Goal: Transaction & Acquisition: Book appointment/travel/reservation

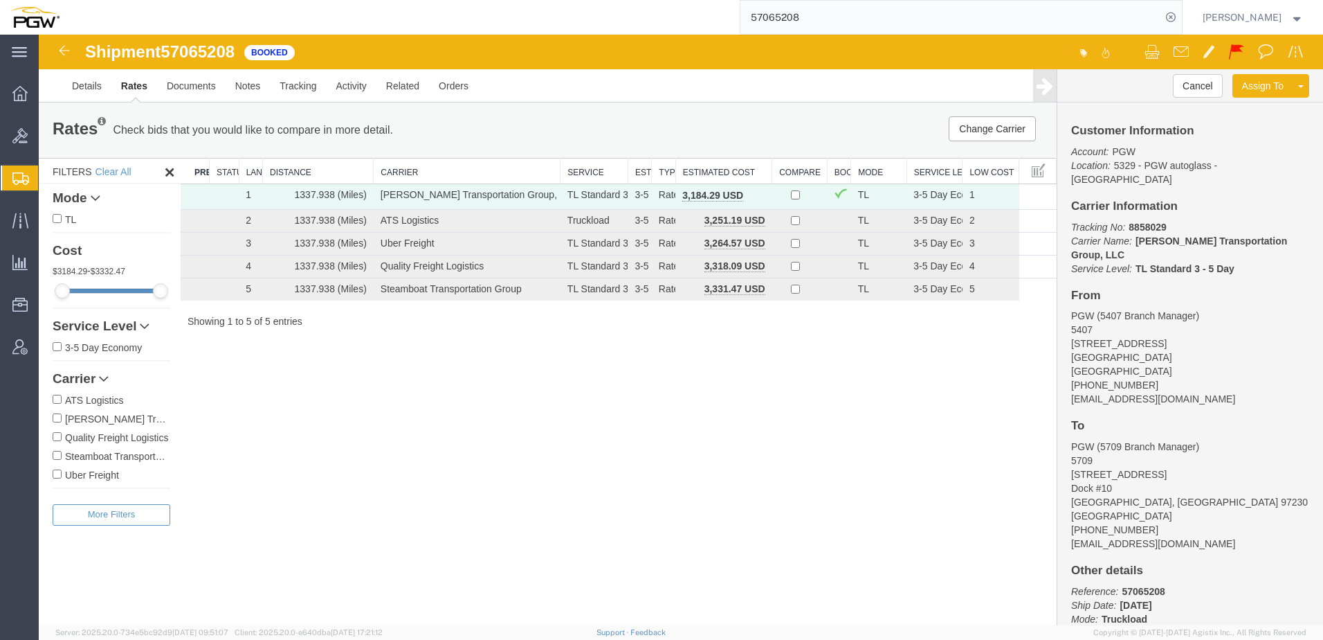
click at [0, 0] on span "Shipment Manager" at bounding box center [0, 0] width 0 height 0
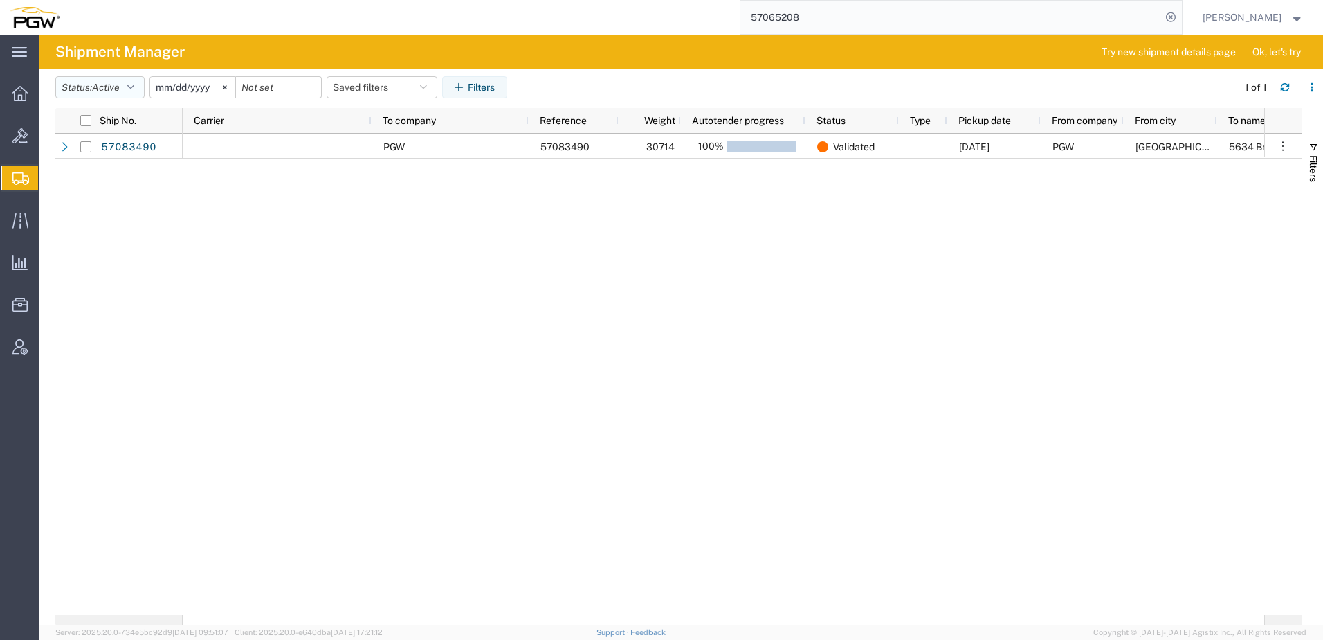
click at [115, 85] on span "Active" at bounding box center [106, 87] width 28 height 11
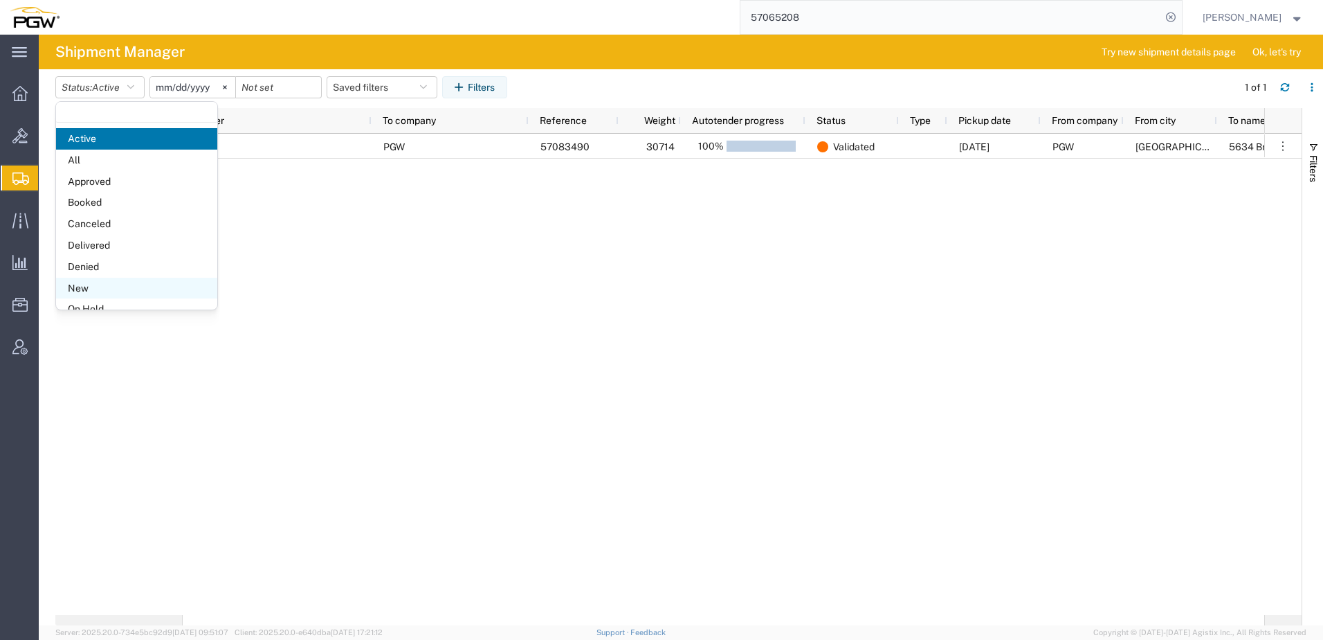
click at [86, 289] on span "New" at bounding box center [136, 288] width 161 height 21
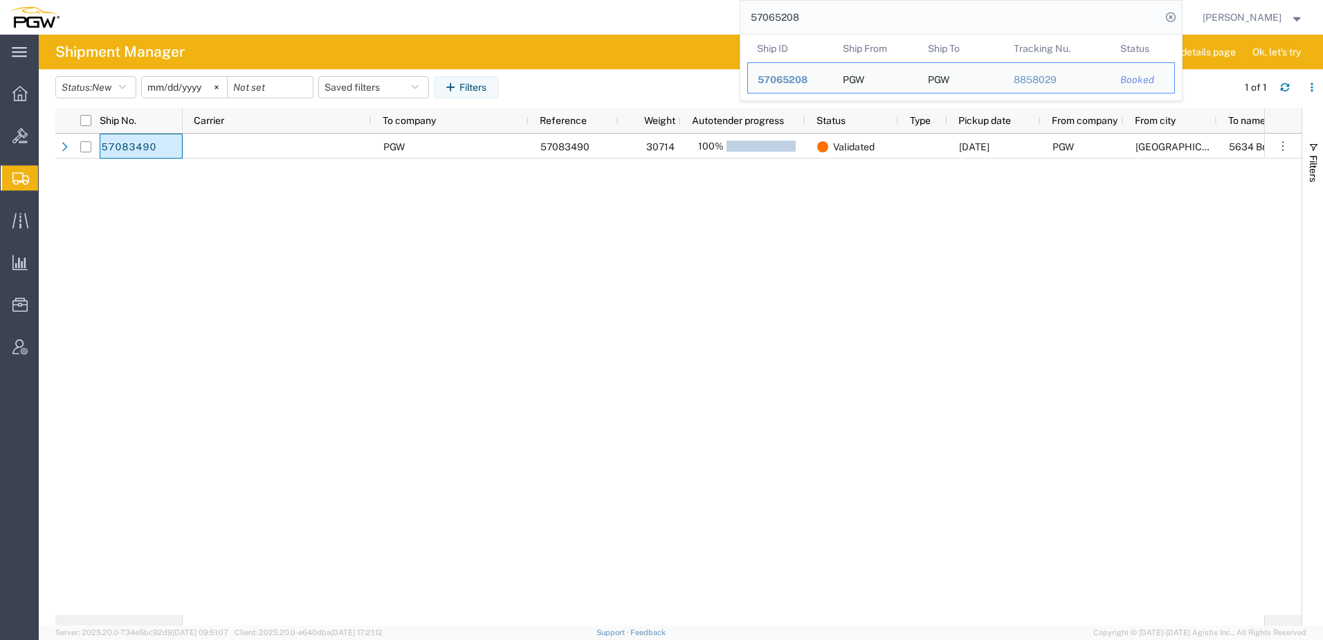
drag, startPoint x: 837, startPoint y: 15, endPoint x: 463, endPoint y: 12, distance: 374.5
click at [478, 15] on div "57065208 Ship ID Ship From Ship To Tracking Nu. Status Ship ID 57065208 Ship Fr…" at bounding box center [626, 17] width 1114 height 35
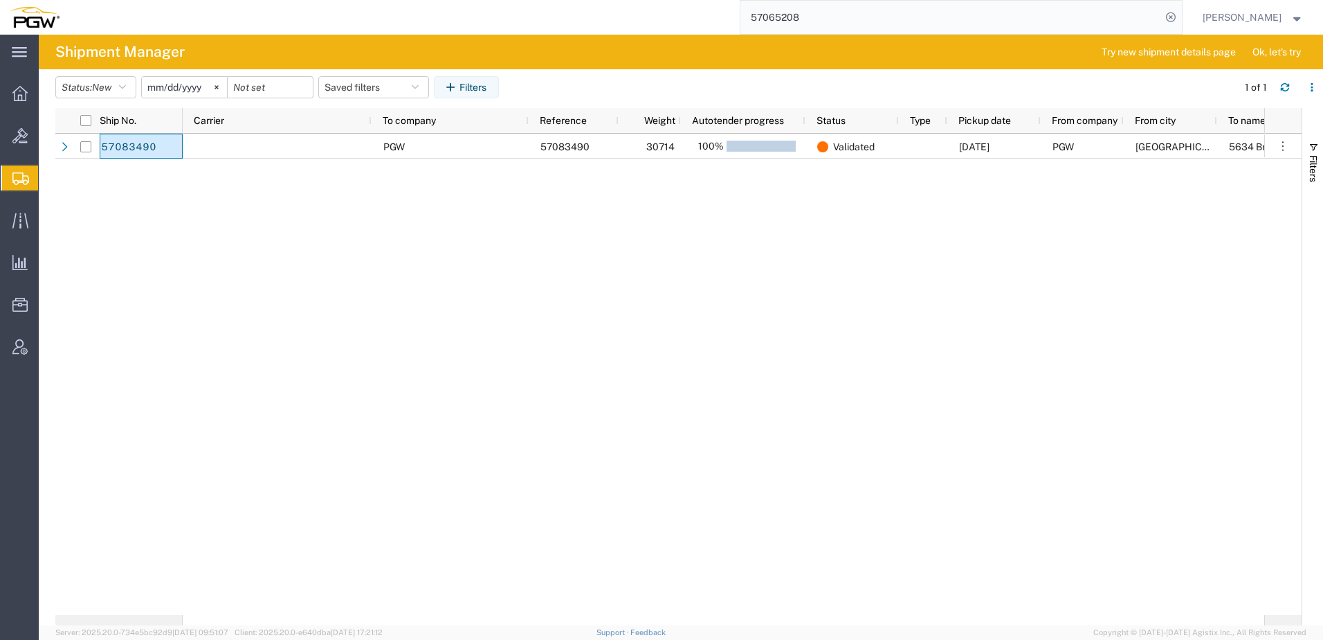
paste input "37586 did echo win this one?"
drag, startPoint x: 815, startPoint y: 17, endPoint x: 1161, endPoint y: 18, distance: 346.8
click at [657, 18] on input "57037586 did echo win this one?" at bounding box center [951, 17] width 421 height 33
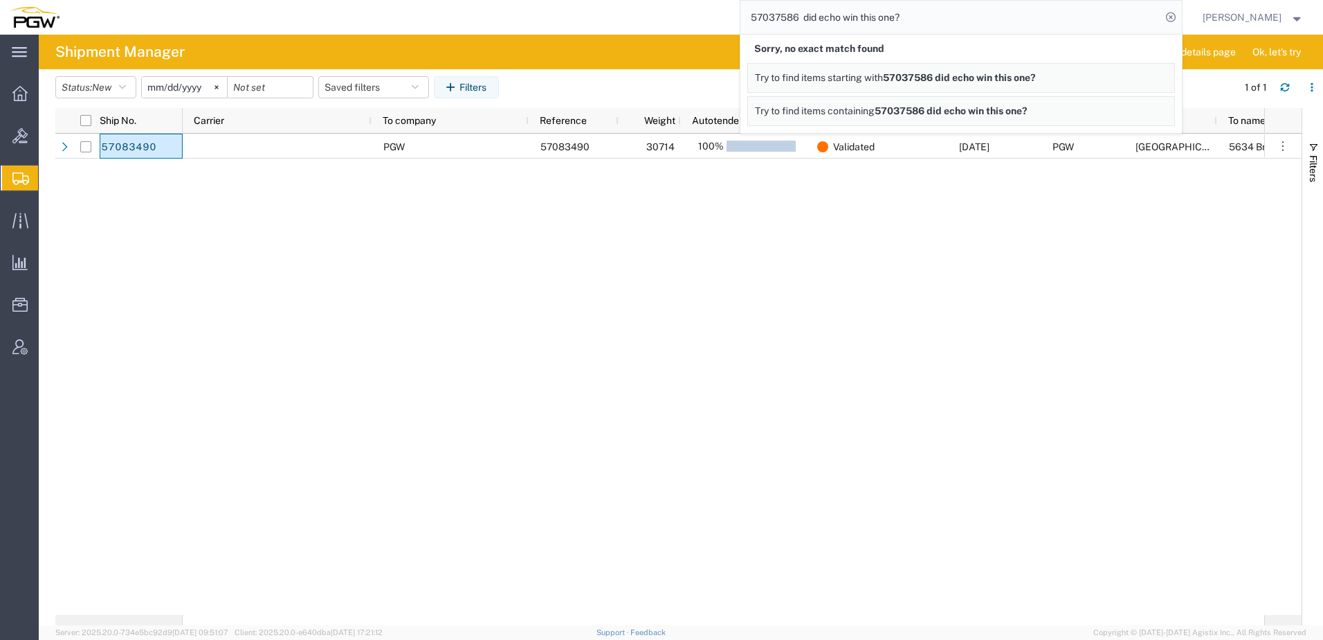
drag, startPoint x: 925, startPoint y: 13, endPoint x: 814, endPoint y: 19, distance: 111.6
click at [657, 19] on input "57037586 did echo win this one?" at bounding box center [951, 17] width 421 height 33
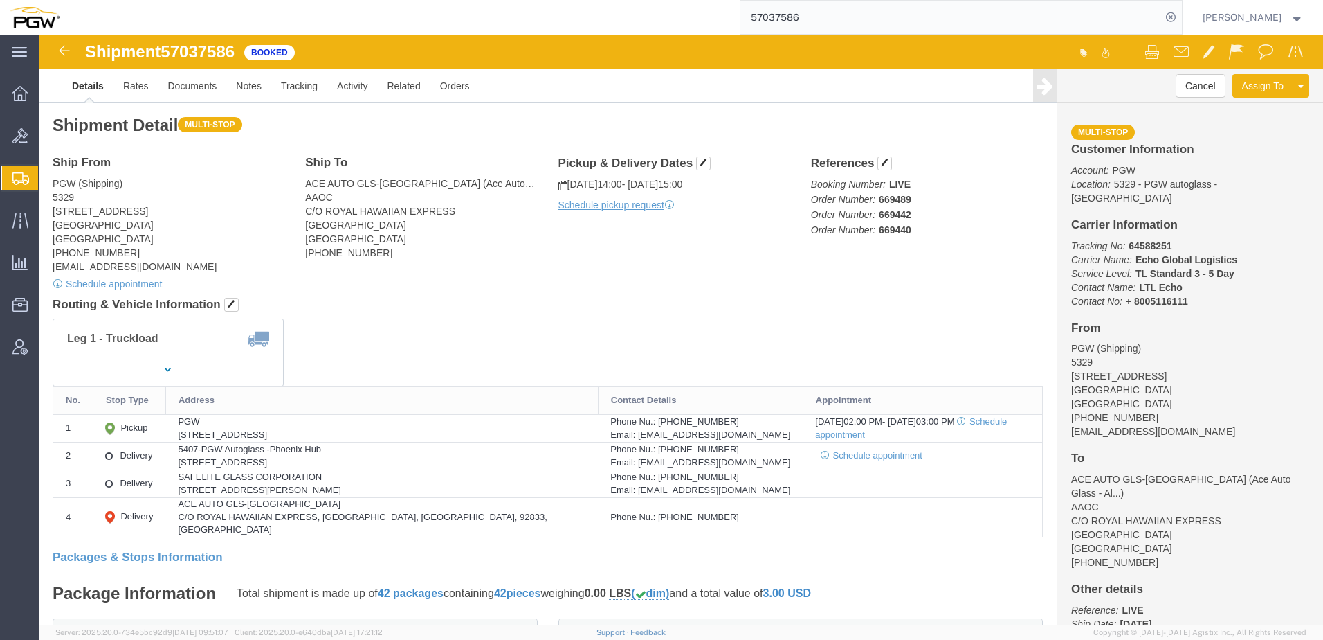
drag, startPoint x: 652, startPoint y: 313, endPoint x: 428, endPoint y: 204, distance: 248.6
click div "Leg 1 - Truckload Number of trucks: 1"
click link "Rates"
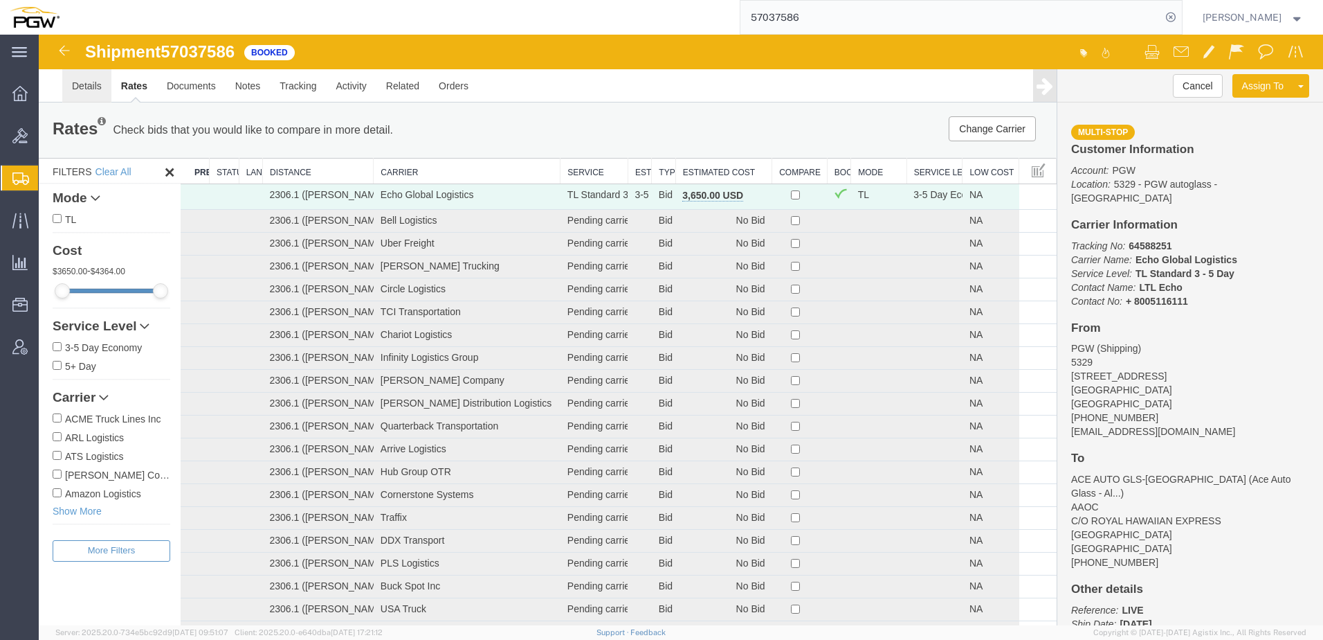
click at [86, 89] on link "Details" at bounding box center [86, 85] width 49 height 33
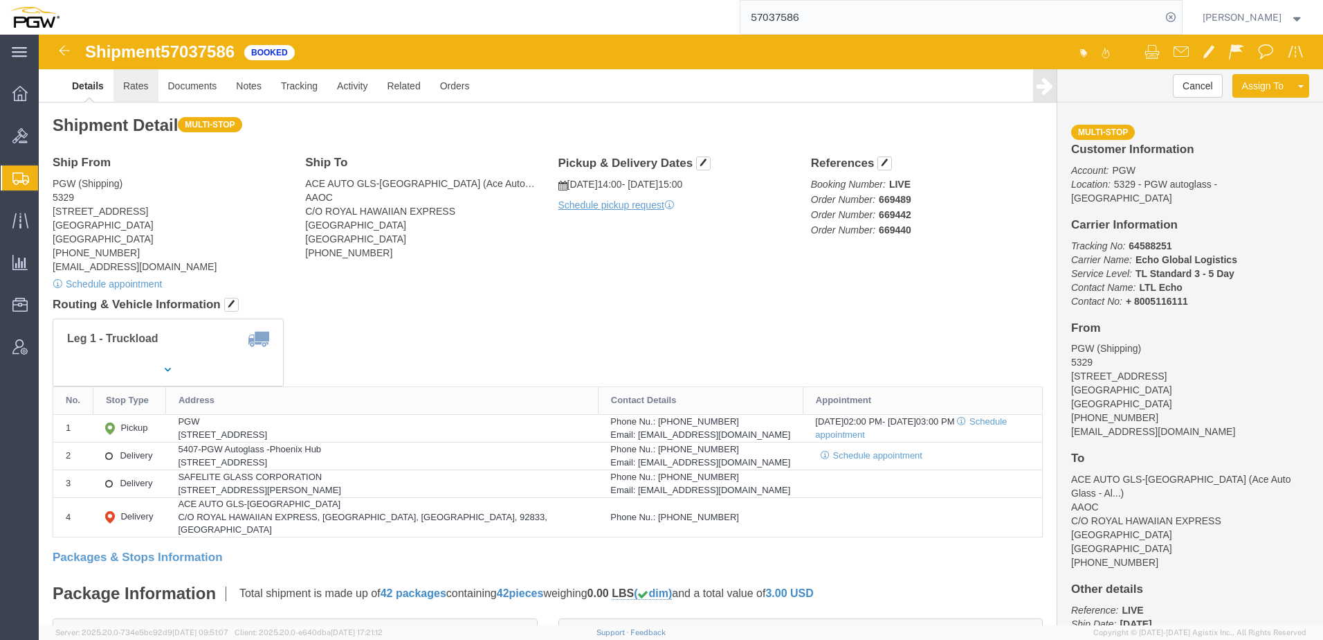
click link "Rates"
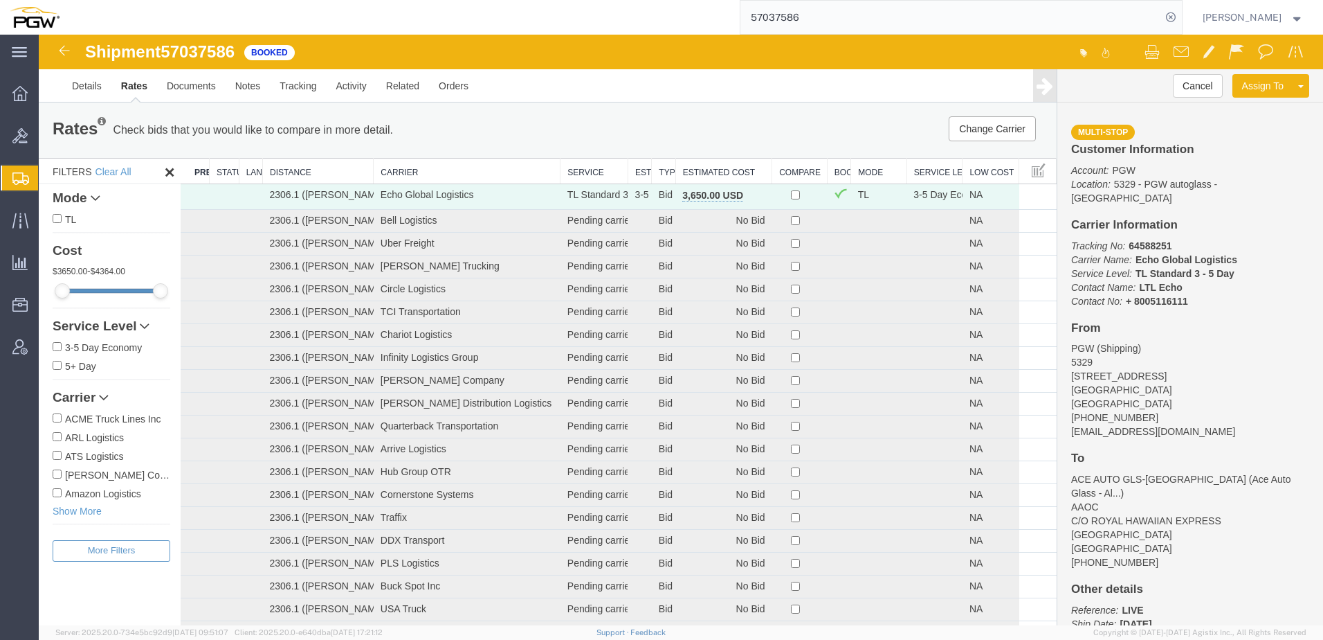
click at [657, 165] on th "Estimated Cost" at bounding box center [724, 171] width 96 height 26
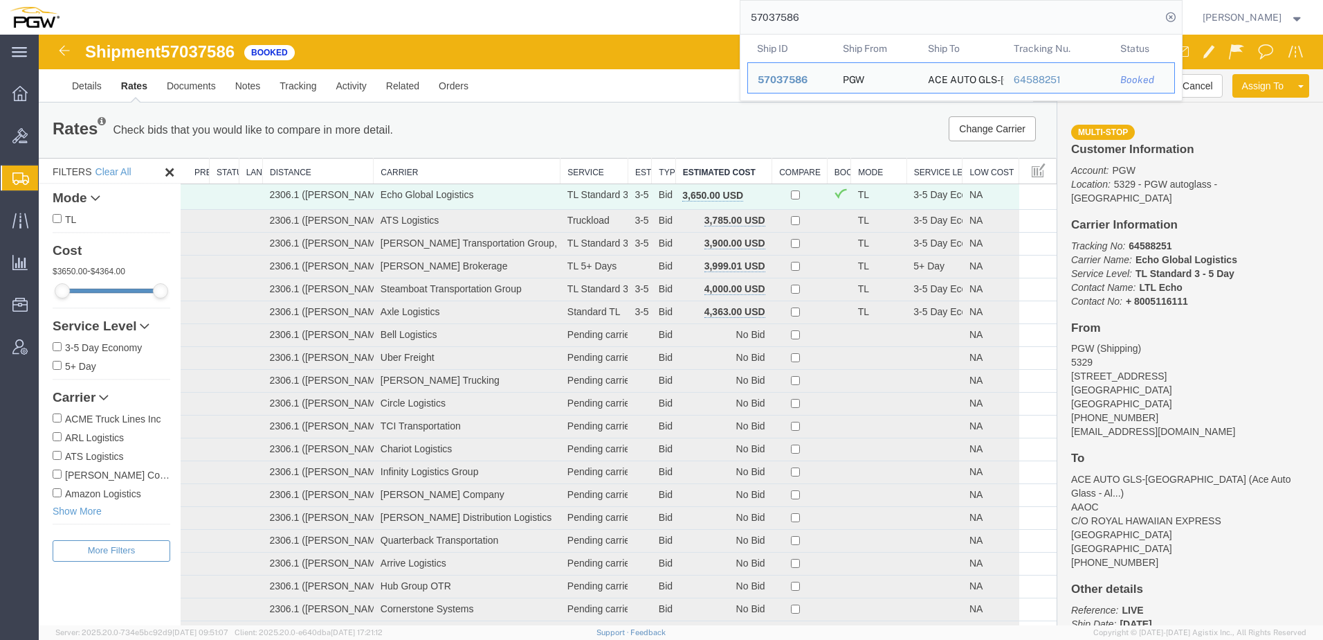
drag, startPoint x: 947, startPoint y: 18, endPoint x: 247, endPoint y: -9, distance: 700.3
click at [247, 0] on html "main_menu Created with Sketch. Collapse Menu Overview Bids Shipments Shipment M…" at bounding box center [661, 320] width 1323 height 640
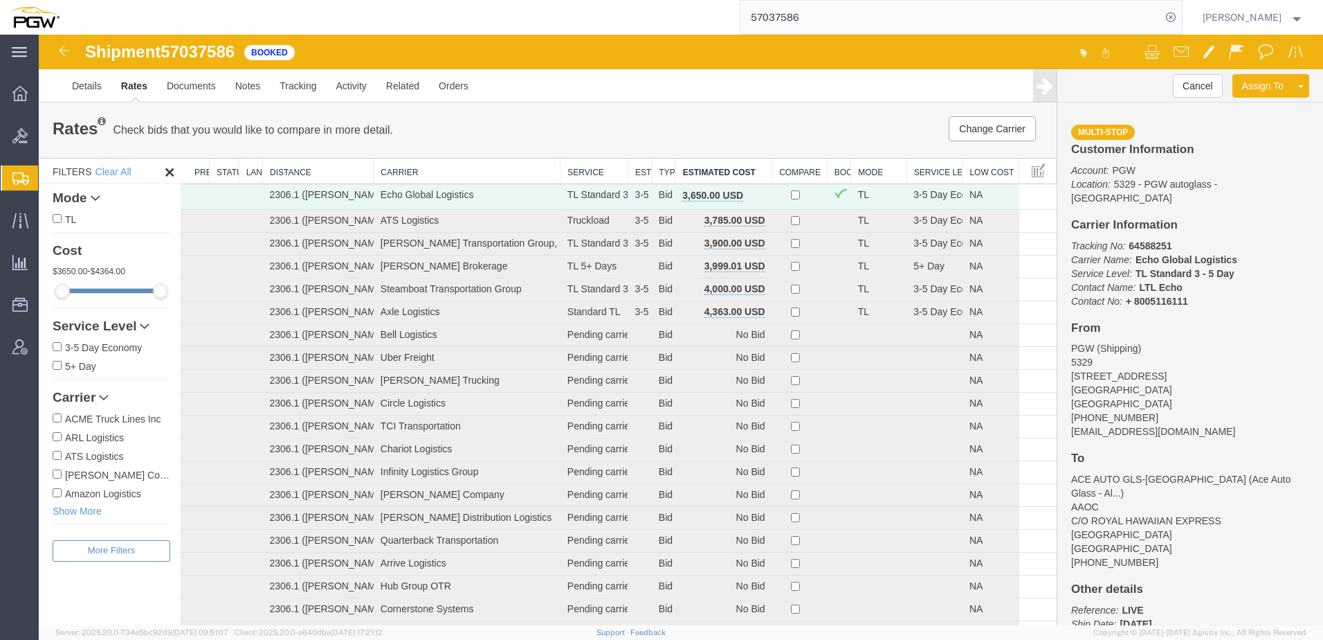
paste input "669525"
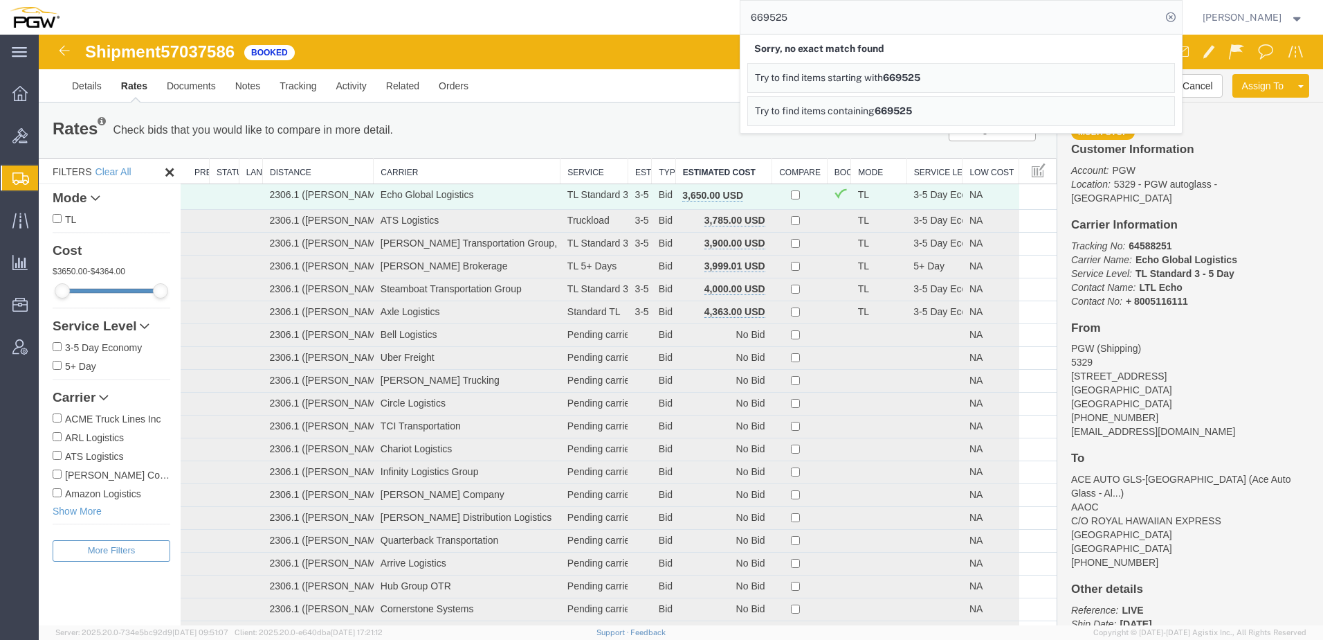
click at [657, 17] on input "669525" at bounding box center [951, 17] width 421 height 33
drag, startPoint x: 851, startPoint y: 17, endPoint x: 345, endPoint y: 20, distance: 506.0
click at [345, 20] on div "669525 Sorry, no exact match found Try to find items starting with 669525 Try t…" at bounding box center [626, 17] width 1114 height 35
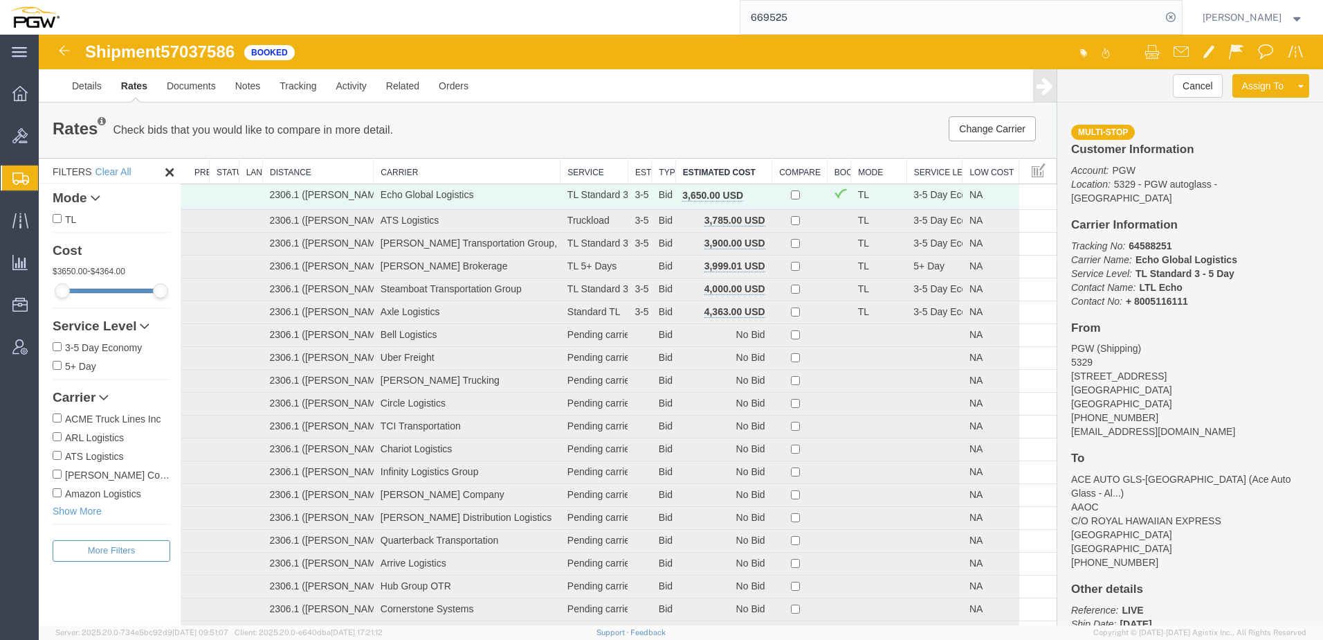
paste input "56983130"
type input "56983130"
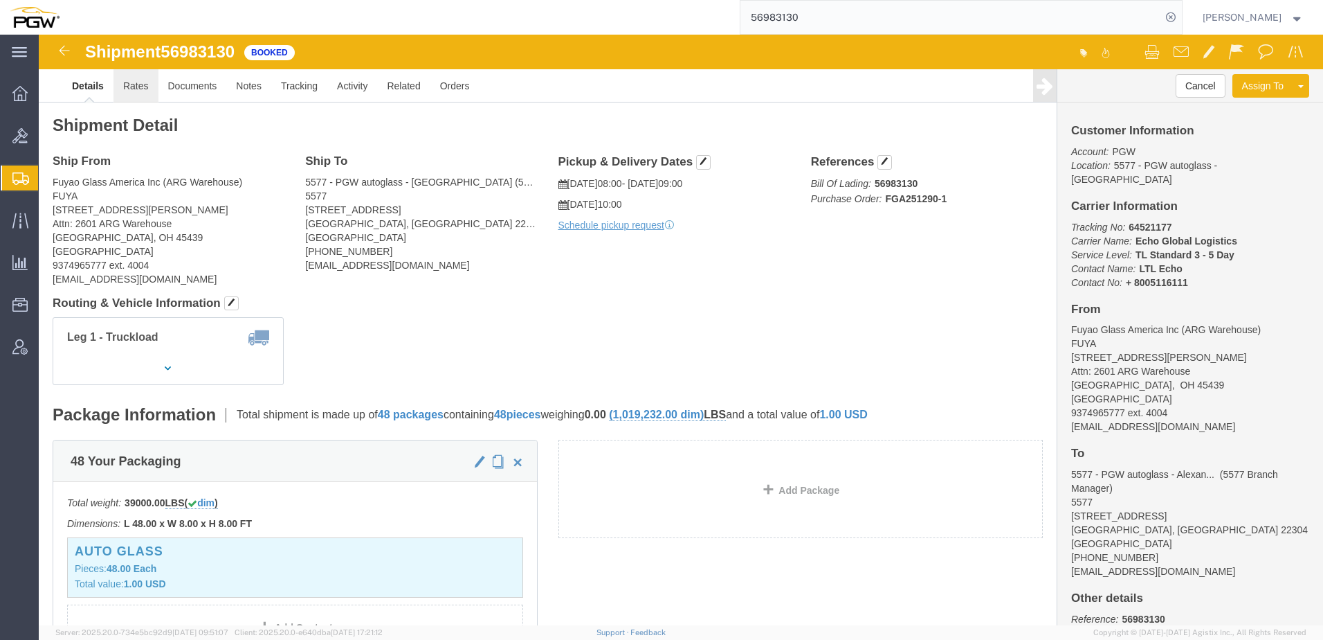
click link "Rates"
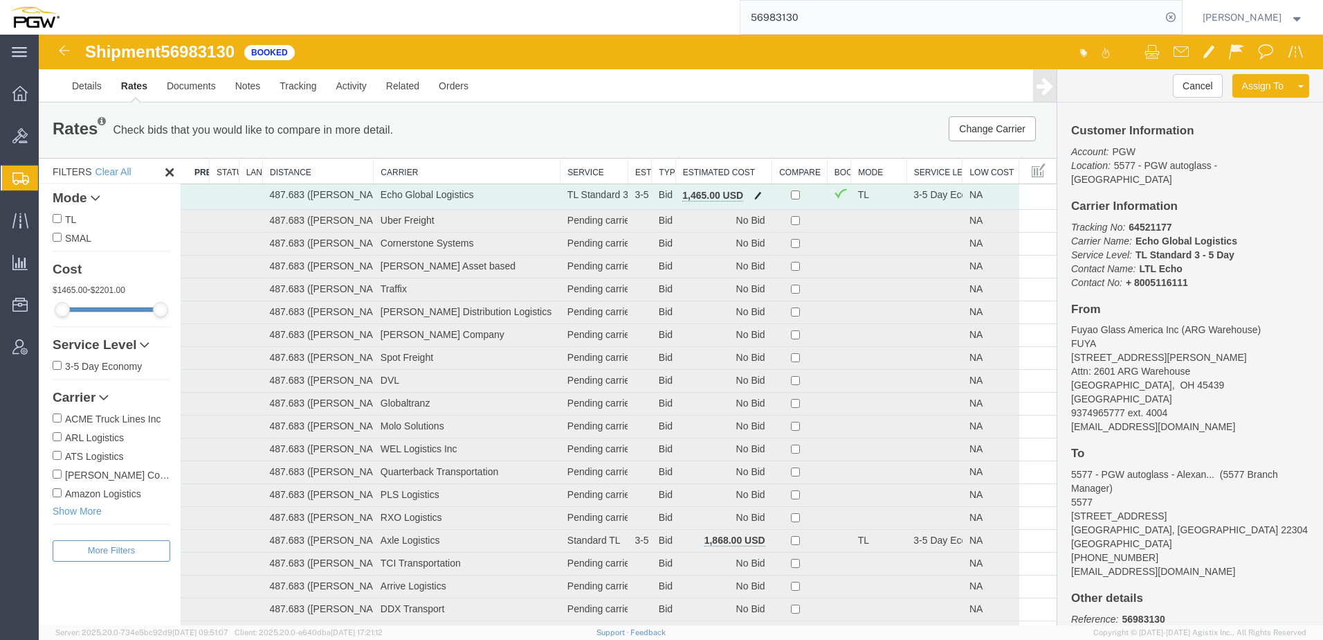
click at [657, 192] on span "button" at bounding box center [758, 195] width 8 height 10
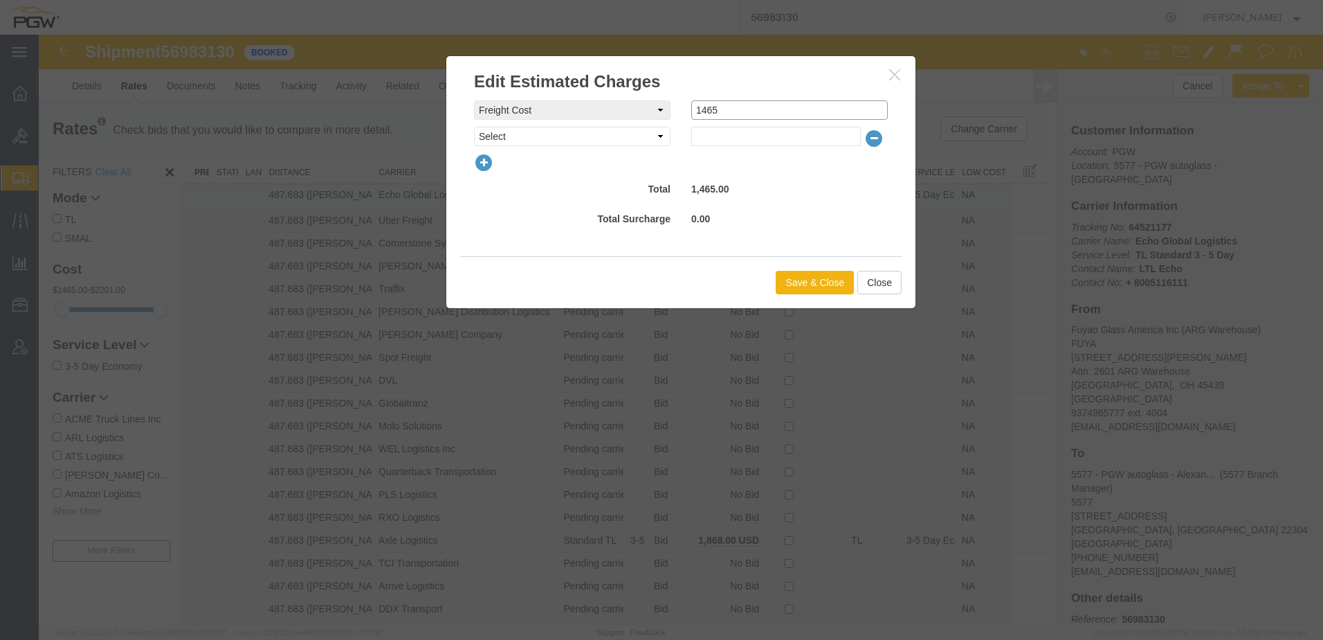
drag, startPoint x: 732, startPoint y: 105, endPoint x: 439, endPoint y: 94, distance: 293.0
click at [462, 98] on div "freightCost Select AES Filing Accessorial Delivery Charge Additional Invoice De…" at bounding box center [680, 174] width 469 height 163
type input "1700"
click at [657, 287] on button "Save & Close" at bounding box center [815, 283] width 78 height 24
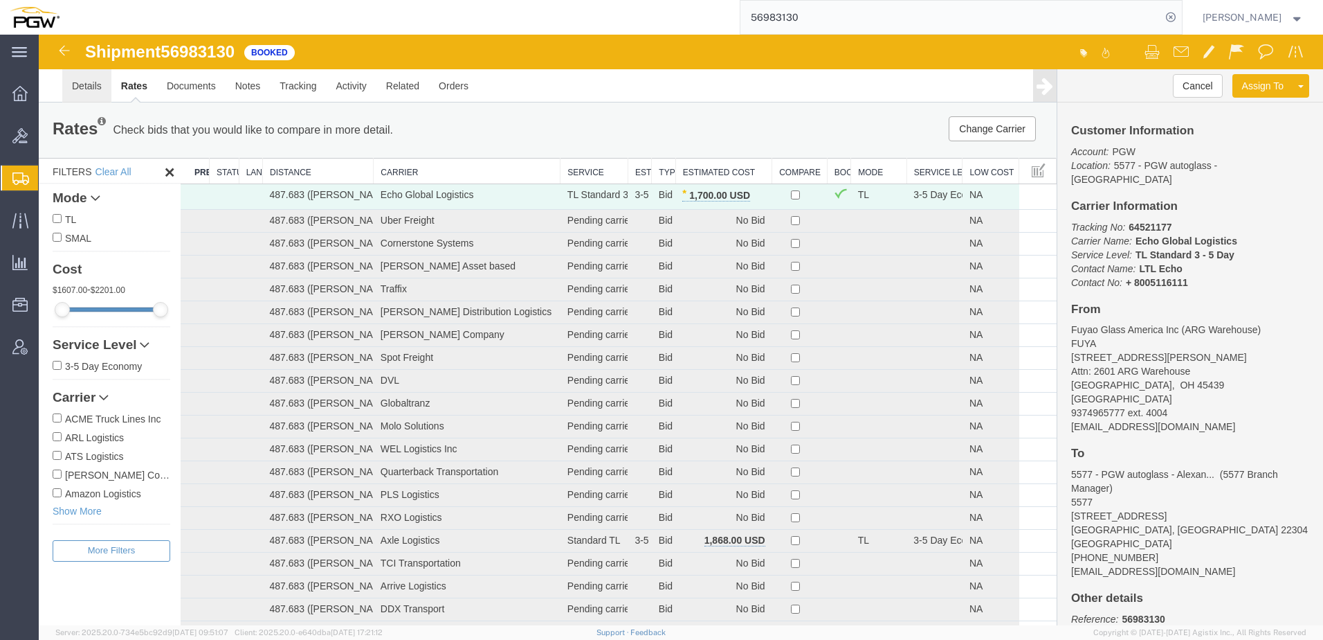
click at [78, 87] on link "Details" at bounding box center [86, 85] width 49 height 33
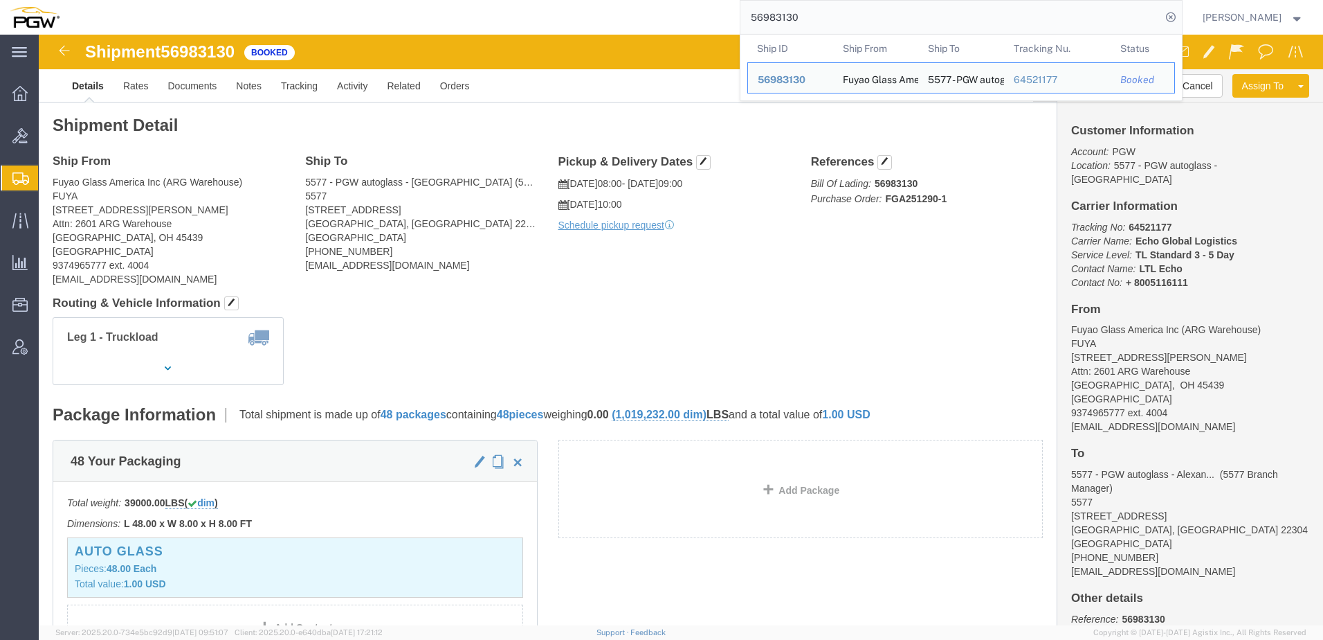
drag, startPoint x: 849, startPoint y: 20, endPoint x: 141, endPoint y: -3, distance: 708.4
click at [141, 0] on html "main_menu Created with Sketch. Collapse Menu Overview Bids Shipments Shipment M…" at bounding box center [661, 320] width 1323 height 640
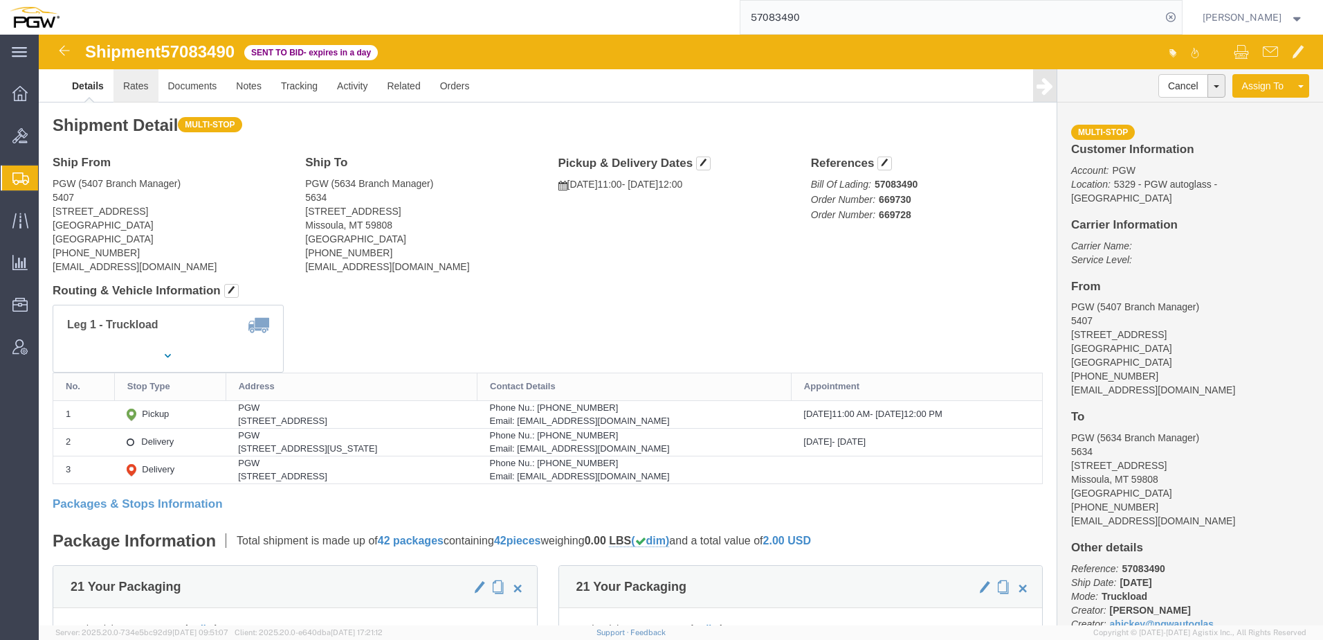
click link "Rates"
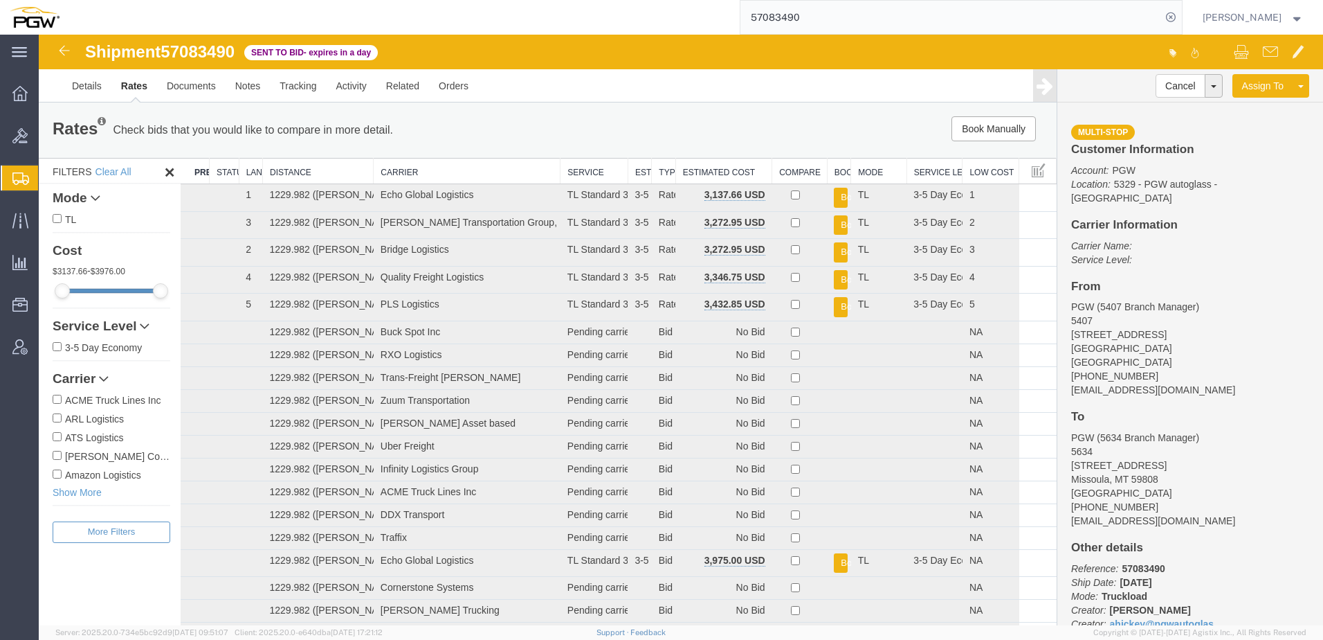
click at [657, 172] on th "Estimated Cost" at bounding box center [724, 171] width 96 height 26
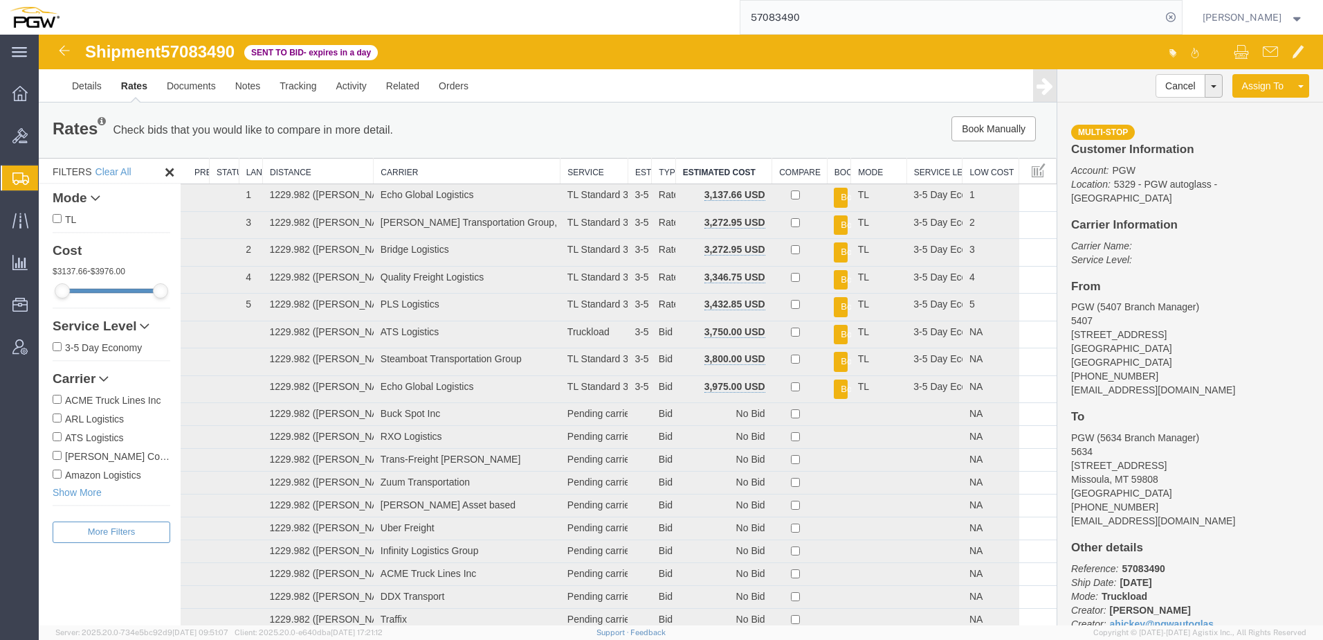
click at [84, 24] on div "57083490" at bounding box center [626, 17] width 1114 height 35
click at [132, 118] on div "Rates Check bids that you would like to compare in more detail. Compare Filter" at bounding box center [337, 130] width 590 height 28
click at [192, 87] on link "Documents" at bounding box center [191, 85] width 69 height 33
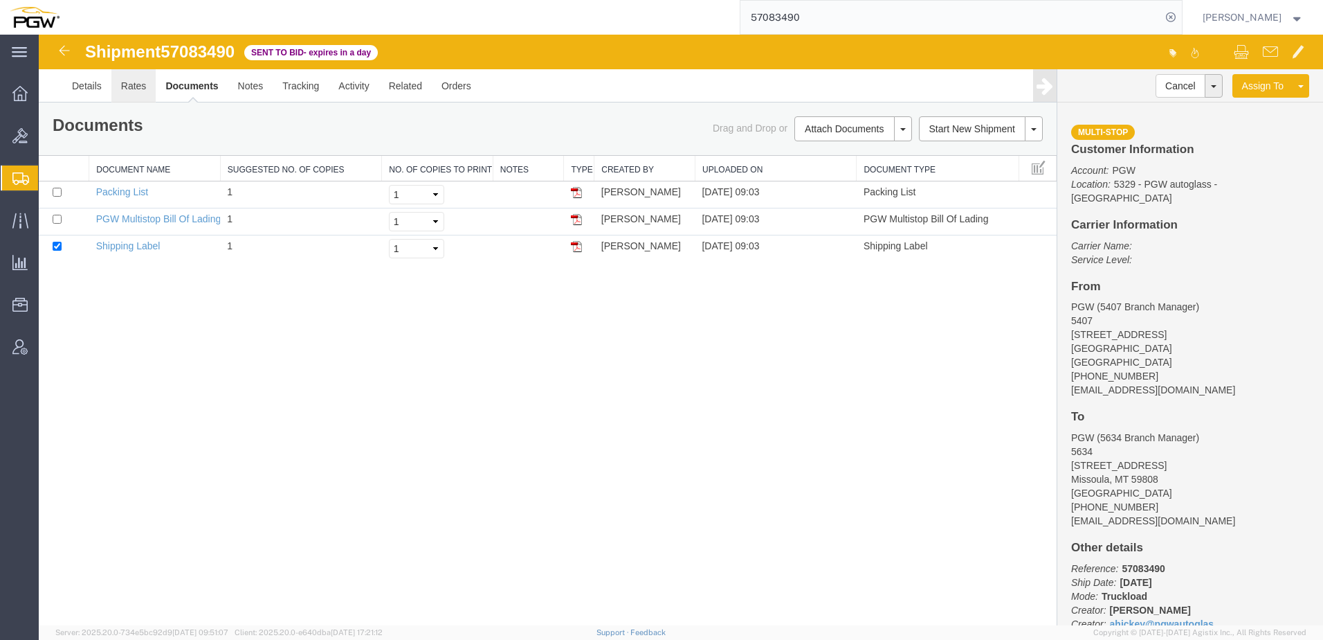
click at [143, 83] on link "Rates" at bounding box center [133, 85] width 45 height 33
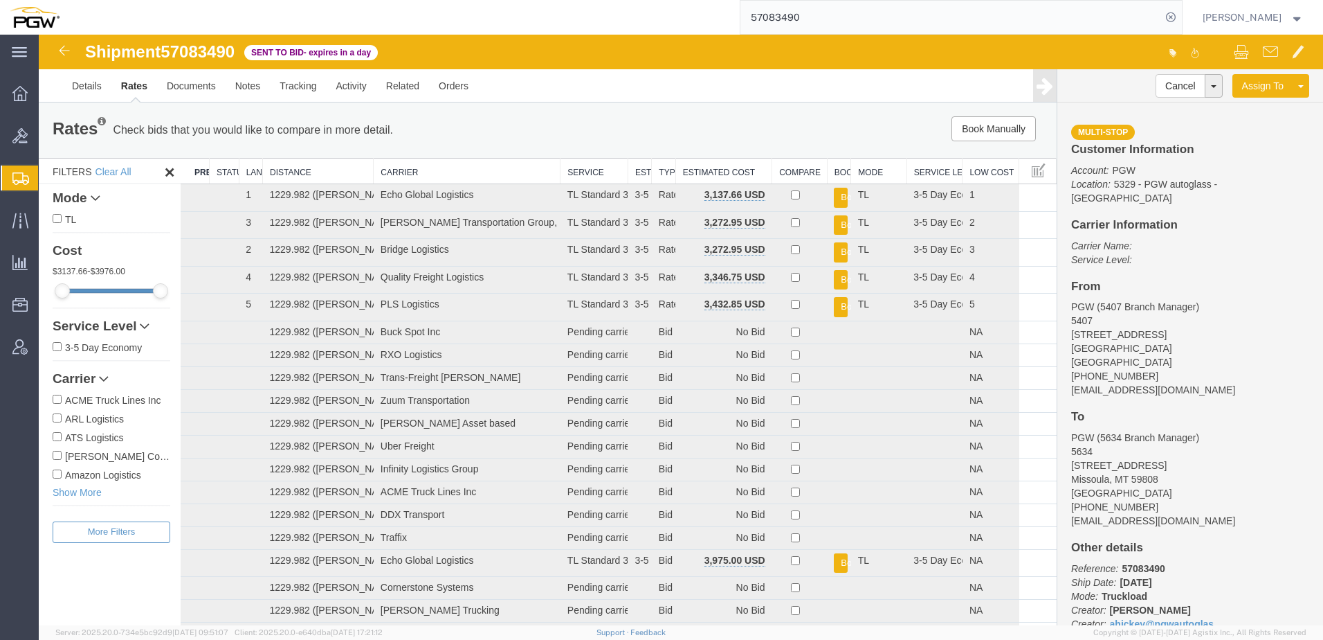
click at [657, 167] on th "Estimated Cost" at bounding box center [724, 171] width 96 height 26
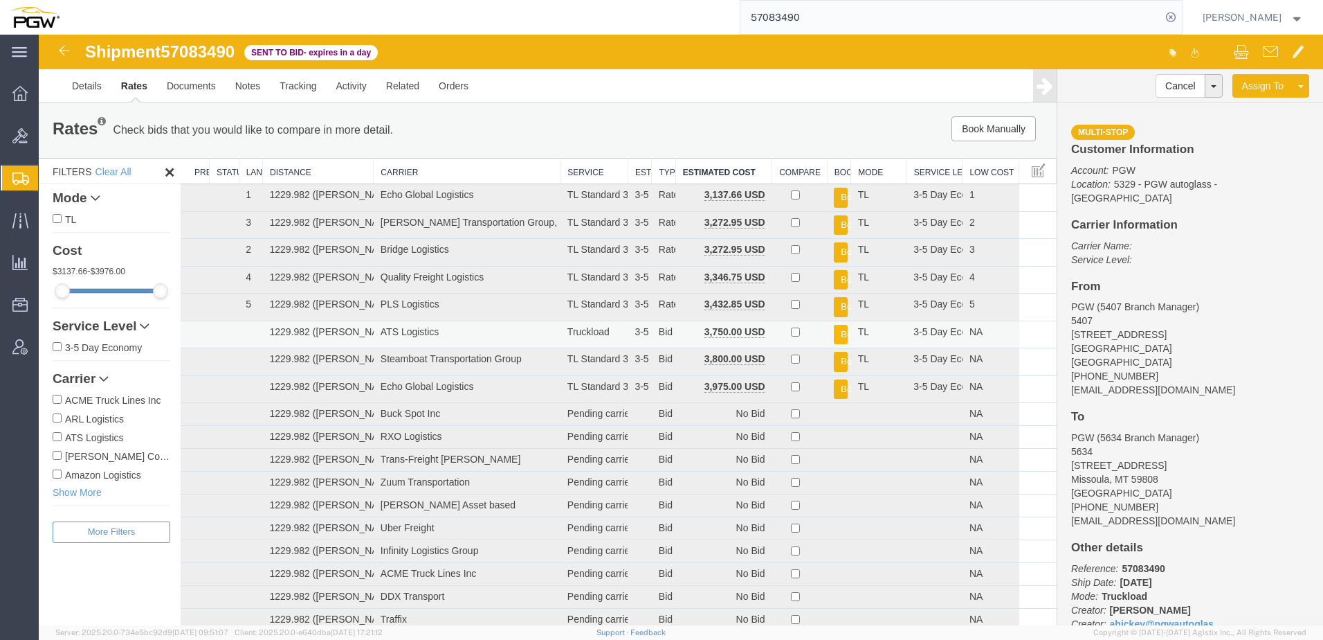
click at [657, 336] on button "Book" at bounding box center [841, 335] width 14 height 20
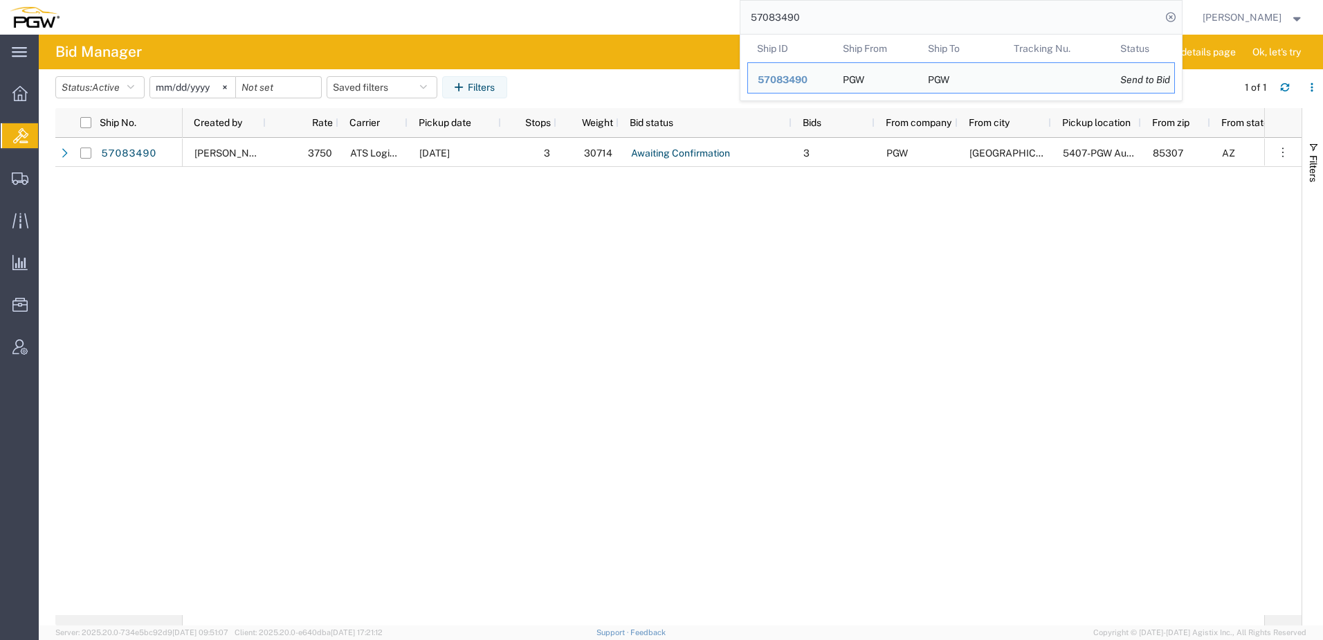
drag, startPoint x: 844, startPoint y: 18, endPoint x: 302, endPoint y: 5, distance: 542.1
click at [316, 0] on div "57083490 Ship ID Ship From Ship To Tracking Nu. Status Ship ID 57083490 Ship Fr…" at bounding box center [626, 17] width 1114 height 35
paste input "6781727"
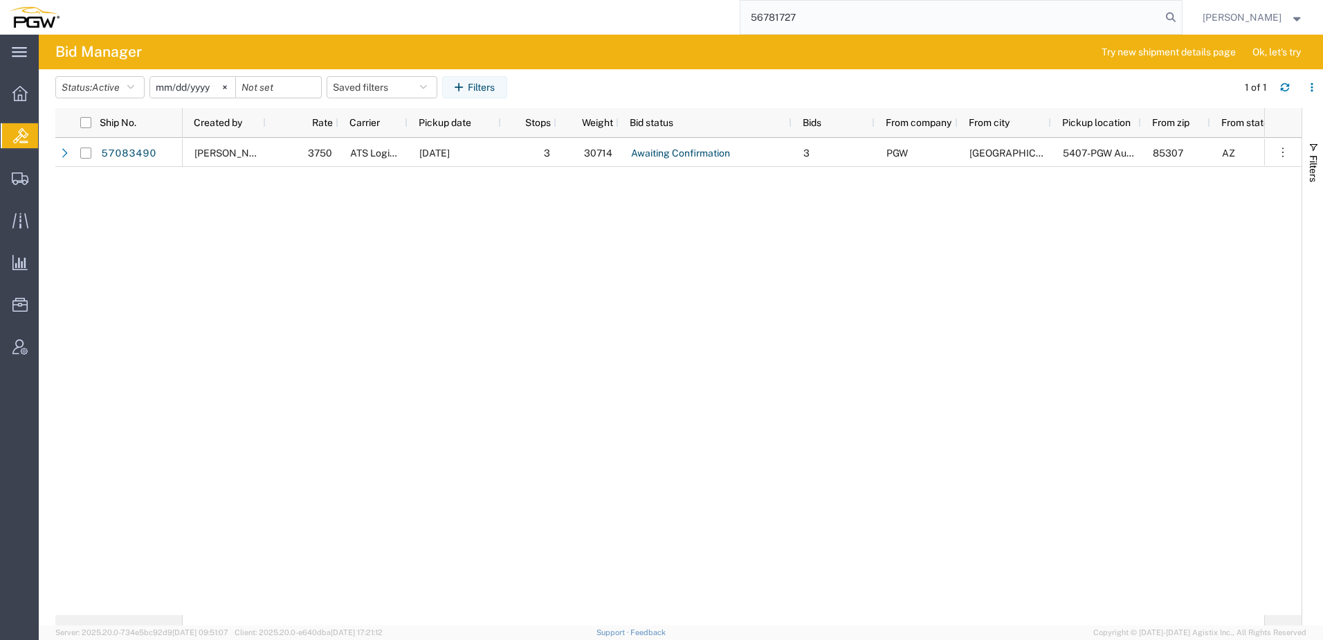
type input "56781727"
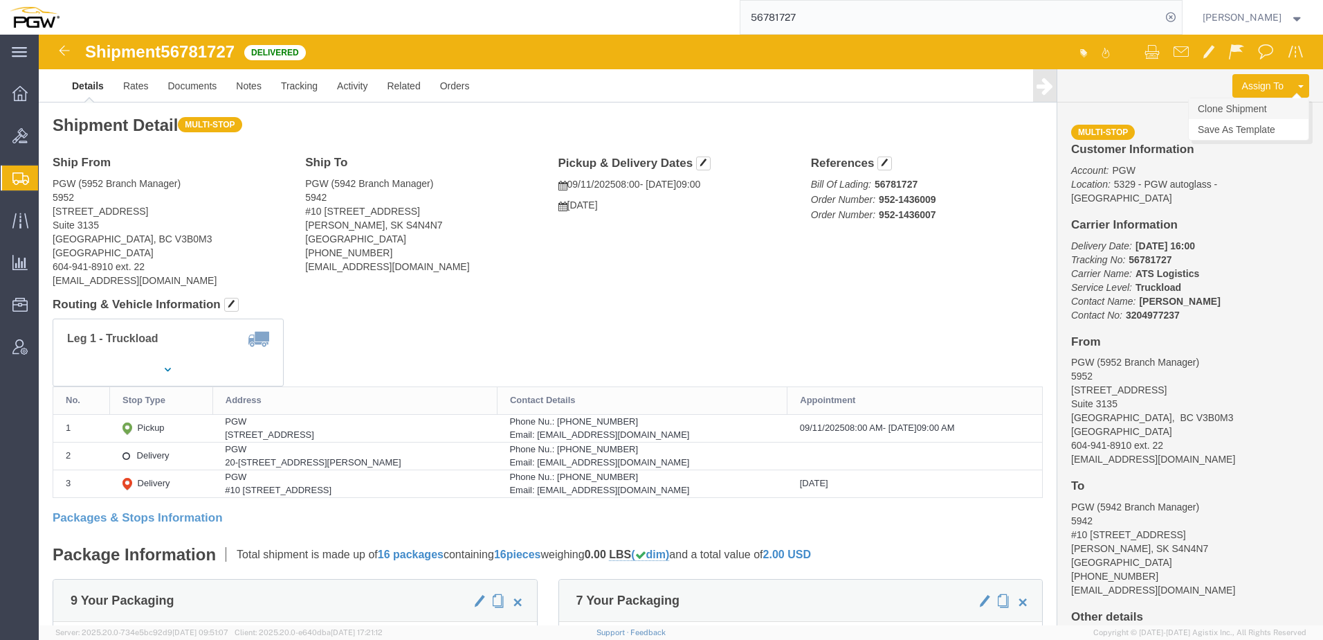
click link "Clone Shipment"
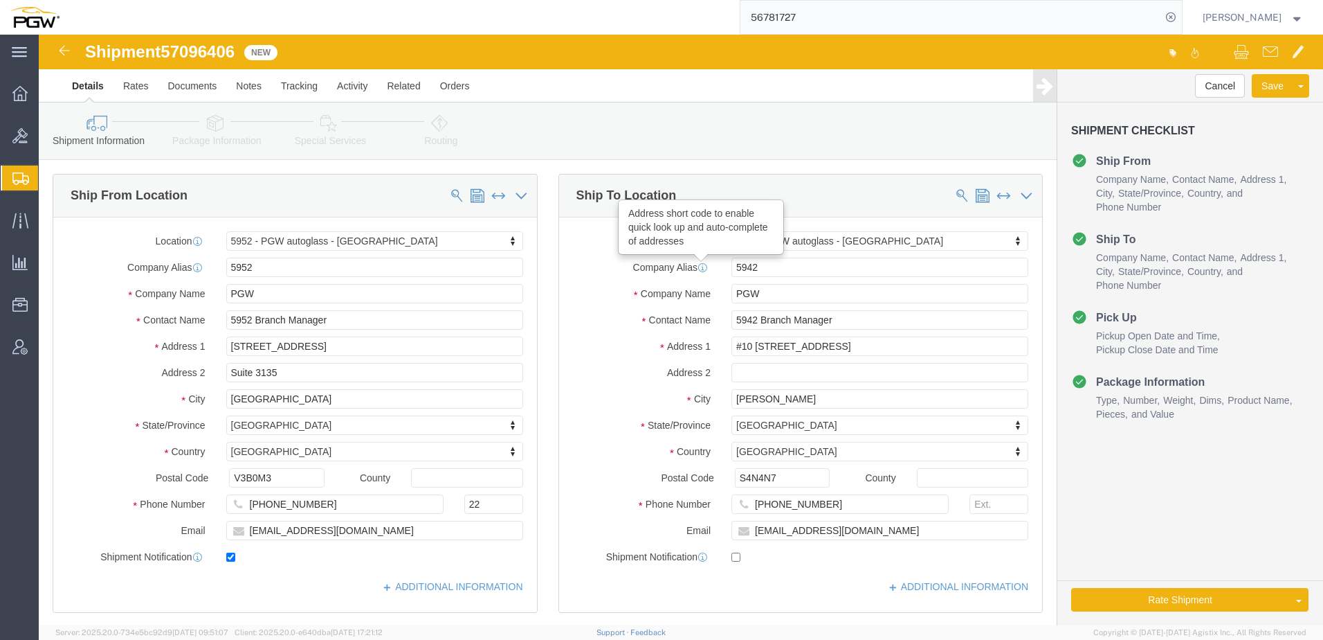
select select "28525"
select select "28521"
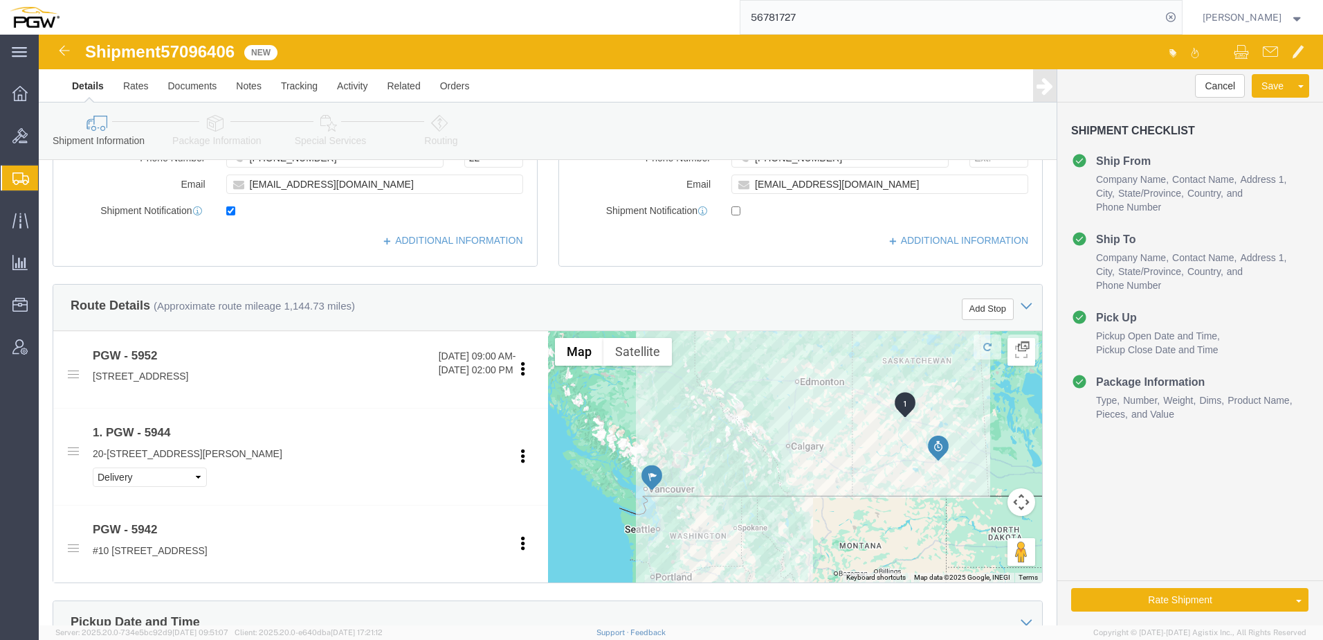
scroll to position [415, 0]
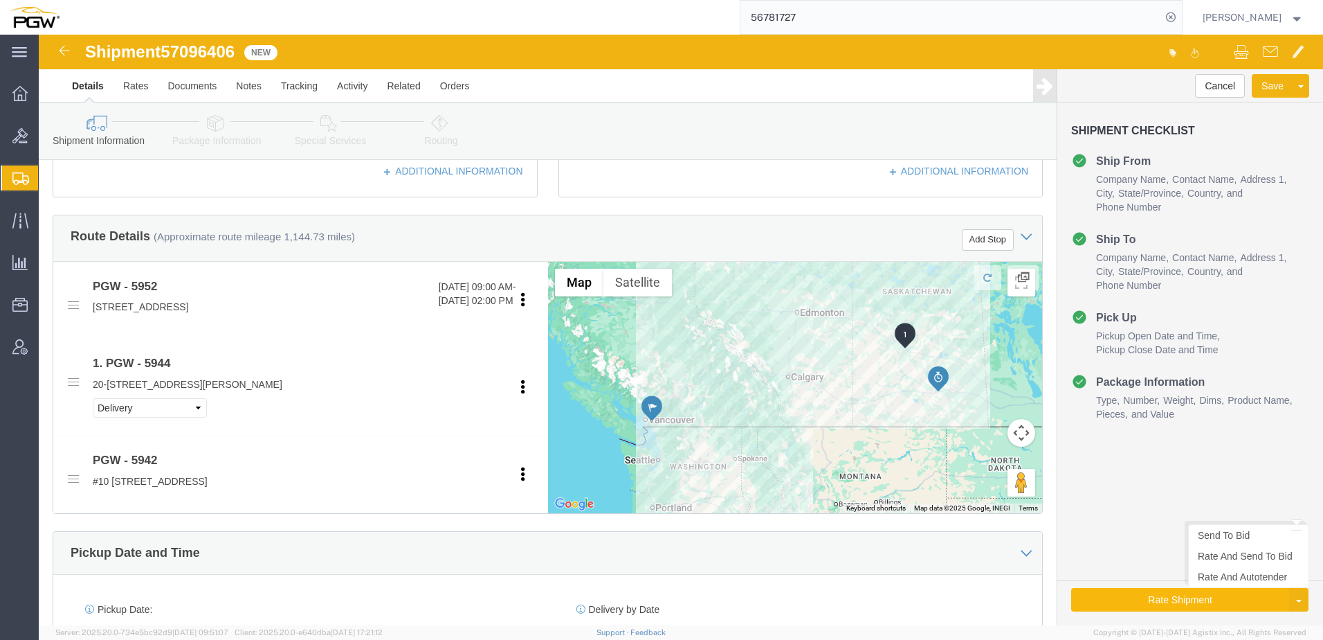
click button "Rate Shipment"
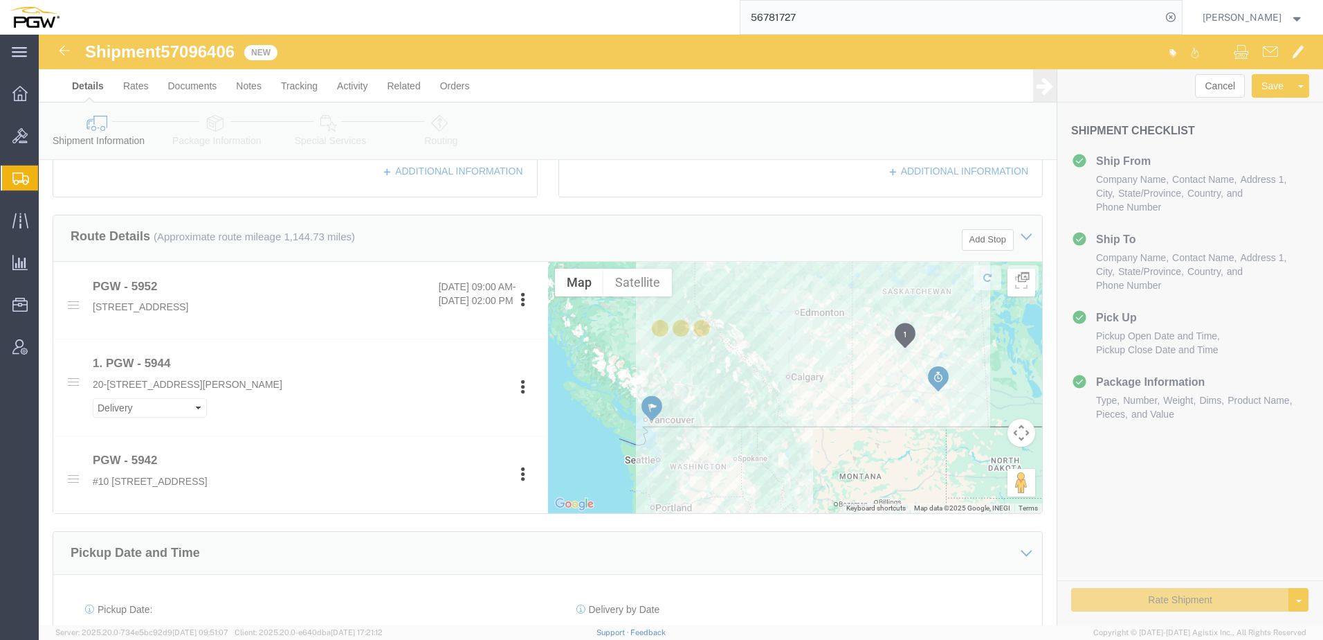
select select "28525"
select select "28521"
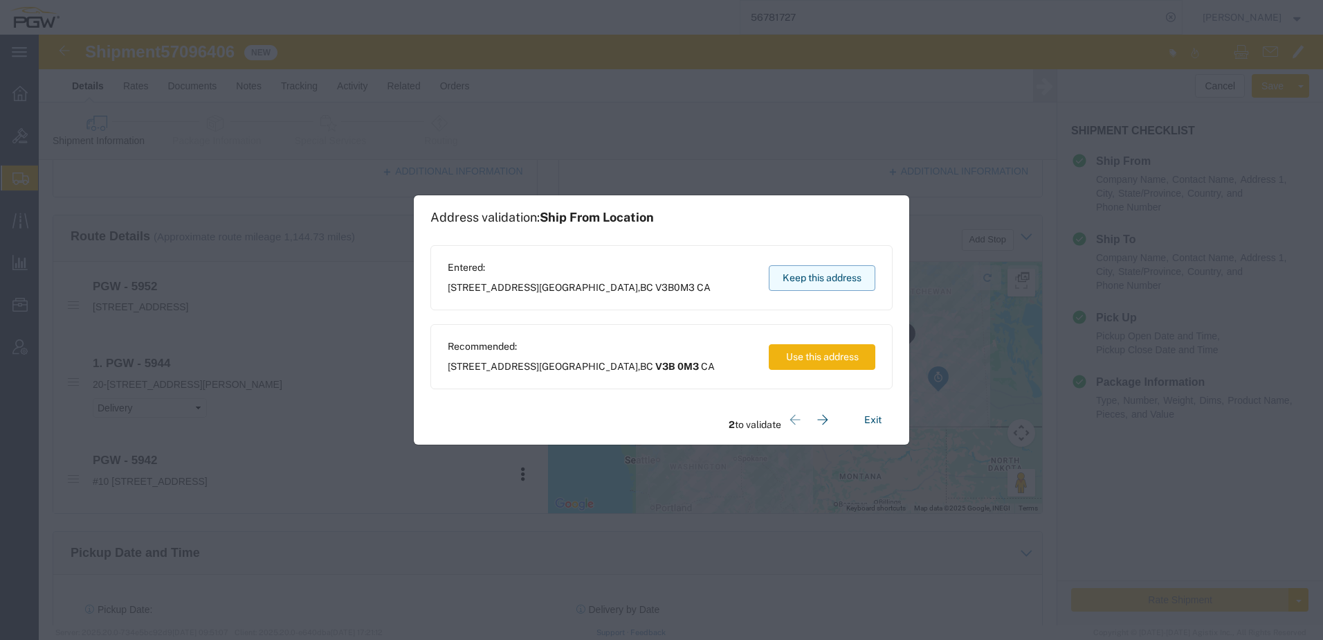
click at [657, 284] on button "Keep this address" at bounding box center [822, 278] width 107 height 26
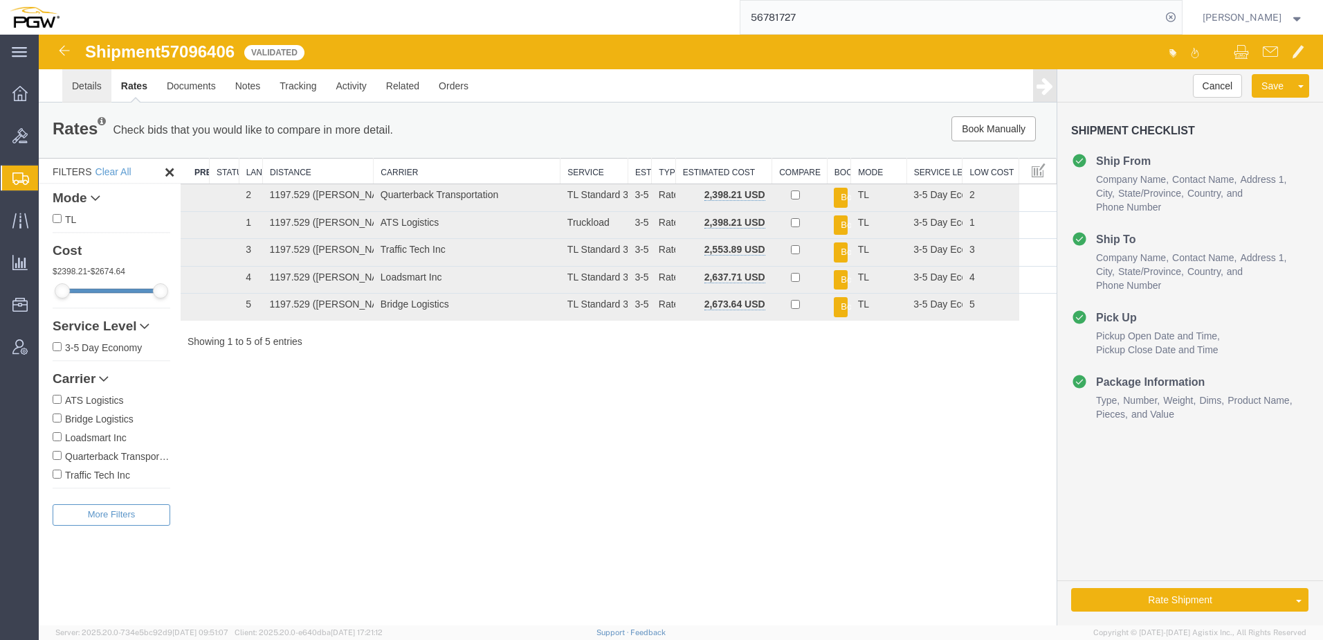
click at [91, 81] on link "Details" at bounding box center [86, 85] width 49 height 33
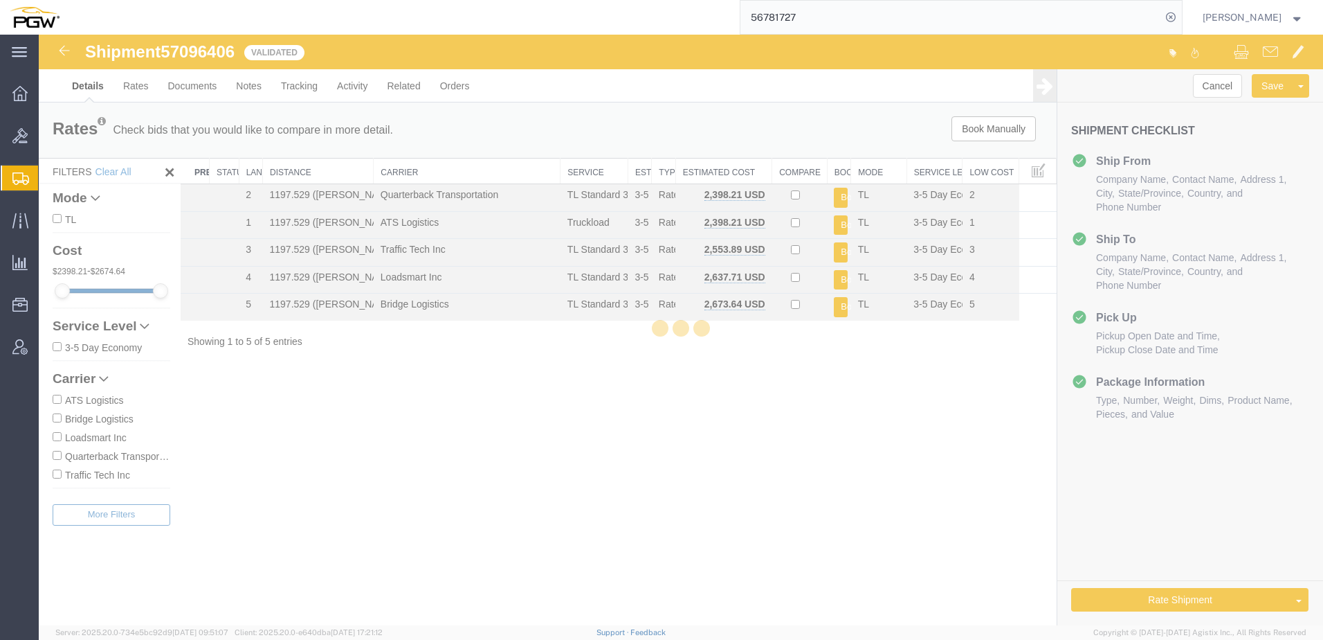
select select "28525"
select select "28521"
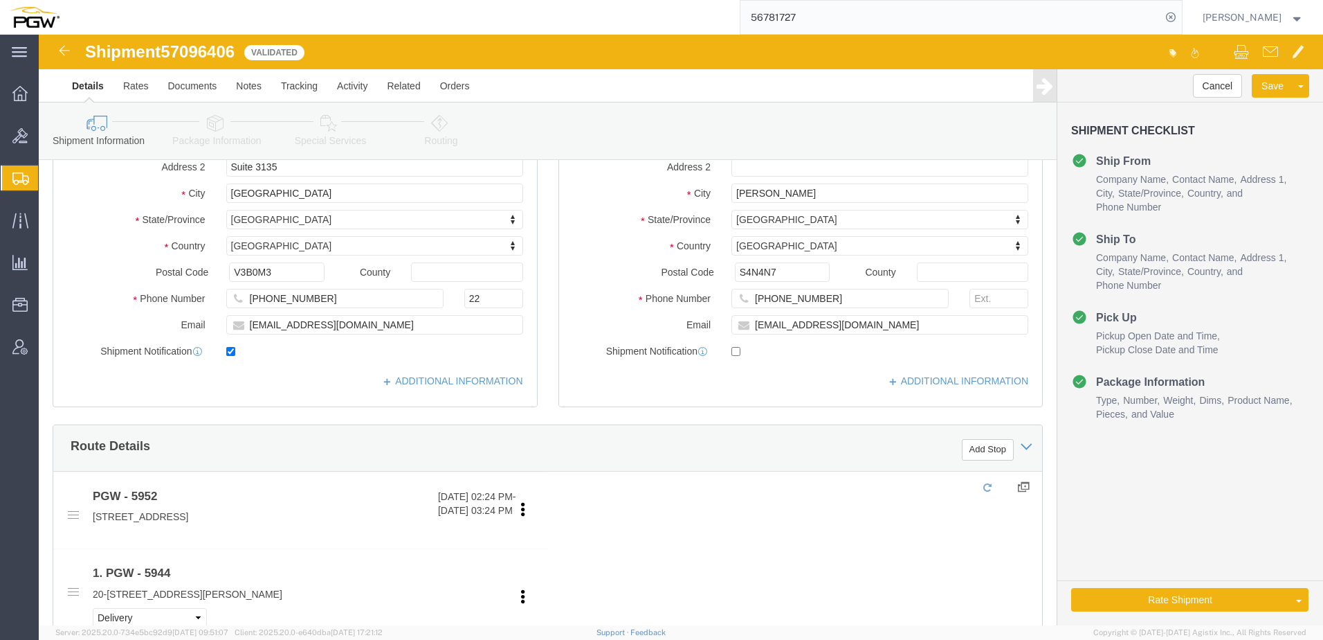
scroll to position [208, 0]
click button "Add Stop"
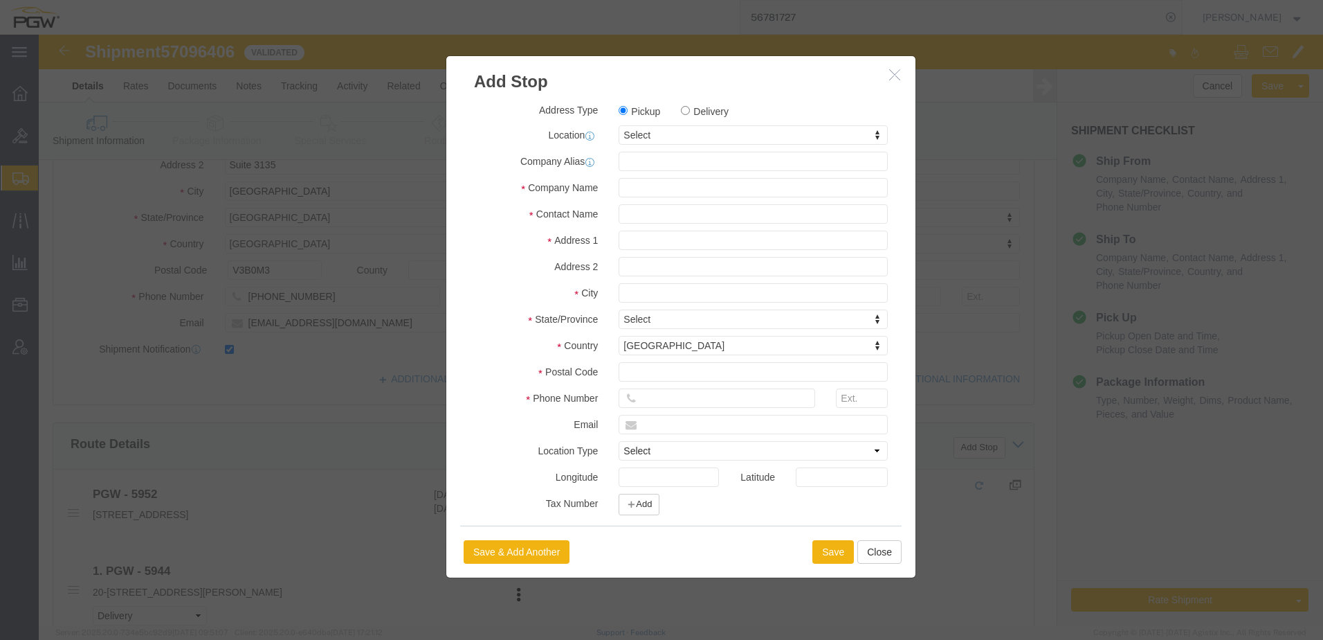
click label "Delivery"
click input "Delivery"
radio input "true"
select select
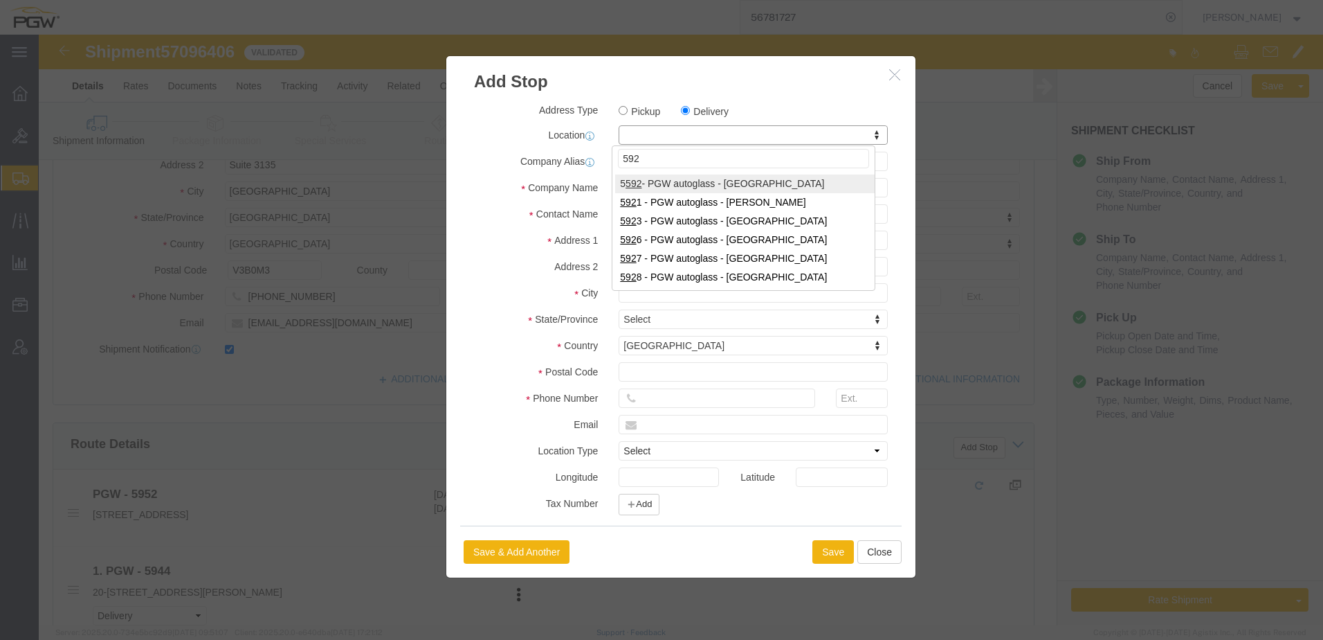
type input "5923"
select select "28509"
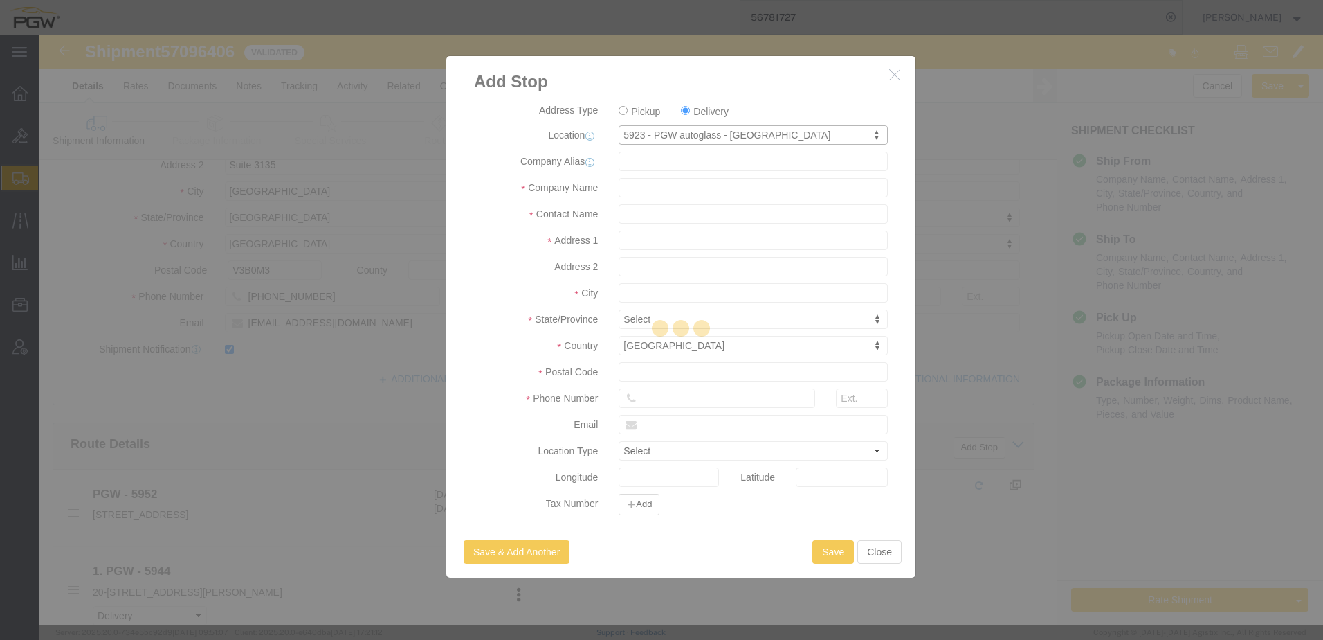
type input "5923"
type input "PGW"
type input "5923 Branch Manager"
type input "4069 112 Ave SE"
type input "Bay 1"
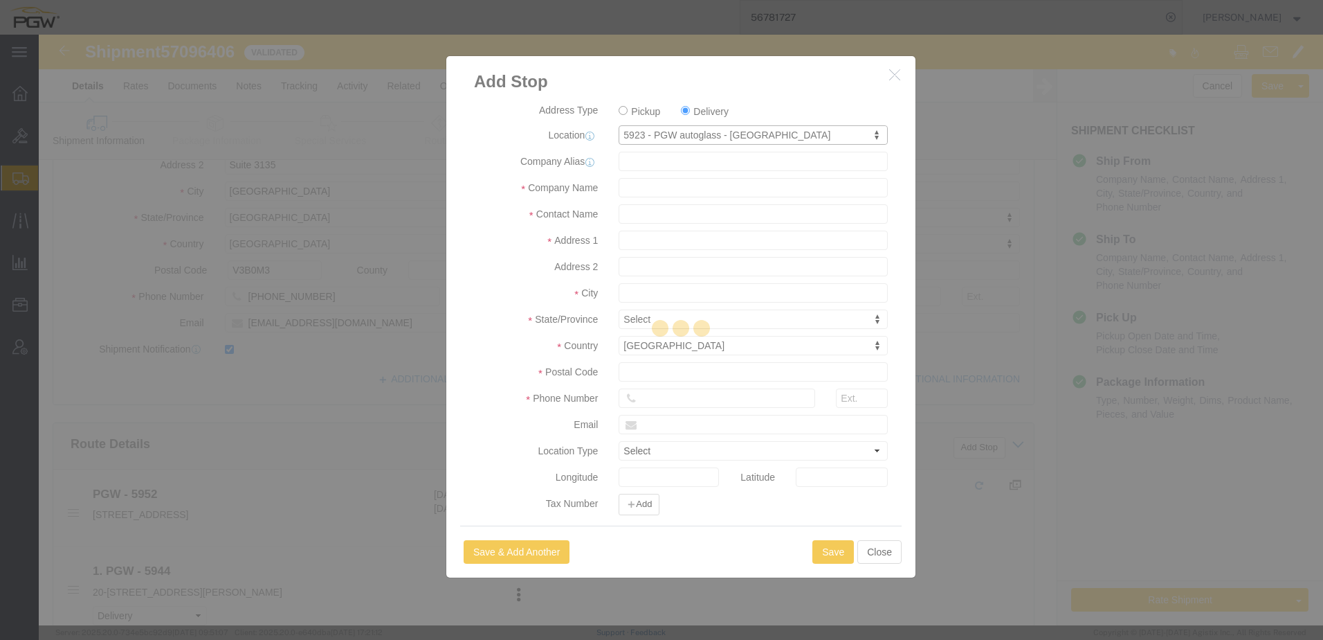
type input "Calgary"
select select "CA"
type input "T2C0J4"
type input "403-720-4817"
type input "lkqsp_o_pm_5923@pgwag.com"
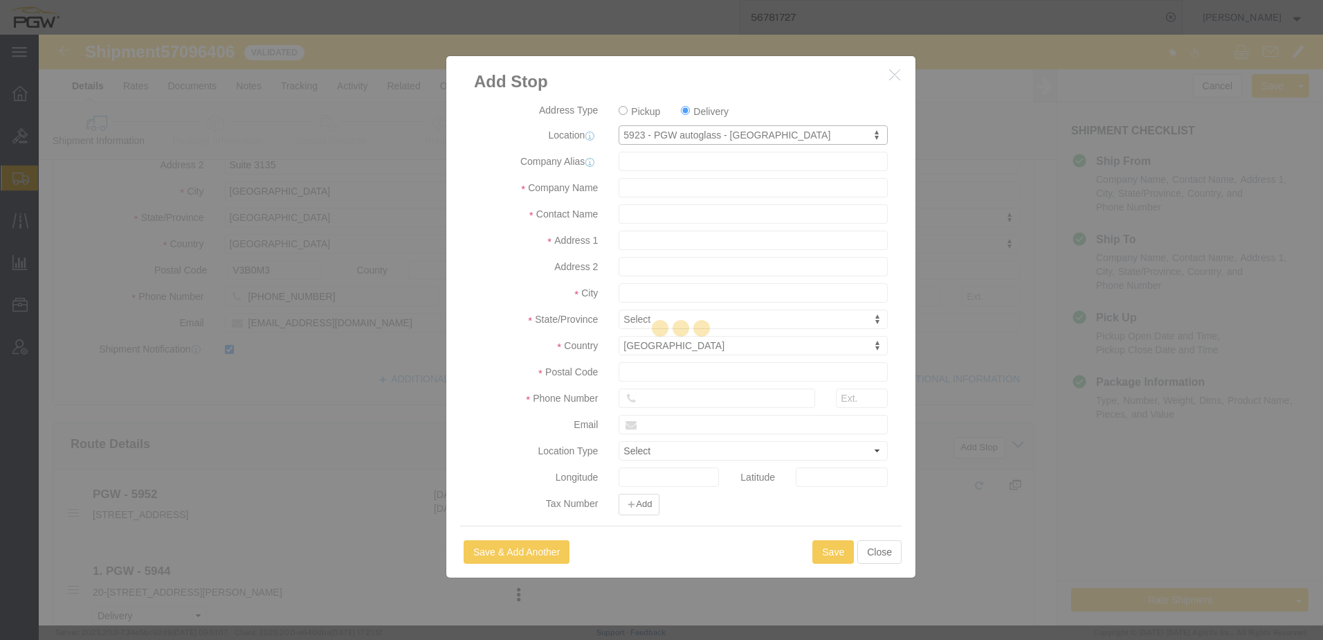
checkbox input "true"
select select "AB"
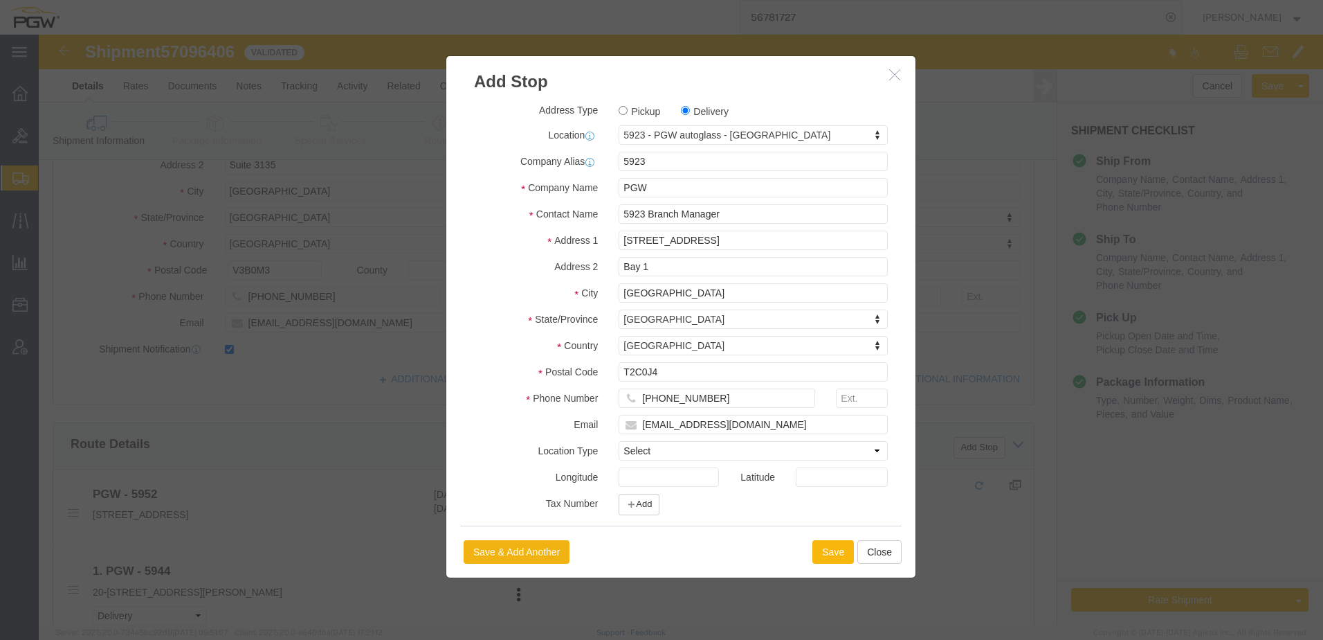
click button "Save"
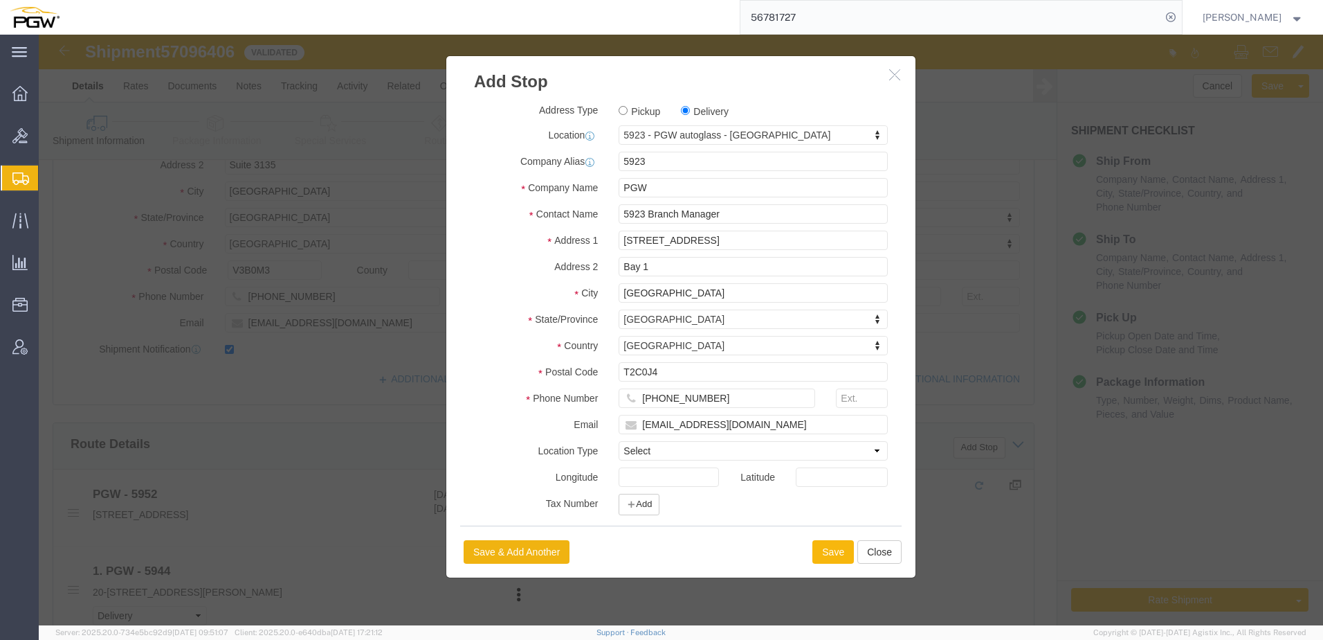
select select "D"
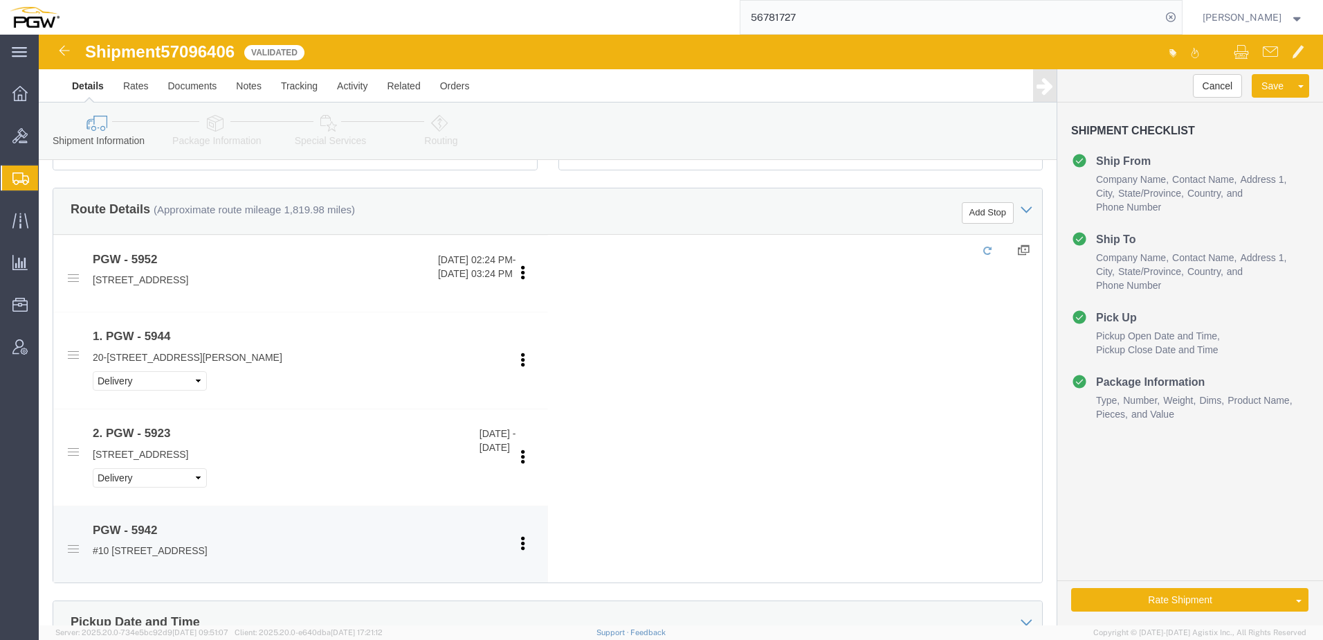
scroll to position [484, 0]
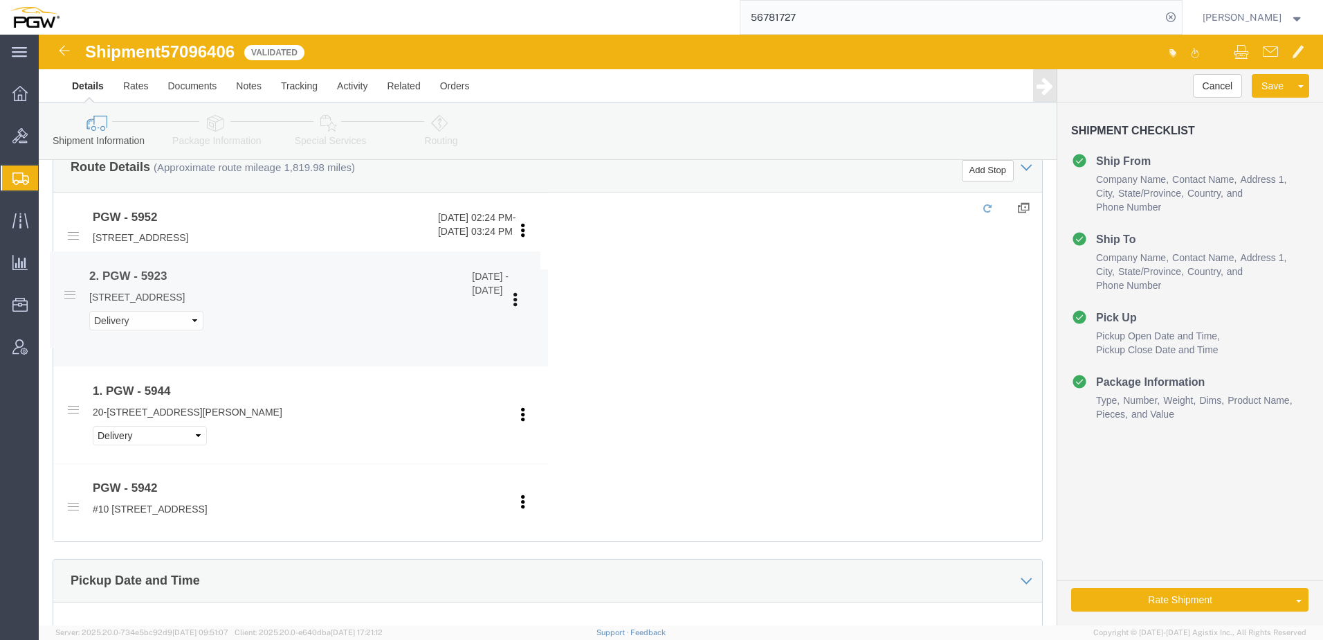
drag, startPoint x: 35, startPoint y: 376, endPoint x: 28, endPoint y: 282, distance: 93.7
click icon
select select "D"
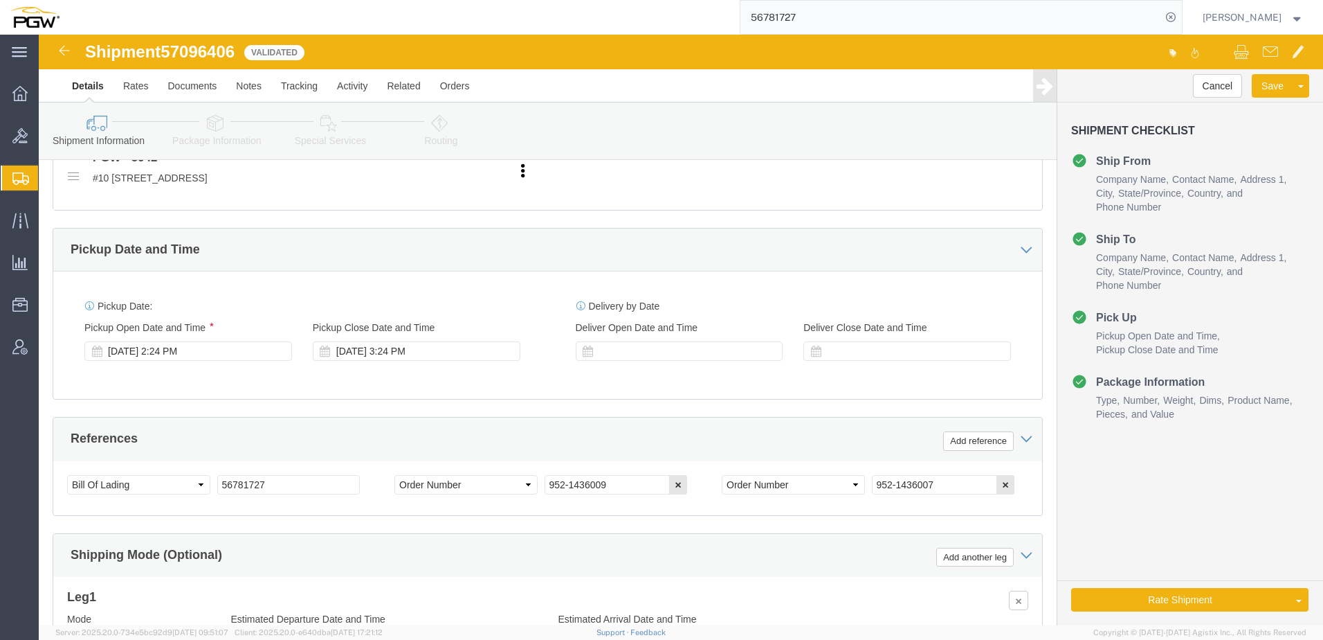
scroll to position [831, 0]
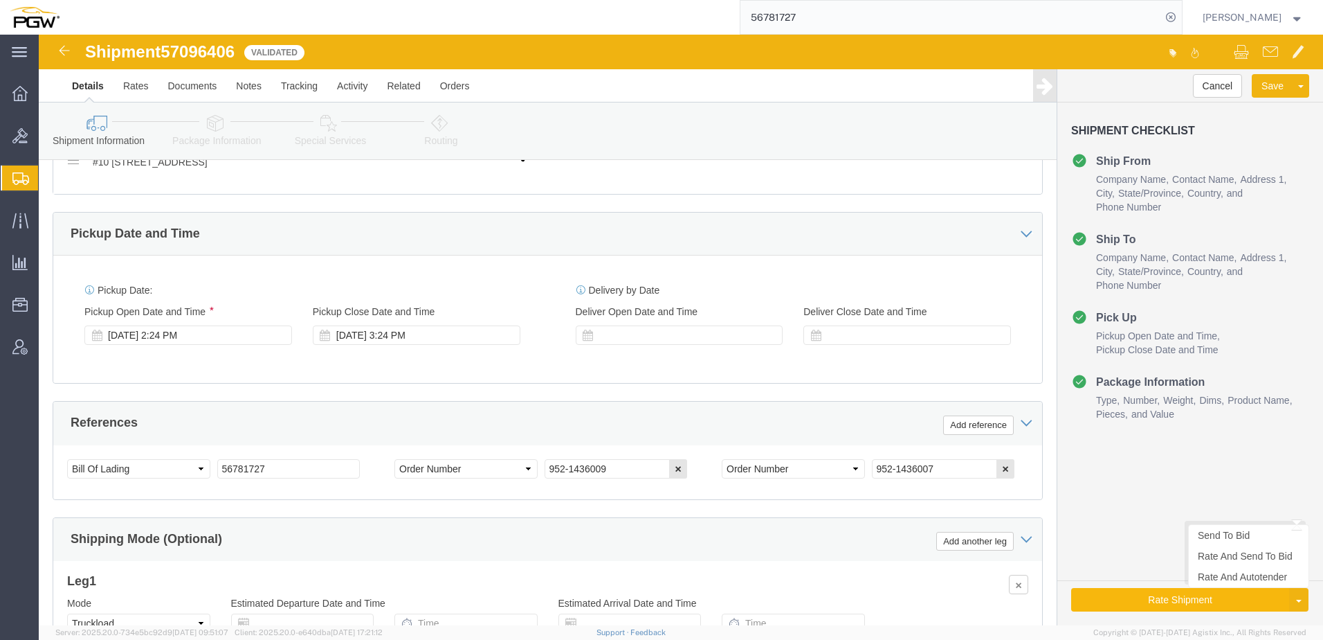
click button "Rate Shipment"
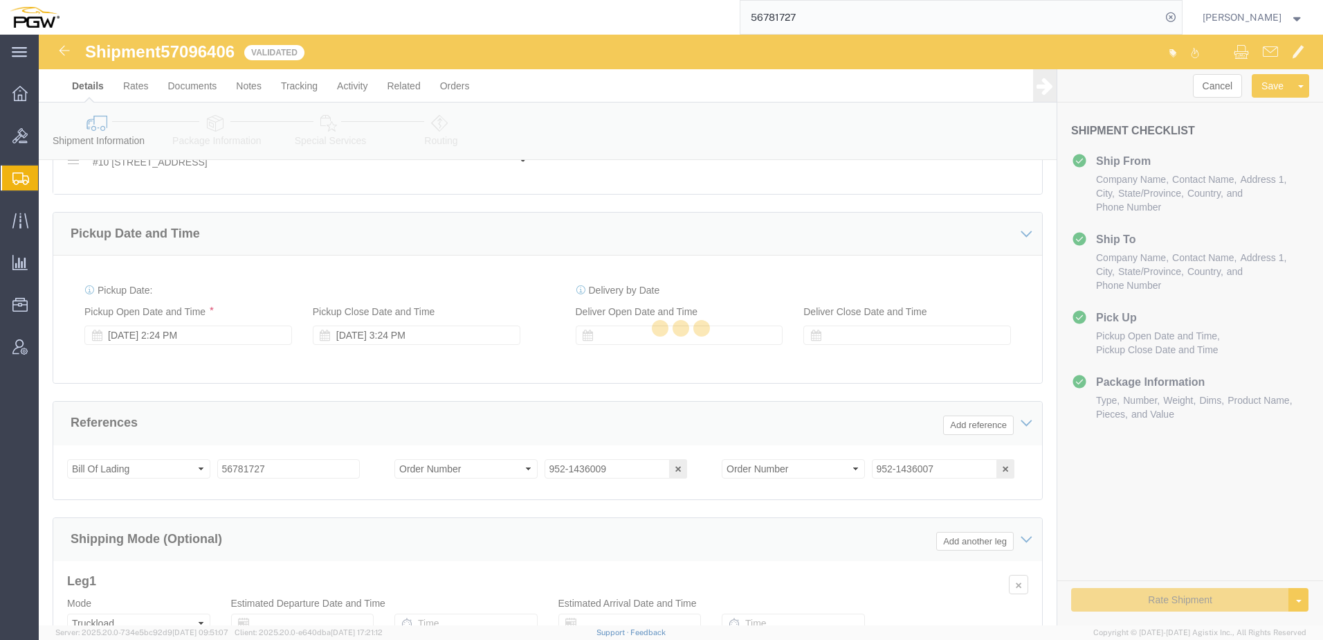
select select "28525"
select select "28521"
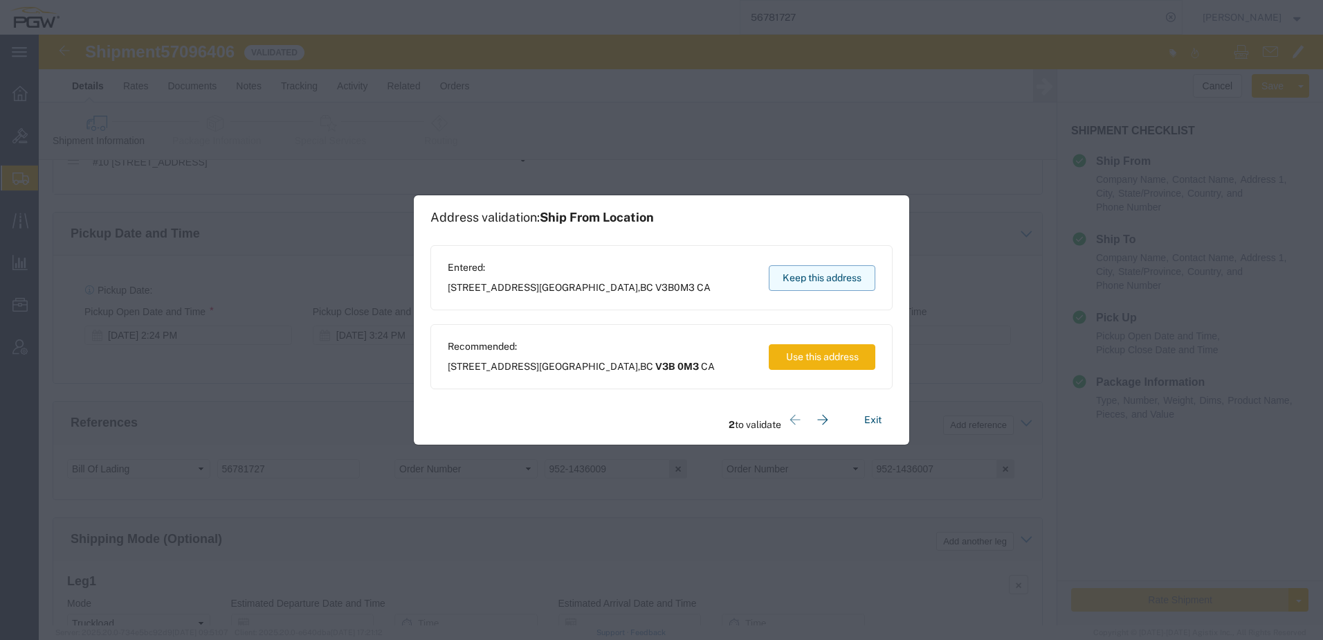
click at [657, 272] on button "Keep this address" at bounding box center [822, 278] width 107 height 26
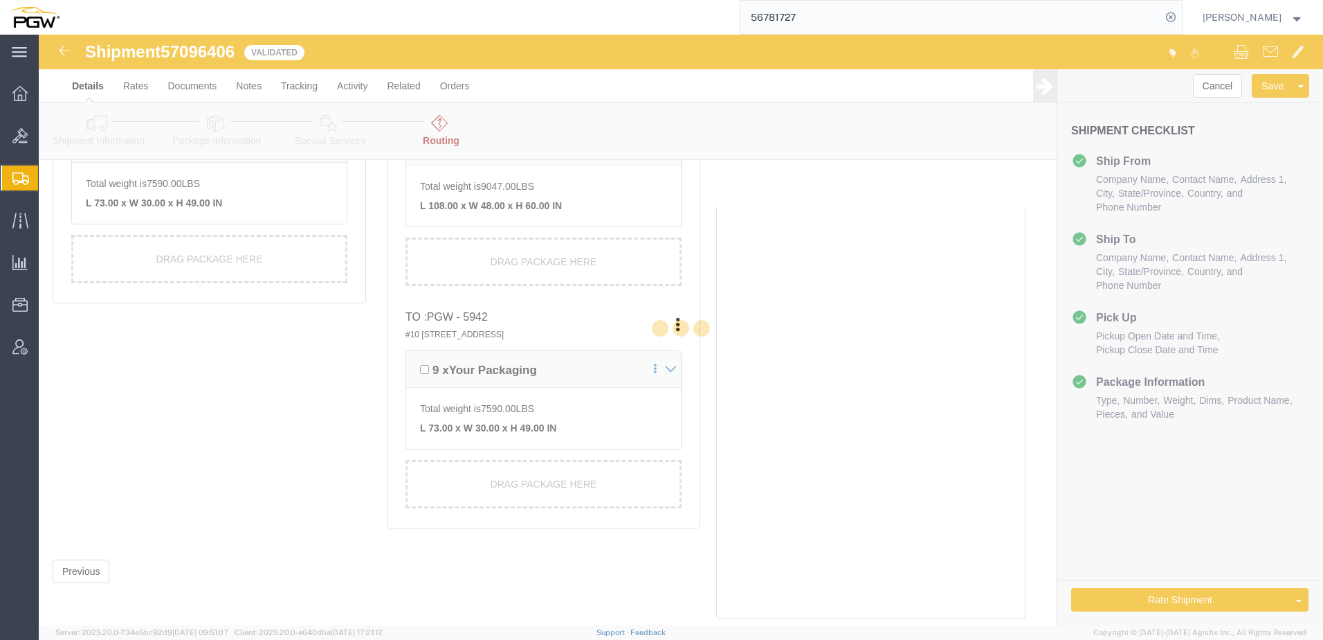
scroll to position [392, 0]
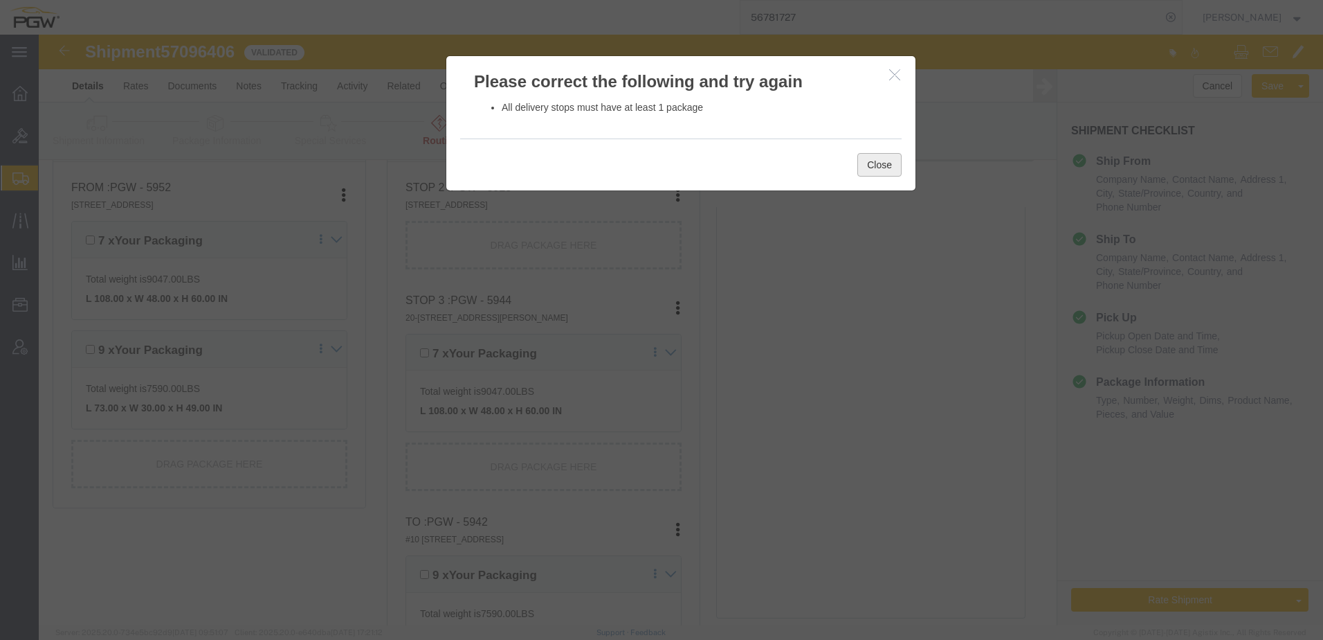
click button "Close"
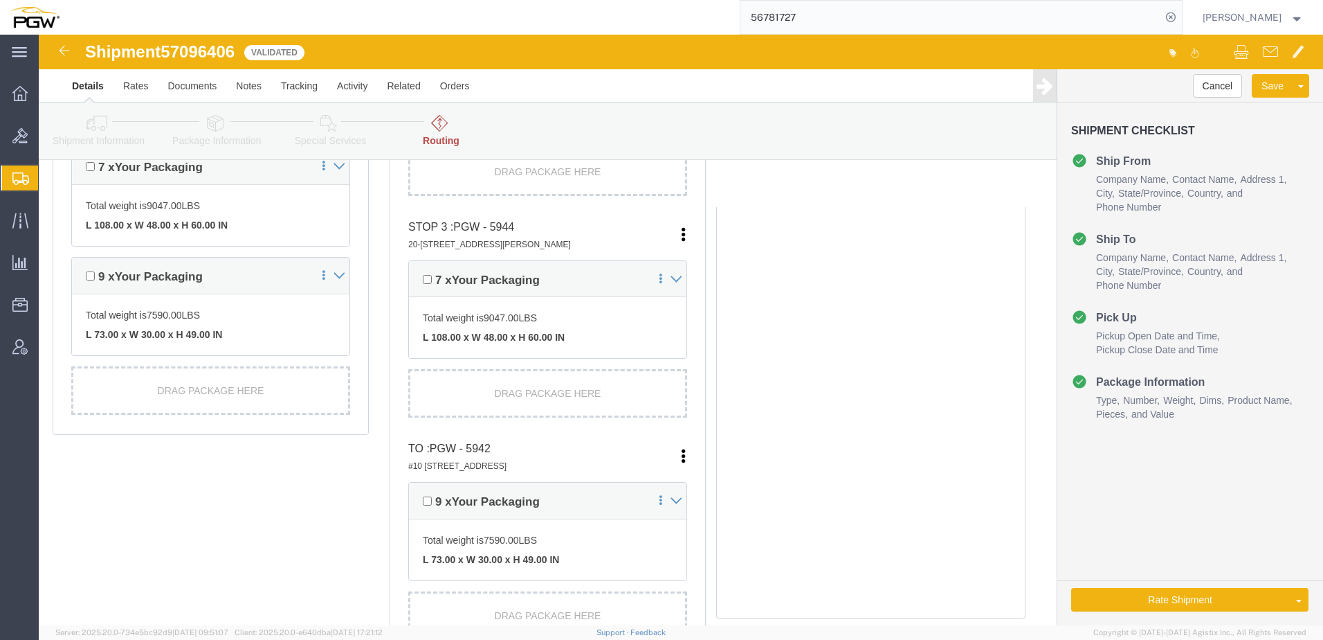
scroll to position [320, 0]
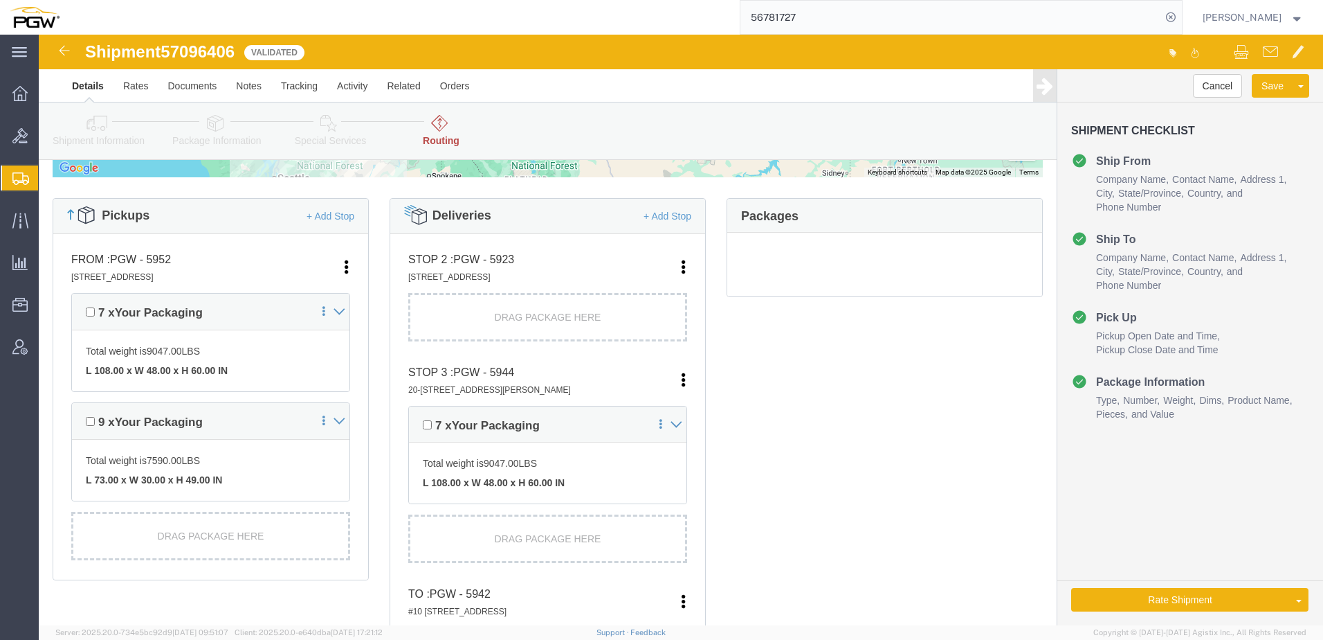
click icon
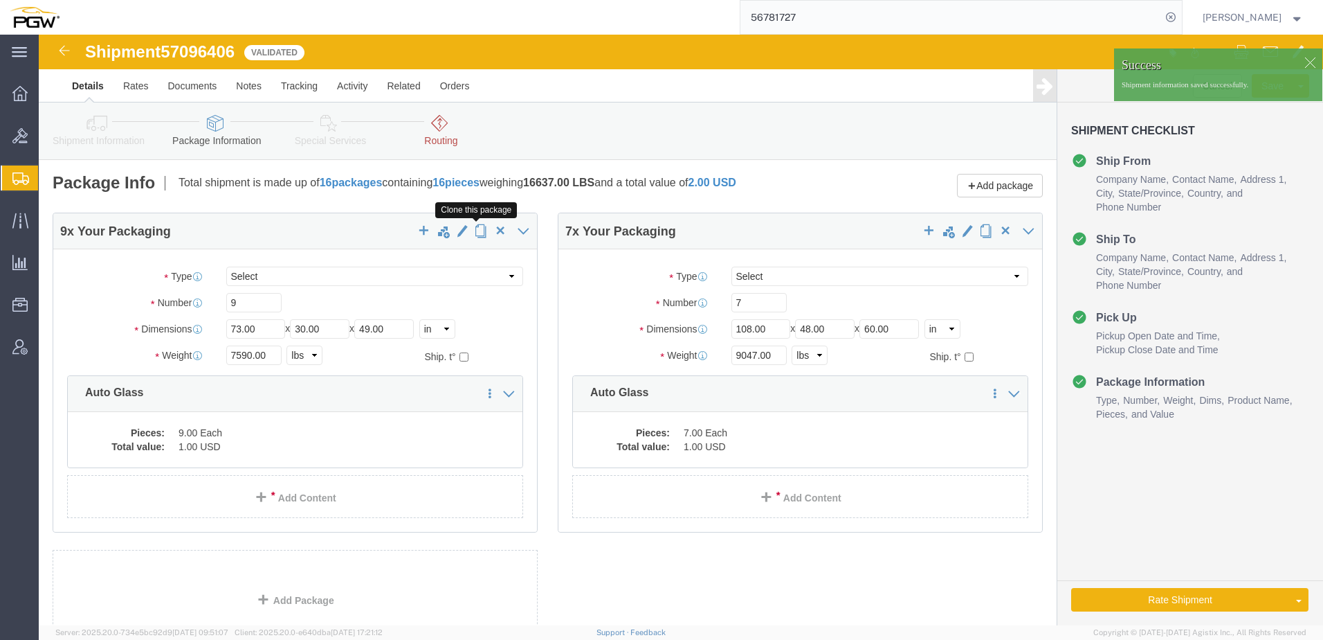
click span "button"
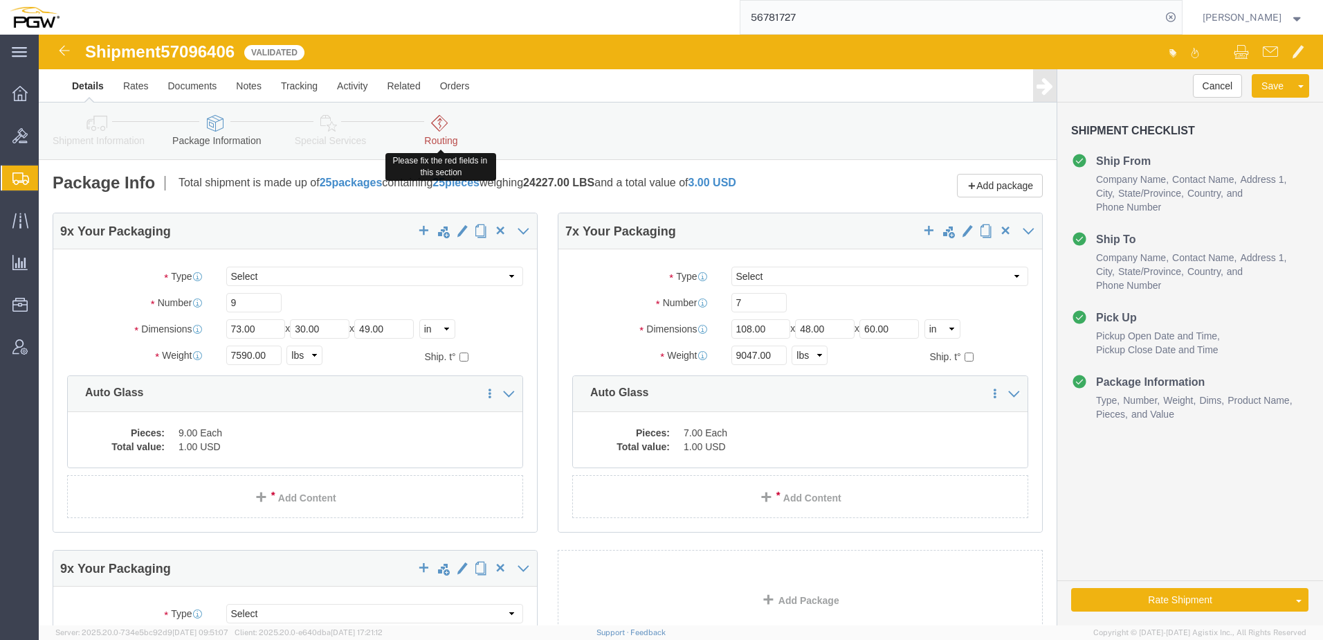
click link "Routing"
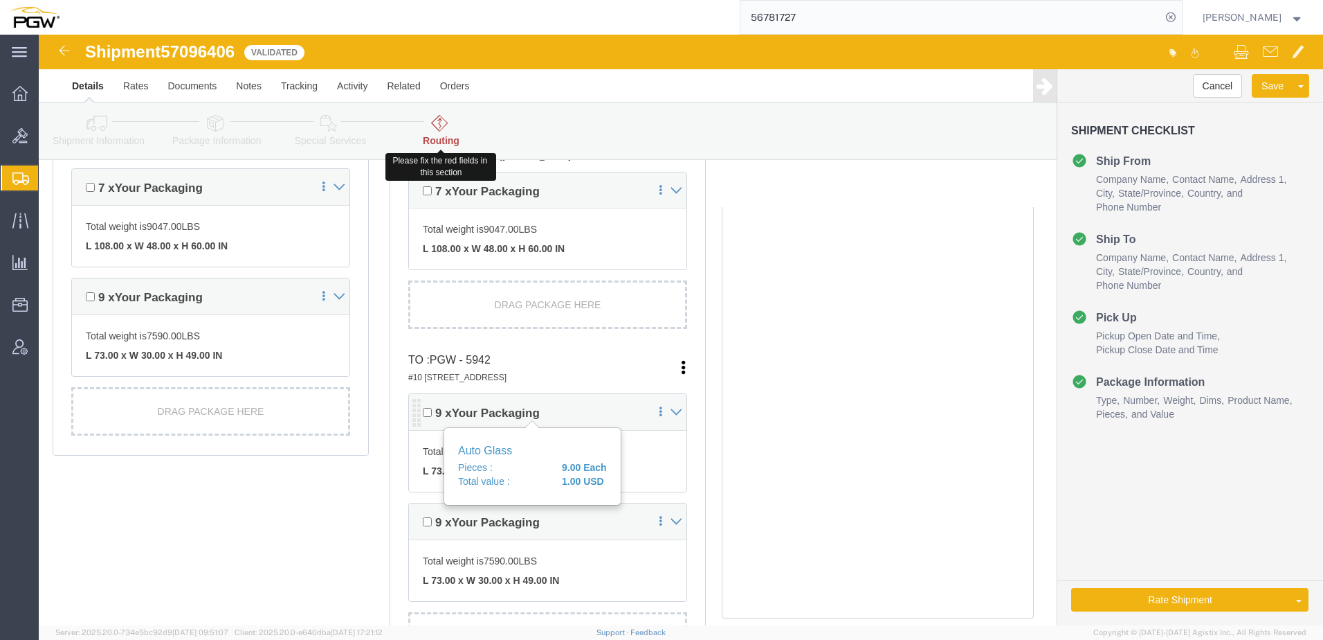
scroll to position [554, 0]
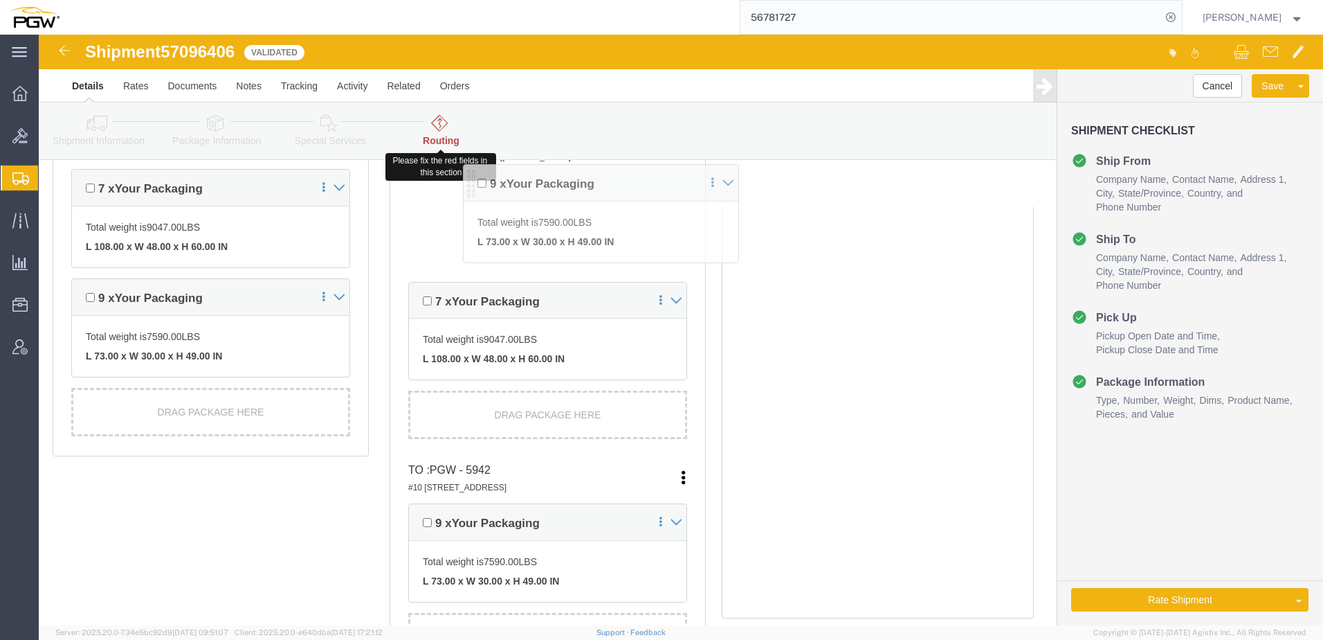
drag, startPoint x: 373, startPoint y: 368, endPoint x: 424, endPoint y: 138, distance: 235.3
click div "Pickups + Add Stop From : PGW - 5952 575 Seaborne Avenue, Suite 3135, Port Coqu…"
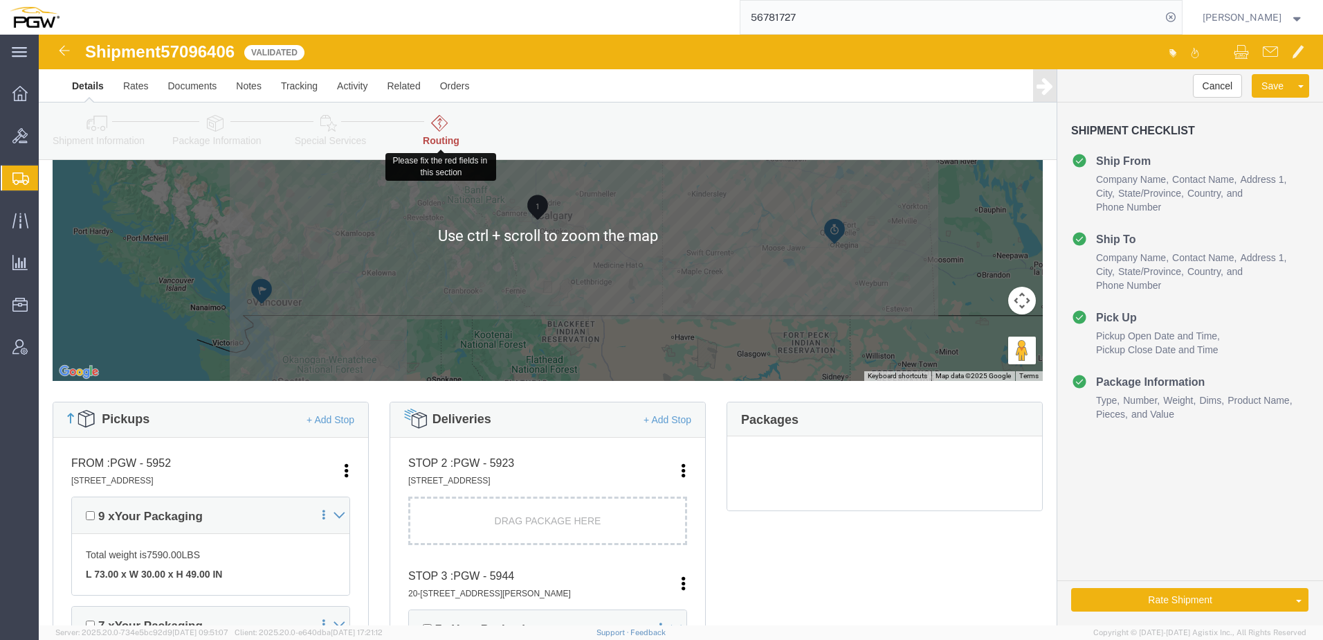
scroll to position [208, 0]
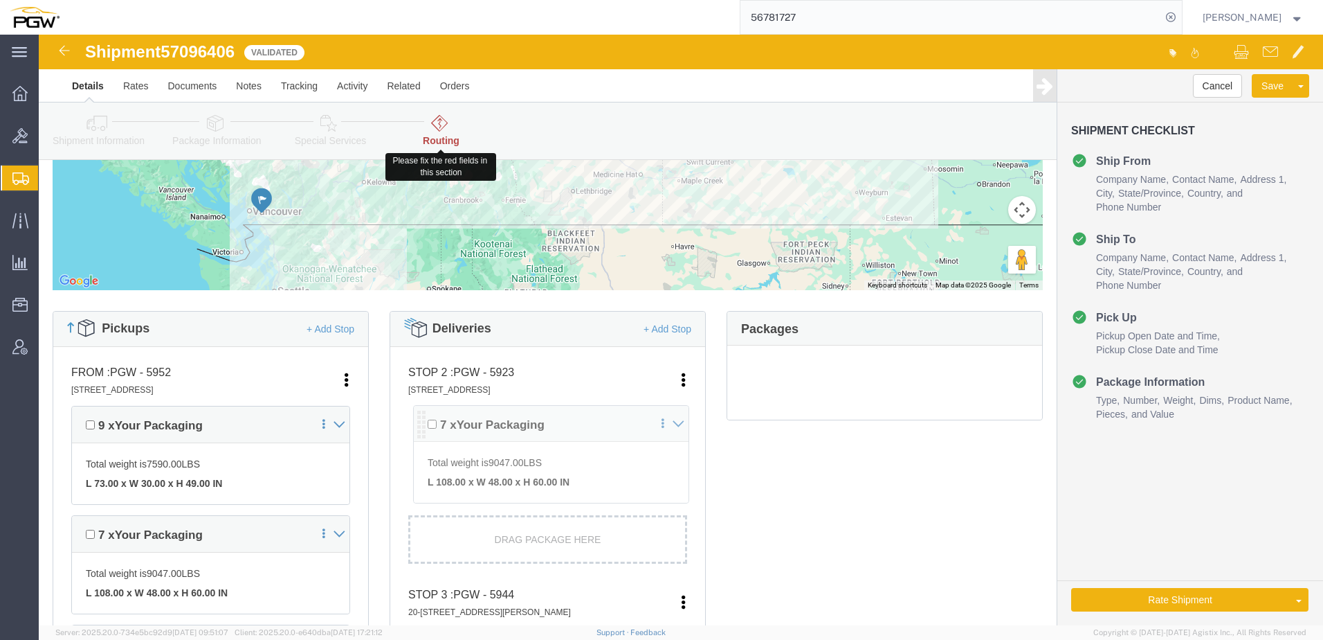
drag, startPoint x: 375, startPoint y: 496, endPoint x: 383, endPoint y: 367, distance: 129.0
click div "Pickups + Add Stop From : PGW - 5952 575 Seaborne Avenue, Suite 3135, Port Coqu…"
click button "Rate Shipment"
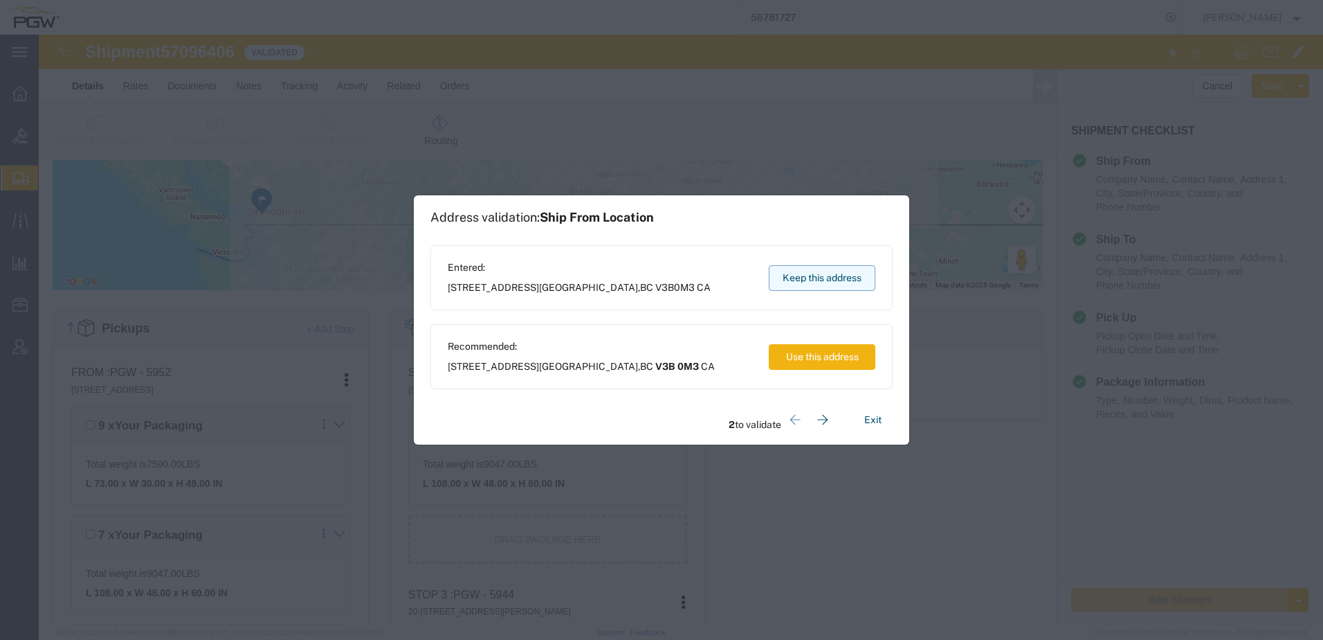
click at [657, 274] on button "Keep this address" at bounding box center [822, 278] width 107 height 26
click at [657, 280] on button "Keep this address" at bounding box center [822, 278] width 107 height 26
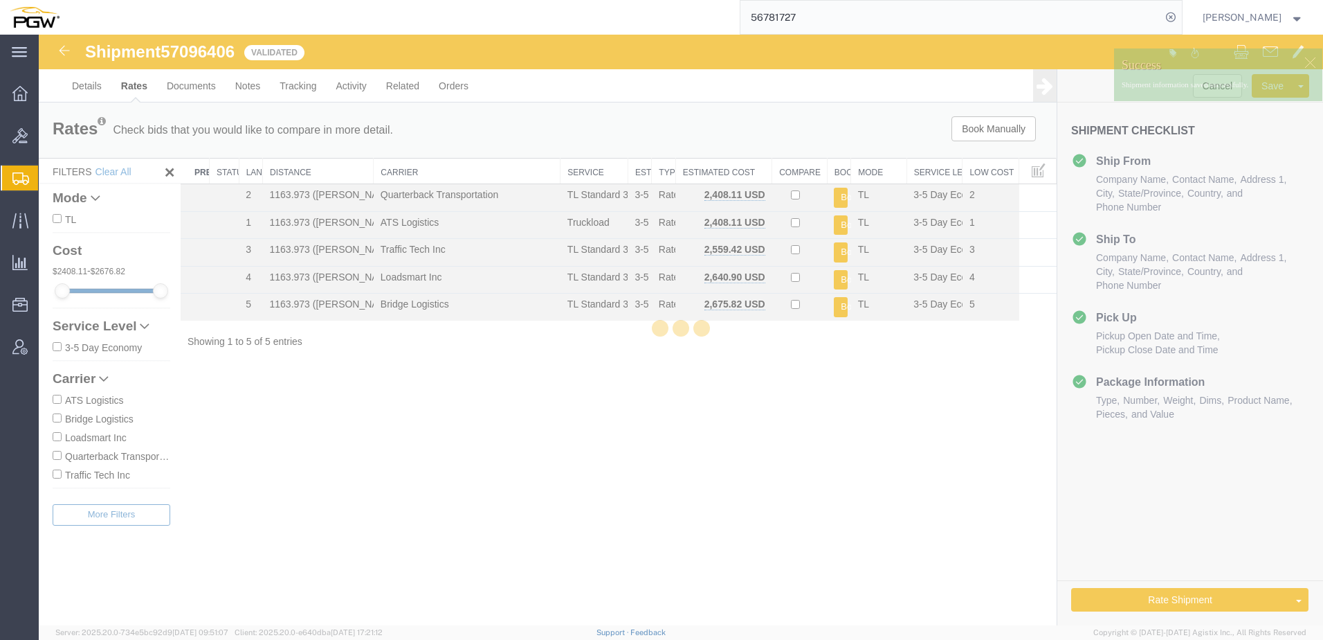
scroll to position [0, 0]
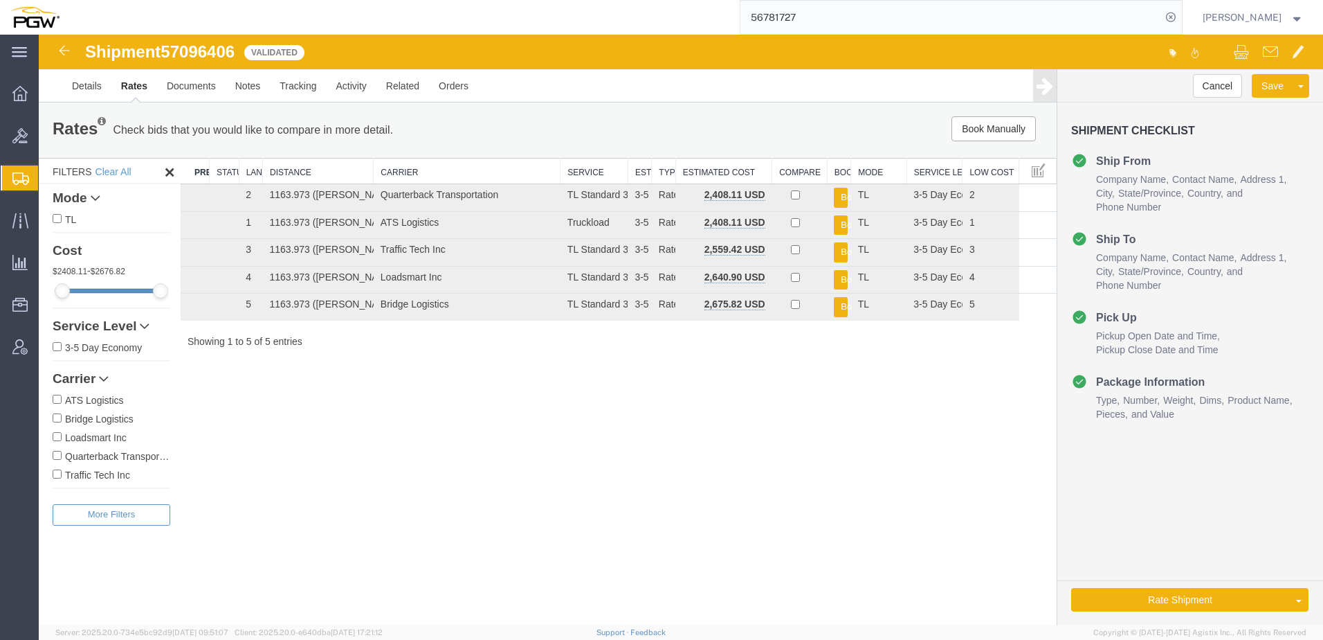
click at [123, 141] on div "Rates Check bids that you would like to compare in more detail. Compare Filter" at bounding box center [337, 130] width 590 height 28
click at [84, 93] on link "Details" at bounding box center [86, 85] width 49 height 33
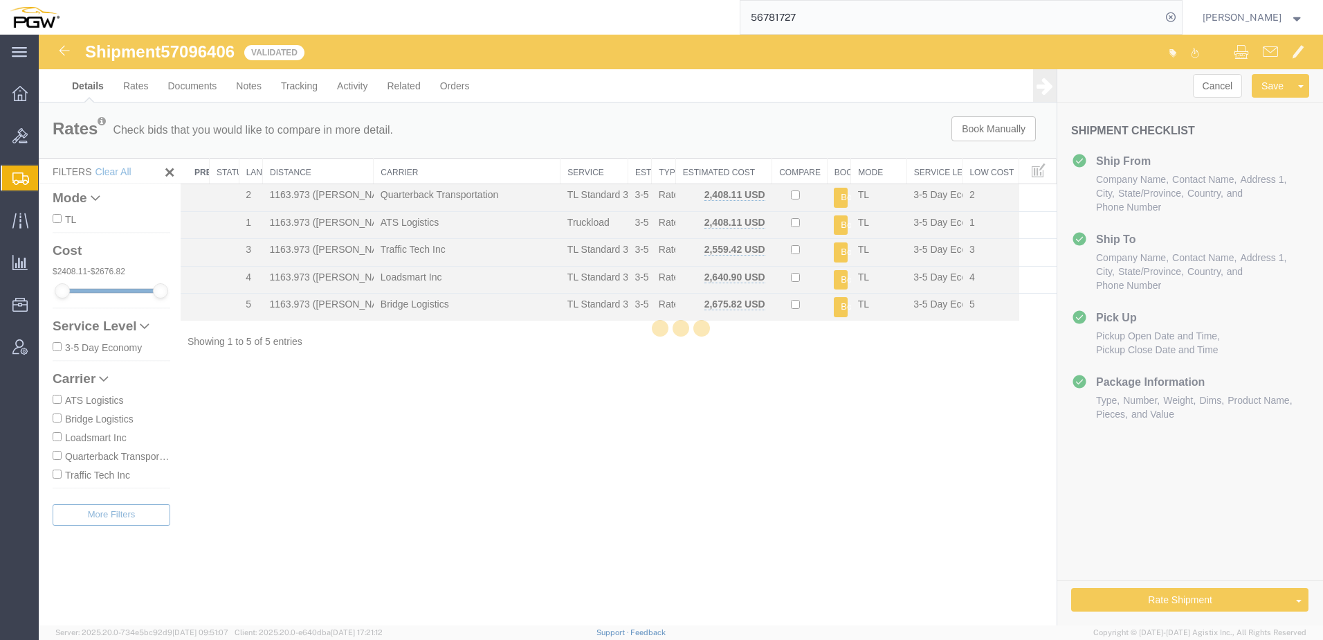
select select "28525"
select select "28521"
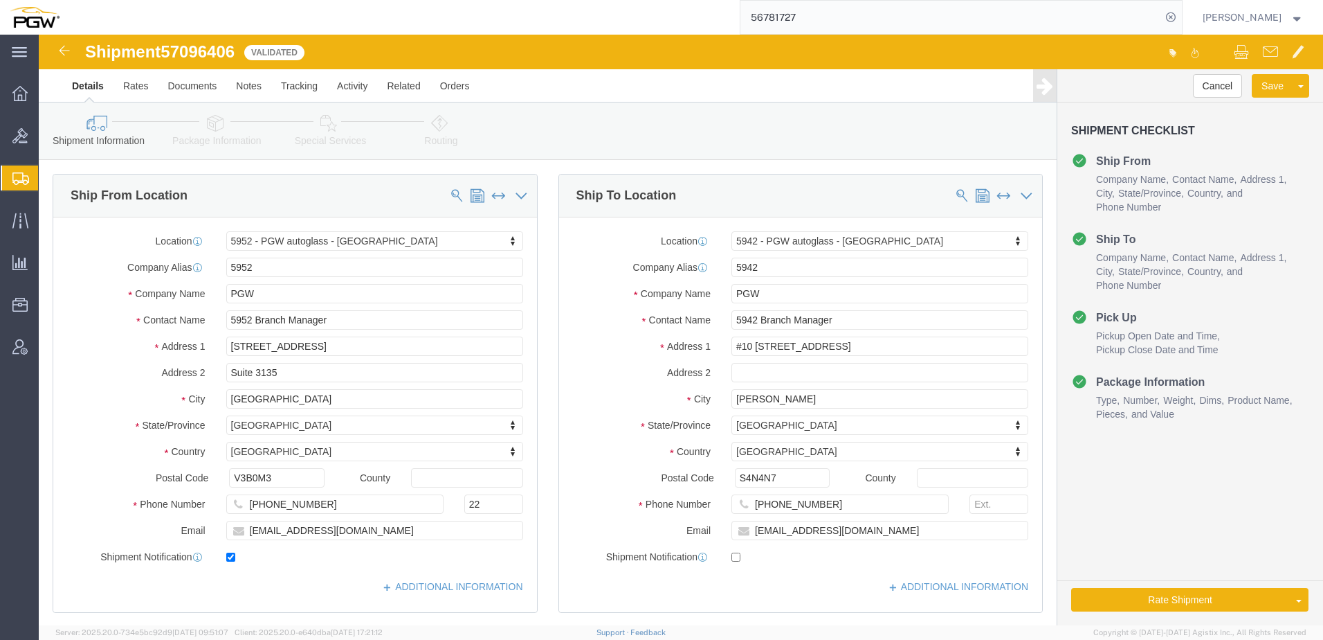
drag, startPoint x: 52, startPoint y: 296, endPoint x: 53, endPoint y: 278, distance: 17.3
click div "Location 5952 - PGW autoglass - Coquitlam Select My Profile Location 5303 - PGW…"
click link "Rates"
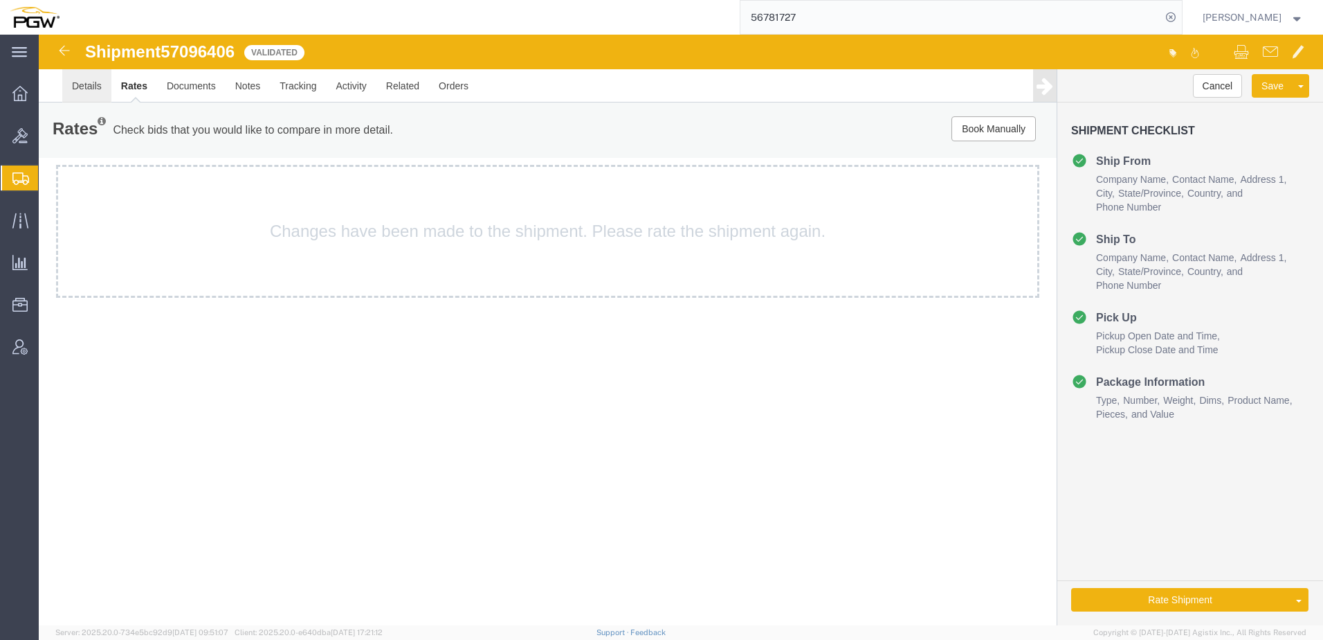
click at [93, 86] on link "Details" at bounding box center [86, 85] width 49 height 33
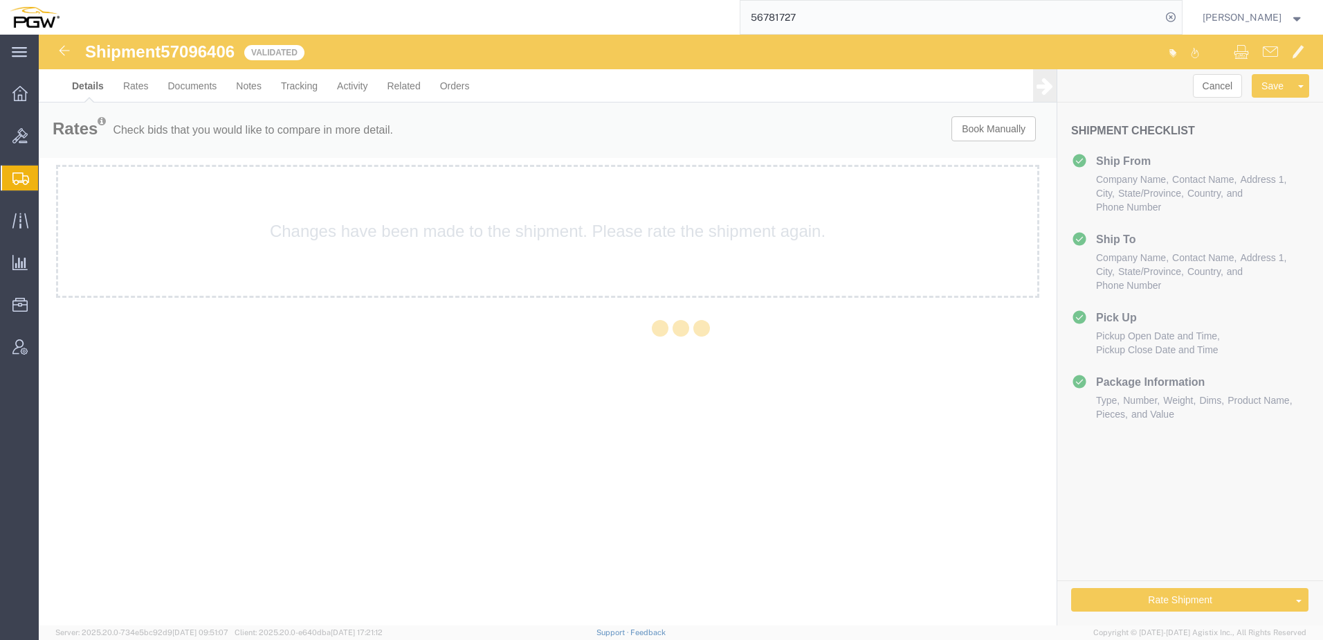
select select "28525"
select select "28521"
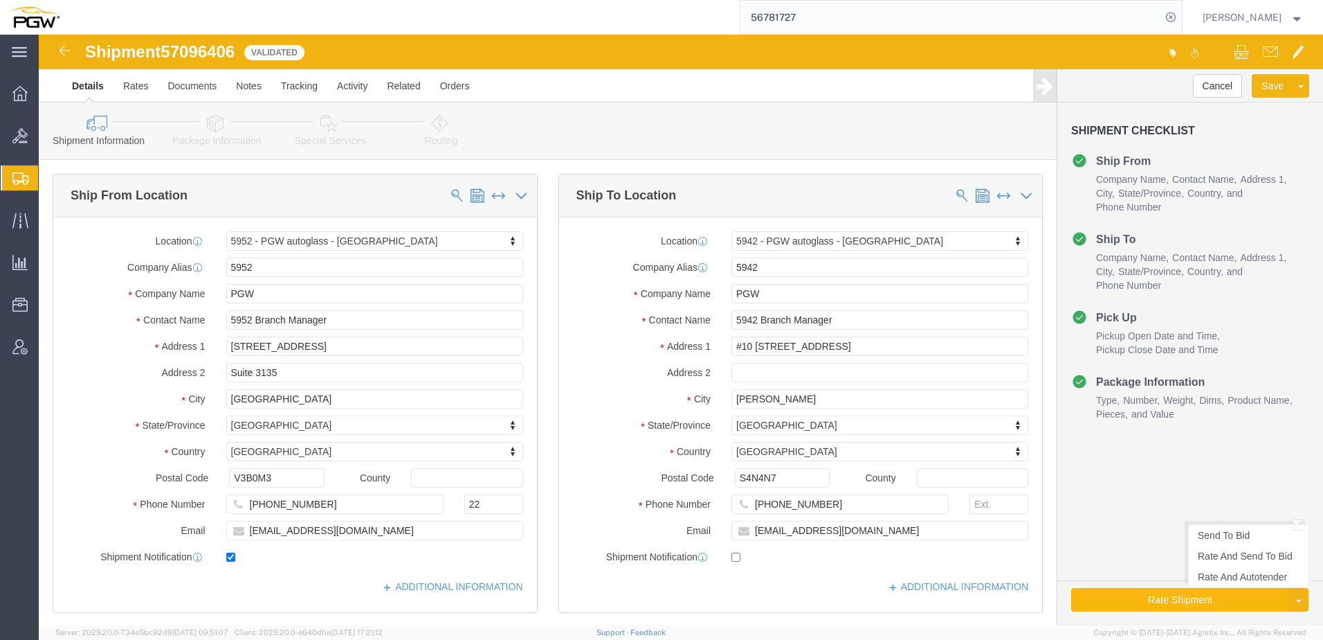
drag, startPoint x: 1127, startPoint y: 606, endPoint x: 1089, endPoint y: 571, distance: 52.0
click button "Rate Shipment"
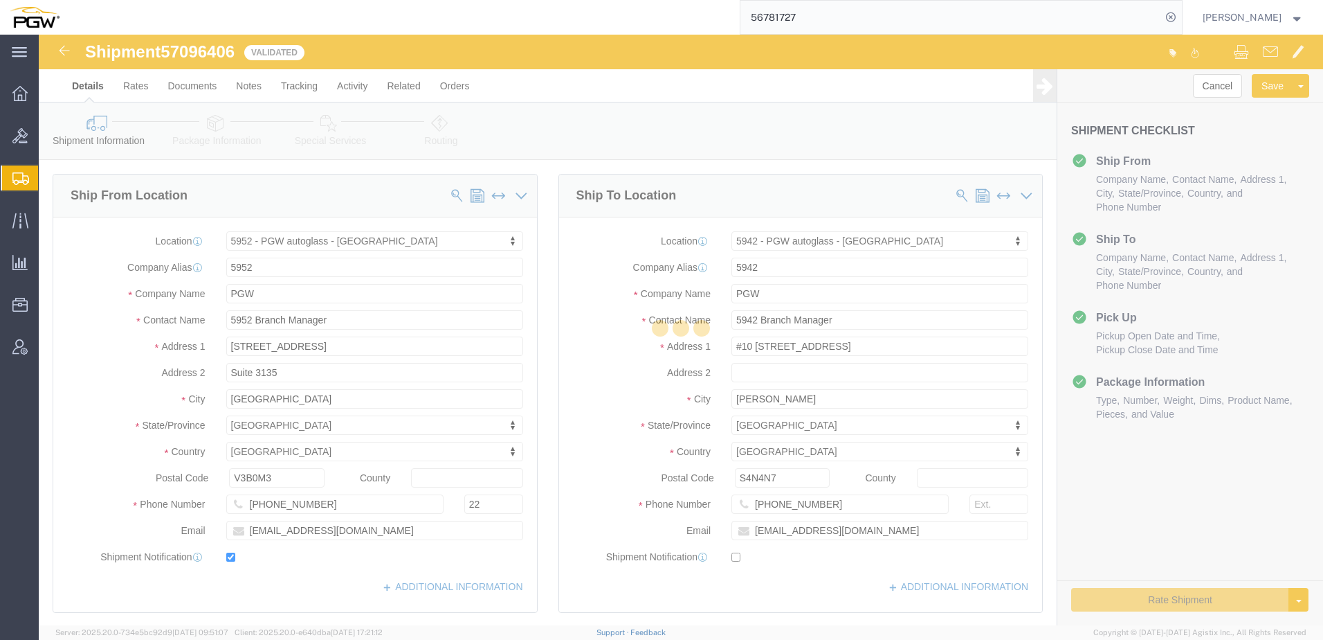
select select "28525"
select select "28521"
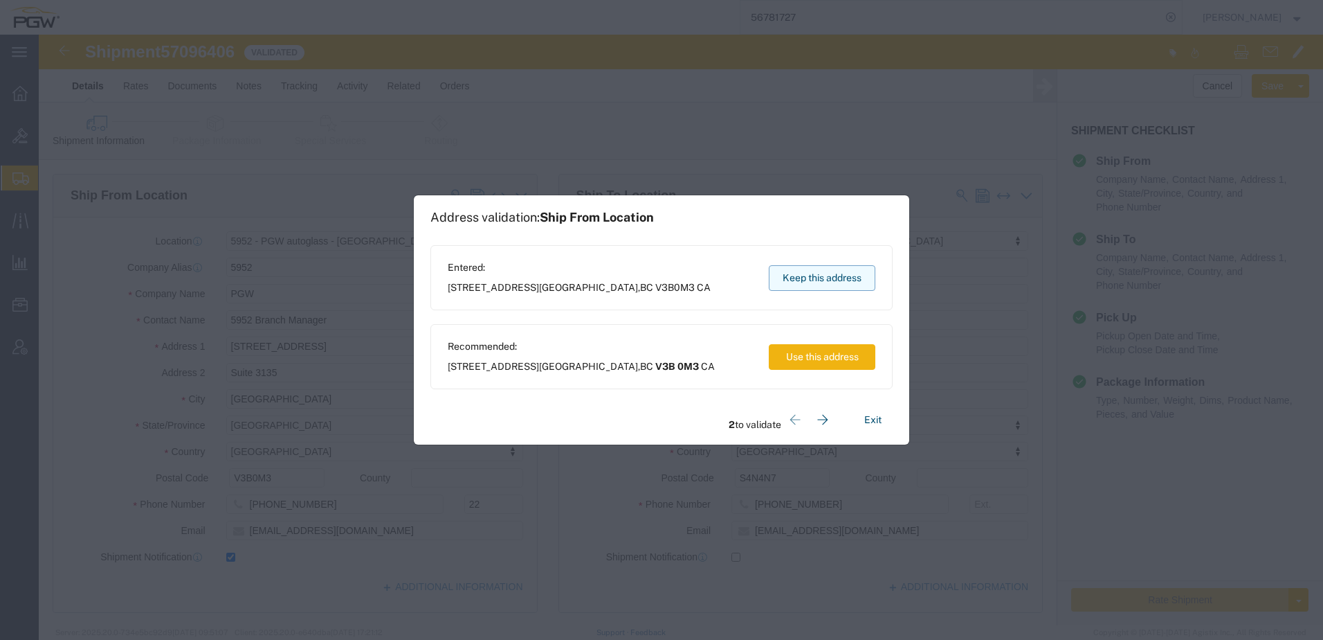
click at [657, 271] on button "Keep this address" at bounding box center [822, 278] width 107 height 26
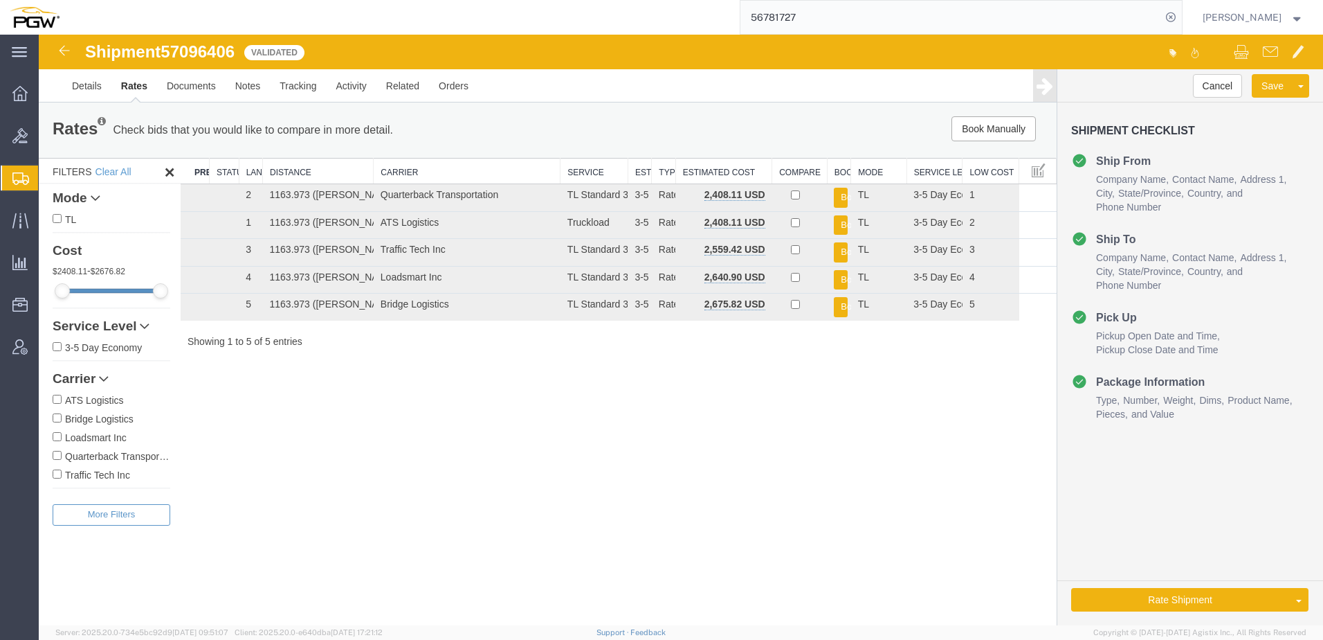
click at [145, 588] on div "Filters Clear All Mode TL Cost 2408.11 - 2676.82 Service Level 3-5 Day Economy …" at bounding box center [110, 391] width 142 height 467
click at [85, 88] on link "Details" at bounding box center [86, 85] width 49 height 33
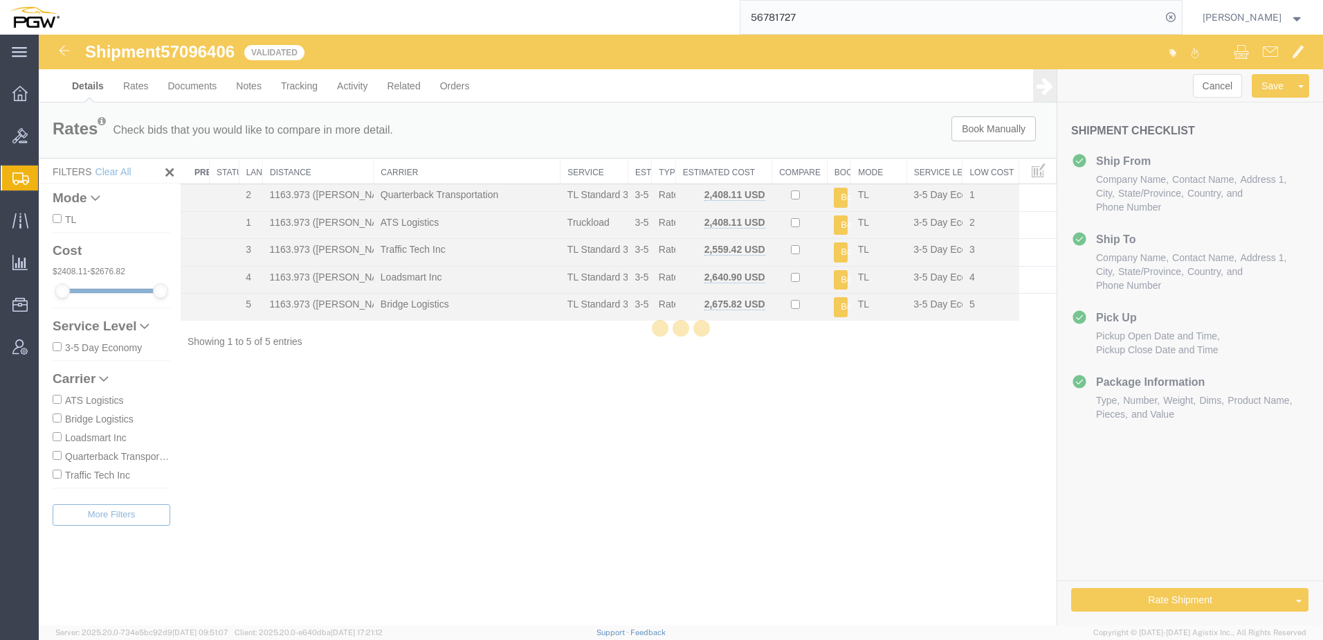
select select "28525"
select select "28521"
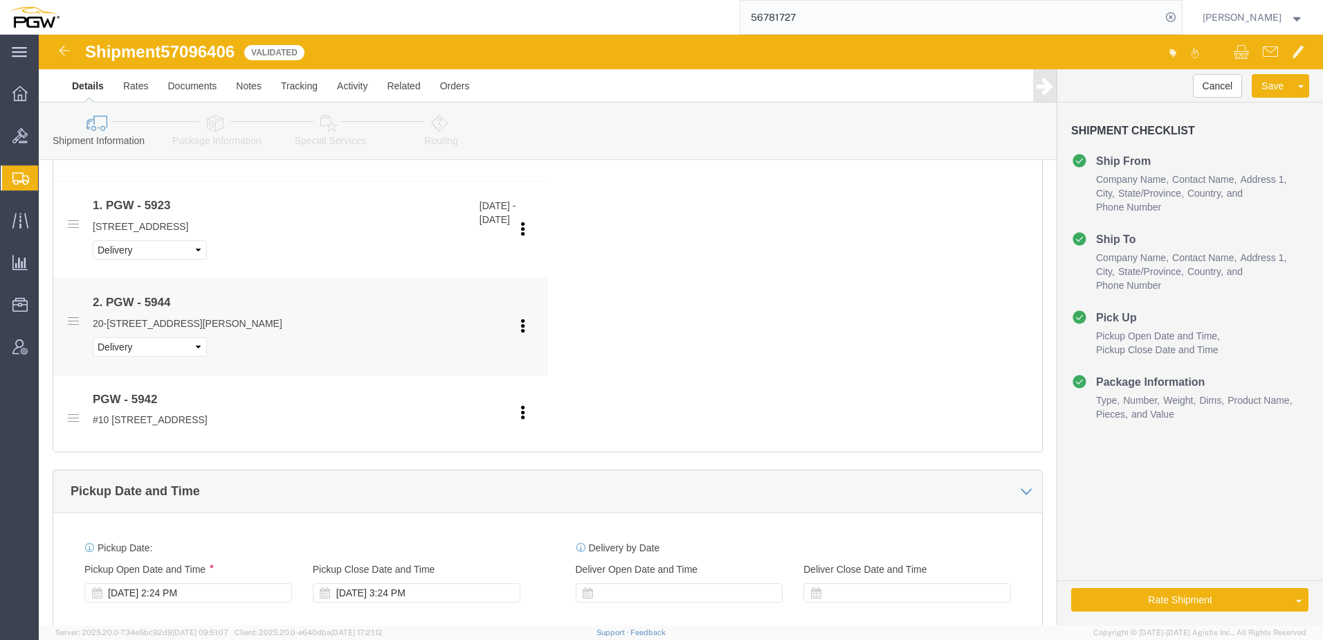
scroll to position [831, 0]
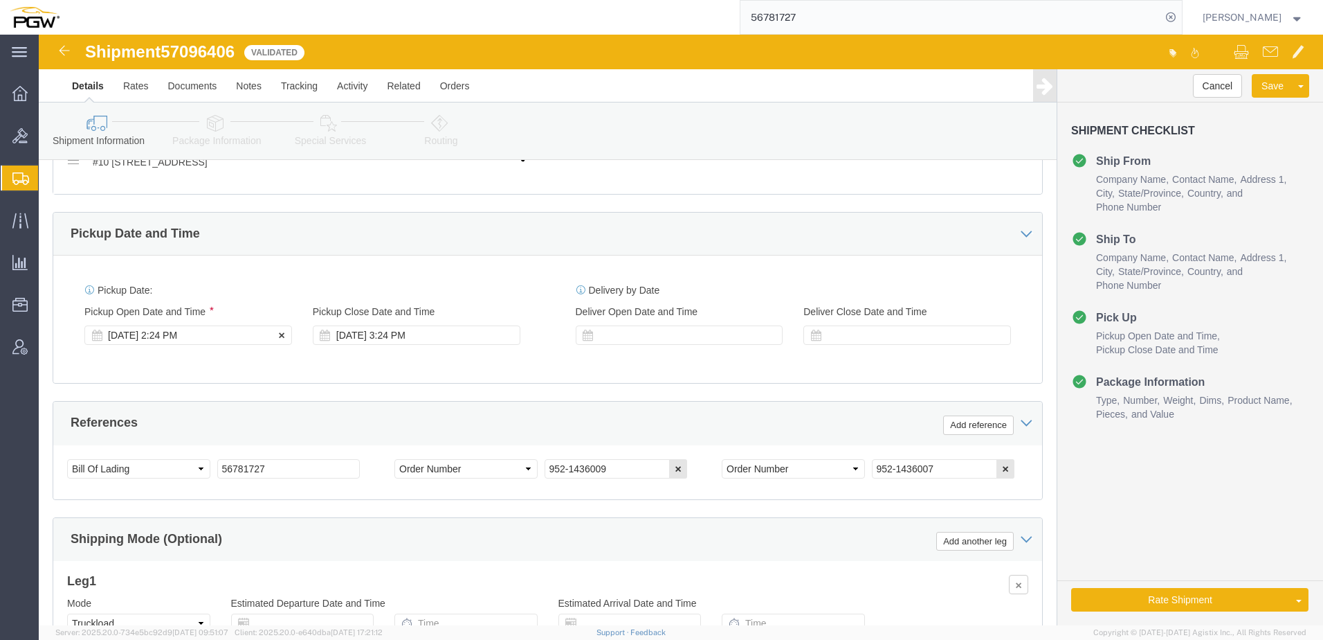
click div "Oct 10 2025 2:24 PM"
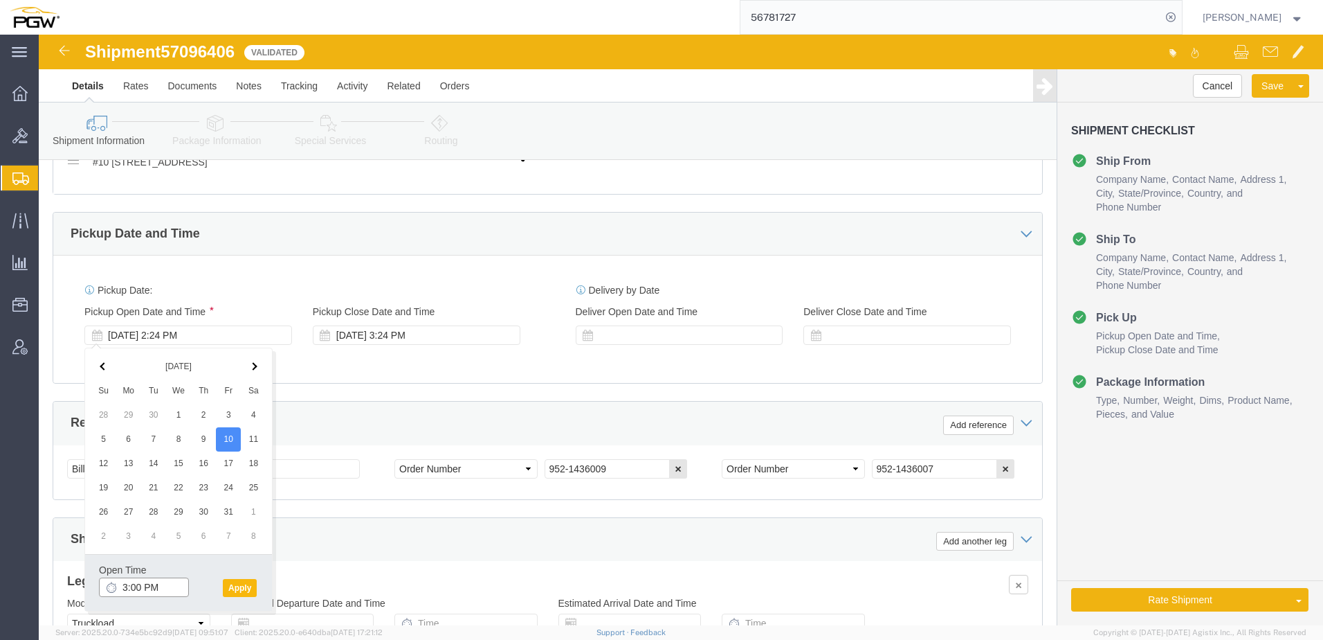
type input "3:00 PM"
click button "Apply"
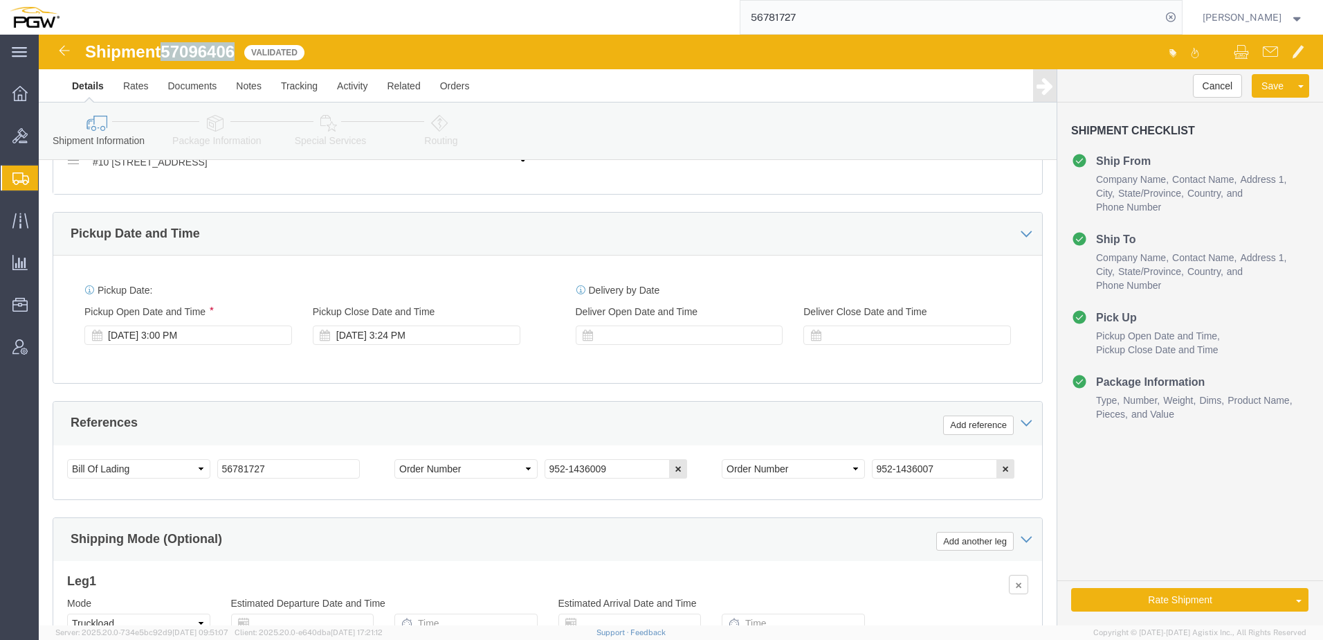
drag, startPoint x: 127, startPoint y: 16, endPoint x: 197, endPoint y: 15, distance: 69.2
click span "57096406"
copy span "57096406"
drag, startPoint x: 253, startPoint y: 437, endPoint x: -608, endPoint y: 386, distance: 861.8
click html "Shipment 57096406 5 of 5 Validated Details Rates Documents Notes Tracking Activ…"
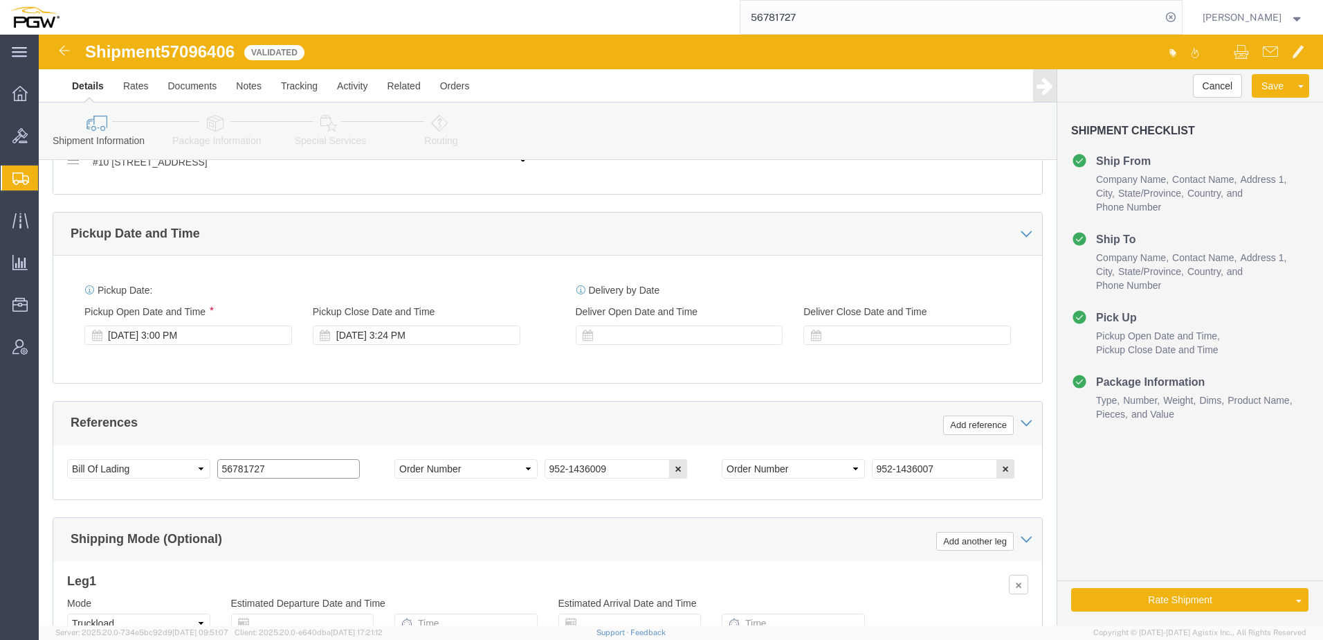
paste input "7096406"
type input "57096406"
drag, startPoint x: 257, startPoint y: 431, endPoint x: -122, endPoint y: 411, distance: 379.1
click html "Shipment 57096406 5 of 5 Validated Details Rates Documents Notes Tracking Activ…"
drag, startPoint x: 593, startPoint y: 428, endPoint x: 268, endPoint y: 413, distance: 325.7
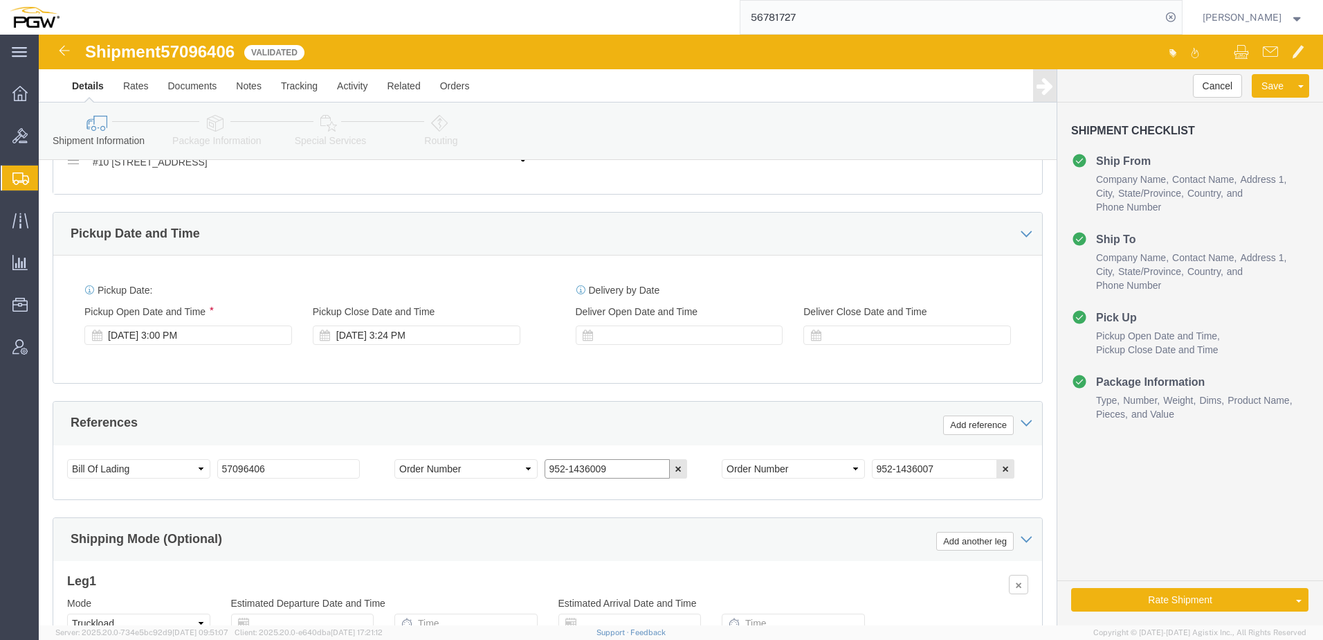
click div "Select Account Type Activity ID Airline Appointment Number ASN Batch Request # …"
paste input "44-113123"
type input "944-113123"
drag, startPoint x: 905, startPoint y: 432, endPoint x: 718, endPoint y: 404, distance: 188.3
click div "Select Account Type Activity ID Airline Appointment Number ASN Batch Request # …"
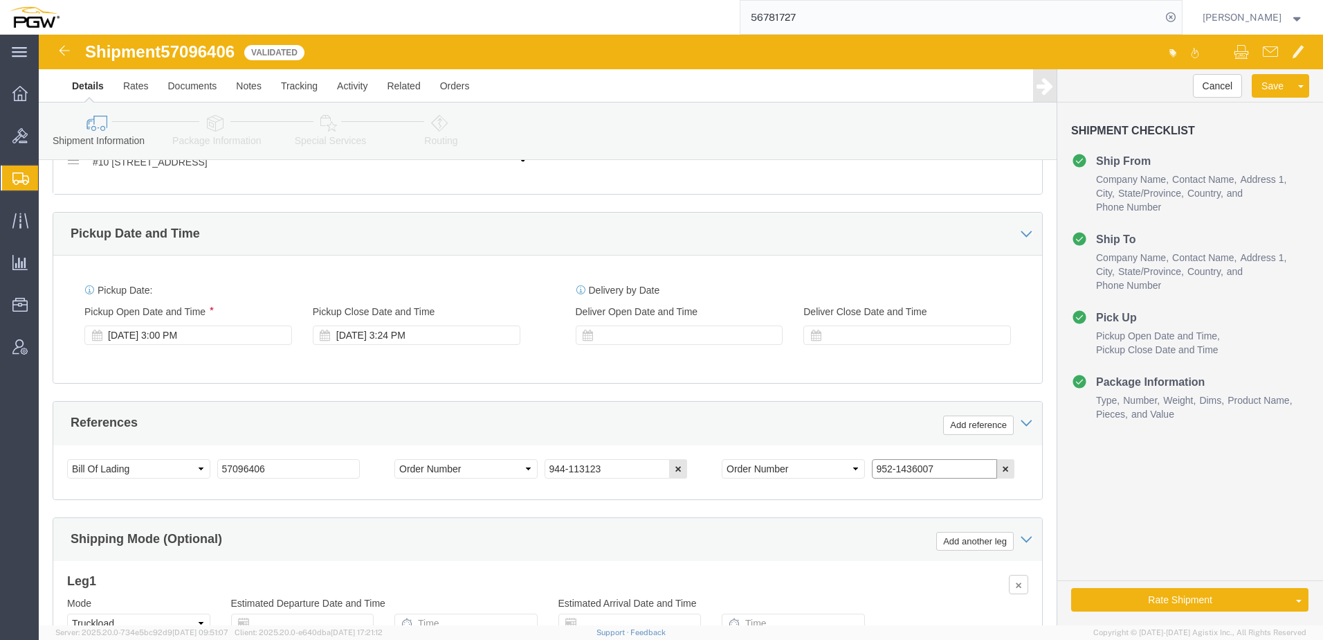
paste input "42-117126"
type input "942-117126"
click button "Add reference"
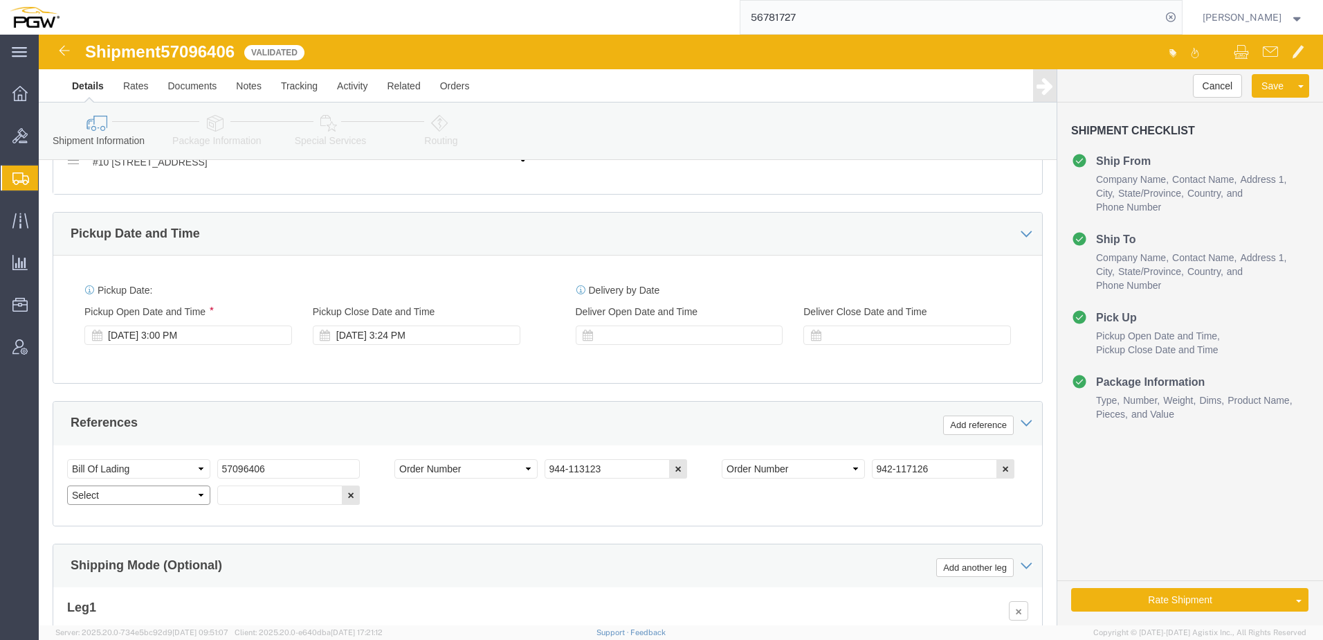
drag, startPoint x: 51, startPoint y: 457, endPoint x: 42, endPoint y: 457, distance: 8.3
click select "Select Account Type Activity ID Airline Appointment Number ASN Batch Request # …"
select select "ORDERNUM"
click select "Select Account Type Activity ID Airline Appointment Number ASN Batch Request # …"
click input "text"
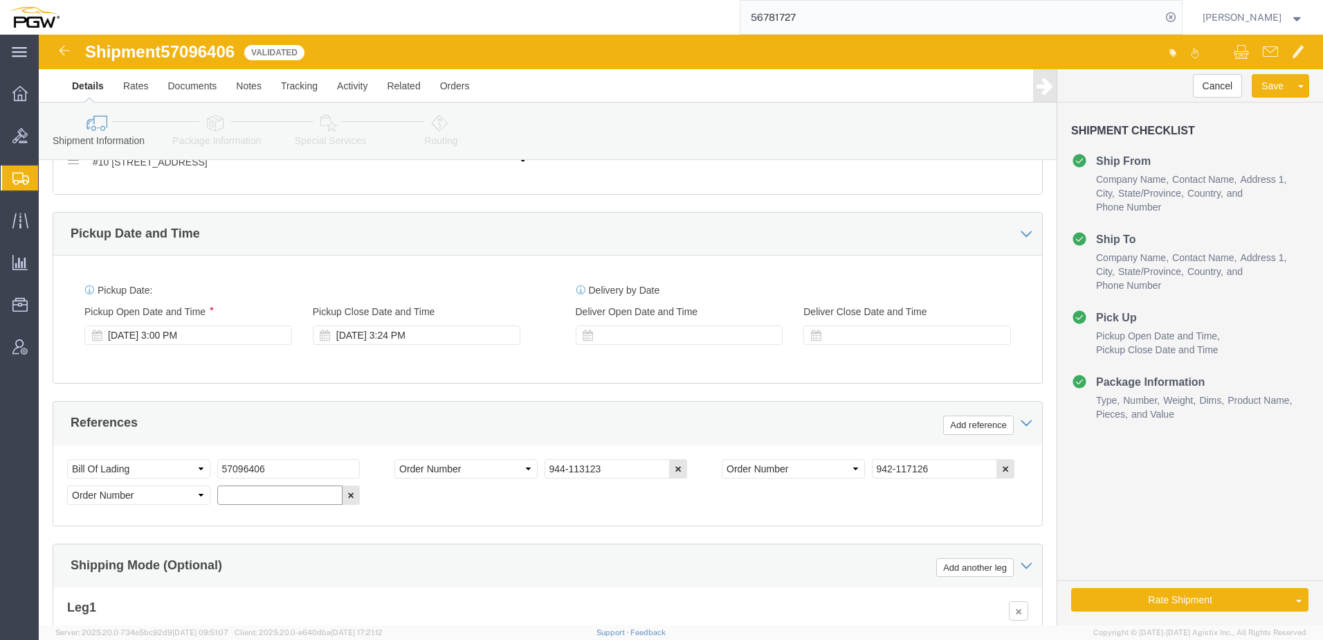
paste input "923-122476"
type input "923-122476"
click link "Package Information"
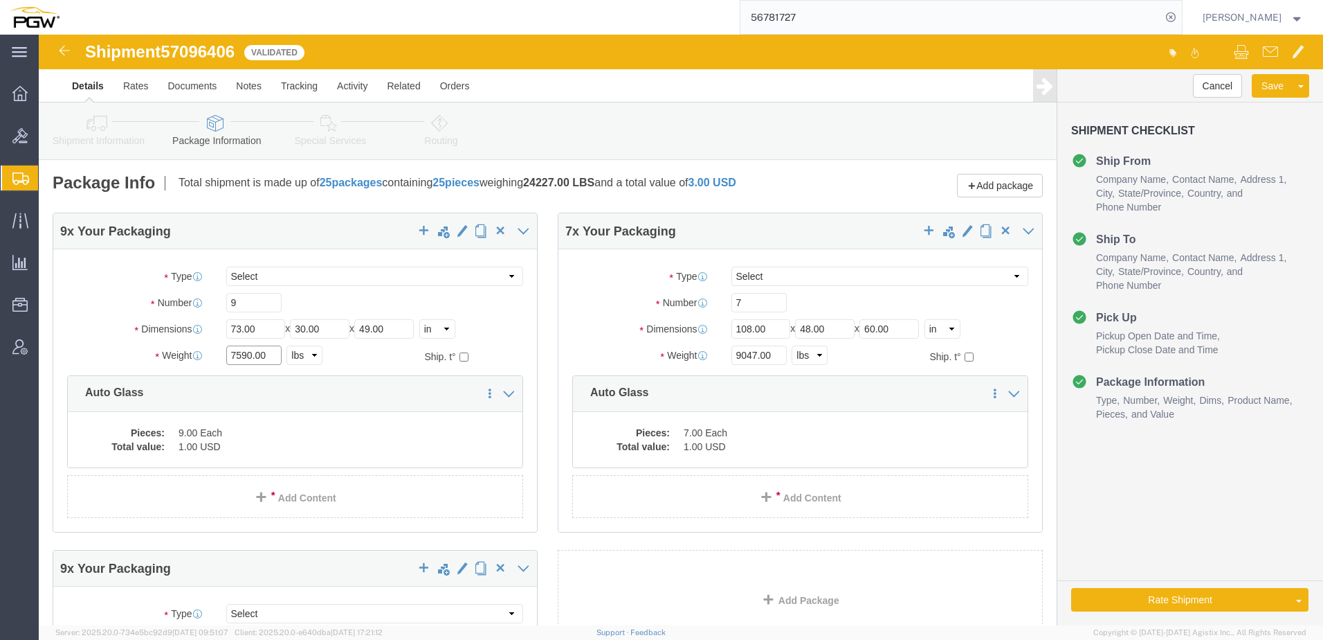
drag, startPoint x: 212, startPoint y: 322, endPoint x: 147, endPoint y: 314, distance: 65.6
click div "Weight 7590.00 Select kgs lbs Ship. t°"
paste input "6422"
type input "6422.00"
drag, startPoint x: 711, startPoint y: 323, endPoint x: 585, endPoint y: 311, distance: 126.5
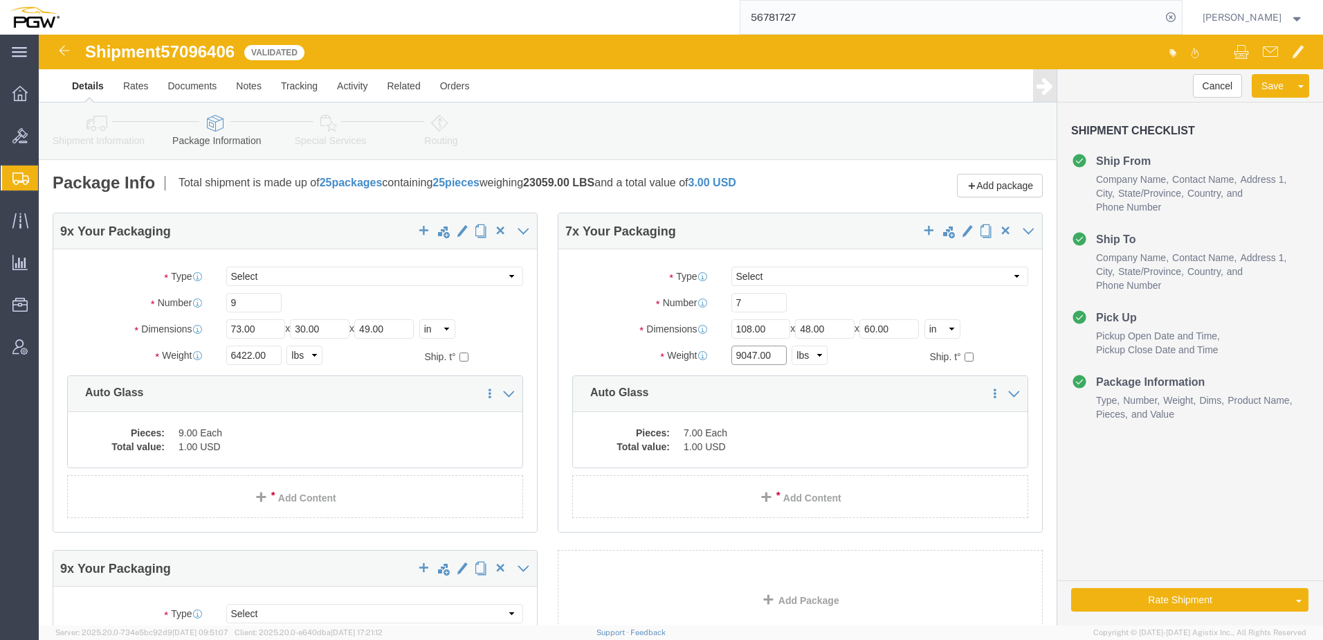
click div "Weight 9047.00 Select kgs lbs Ship. t°"
paste input "4871"
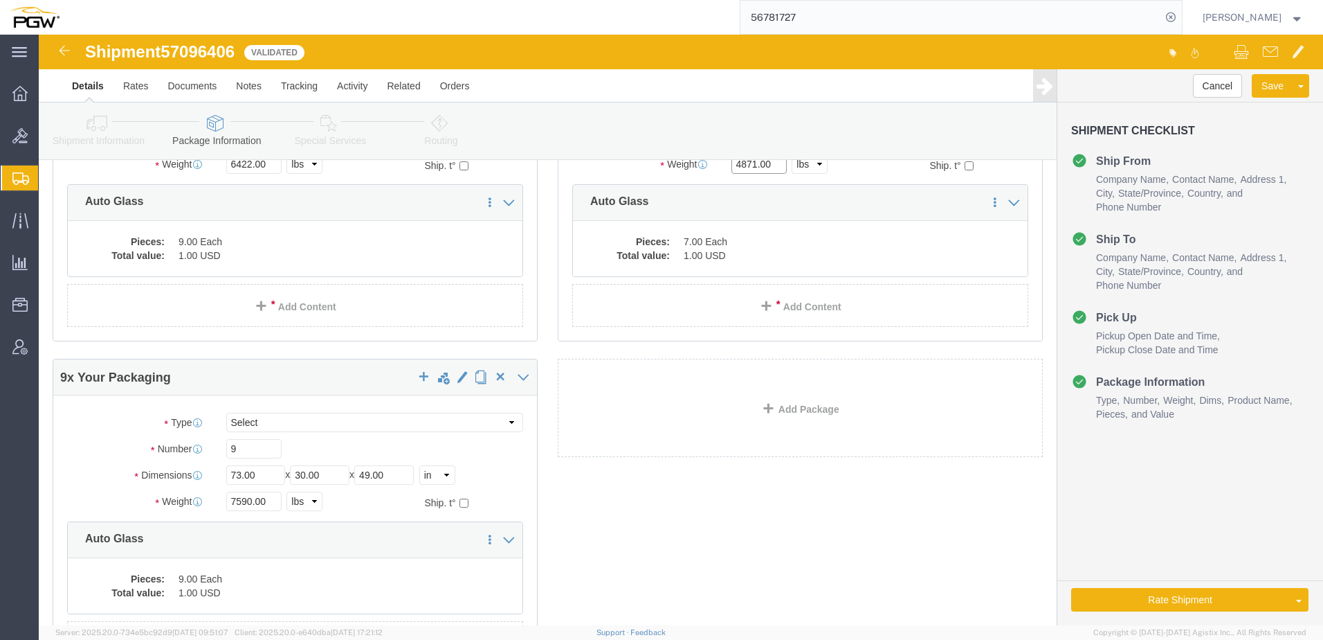
scroll to position [277, 0]
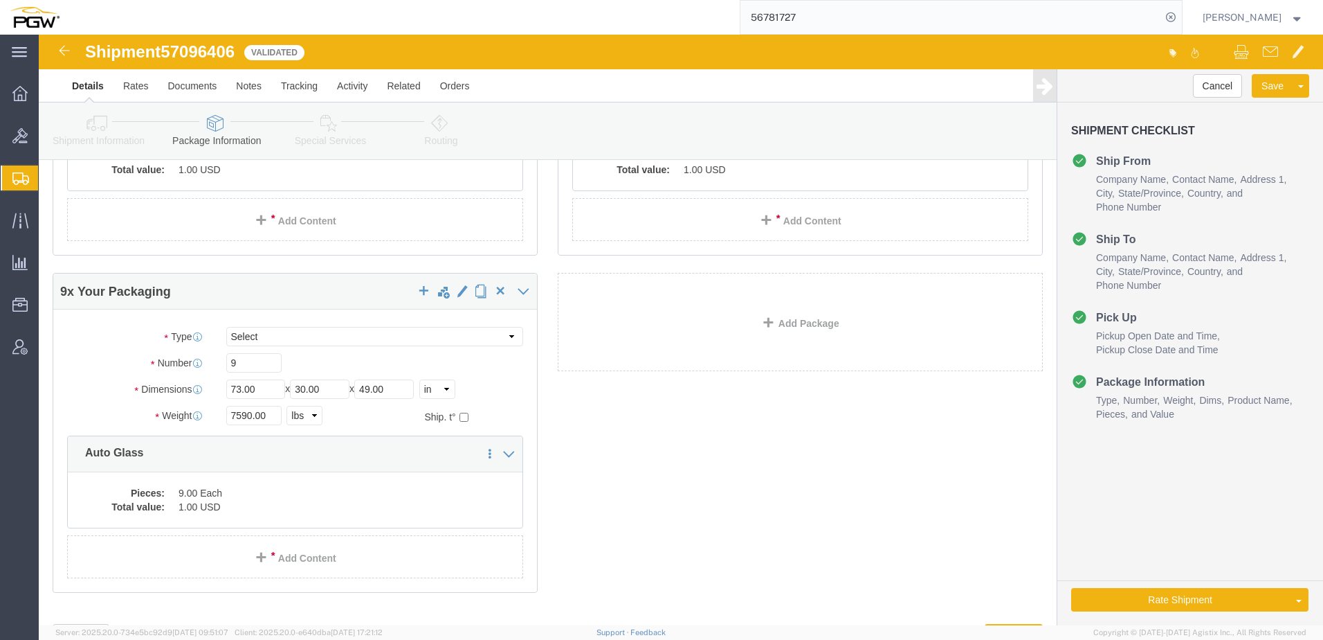
type input "4871.00"
drag, startPoint x: 212, startPoint y: 328, endPoint x: 33, endPoint y: 323, distance: 178.7
click div "Number 9"
paste input "10"
type input "10"
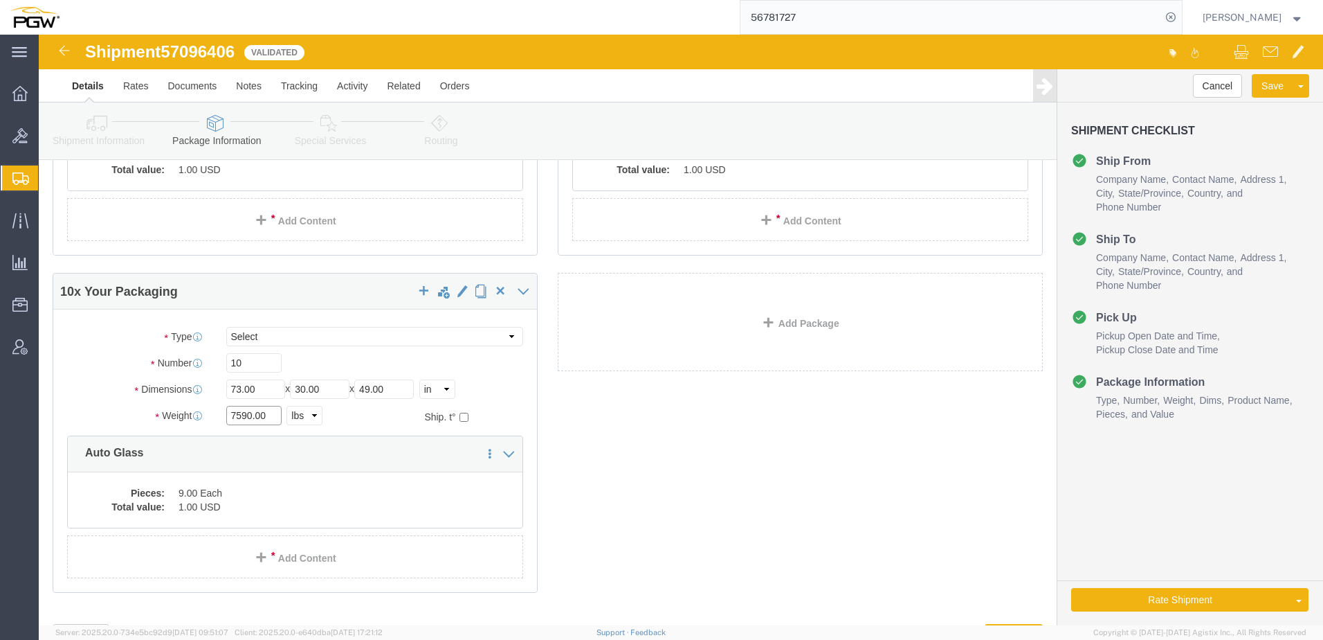
drag, startPoint x: 212, startPoint y: 377, endPoint x: 17, endPoint y: 360, distance: 195.9
click div "Please fix the following errors Ship From Location Location 5952 - PGW autoglas…"
paste input "6804"
type input "6804.00"
click dd "9.00 Each"
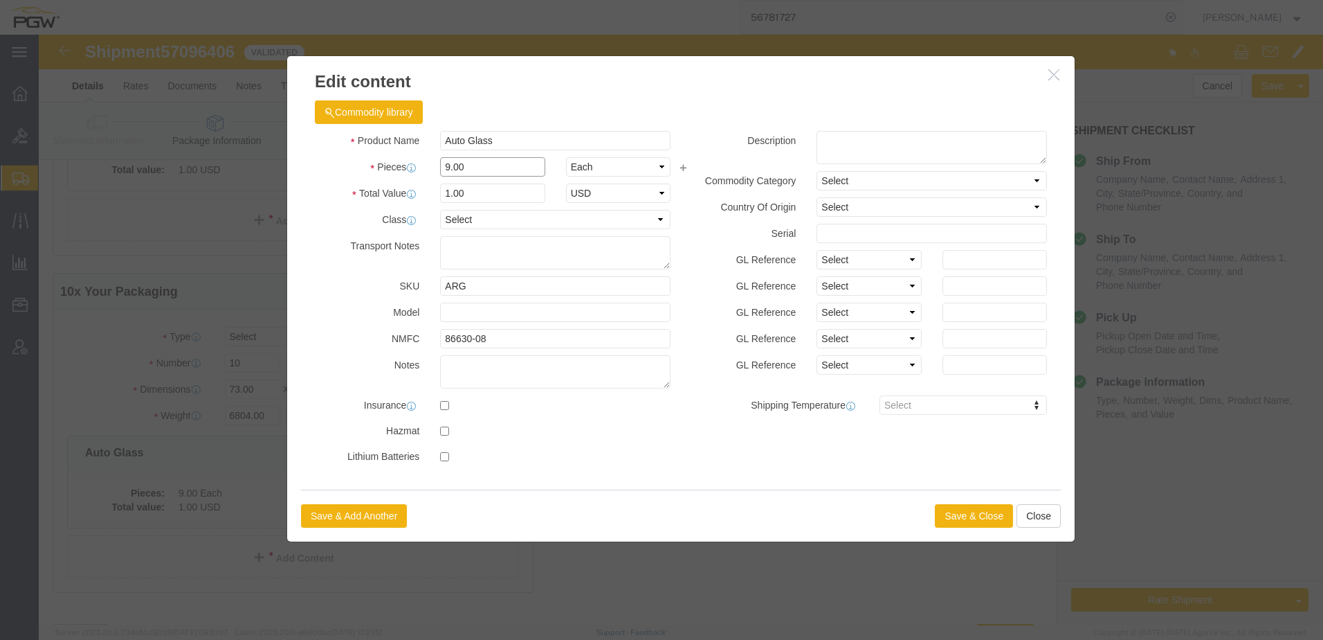
drag, startPoint x: 460, startPoint y: 129, endPoint x: -166, endPoint y: 15, distance: 636.0
click html "Shipment 57096406 5 of 5 Validated Details Rates Documents Notes Tracking Activ…"
type input "10.00"
type input "1.11"
type input "1.00"
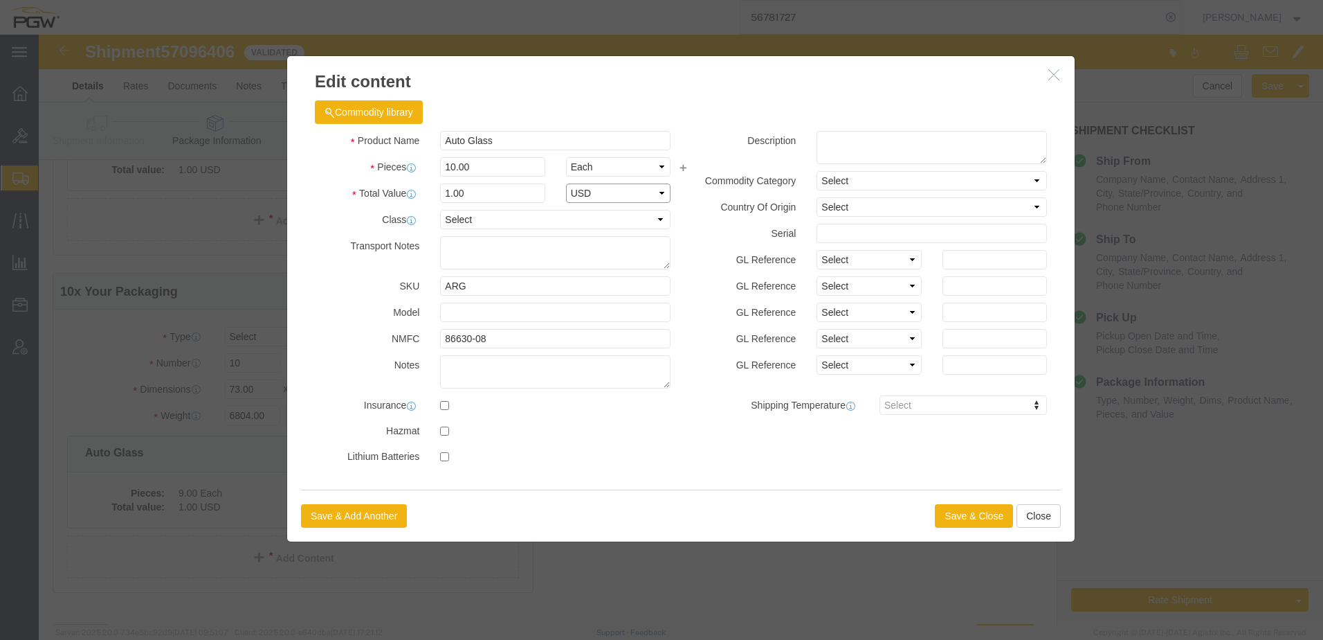
select select "USD"
click button "Save & Close"
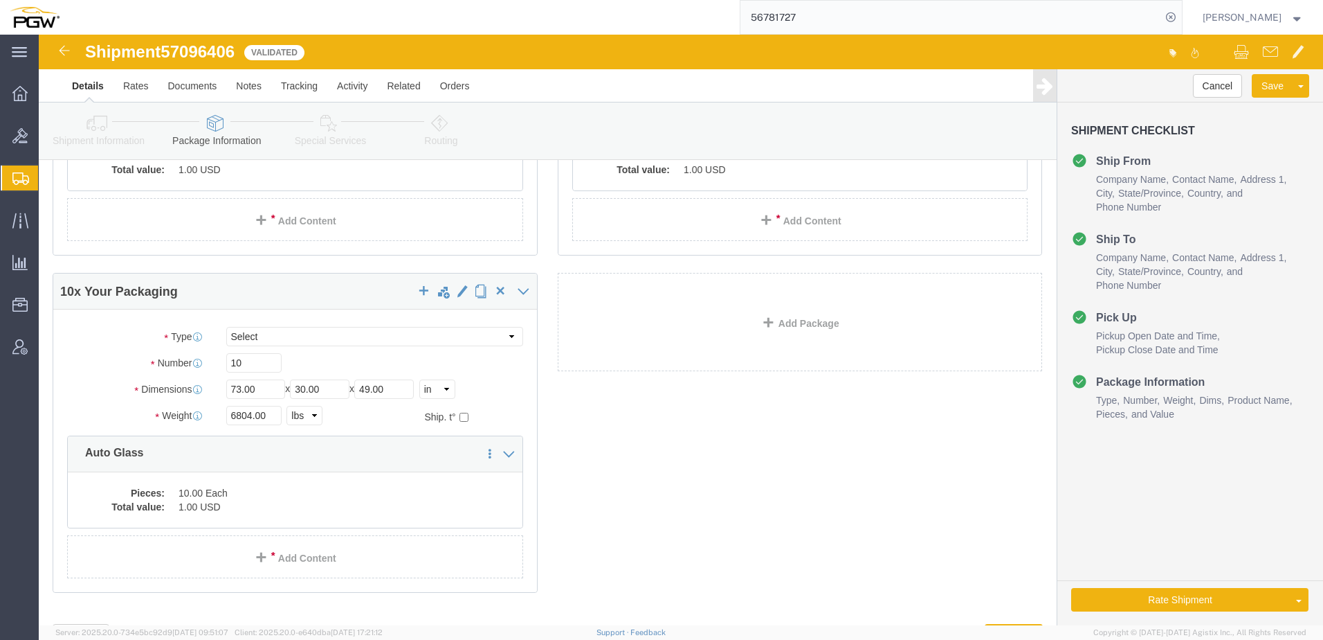
click icon
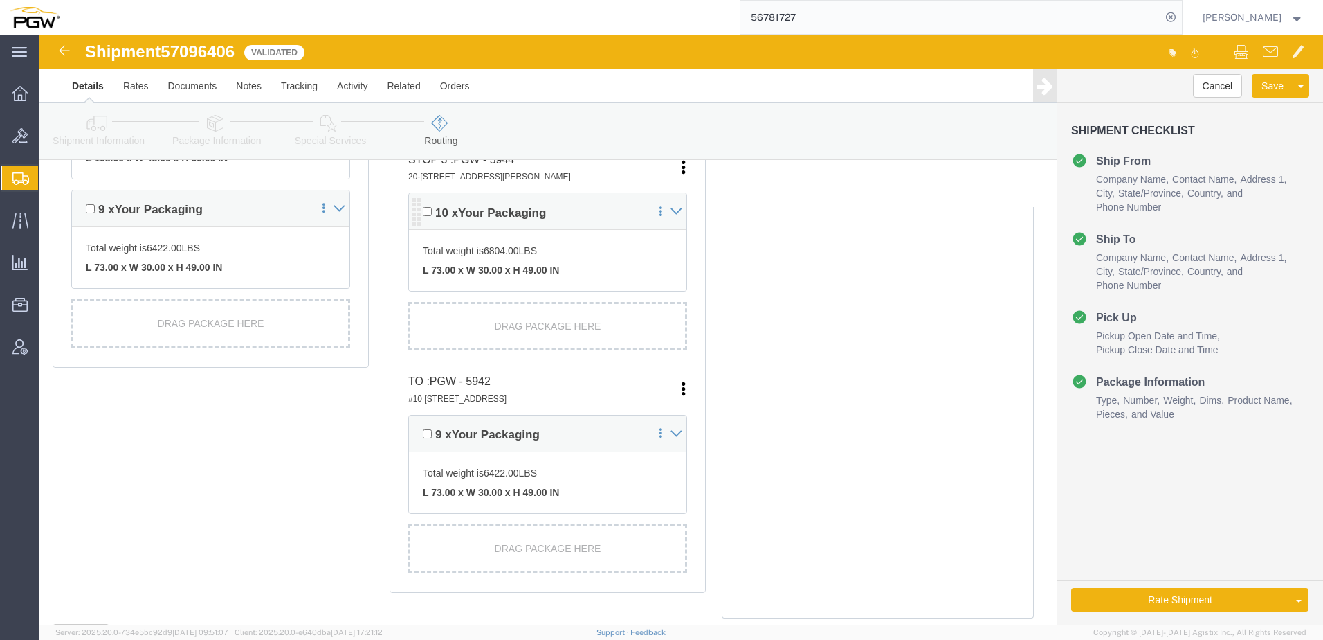
scroll to position [609, 0]
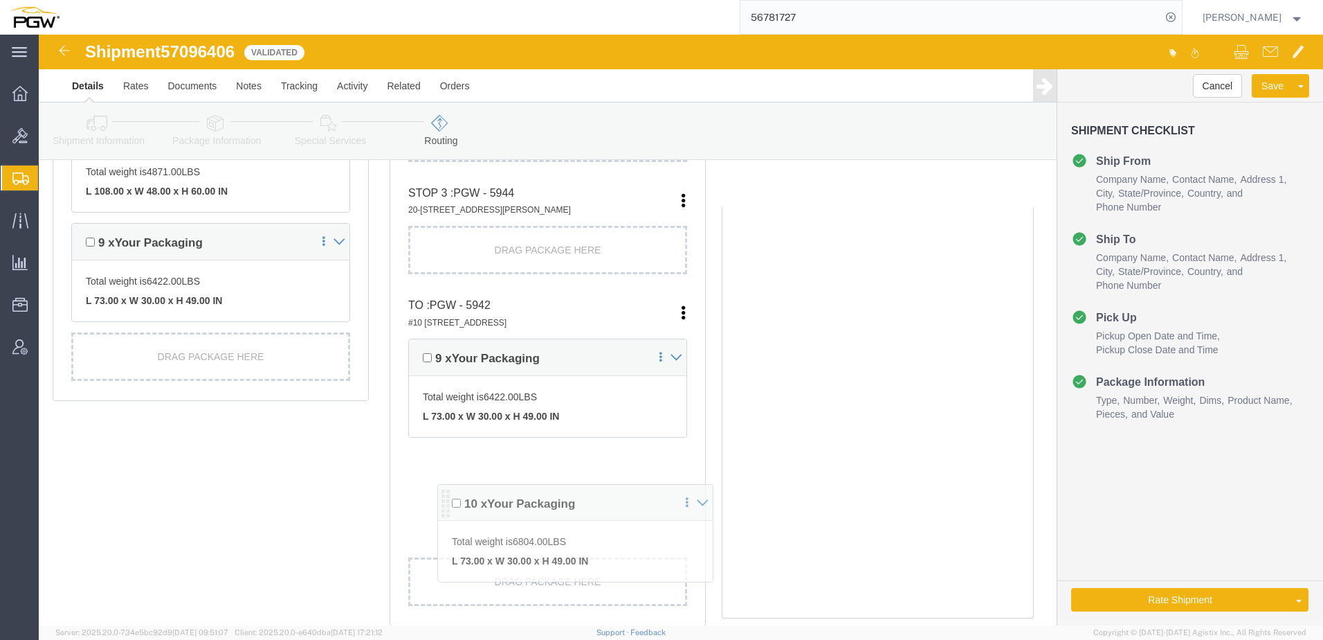
drag, startPoint x: 375, startPoint y: 174, endPoint x: 406, endPoint y: 464, distance: 291.7
click div "Pickups + Add Stop From : PGW - 5952 575 Seaborne Avenue, Suite 3135, Port Coqu…"
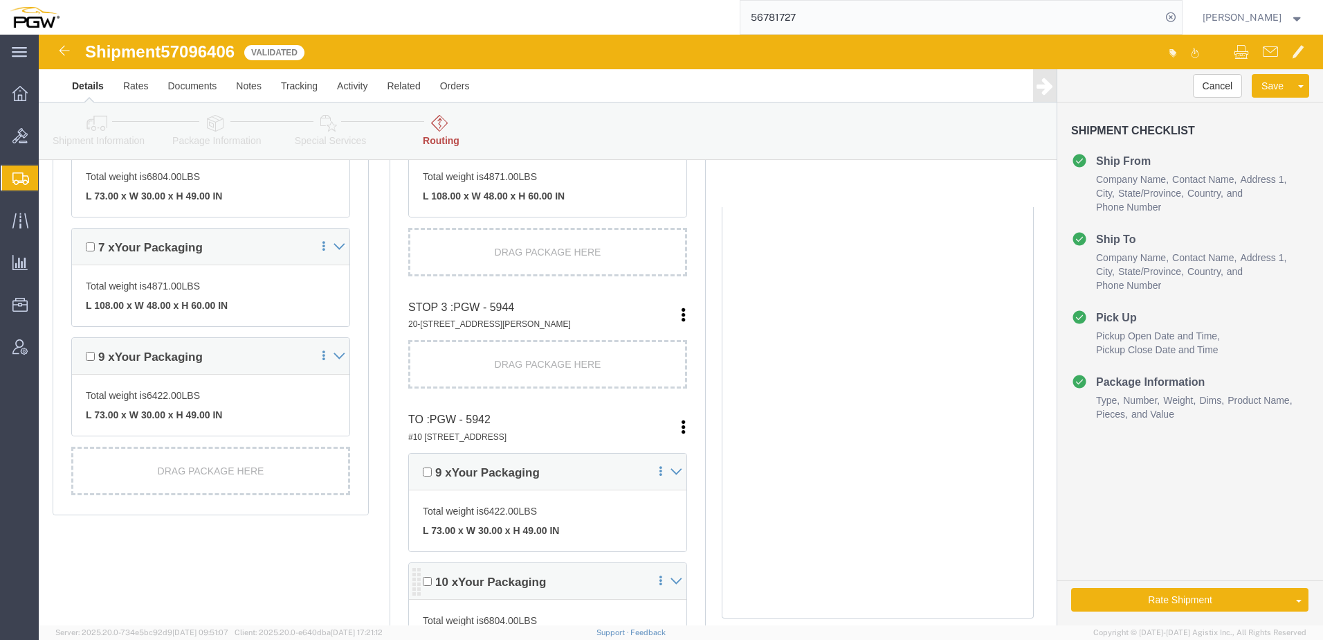
scroll to position [554, 0]
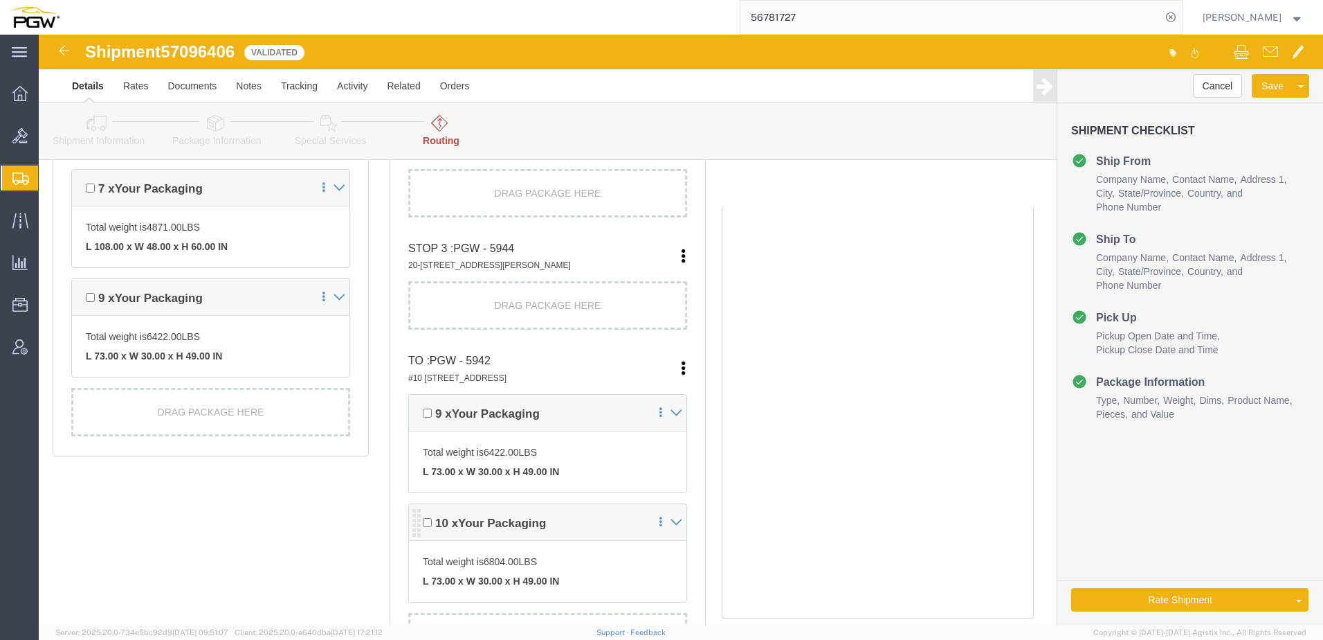
click icon
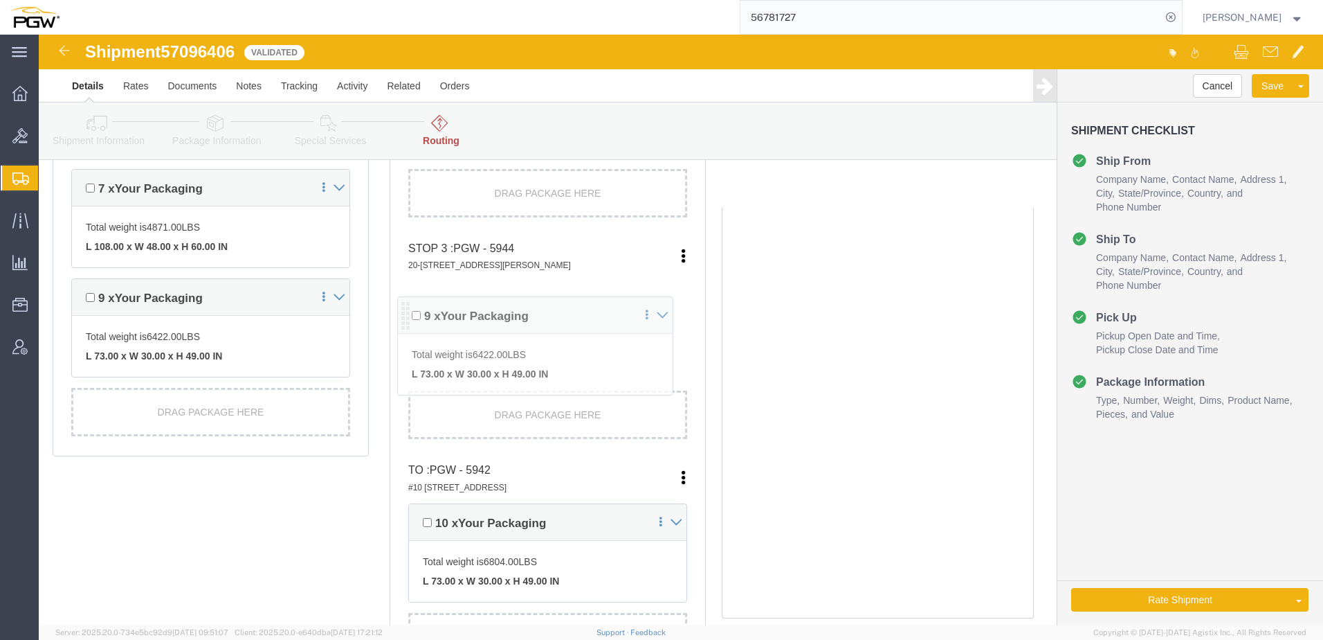
drag, startPoint x: 374, startPoint y: 370, endPoint x: 366, endPoint y: 273, distance: 97.2
click div "Pickups + Add Stop From : PGW - 5952 575 Seaborne Avenue, Suite 3135, Port Coqu…"
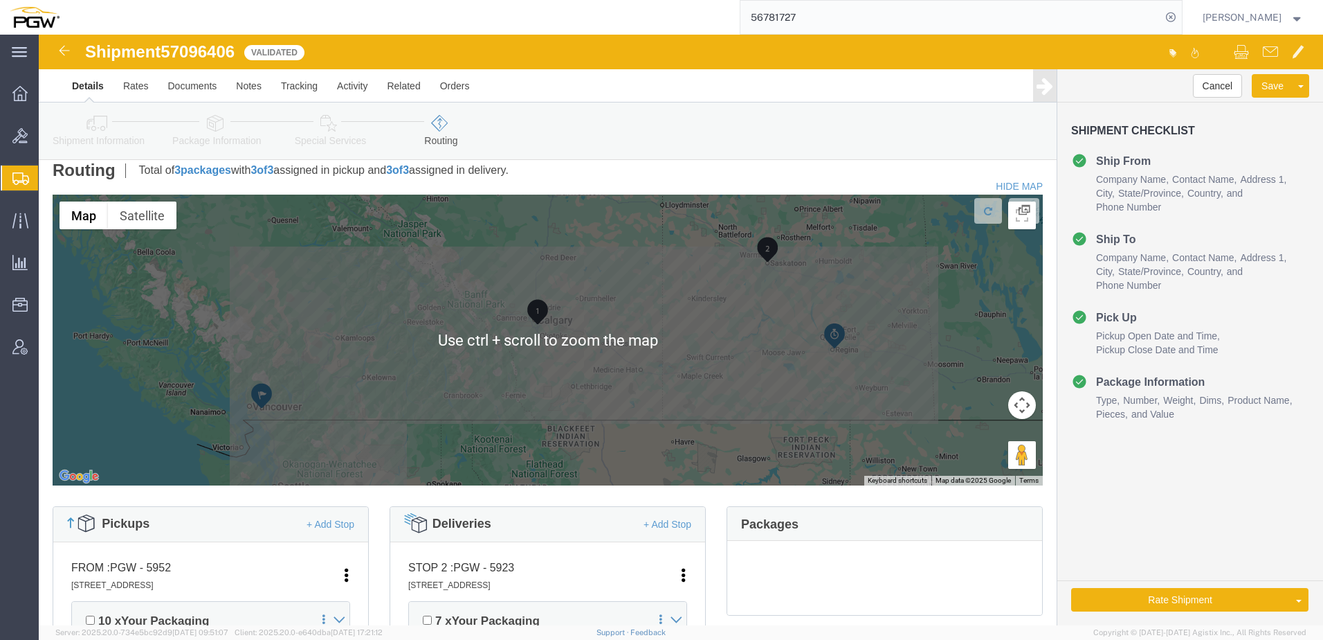
scroll to position [0, 0]
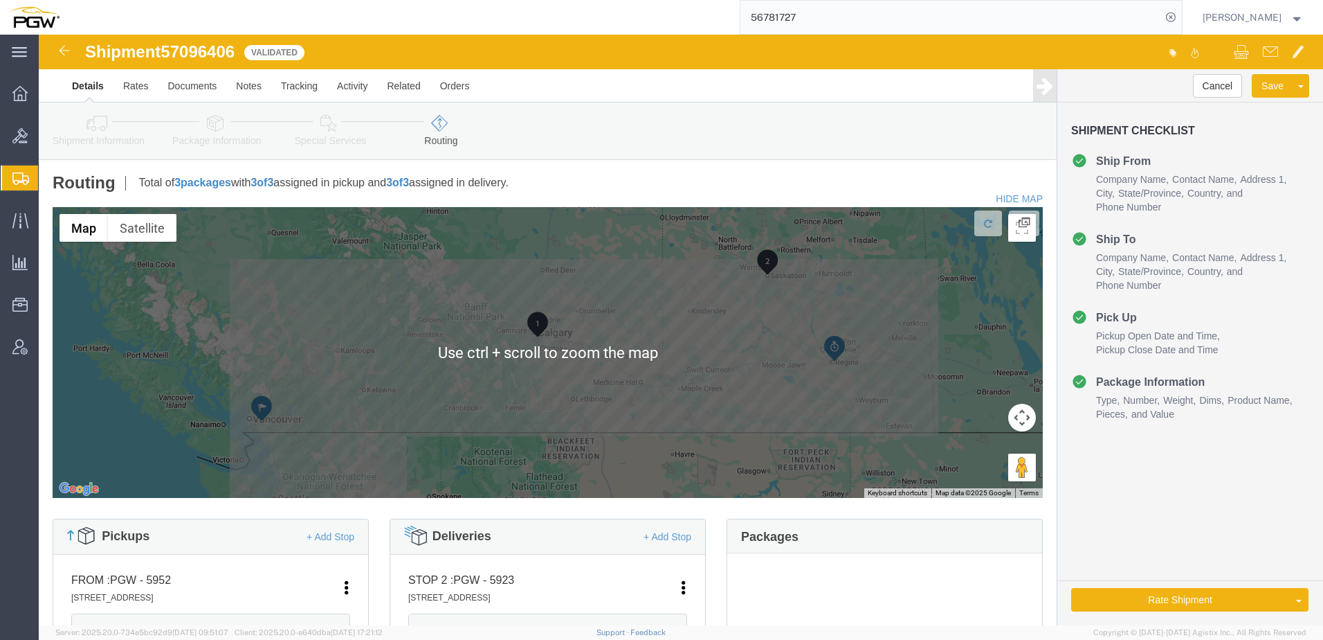
click icon
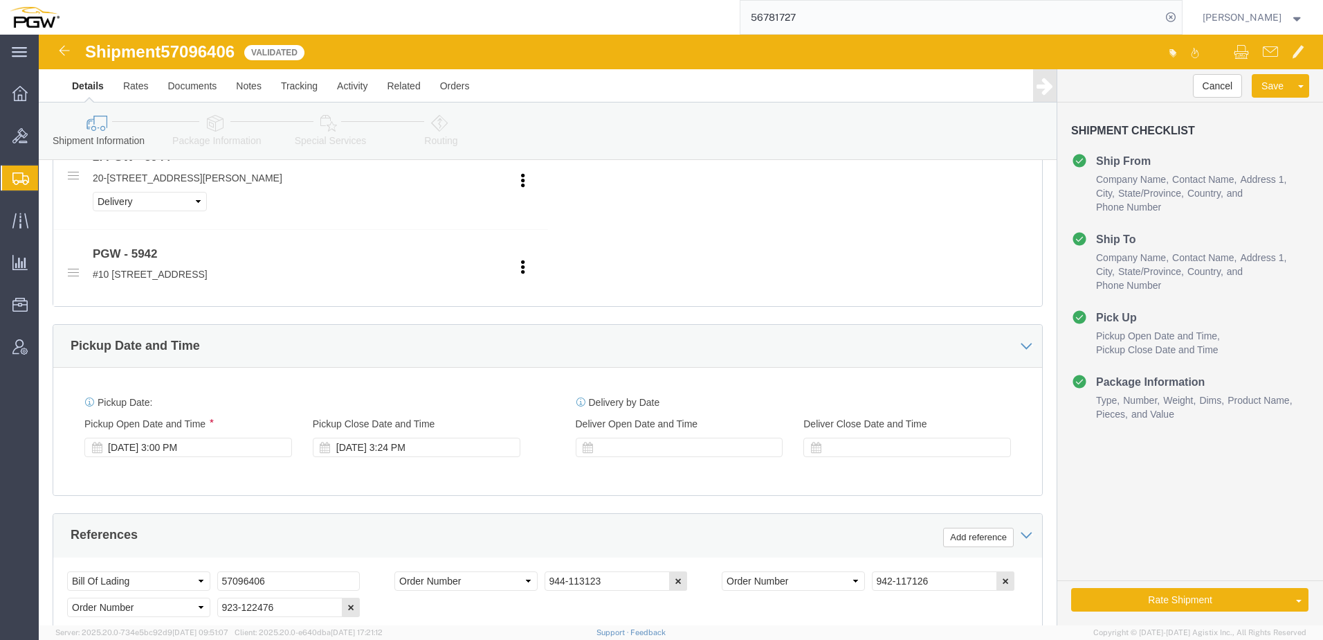
scroll to position [900, 0]
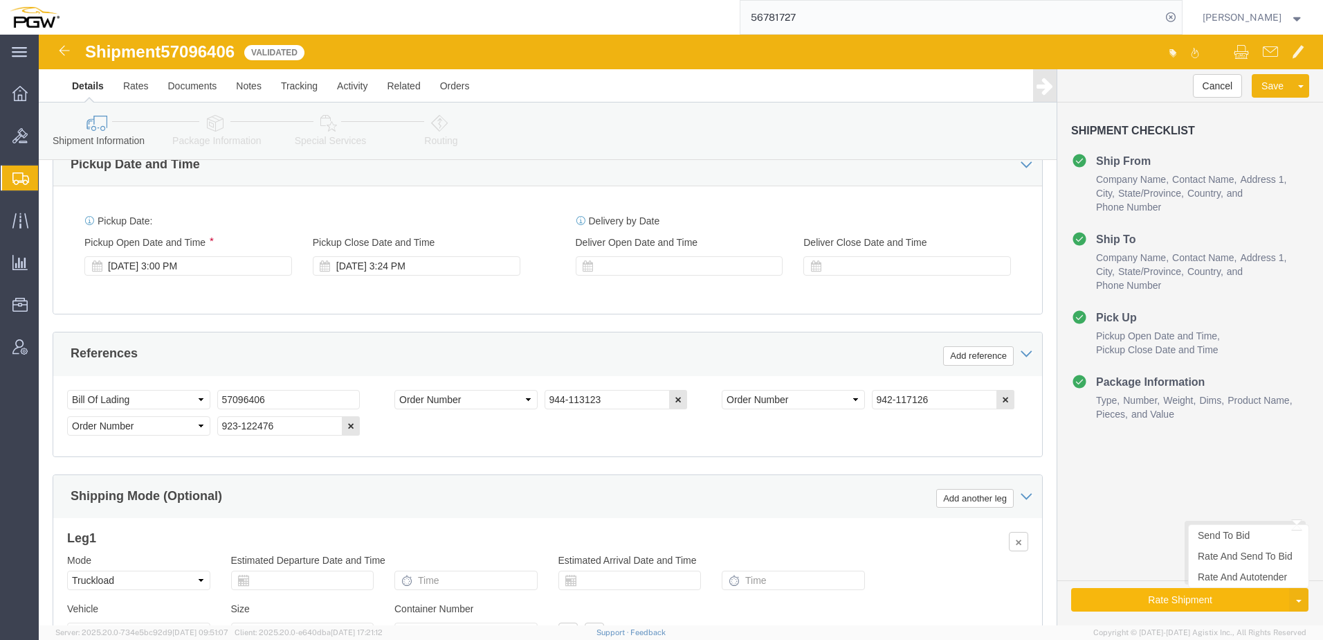
click button "Rate Shipment"
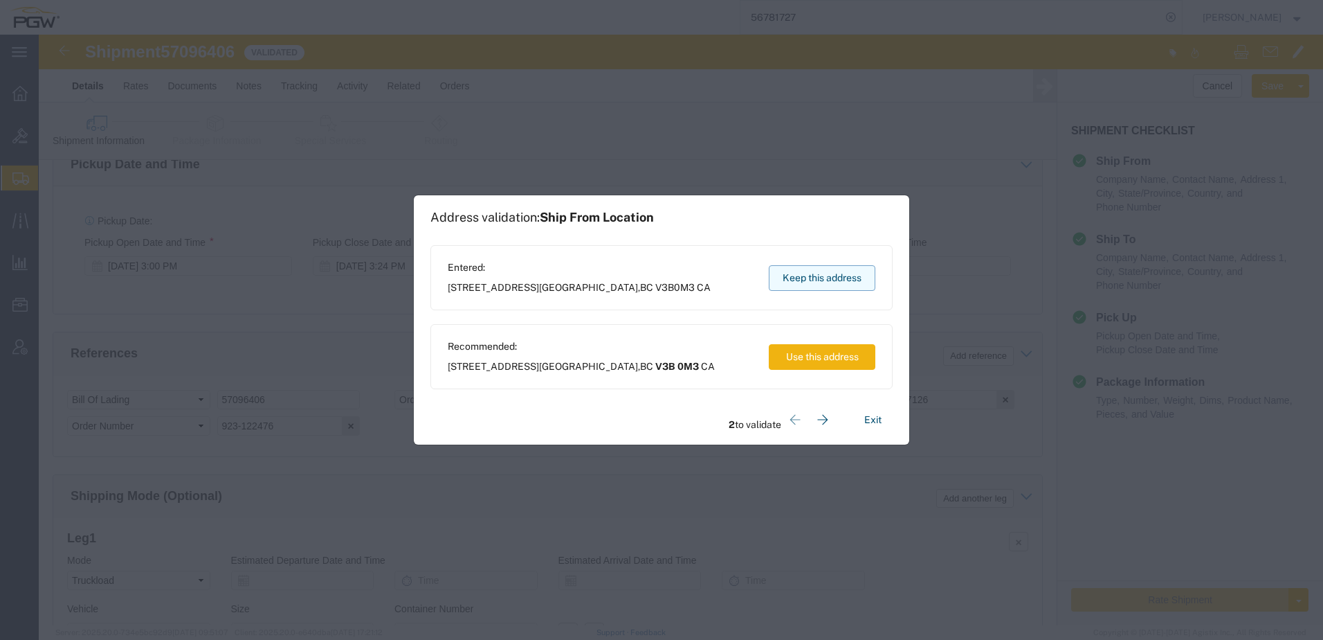
click at [657, 279] on button "Keep this address" at bounding box center [822, 278] width 107 height 26
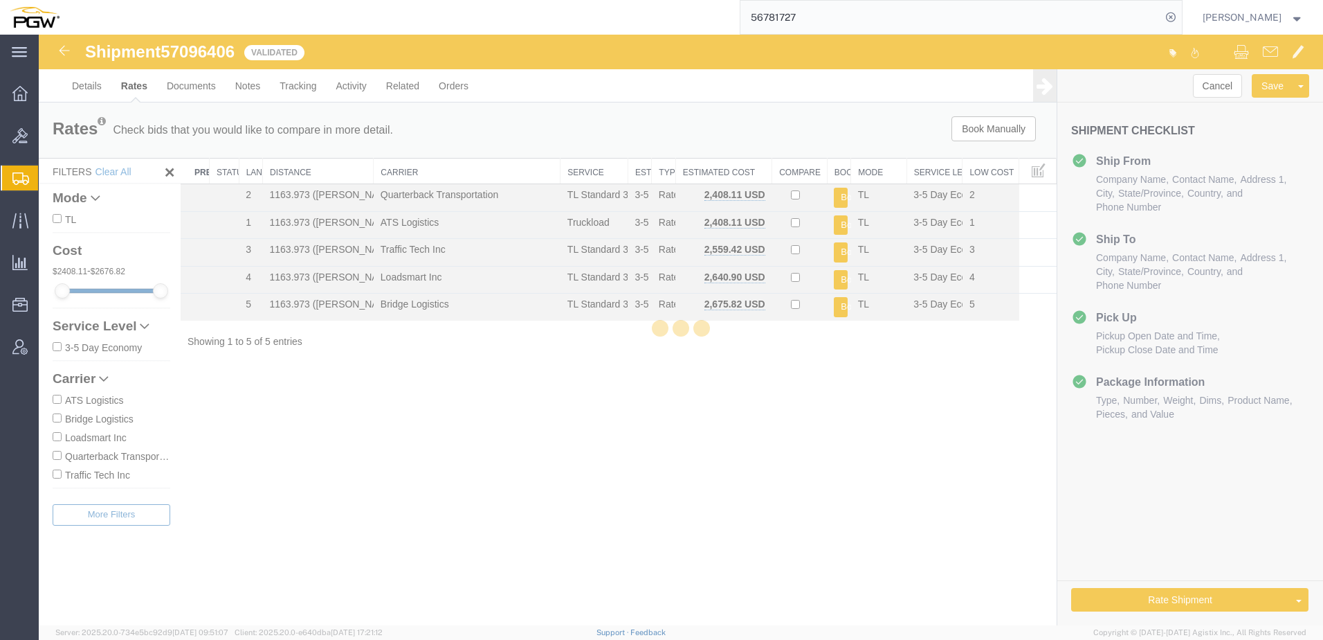
scroll to position [0, 0]
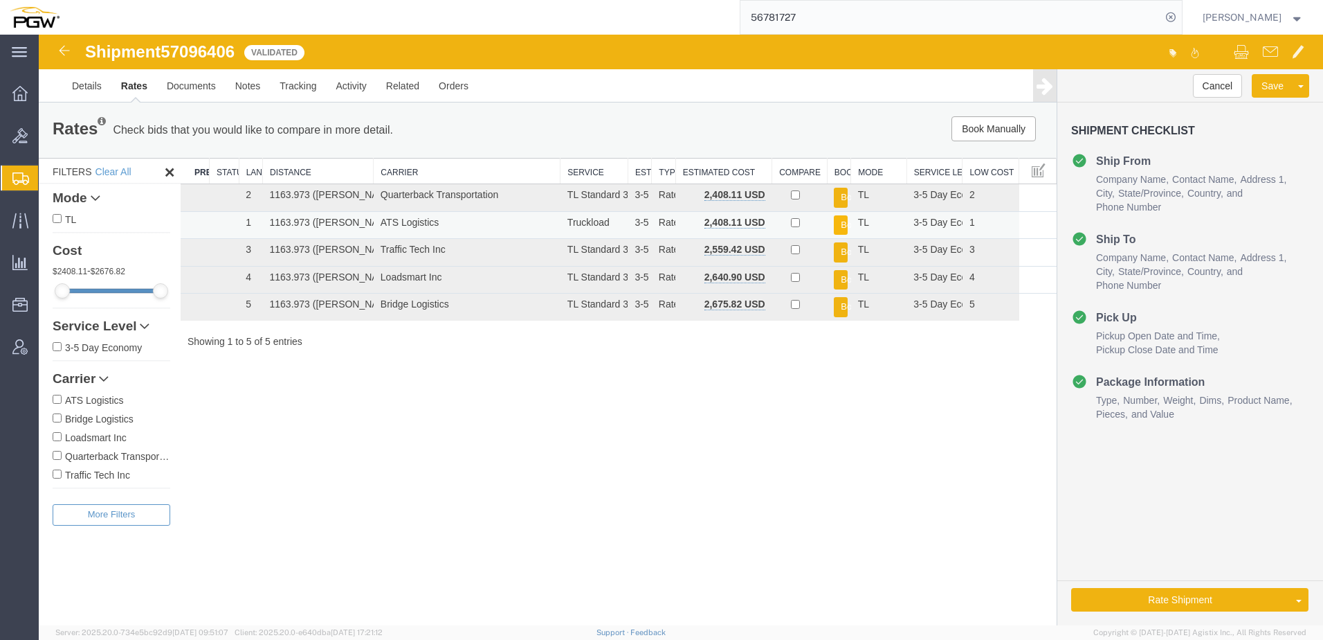
click at [657, 219] on button "Book" at bounding box center [841, 225] width 14 height 20
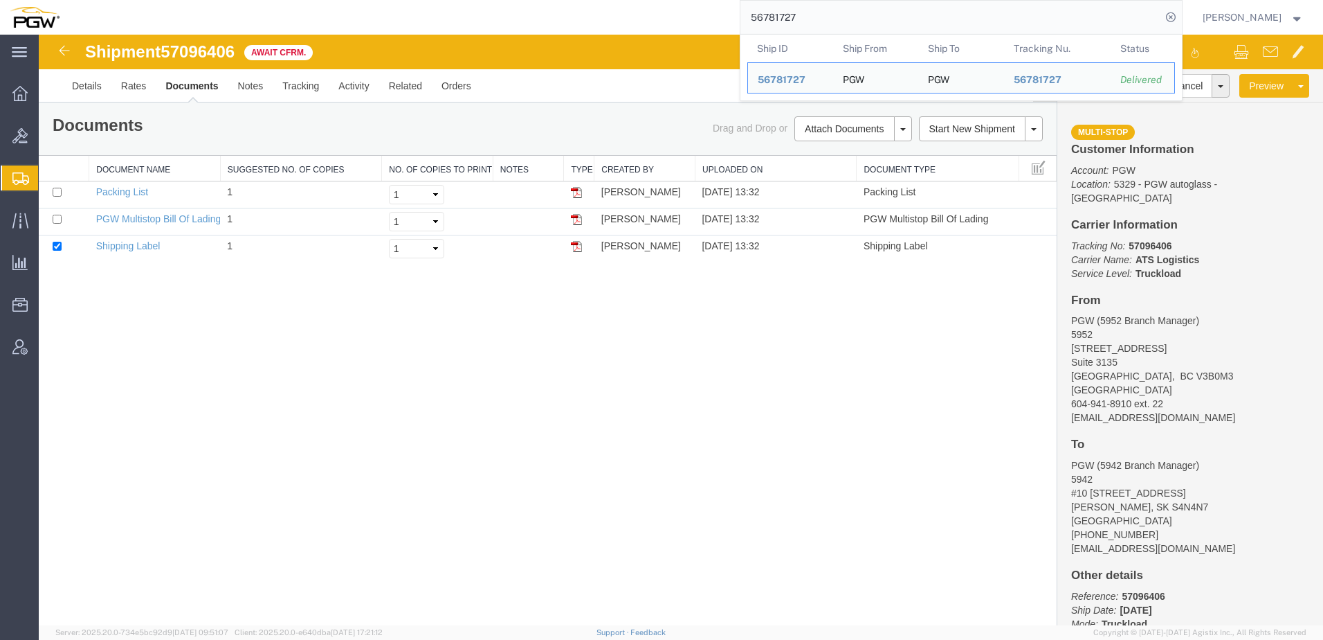
drag, startPoint x: 880, startPoint y: 21, endPoint x: 313, endPoint y: -12, distance: 567.8
click at [313, 0] on html "main_menu Created with Sketch. Collapse Menu Overview Bids Shipments Shipment M…" at bounding box center [661, 320] width 1323 height 640
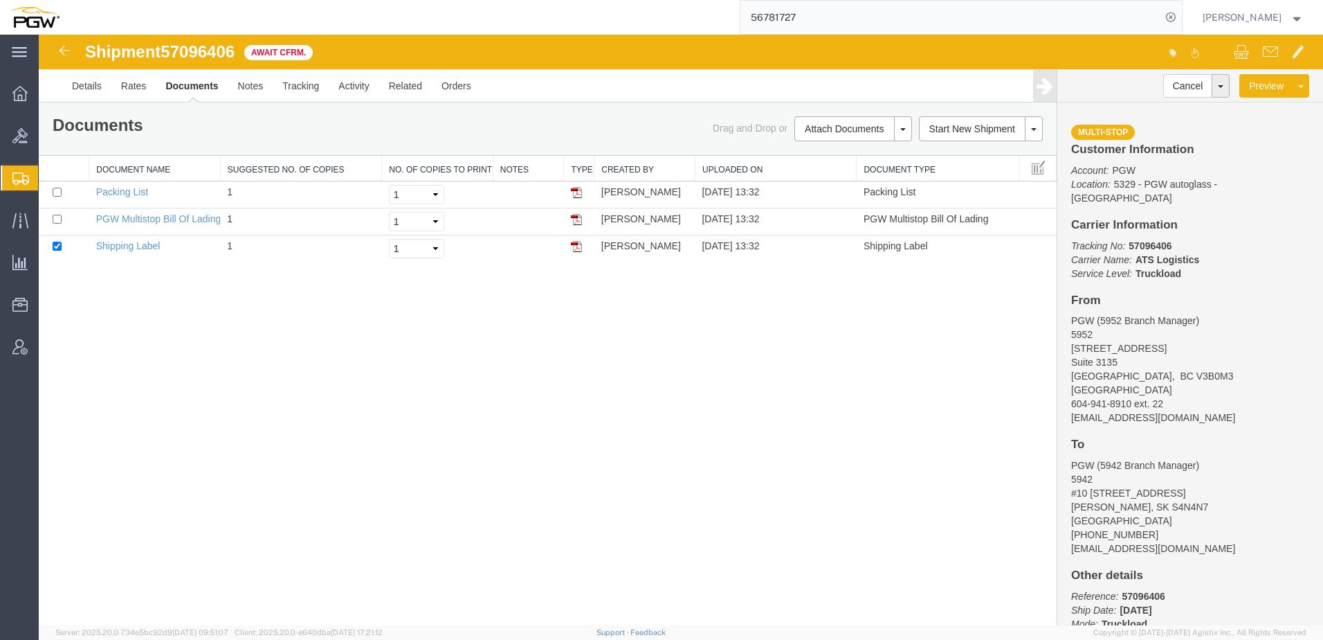
paste input "669524"
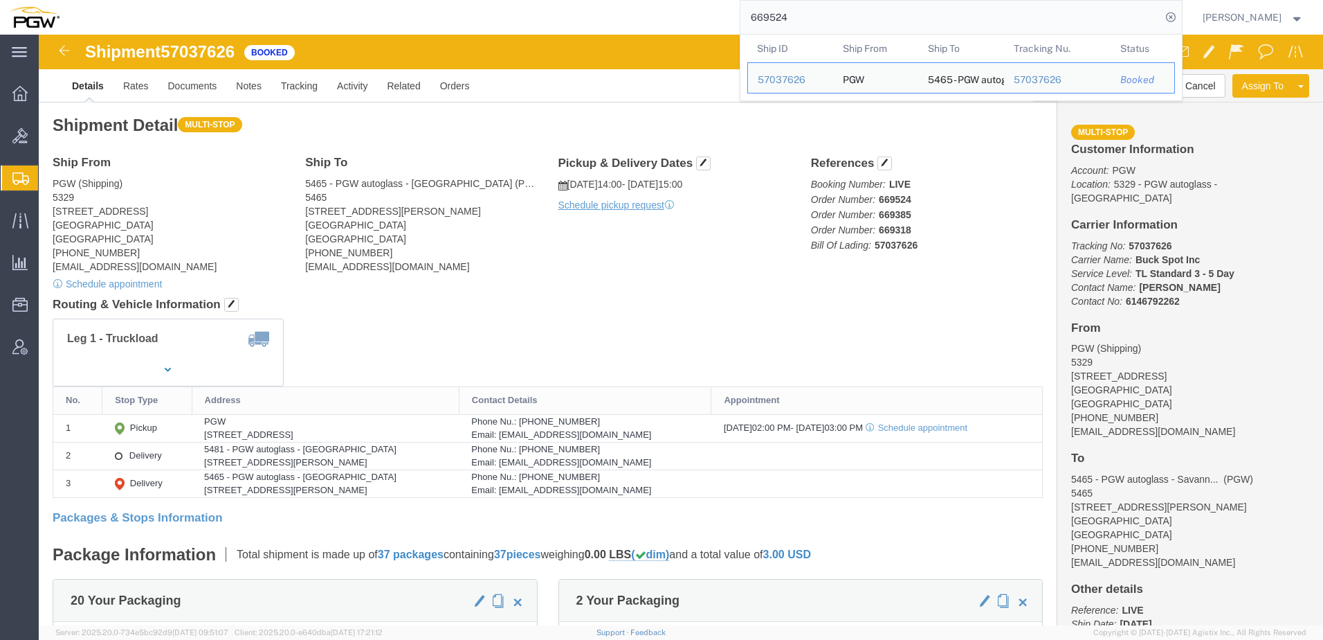
drag, startPoint x: 806, startPoint y: 18, endPoint x: 281, endPoint y: 15, distance: 525.3
click at [278, 15] on div "669524 Ship ID Ship From Ship To Tracking Nu. Status Ship ID 57037626 Ship From…" at bounding box center [626, 17] width 1114 height 35
paste input "45"
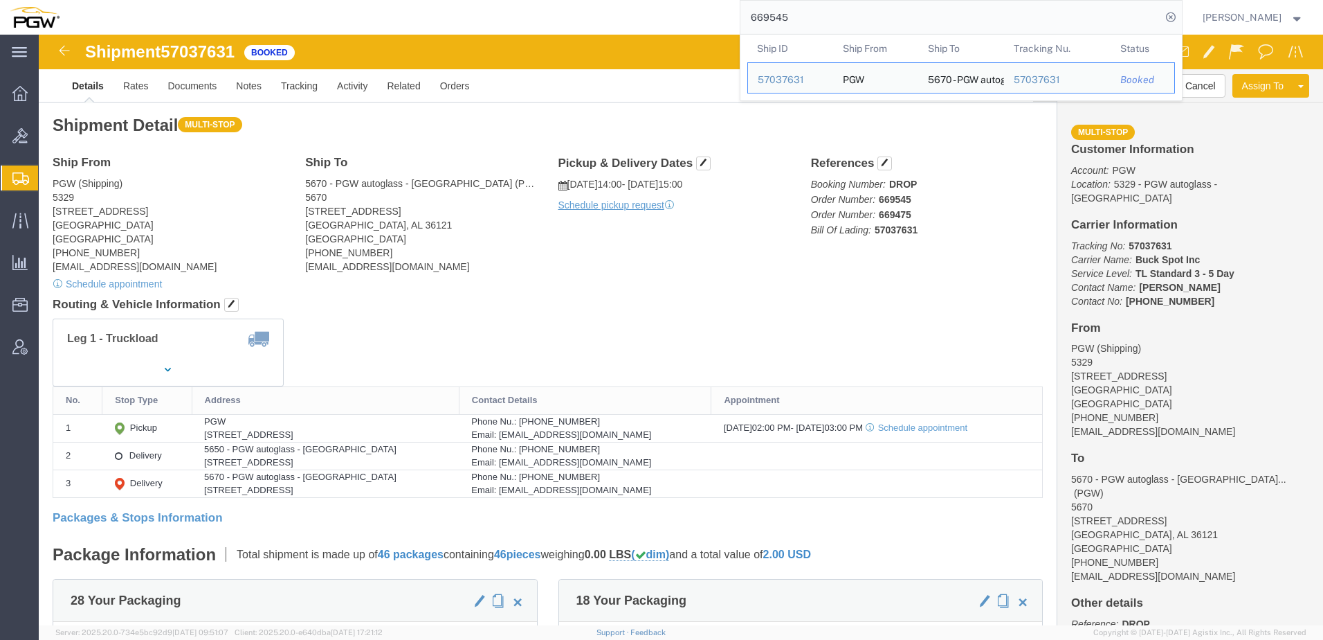
drag, startPoint x: 819, startPoint y: 8, endPoint x: 316, endPoint y: 1, distance: 502.5
click at [311, 1] on div "669545 Ship ID Ship From Ship To Tracking Nu. Status Ship ID 57037631 Ship From…" at bounding box center [626, 17] width 1114 height 35
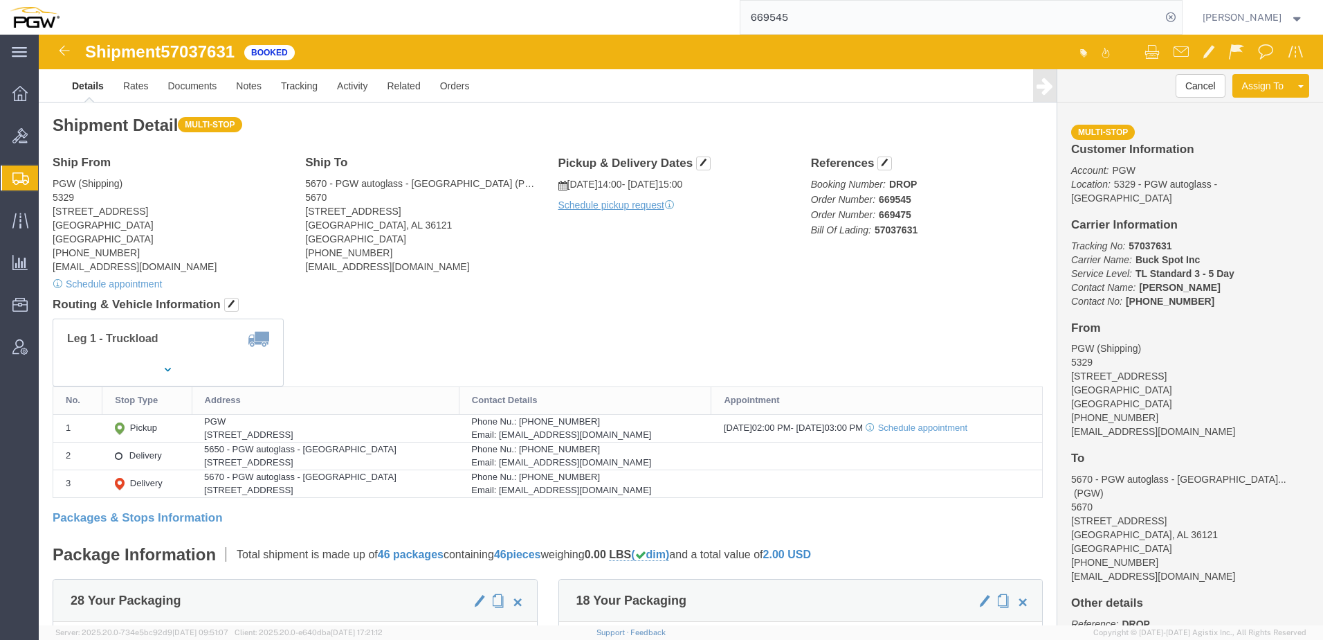
paste input "466"
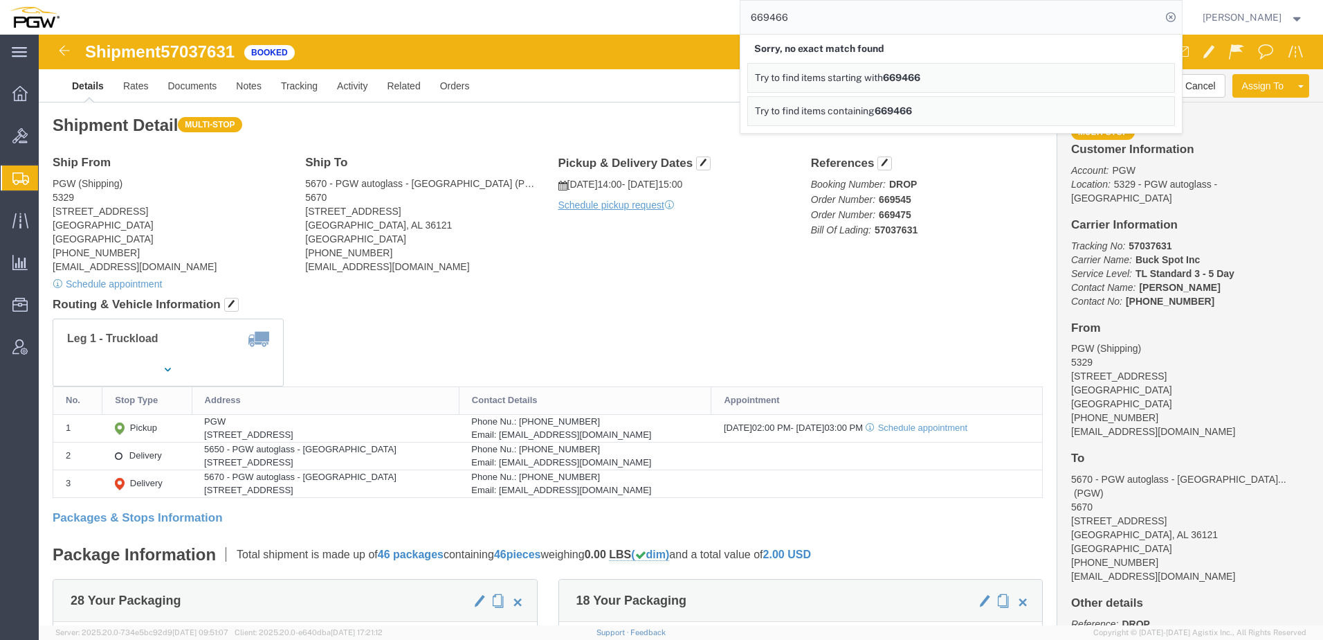
drag, startPoint x: 678, startPoint y: 291, endPoint x: 640, endPoint y: 280, distance: 39.5
click div "Leg 1 - Truckload"
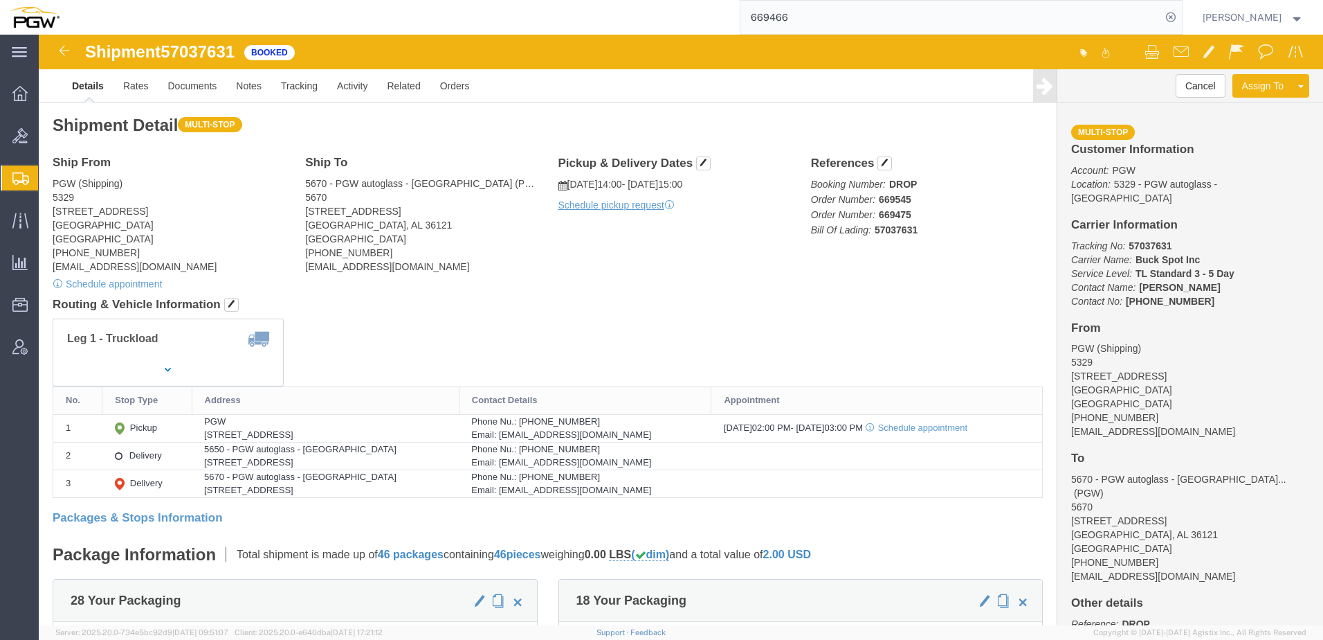
drag, startPoint x: 915, startPoint y: 14, endPoint x: 256, endPoint y: -26, distance: 660.1
click at [256, 0] on html "main_menu Created with Sketch. Collapse Menu Overview Bids Shipments Shipment M…" at bounding box center [661, 320] width 1323 height 640
paste input "52828057"
type input "52828057"
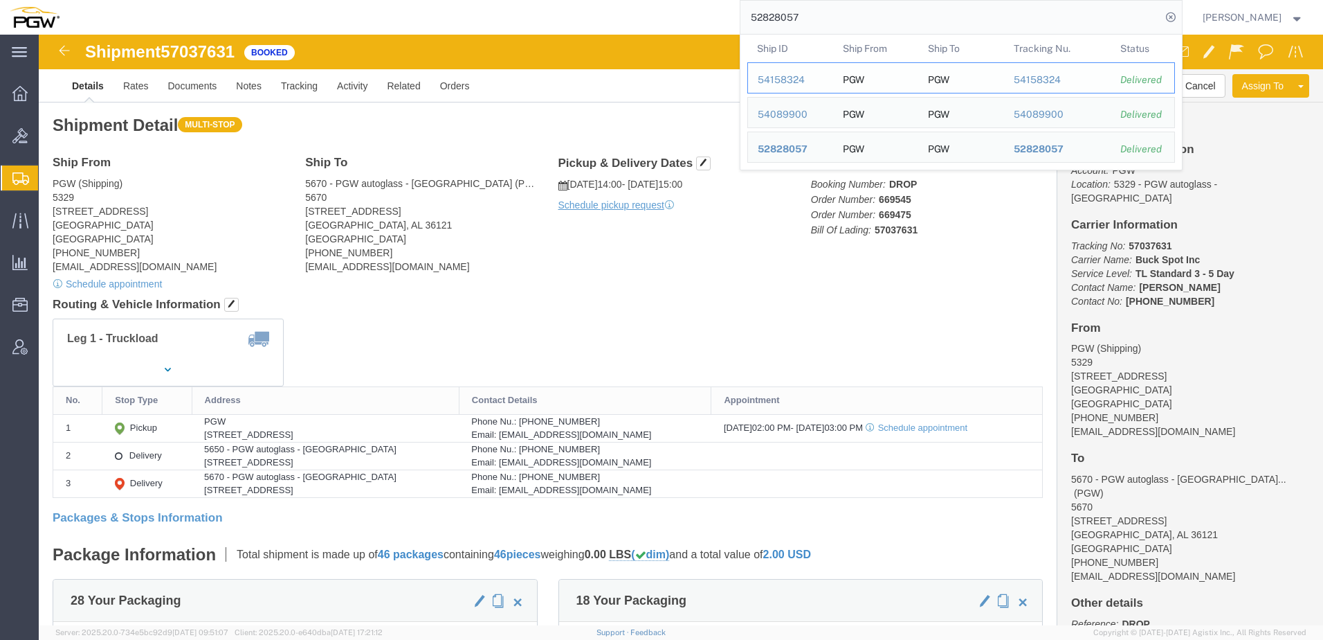
click at [657, 75] on div "54158324" at bounding box center [791, 80] width 66 height 15
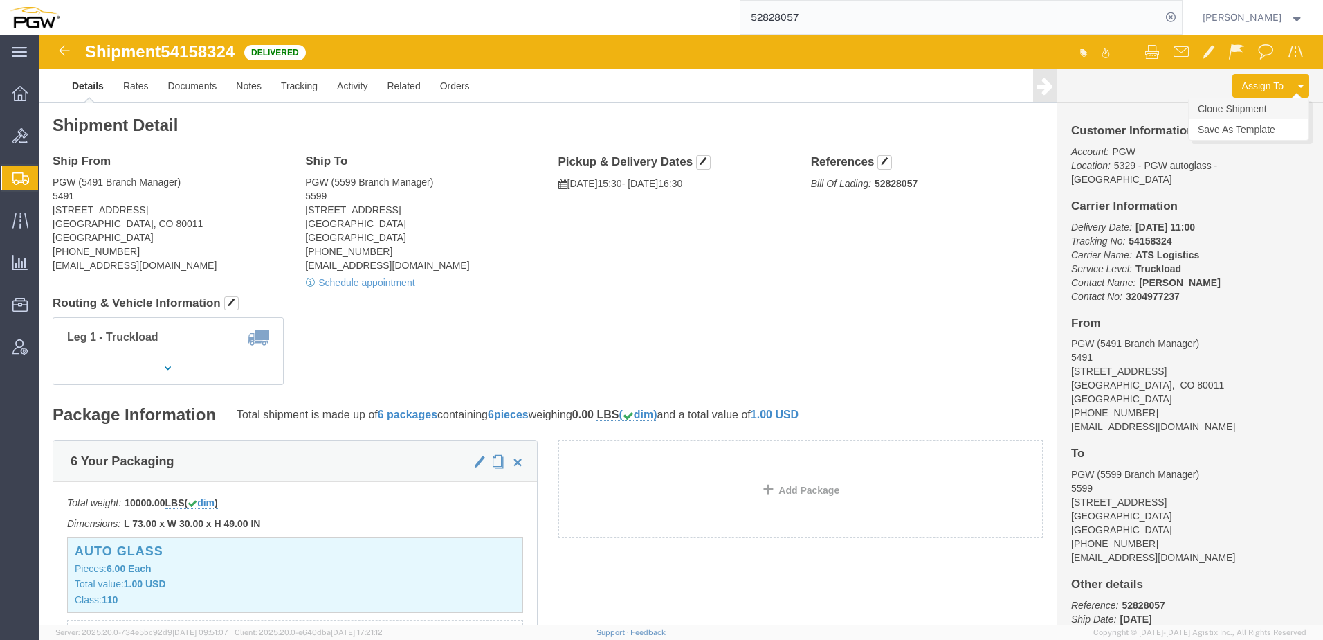
click link "Clone Shipment"
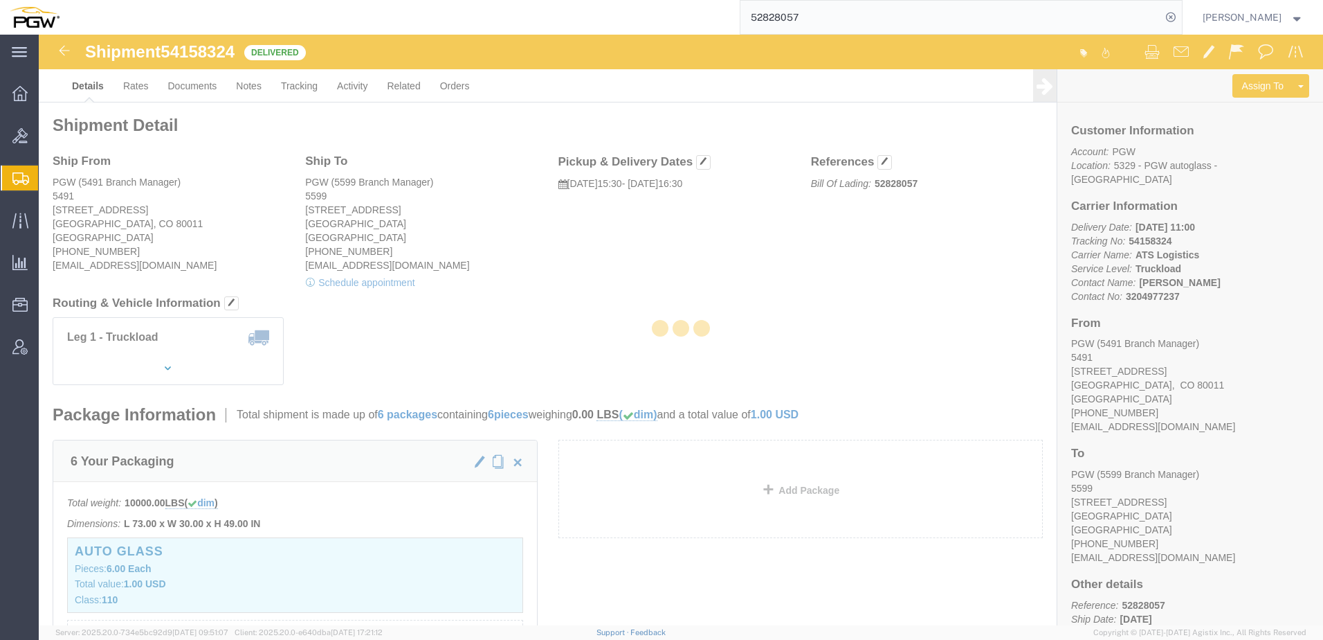
select select "34217"
select select "28399"
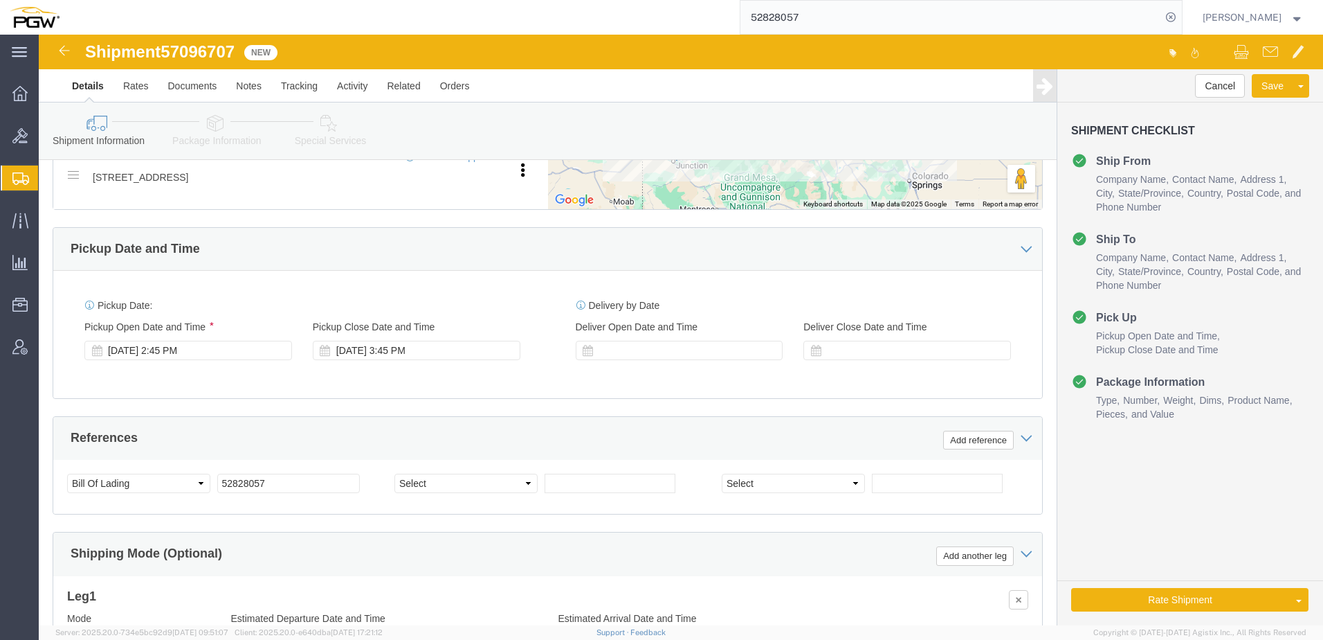
scroll to position [623, 0]
click div "Oct 10 2025 2:45 PM"
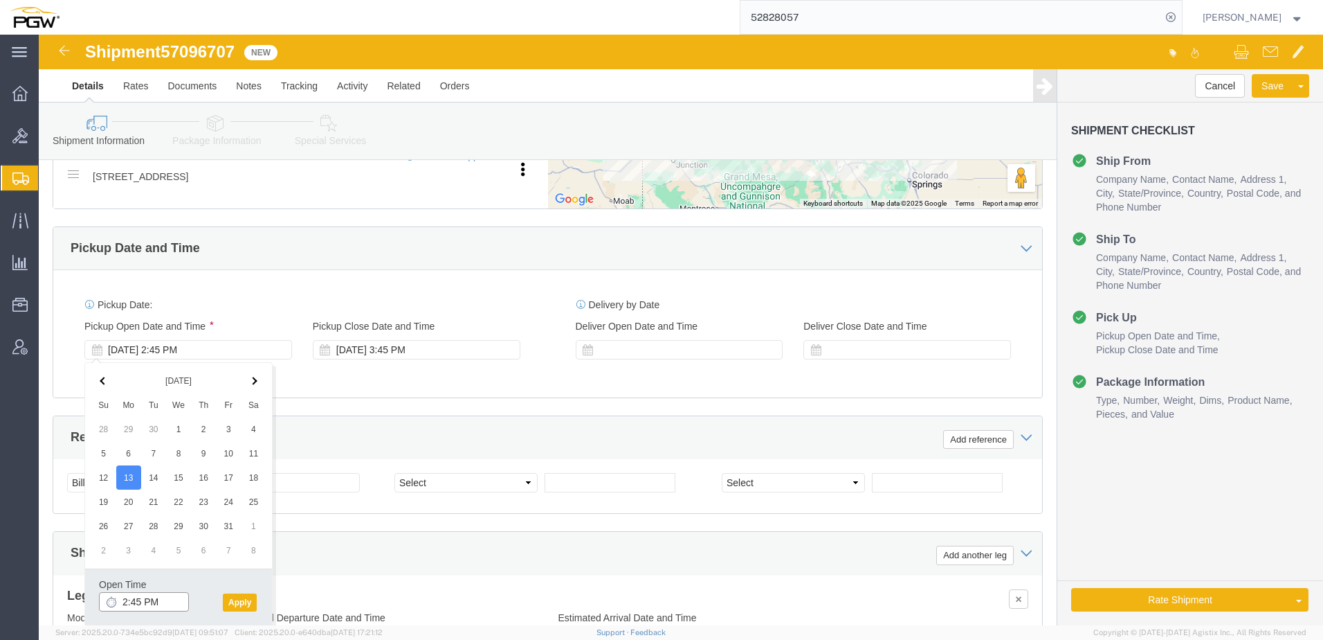
click input "2:45 PM"
type input "3:30 PM"
click button "Apply"
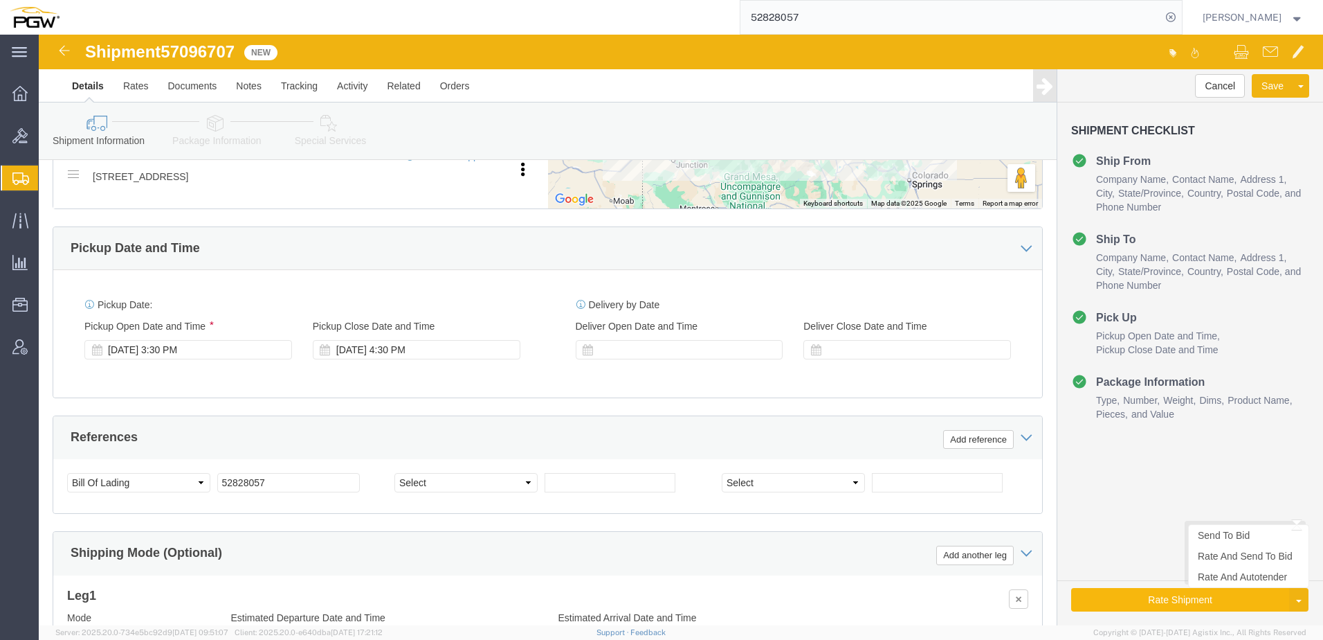
click button "Rate Shipment"
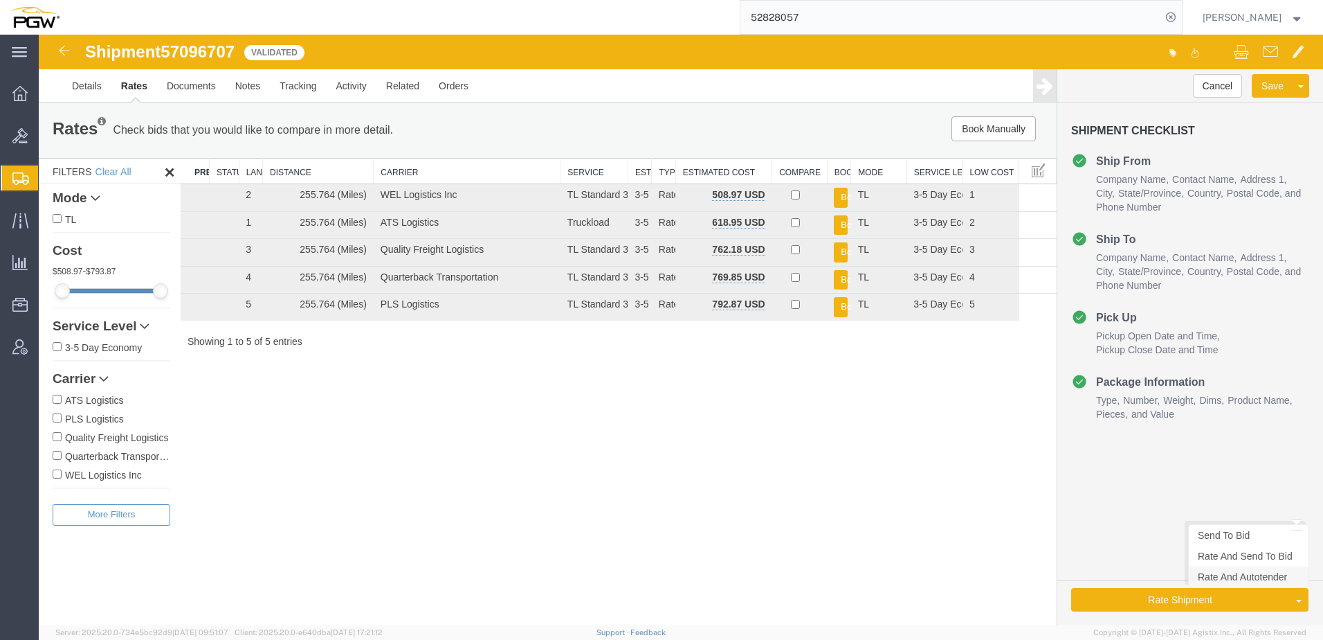
click at [657, 577] on link "Rate And Autotender" at bounding box center [1249, 576] width 120 height 21
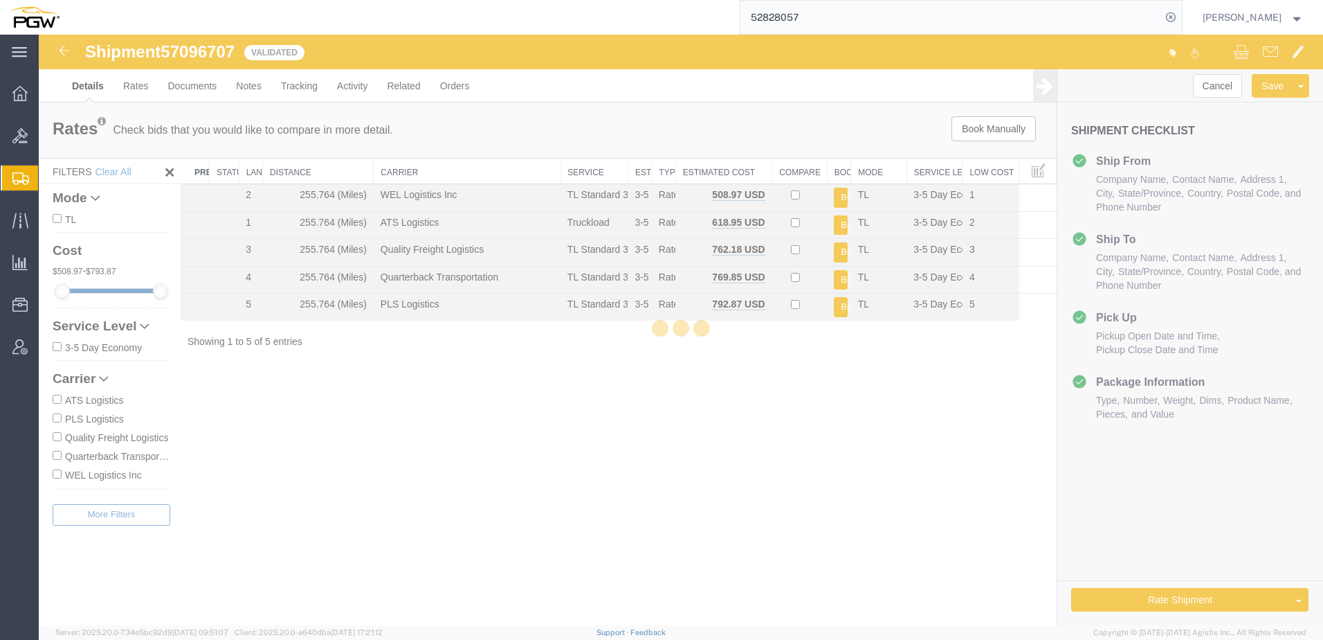
select select "34217"
select select "28399"
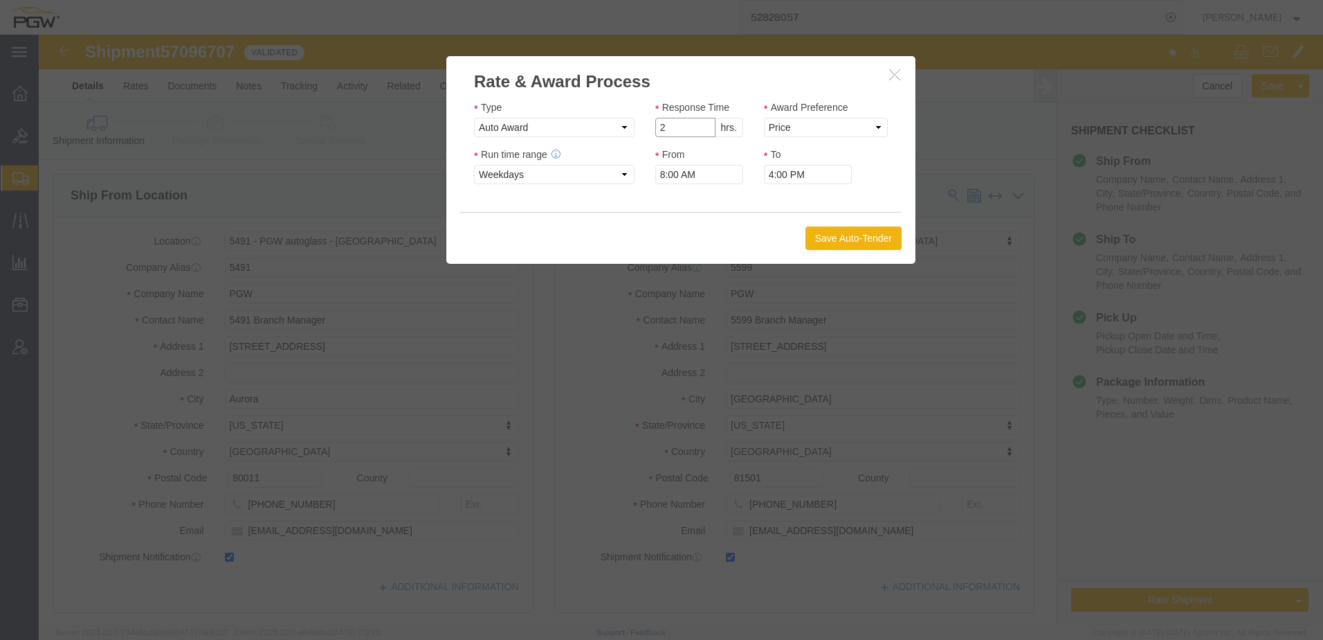
click input "2"
type input "1"
click input "1"
drag, startPoint x: 743, startPoint y: 89, endPoint x: 742, endPoint y: 101, distance: 11.8
click select "Price Carrier Rank"
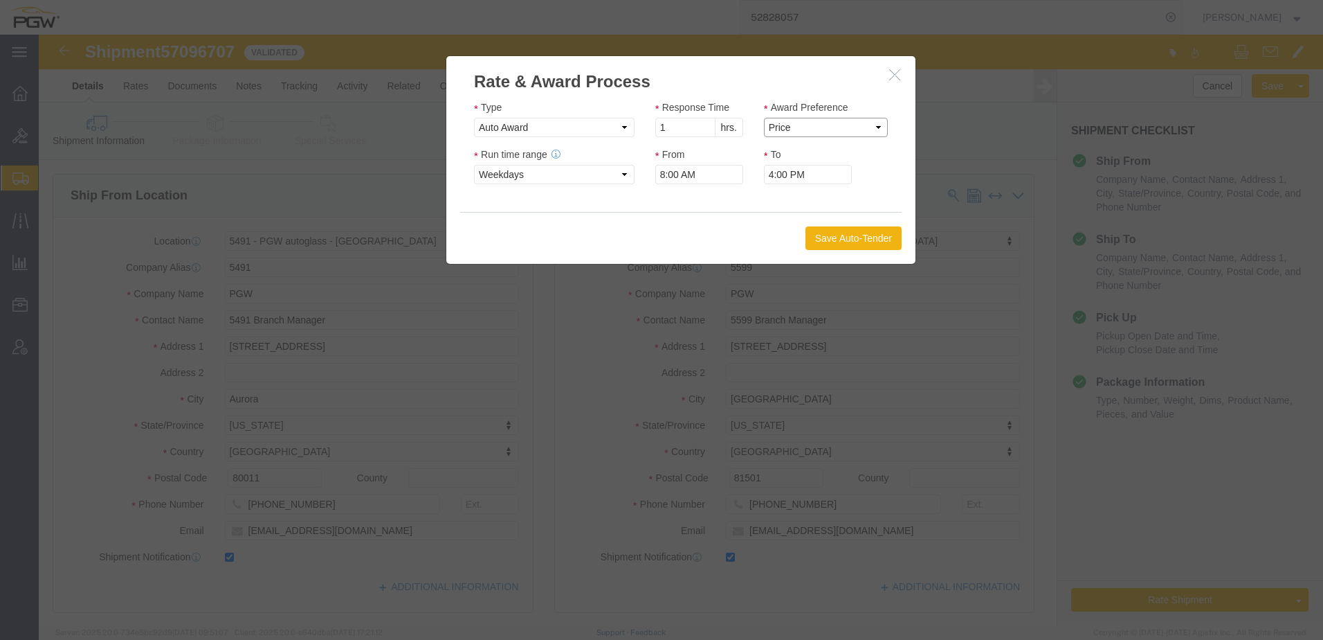
select select "LANE_RANK"
click select "Price Carrier Rank"
click button "Save Auto-Tender"
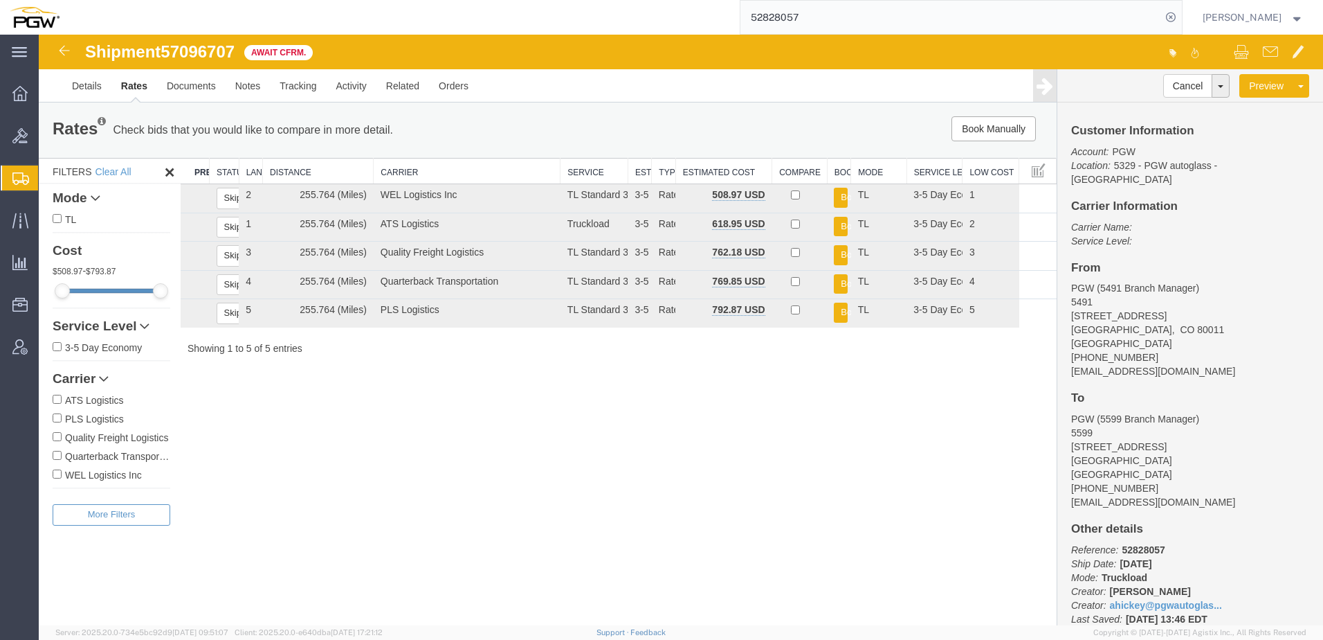
drag, startPoint x: 433, startPoint y: 362, endPoint x: 424, endPoint y: 364, distance: 9.2
click at [433, 362] on div "Rates Check bids that you would like to compare in more detail. Compare Filter …" at bounding box center [548, 235] width 1018 height 266
click at [0, 0] on span "Shipment Manager" at bounding box center [0, 0] width 0 height 0
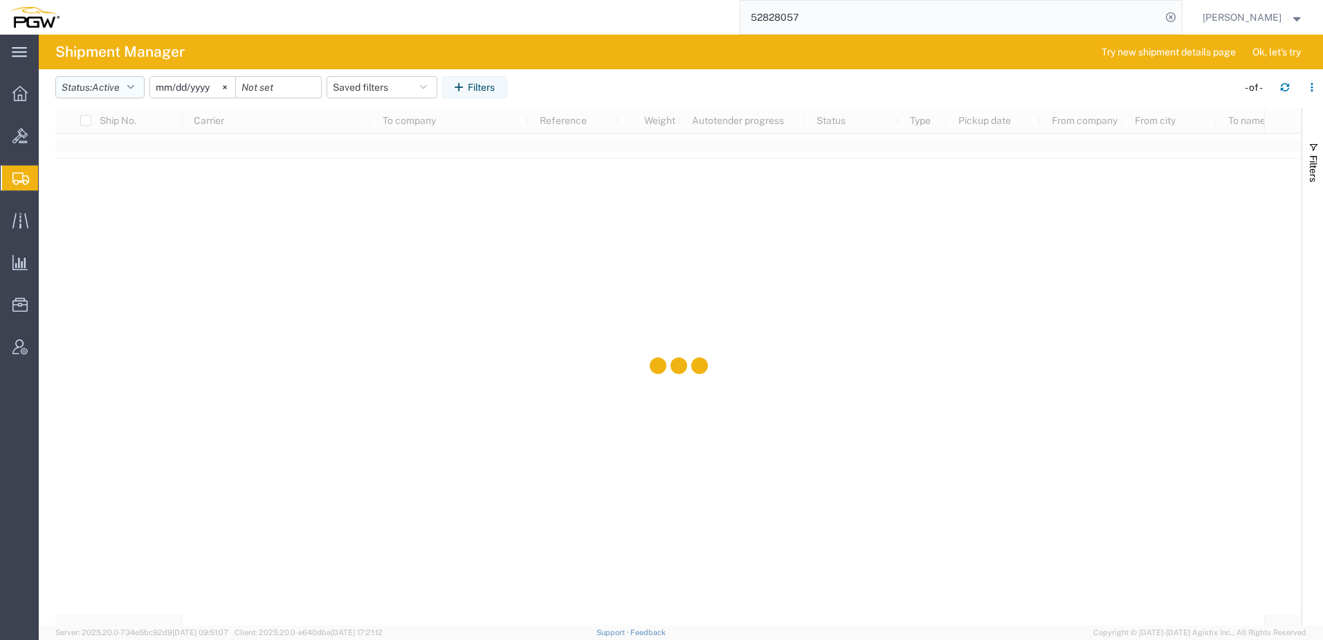
click at [97, 90] on span "Active" at bounding box center [106, 87] width 28 height 11
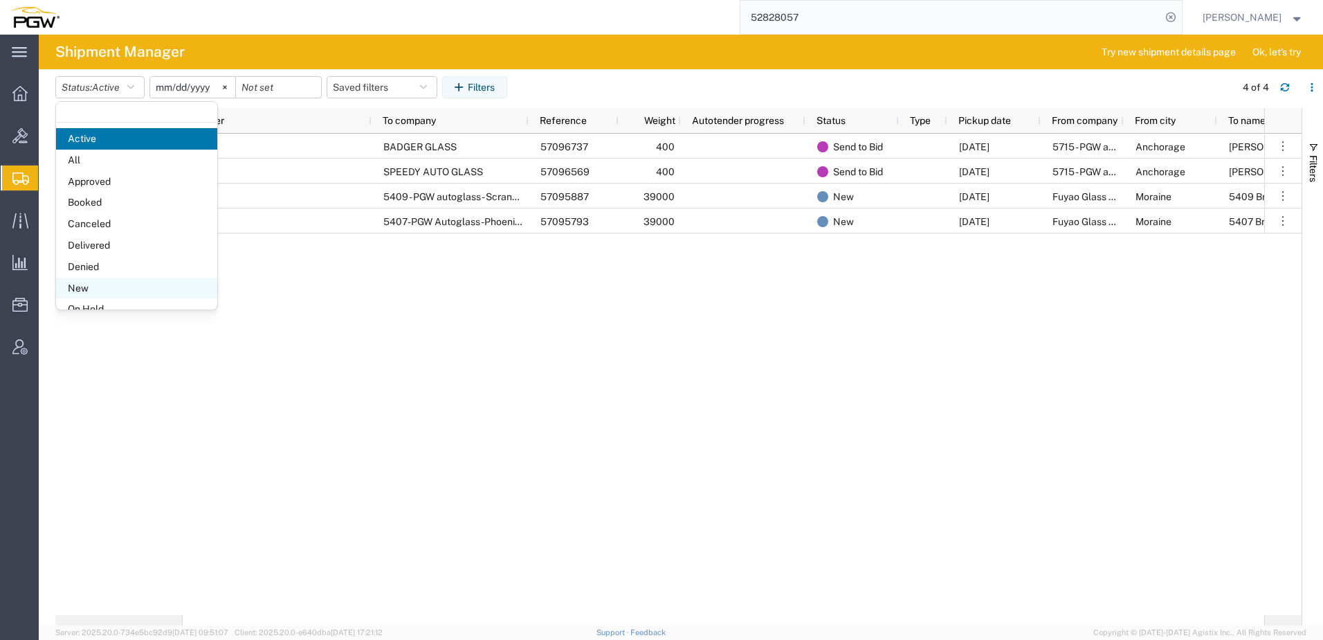
click at [78, 289] on span "New" at bounding box center [136, 288] width 161 height 21
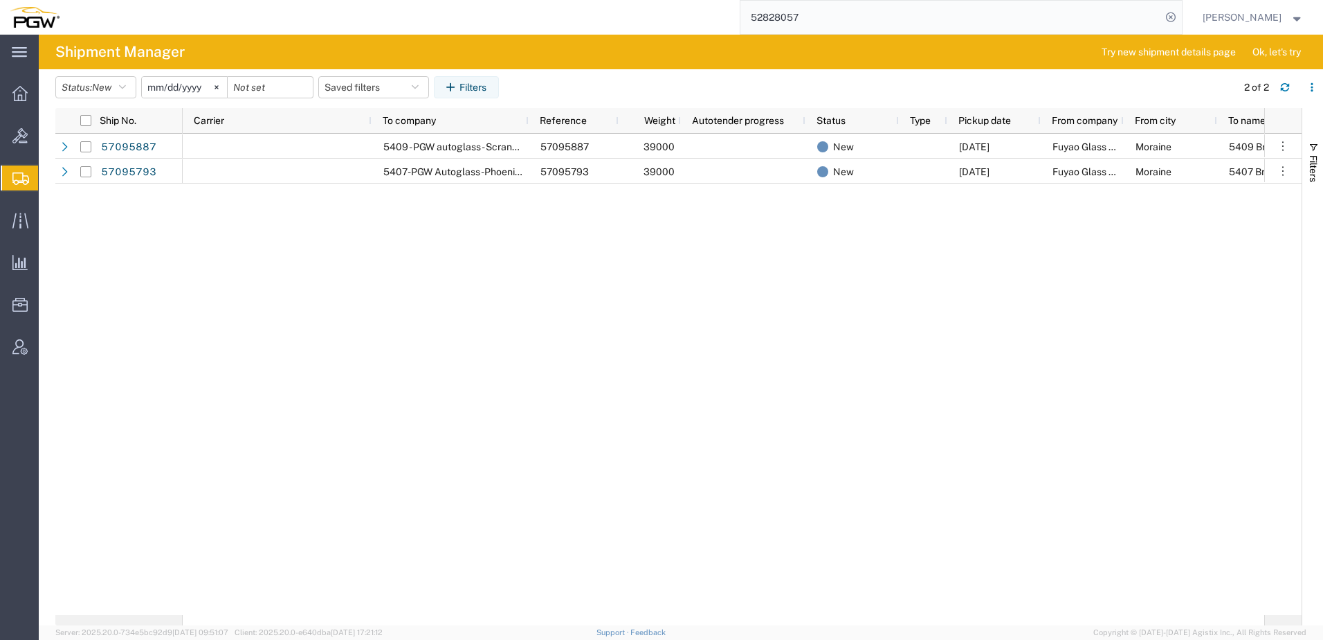
click at [363, 300] on div "5409 - PGW autoglass - Scranton 57095887 39000 New 10/13/2025 Fuyao Glass Ameri…" at bounding box center [724, 374] width 1082 height 481
click at [0, 0] on span "Shipment Manager" at bounding box center [0, 0] width 0 height 0
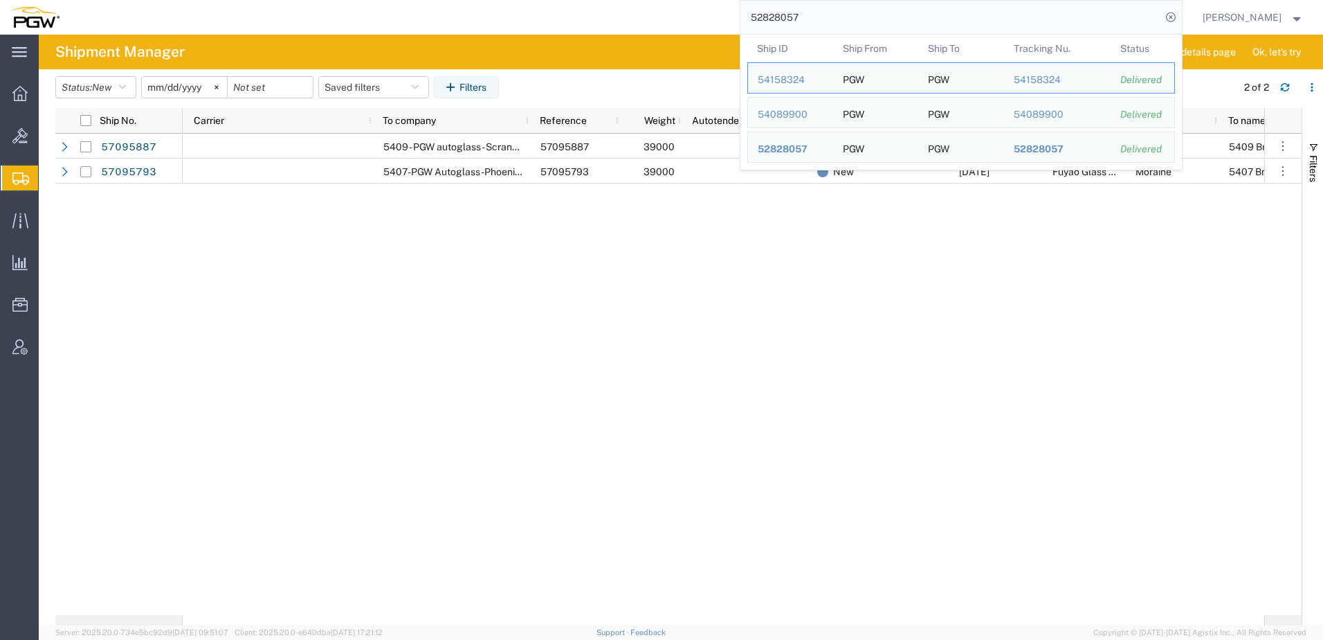
drag, startPoint x: 852, startPoint y: 15, endPoint x: 137, endPoint y: 13, distance: 715.0
click at [121, 14] on div "52828057 Ship ID Ship From Ship To Tracking Nu. Status Ship ID 54158324 Ship Fr…" at bounding box center [626, 17] width 1114 height 35
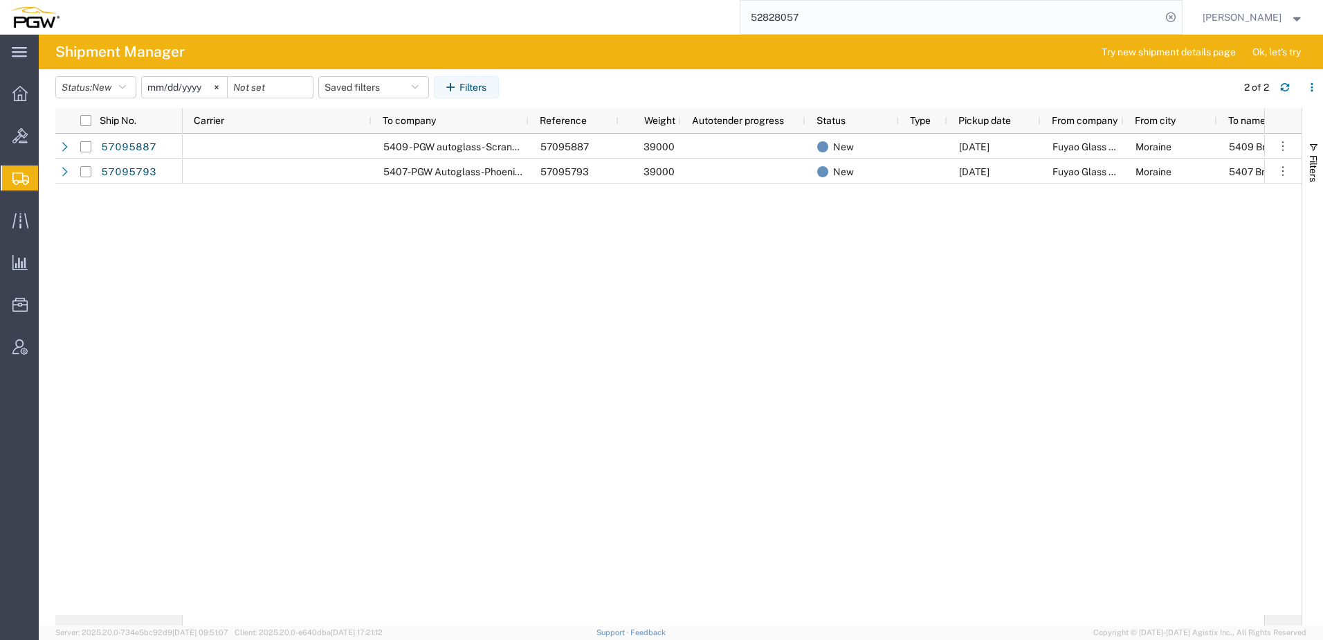
paste input "7096406"
type input "57096406"
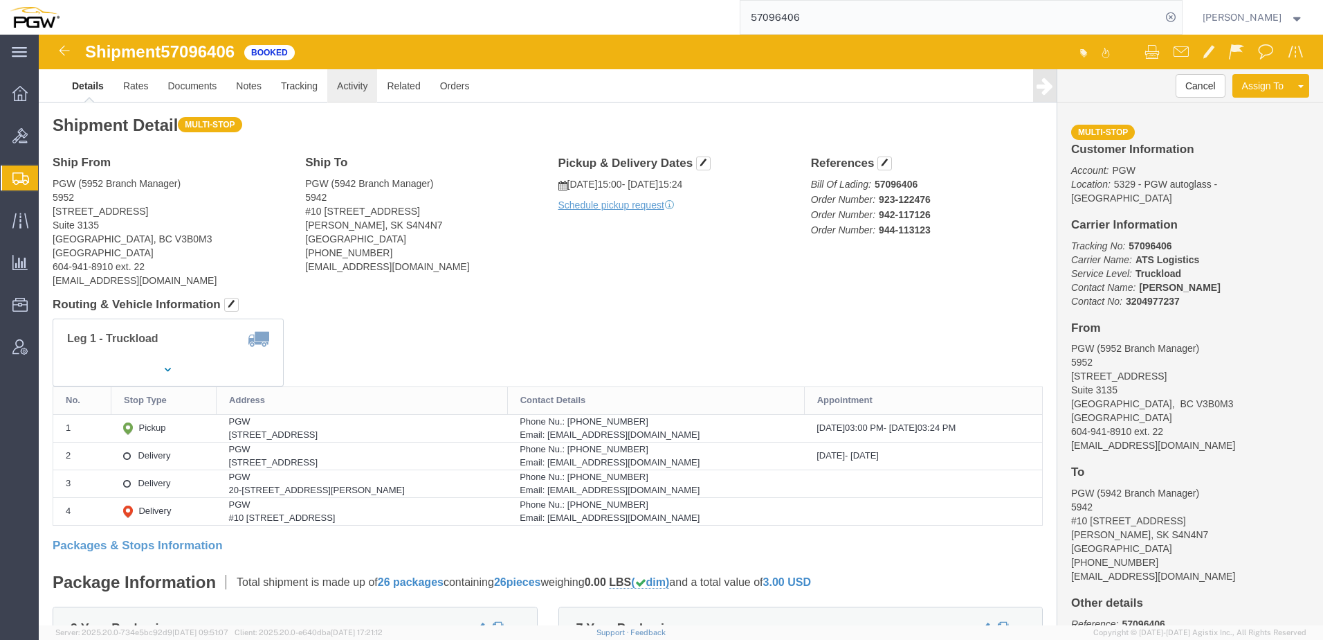
click link "Activity"
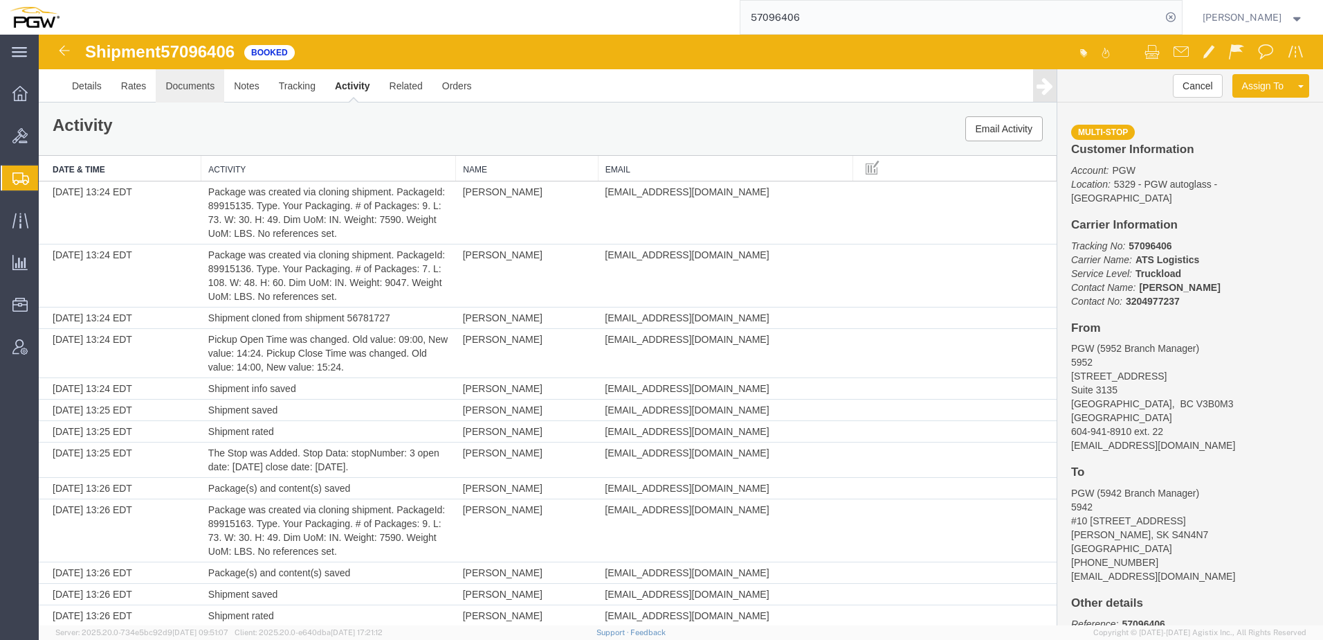
click at [187, 91] on link "Documents" at bounding box center [190, 85] width 69 height 33
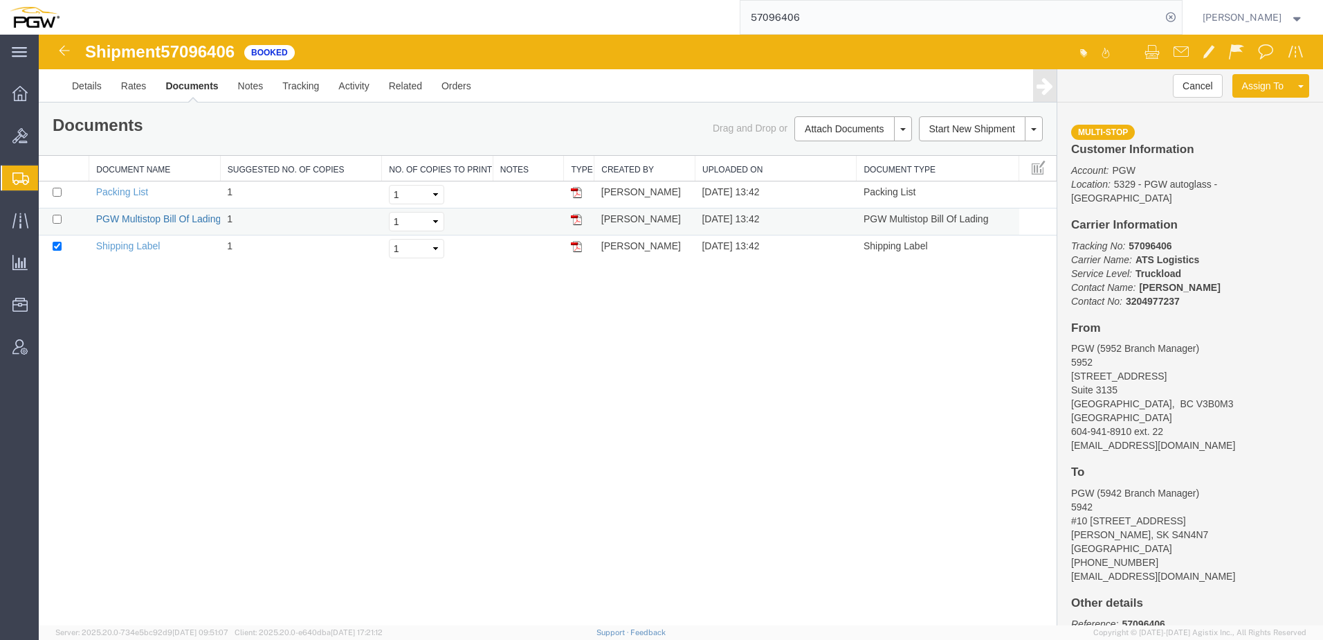
click at [142, 223] on link "PGW Multistop Bill Of Lading" at bounding box center [158, 218] width 125 height 11
click at [142, 222] on link "PGW Multistop Bill Of Lading" at bounding box center [158, 218] width 125 height 11
click at [127, 84] on link "Rates" at bounding box center [133, 85] width 45 height 33
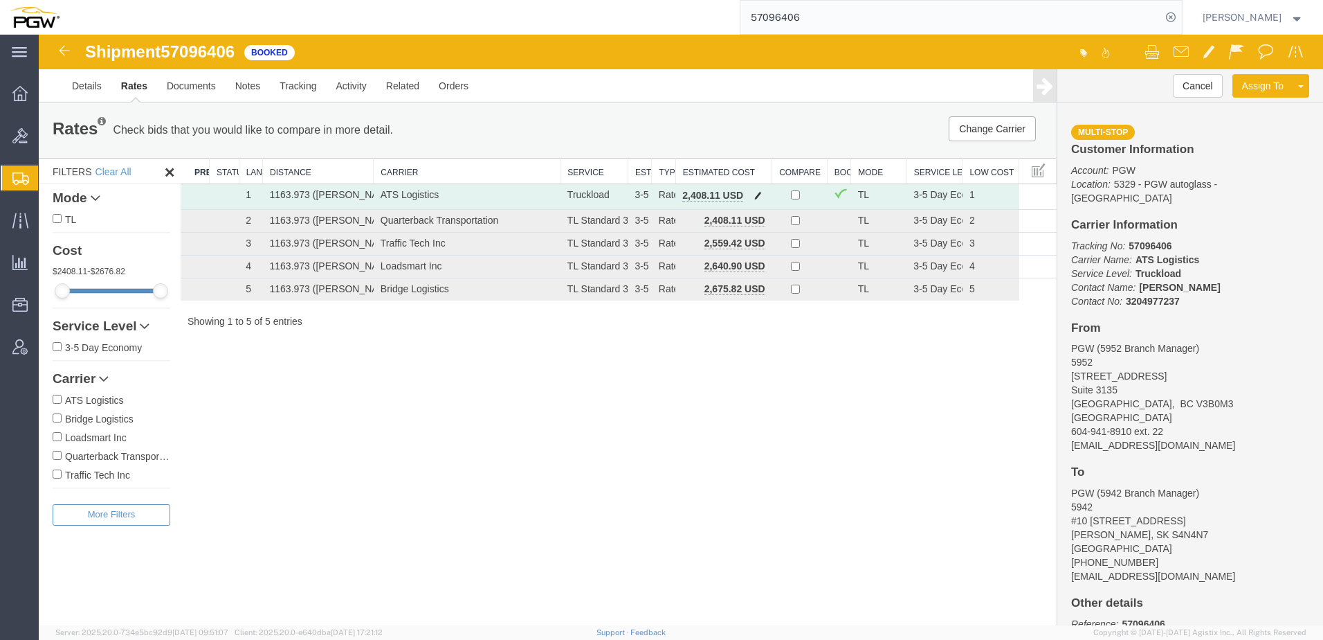
click at [657, 193] on span "button" at bounding box center [758, 195] width 8 height 10
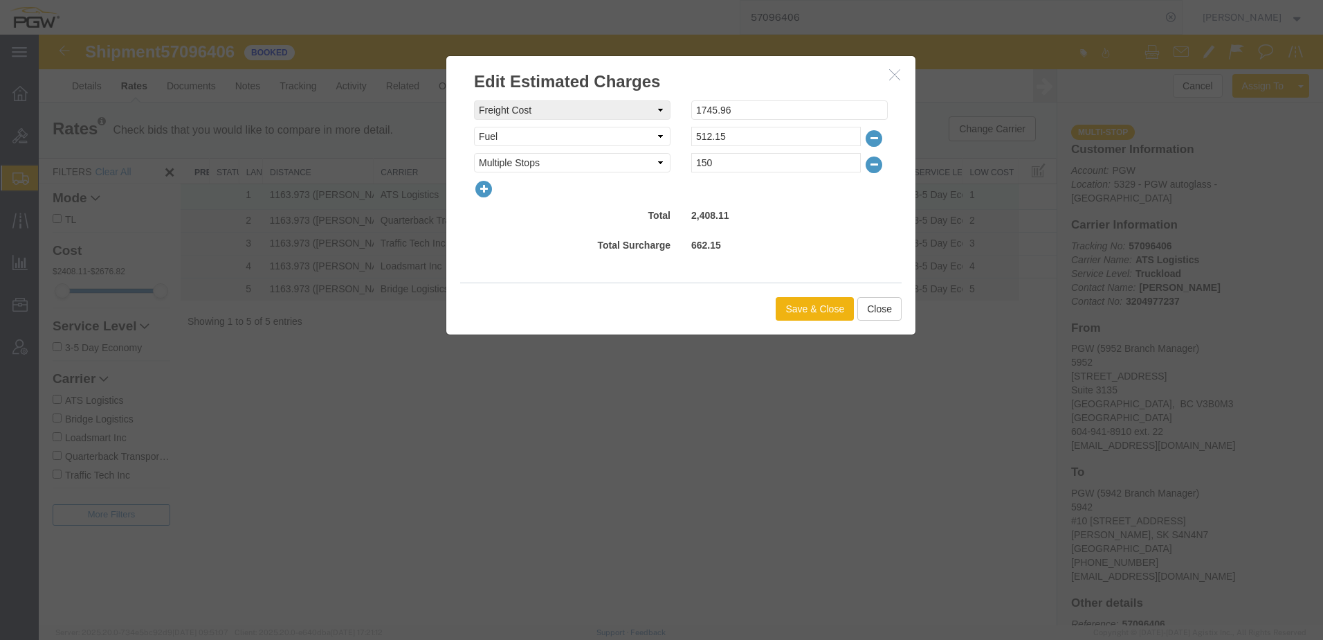
click at [484, 192] on icon "button" at bounding box center [483, 188] width 19 height 19
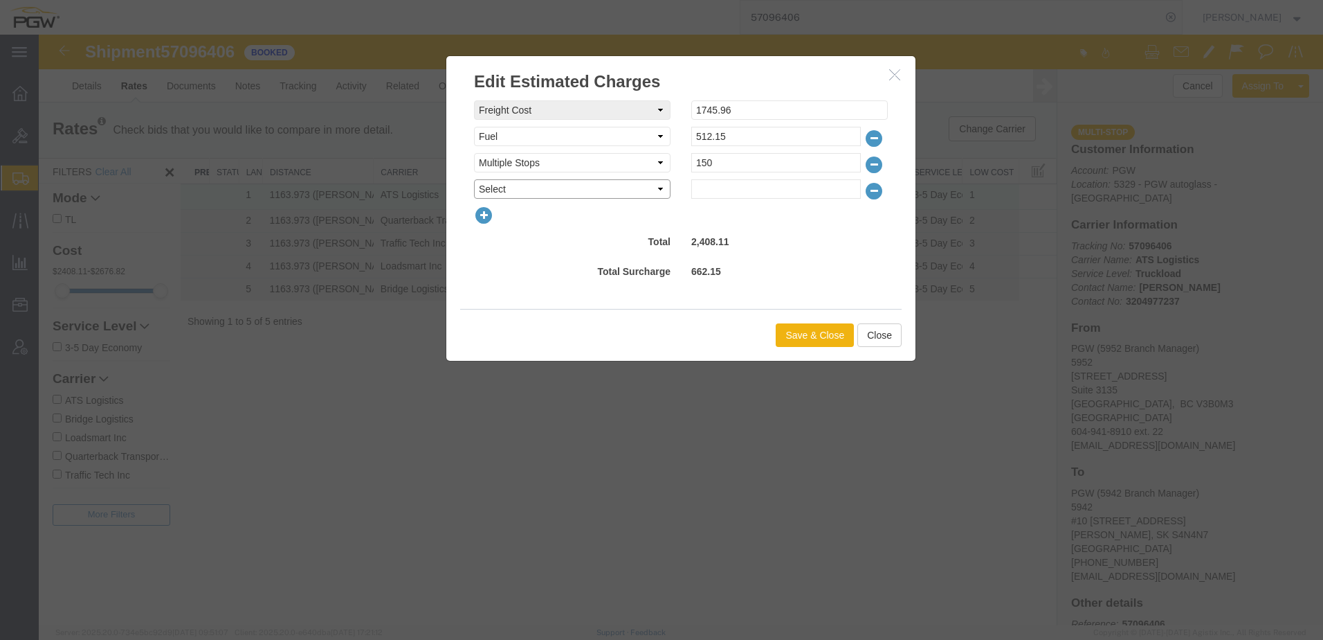
click at [500, 185] on select "Select AES Filing Accessorial Delivery Charge Additional Invoice Details Addres…" at bounding box center [572, 188] width 197 height 19
select select "OTHR"
click at [474, 179] on select "Select AES Filing Accessorial Delivery Charge Additional Invoice Details Addres…" at bounding box center [572, 188] width 197 height 19
click at [657, 189] on input "text" at bounding box center [776, 188] width 170 height 19
type input "741.89"
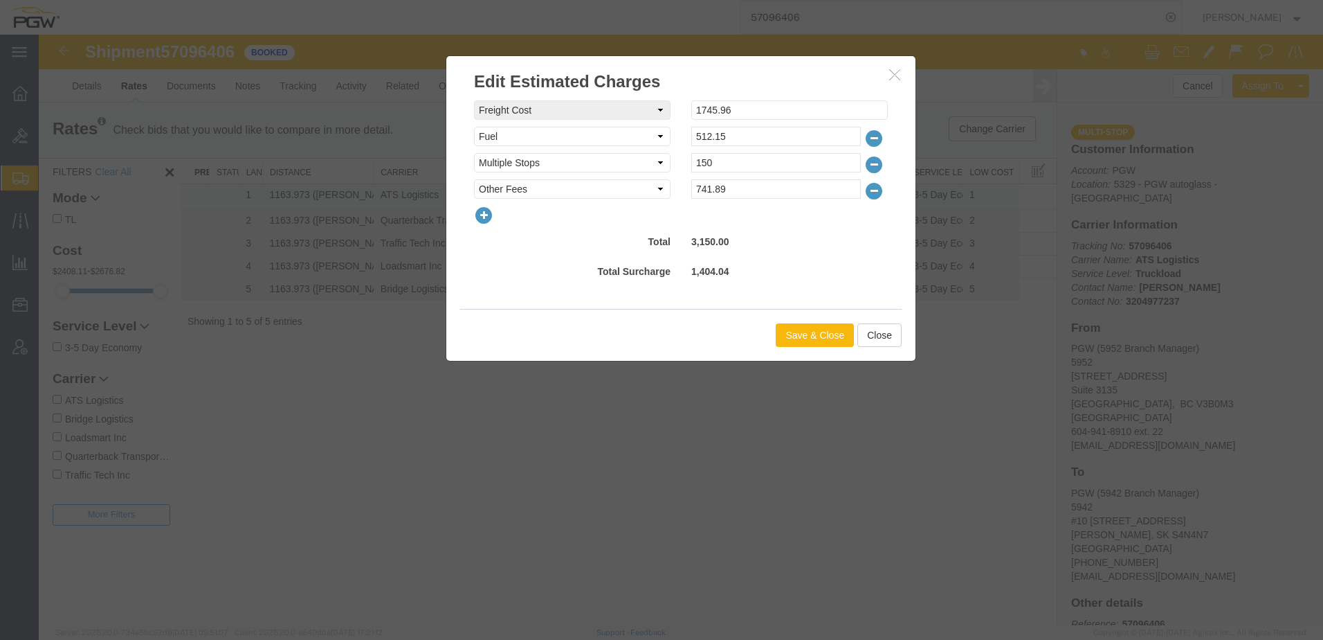
click at [657, 333] on button "Save & Close" at bounding box center [815, 335] width 78 height 24
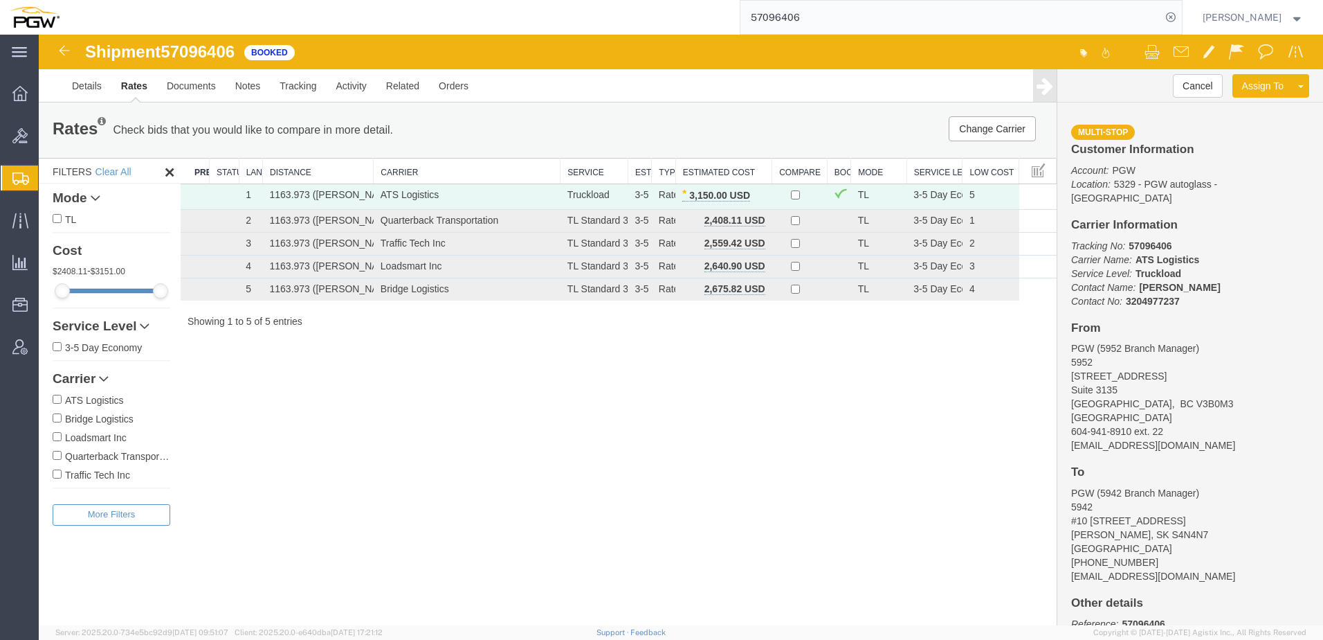
click at [0, 0] on span "Shipment Manager" at bounding box center [0, 0] width 0 height 0
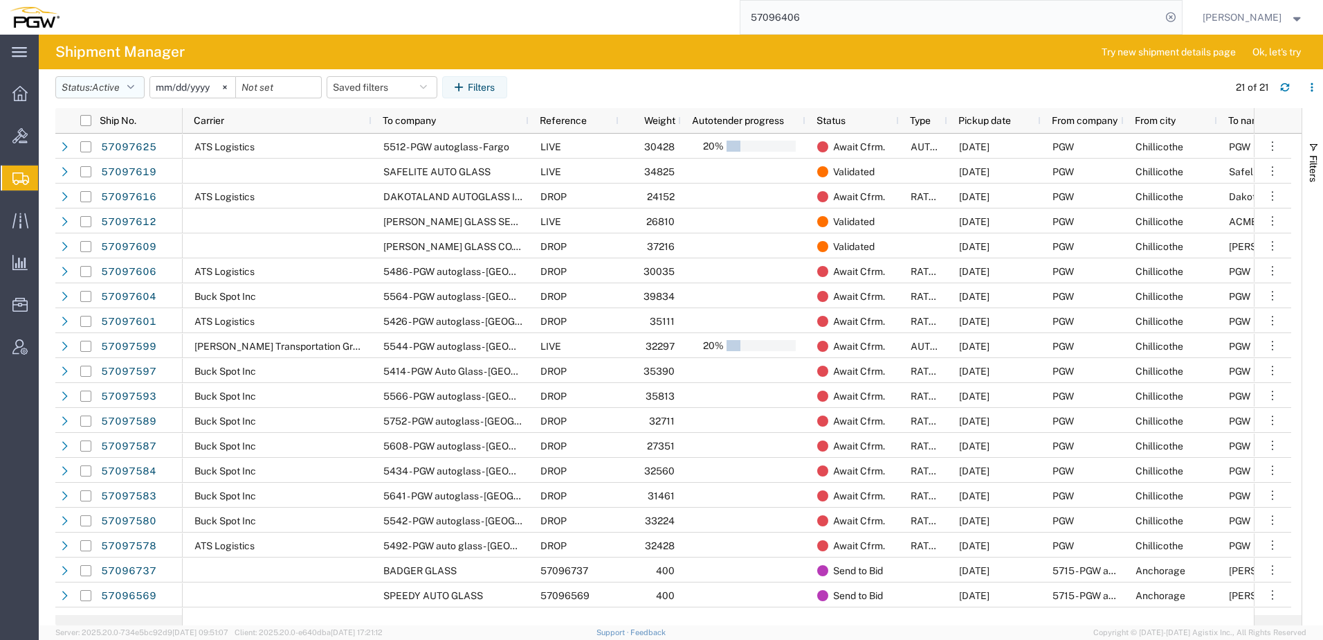
click at [125, 87] on button "Status: Active" at bounding box center [99, 87] width 89 height 22
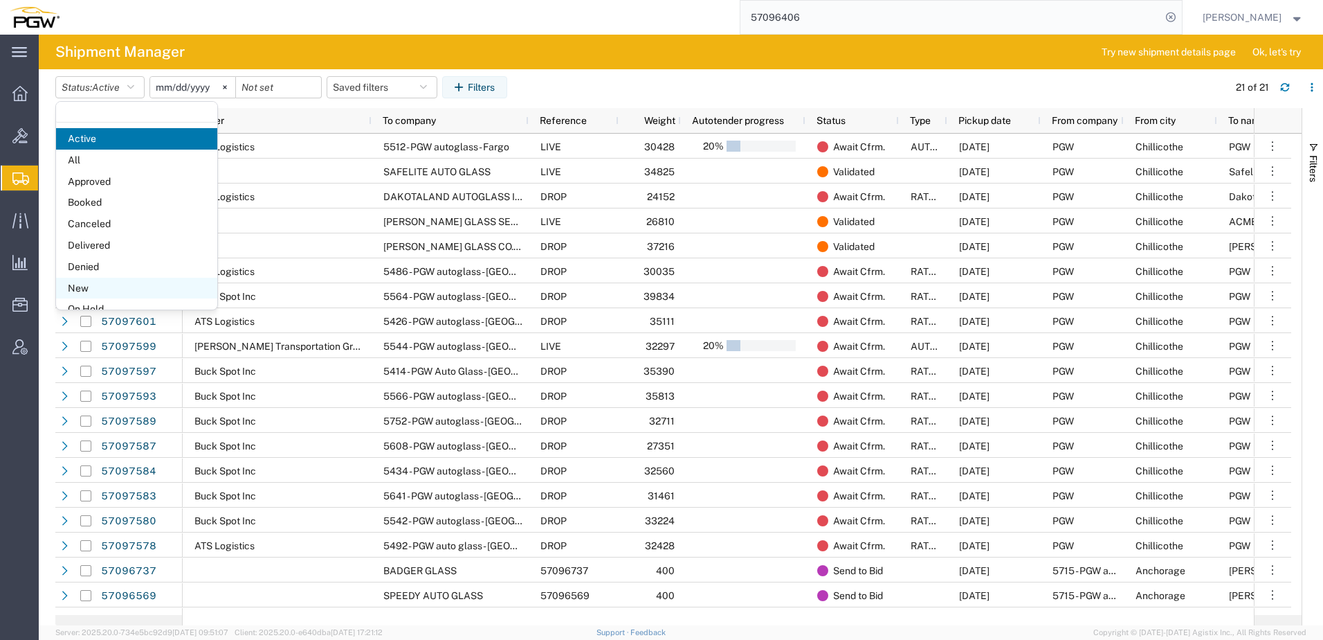
click at [89, 284] on span "New" at bounding box center [136, 288] width 161 height 21
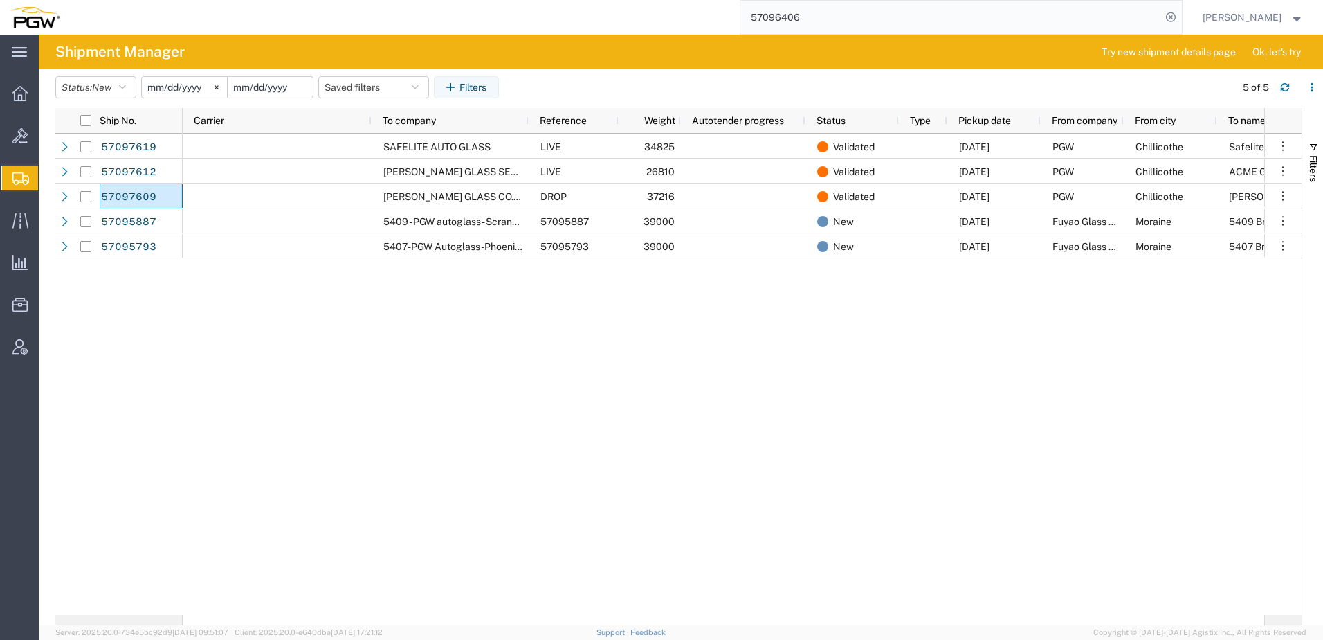
click at [284, 79] on input "date" at bounding box center [270, 87] width 85 height 21
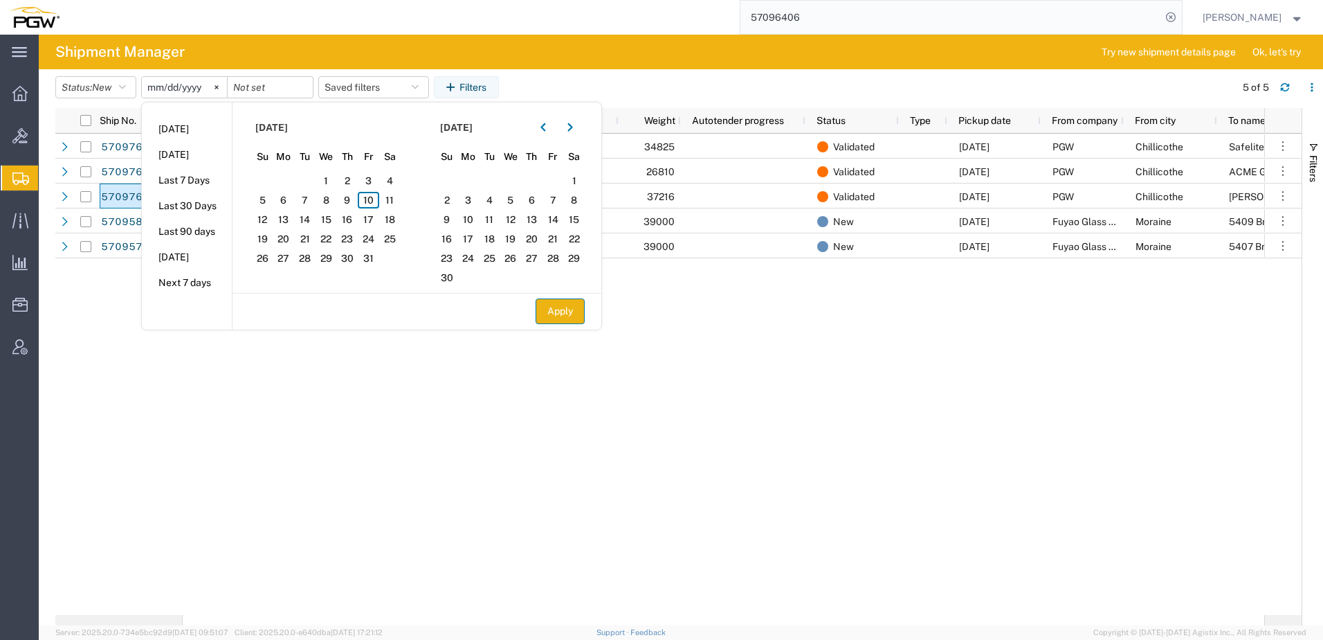
click at [582, 314] on button "Apply" at bounding box center [560, 311] width 49 height 26
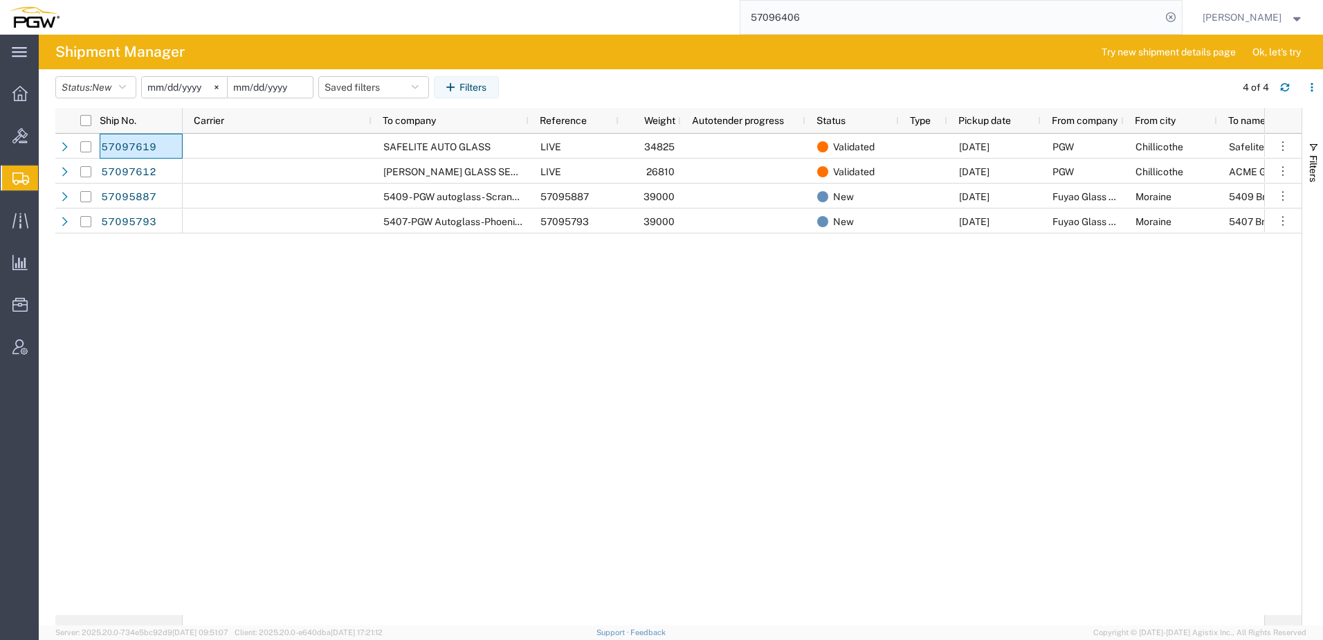
click at [257, 91] on input "date" at bounding box center [270, 87] width 85 height 21
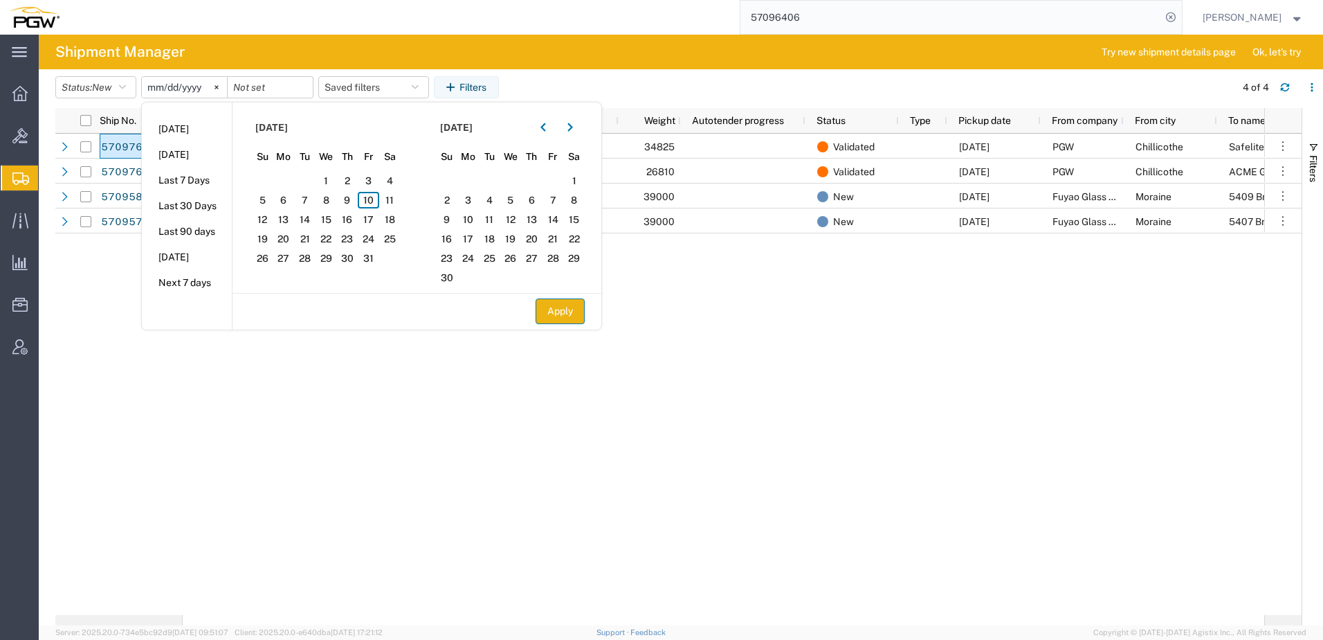
click at [554, 310] on button "Apply" at bounding box center [560, 311] width 49 height 26
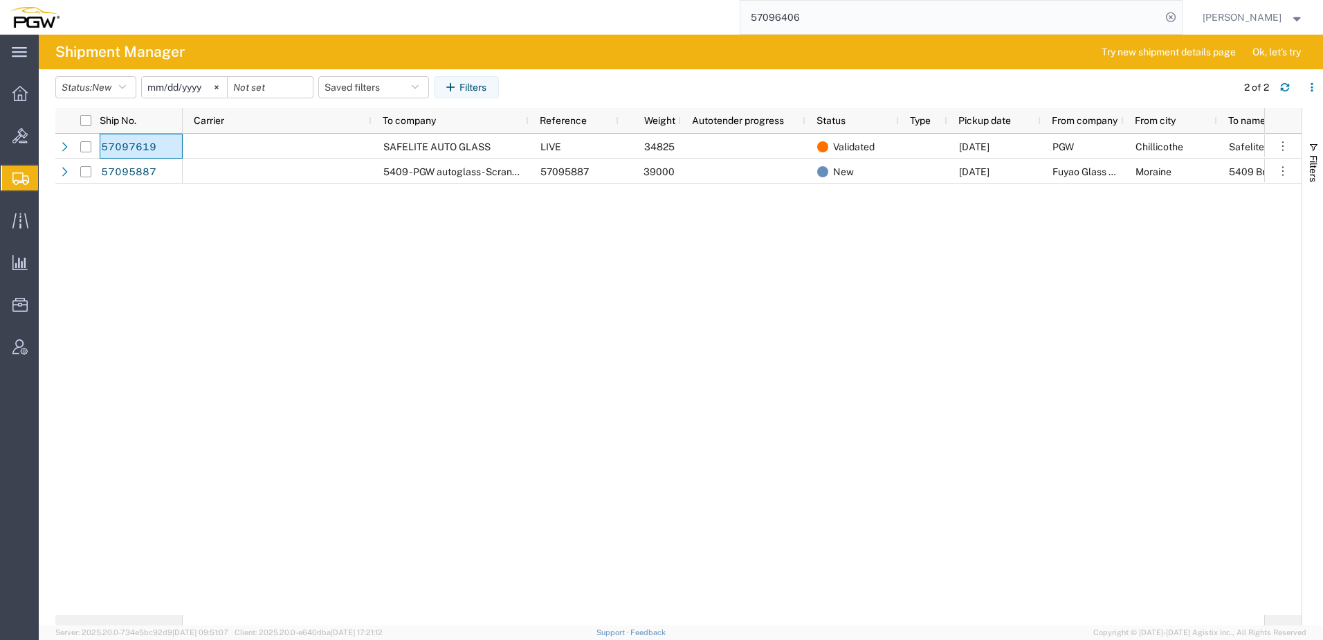
click at [485, 477] on div "SAFELITE AUTO GLASS LIVE 34825 Validated 10/16/2025 PGW Chillicothe Safelite Au…" at bounding box center [724, 374] width 1082 height 481
click at [578, 434] on div "SAFELITE AUTO GLASS LIVE 34825 Validated 10/16/2025 PGW Chillicothe Safelite Au…" at bounding box center [724, 374] width 1082 height 481
click at [87, 84] on button "Status: New" at bounding box center [95, 87] width 81 height 22
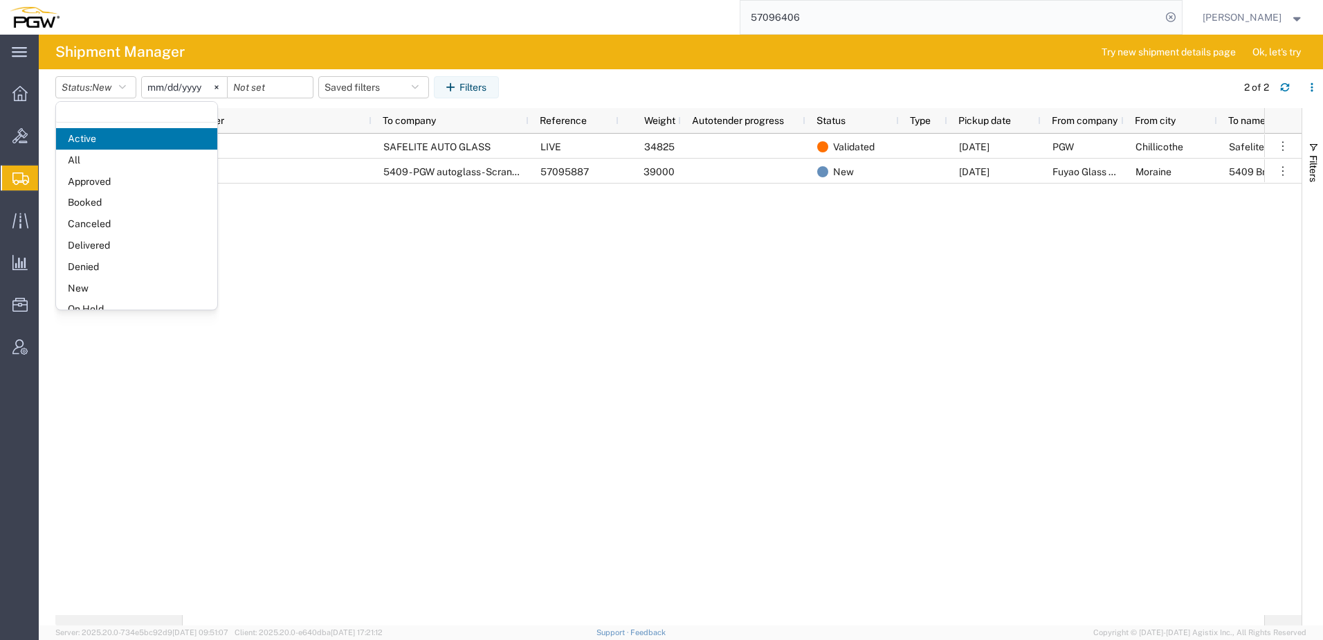
drag, startPoint x: 436, startPoint y: 260, endPoint x: 421, endPoint y: 279, distance: 24.1
click at [436, 260] on div "SAFELITE AUTO GLASS LIVE 34825 Validated 10/16/2025 PGW Chillicothe Safelite Au…" at bounding box center [724, 374] width 1082 height 481
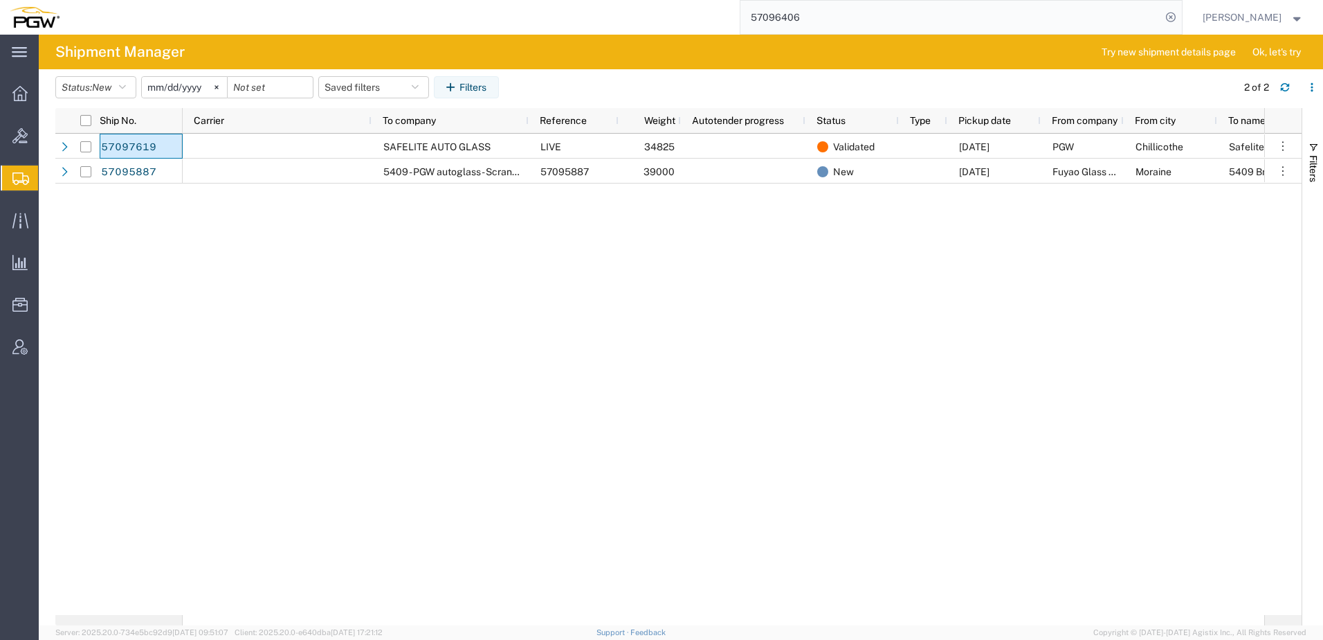
click at [0, 0] on span "Shipment Manager" at bounding box center [0, 0] width 0 height 0
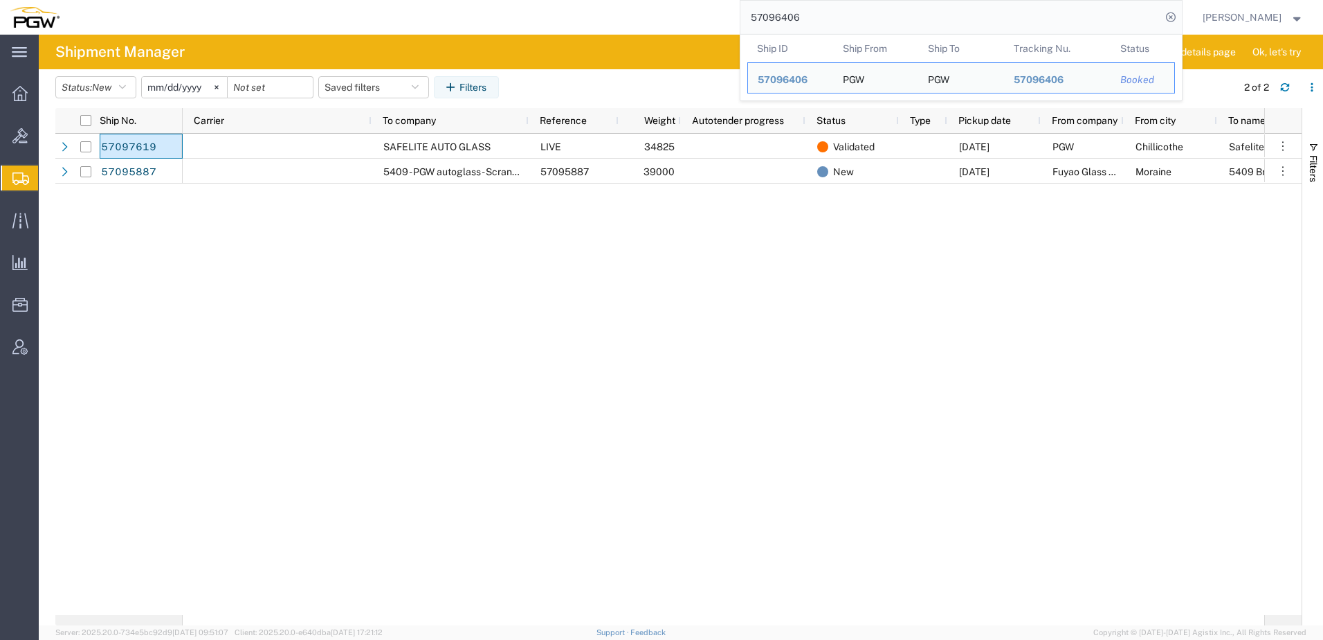
drag, startPoint x: 827, startPoint y: 13, endPoint x: 268, endPoint y: 64, distance: 561.6
click at [323, 36] on div "main_menu Created with Sketch. Collapse Menu Overview Bids Shipments Shipment M…" at bounding box center [661, 337] width 1323 height 605
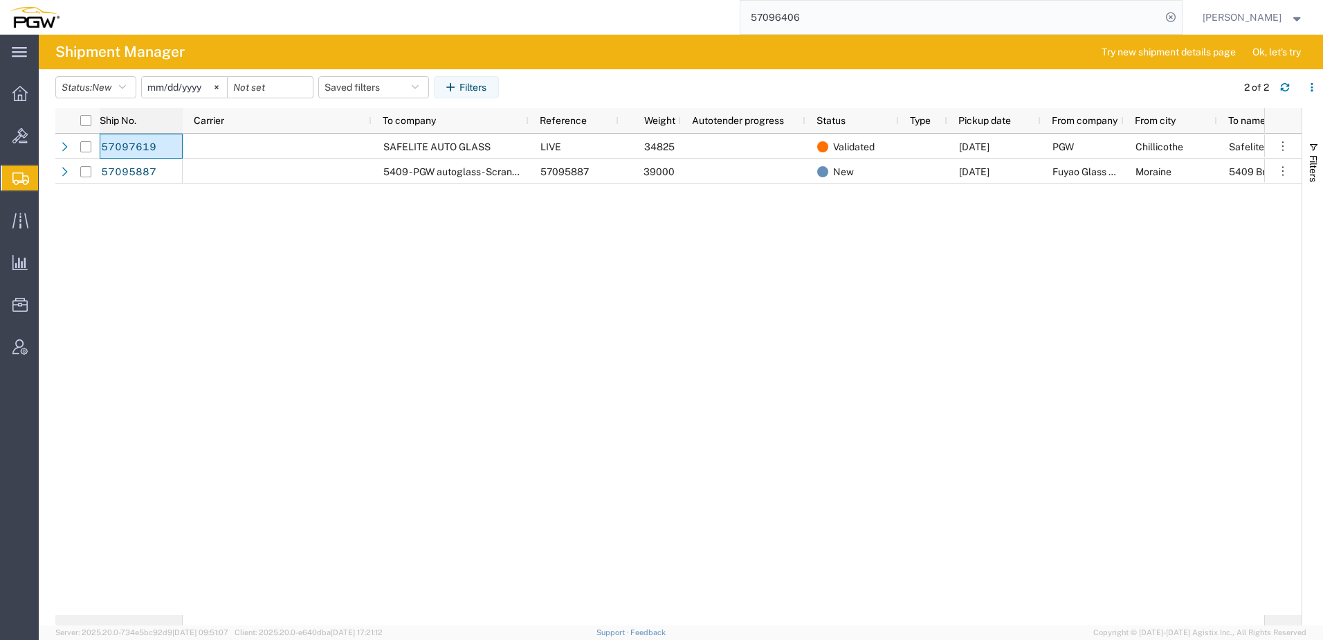
paste input "737"
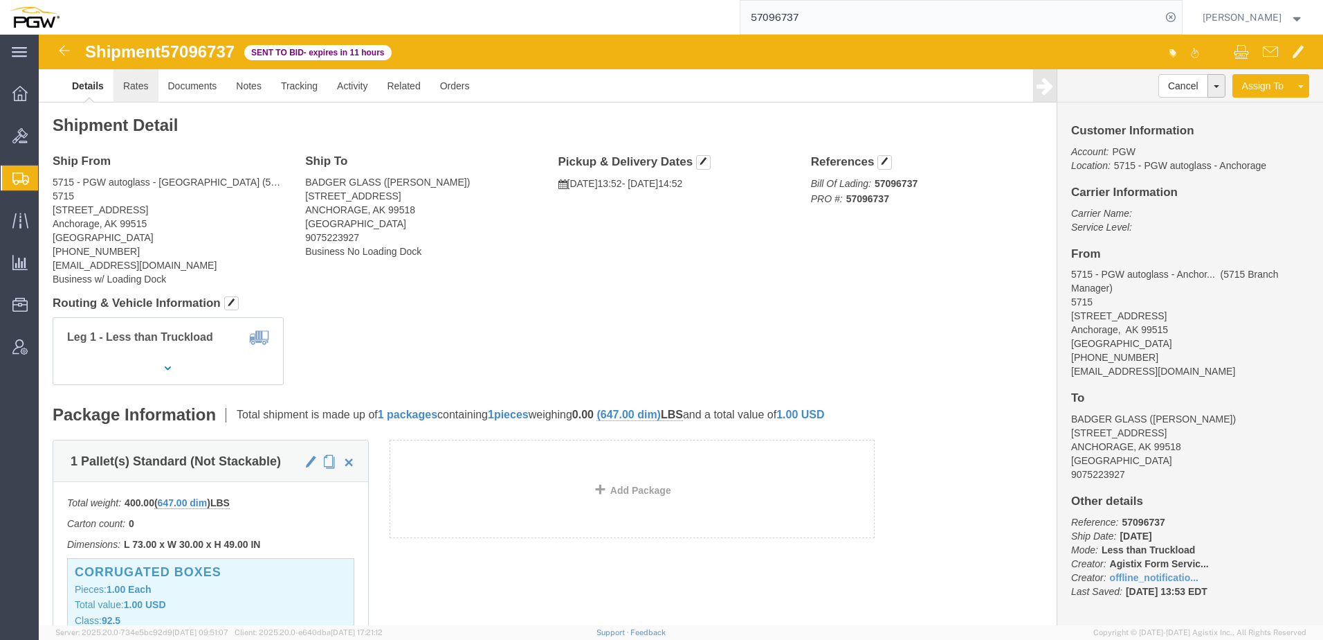
click link "Rates"
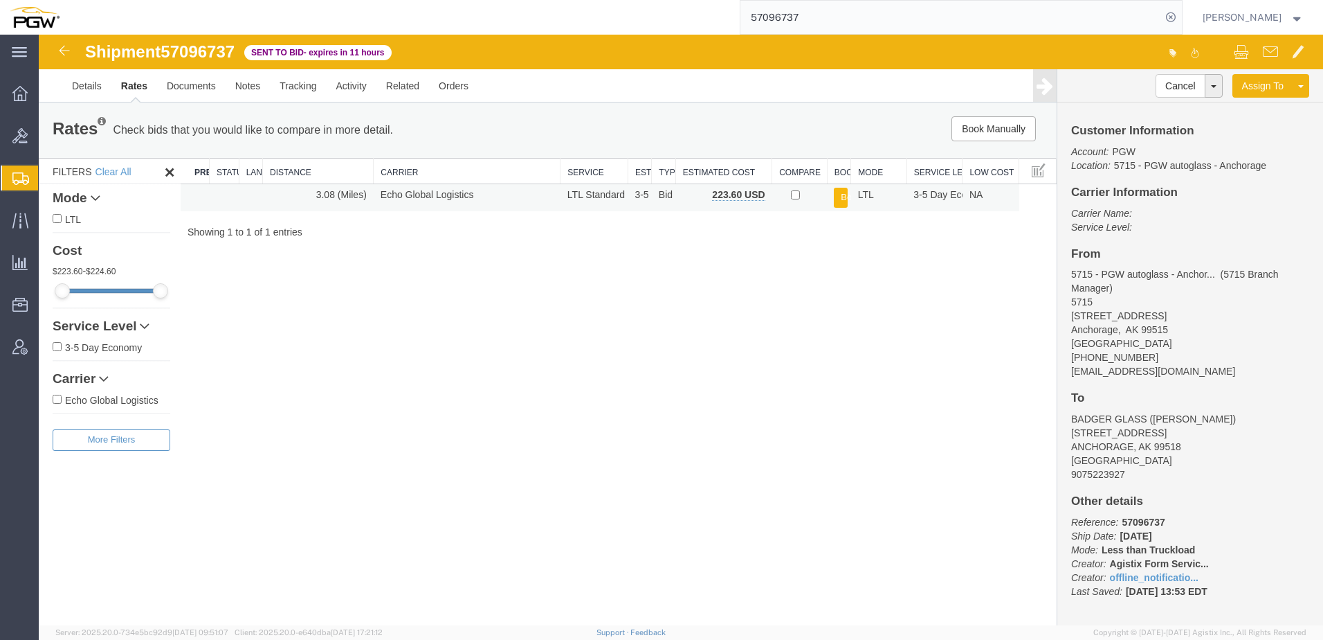
click at [657, 191] on button "Book" at bounding box center [841, 198] width 14 height 20
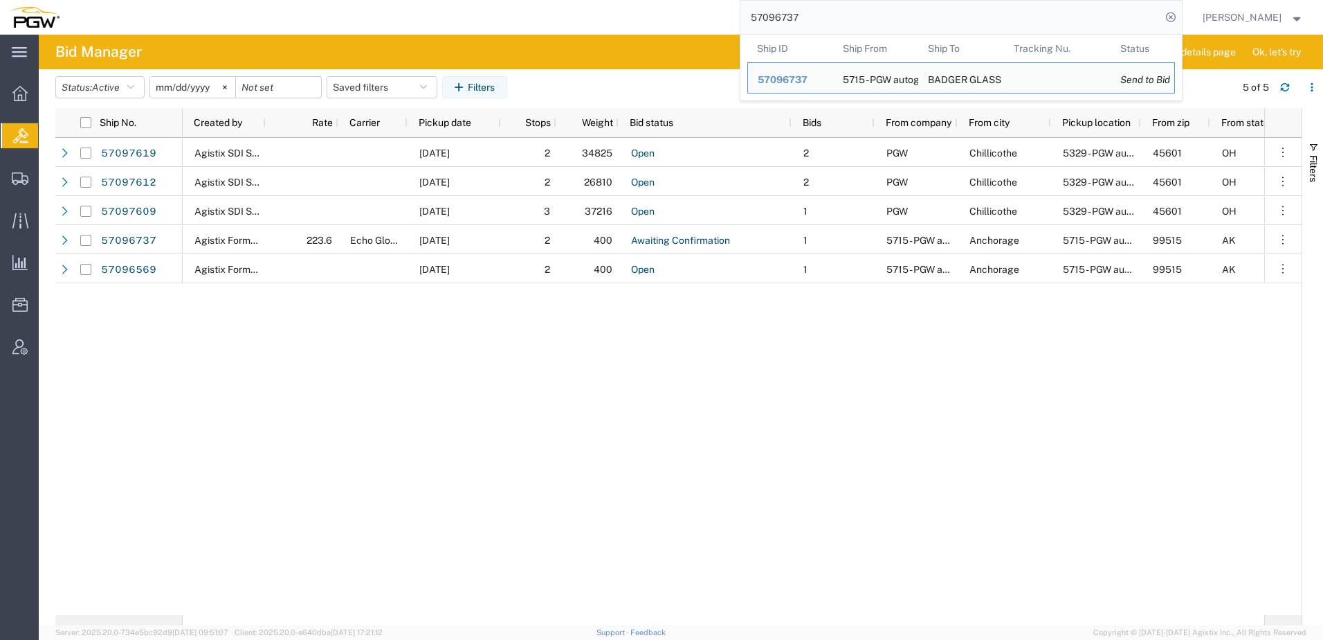
drag, startPoint x: 900, startPoint y: 21, endPoint x: -20, endPoint y: -7, distance: 921.0
click at [0, 0] on html "main_menu Created with Sketch. Collapse Menu Overview Bids Shipments Shipment M…" at bounding box center [661, 320] width 1323 height 640
paste input "569"
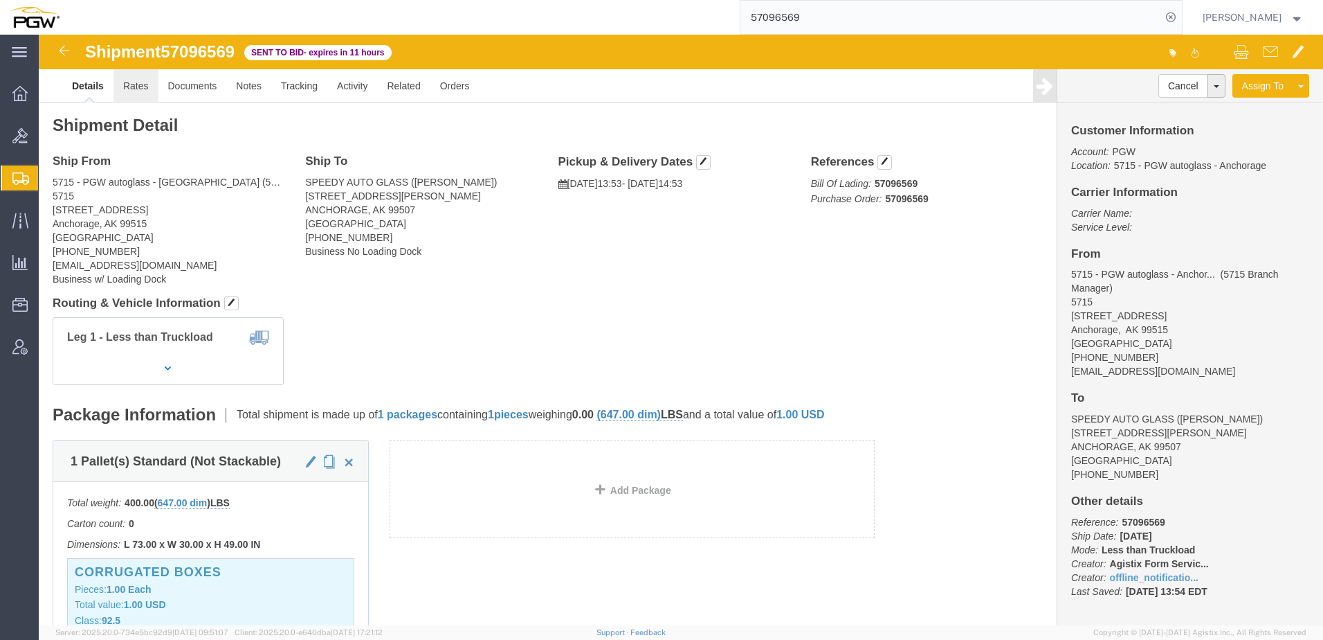
click link "Rates"
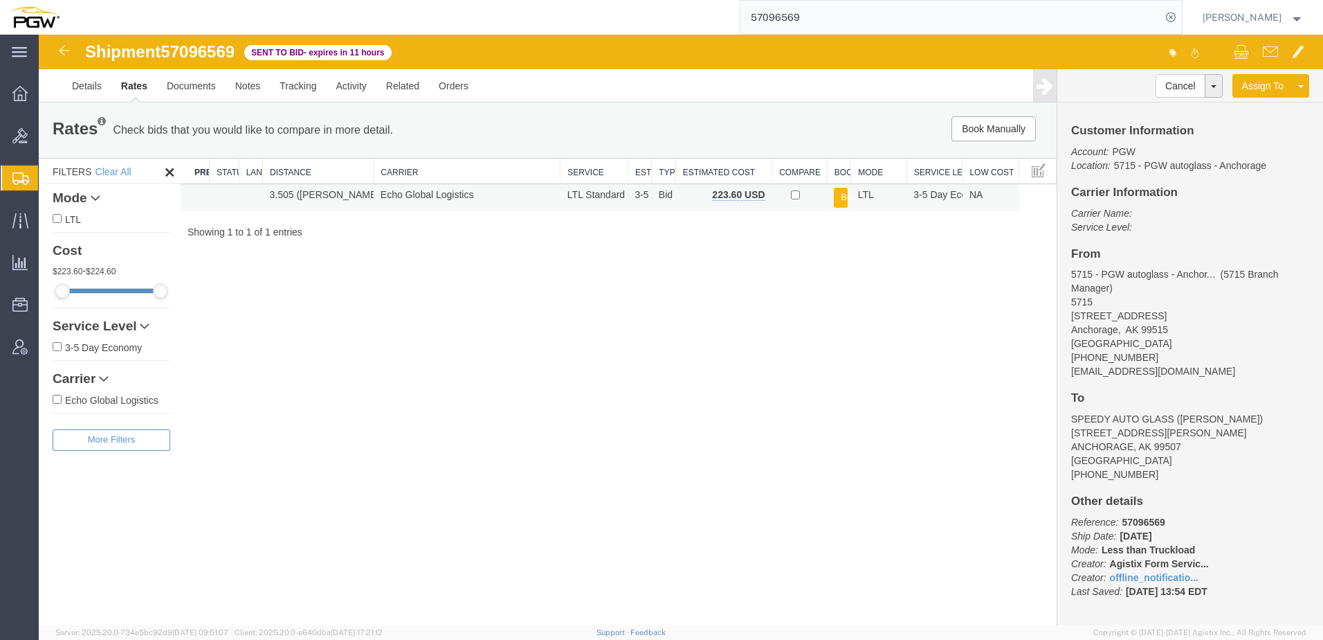
click at [657, 197] on button "Book" at bounding box center [841, 198] width 14 height 20
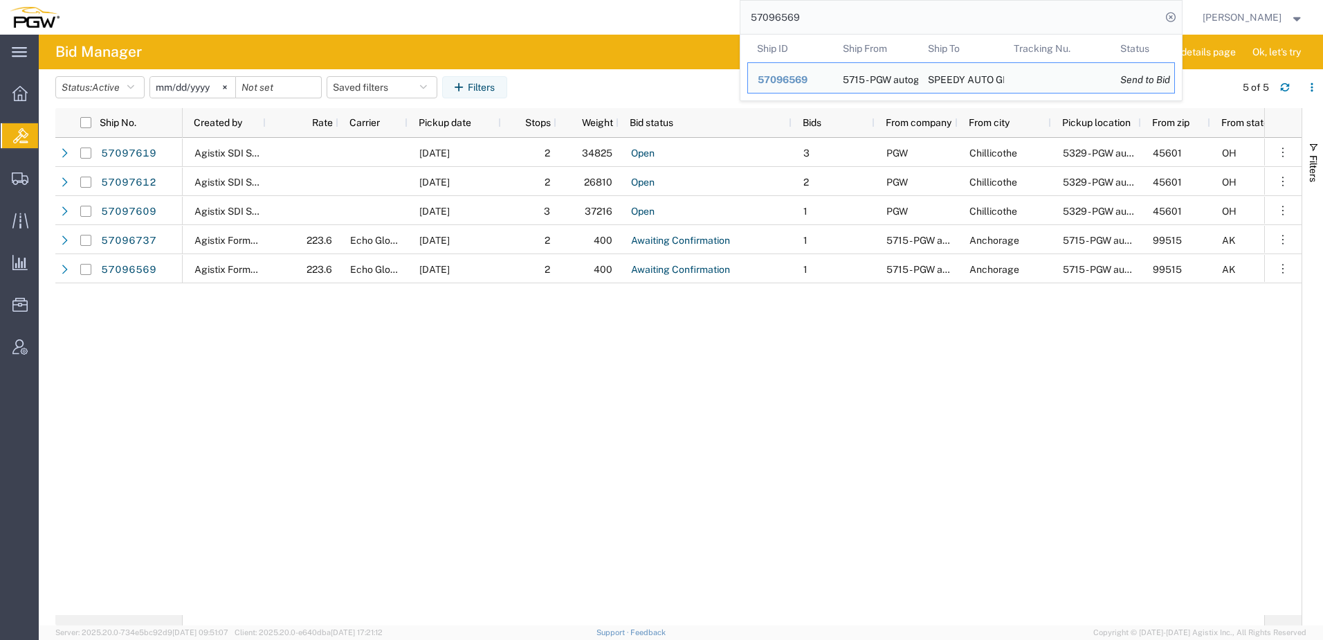
drag, startPoint x: 887, startPoint y: 19, endPoint x: 240, endPoint y: 68, distance: 649.0
click at [496, 37] on div "main_menu Created with Sketch. Collapse Menu Overview Bids Shipments Shipment M…" at bounding box center [661, 337] width 1323 height 605
click at [657, 17] on input "57096569" at bounding box center [951, 17] width 421 height 33
drag, startPoint x: 840, startPoint y: 17, endPoint x: 0, endPoint y: 20, distance: 839.6
click at [10, 17] on nav "57096569 Ship ID Ship From Ship To Tracking Nu. Status Ship ID 57096569 Ship Fr…" at bounding box center [667, 17] width 1314 height 35
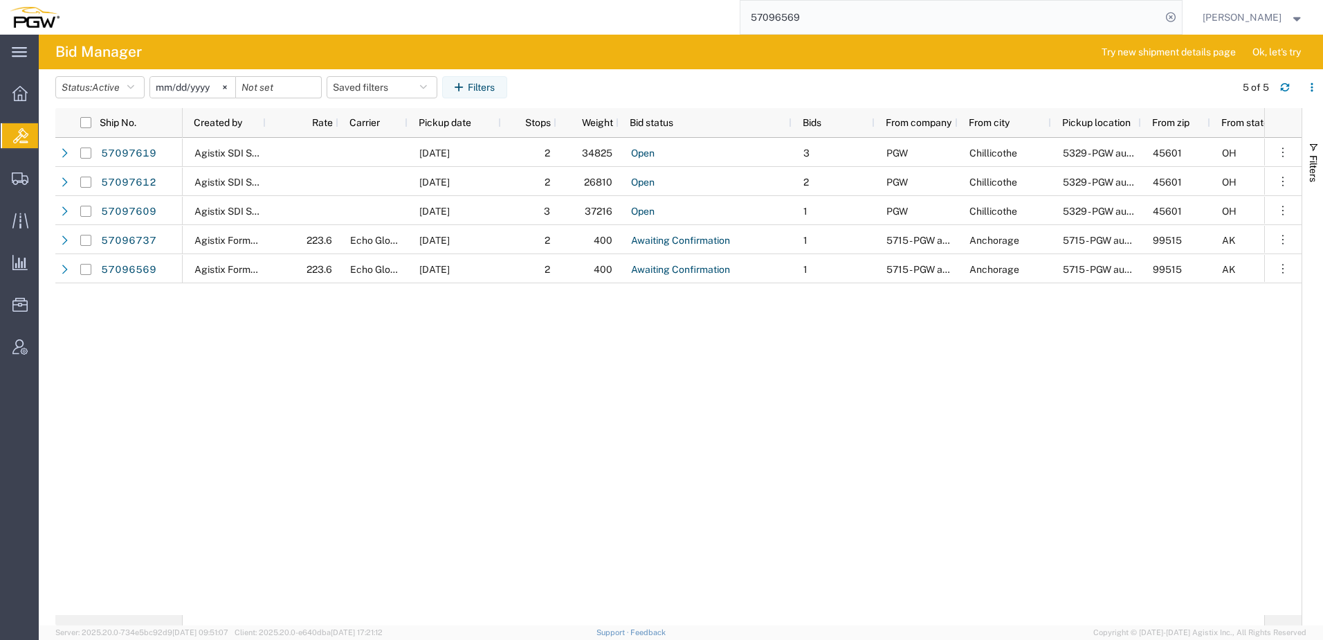
paste input "737"
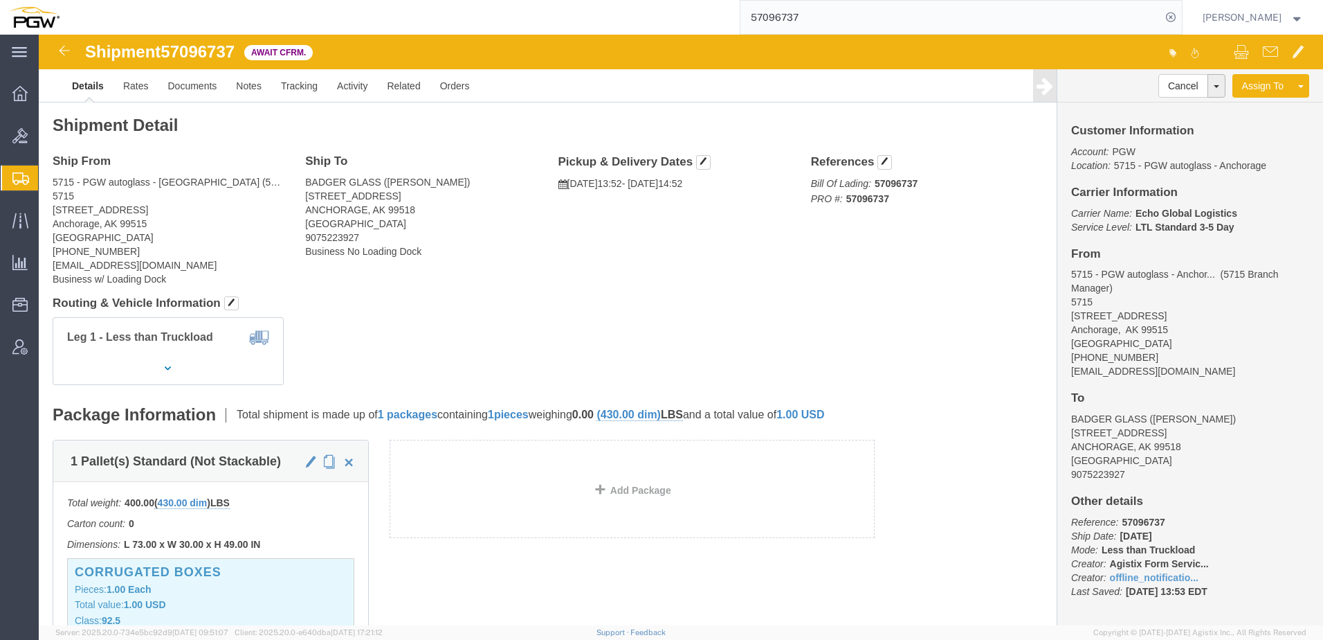
click div "Leg 1 - Less than Truckload"
drag, startPoint x: 873, startPoint y: 19, endPoint x: -386, endPoint y: -16, distance: 1259.5
click at [0, 0] on html "main_menu Created with Sketch. Collapse Menu Overview Bids Shipments Shipment M…" at bounding box center [661, 320] width 1323 height 640
paste input "7619"
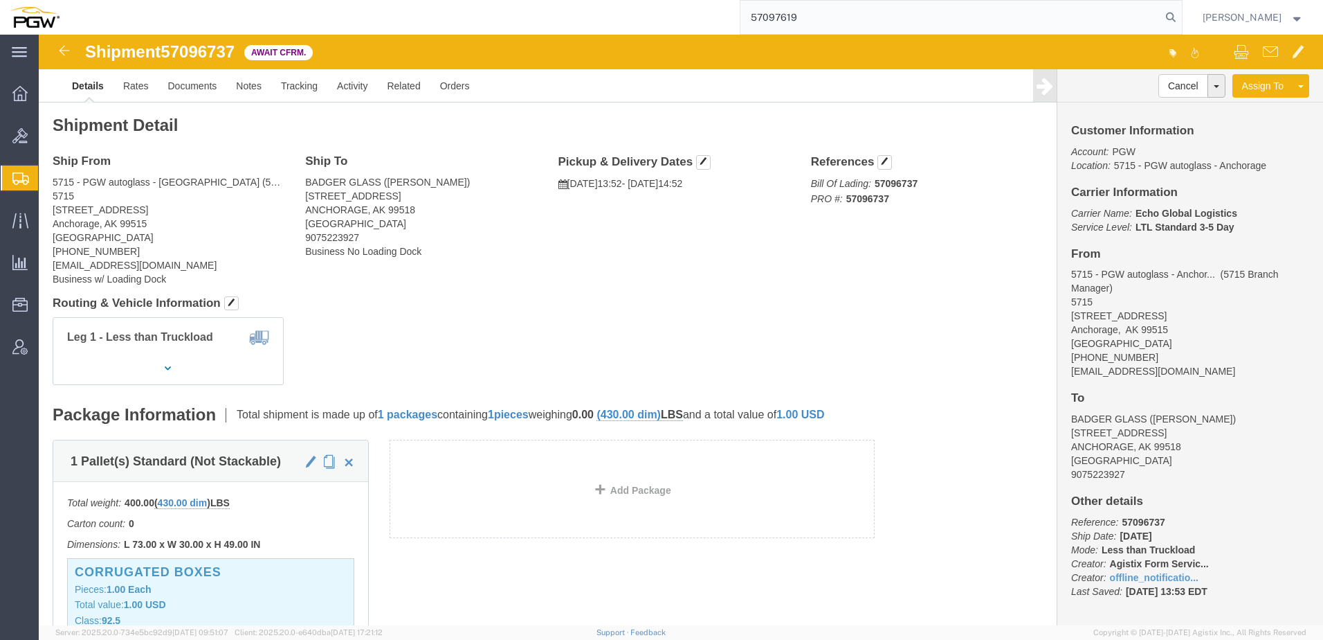
type input "57097619"
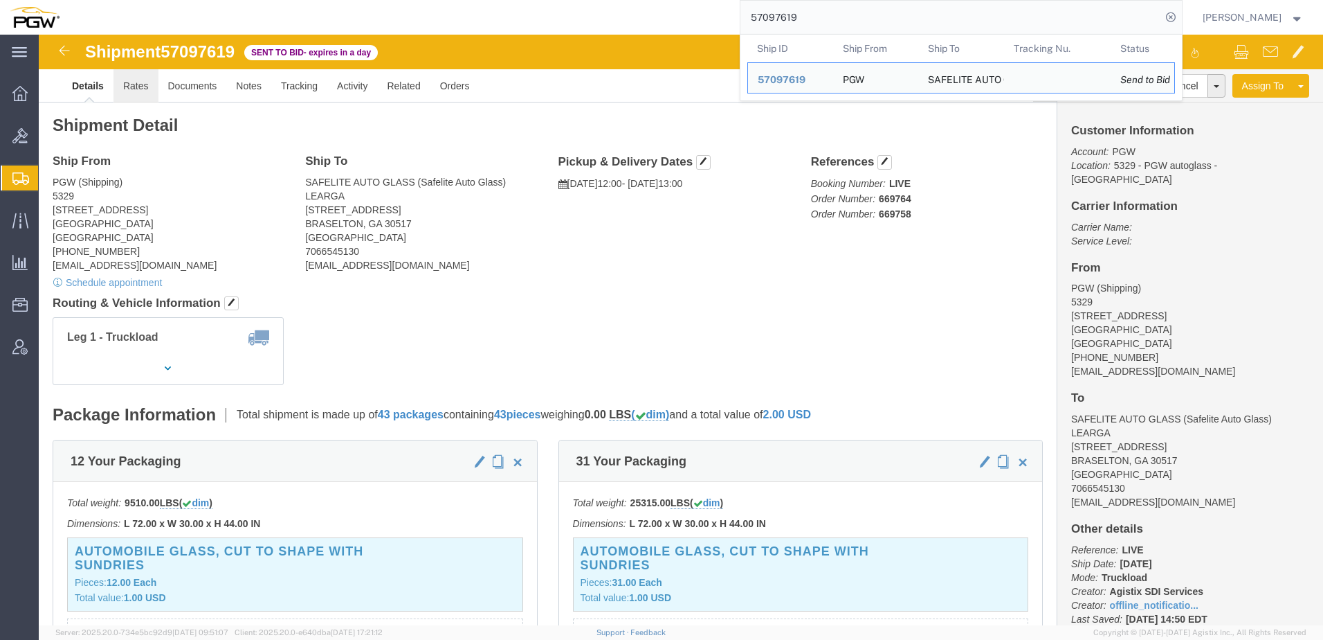
click link "Rates"
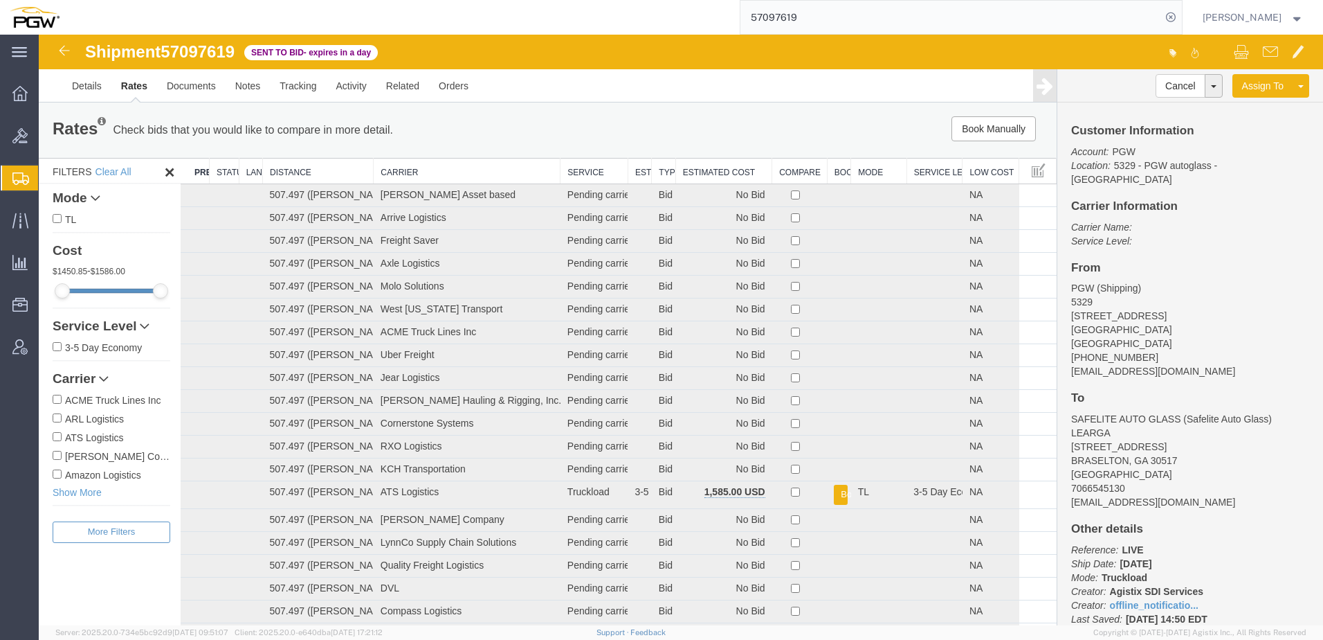
click at [657, 172] on th "Estimated Cost" at bounding box center [724, 171] width 96 height 26
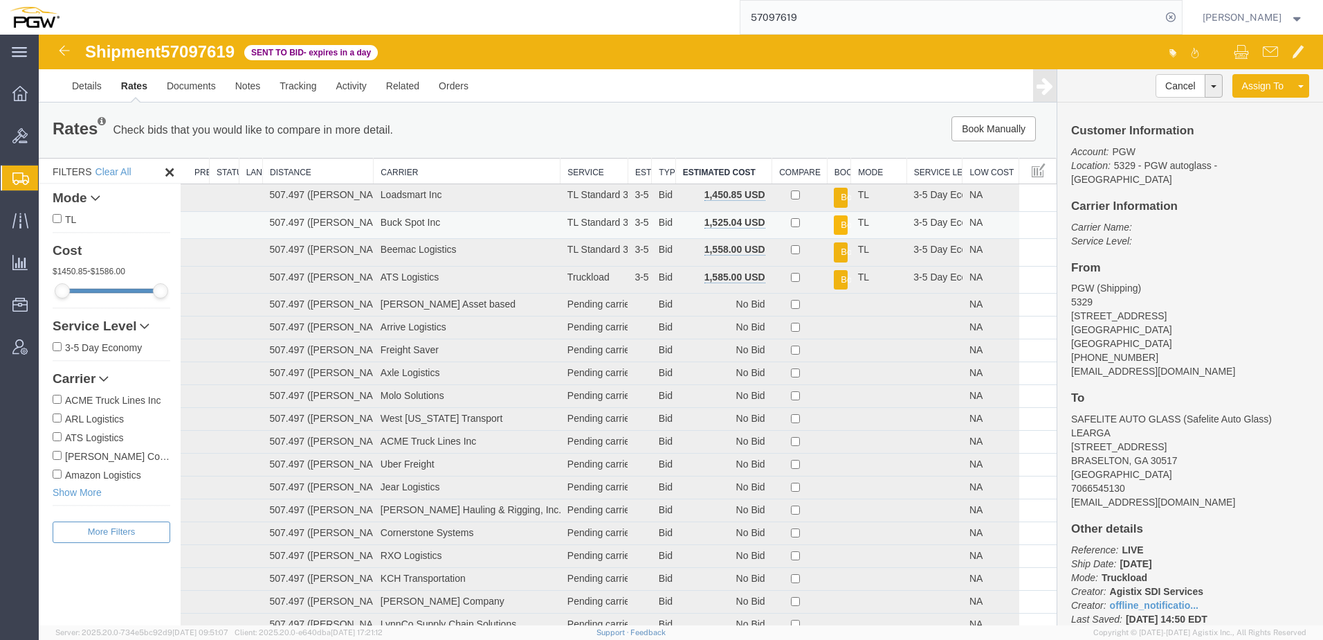
click at [657, 226] on button "Book" at bounding box center [841, 225] width 14 height 20
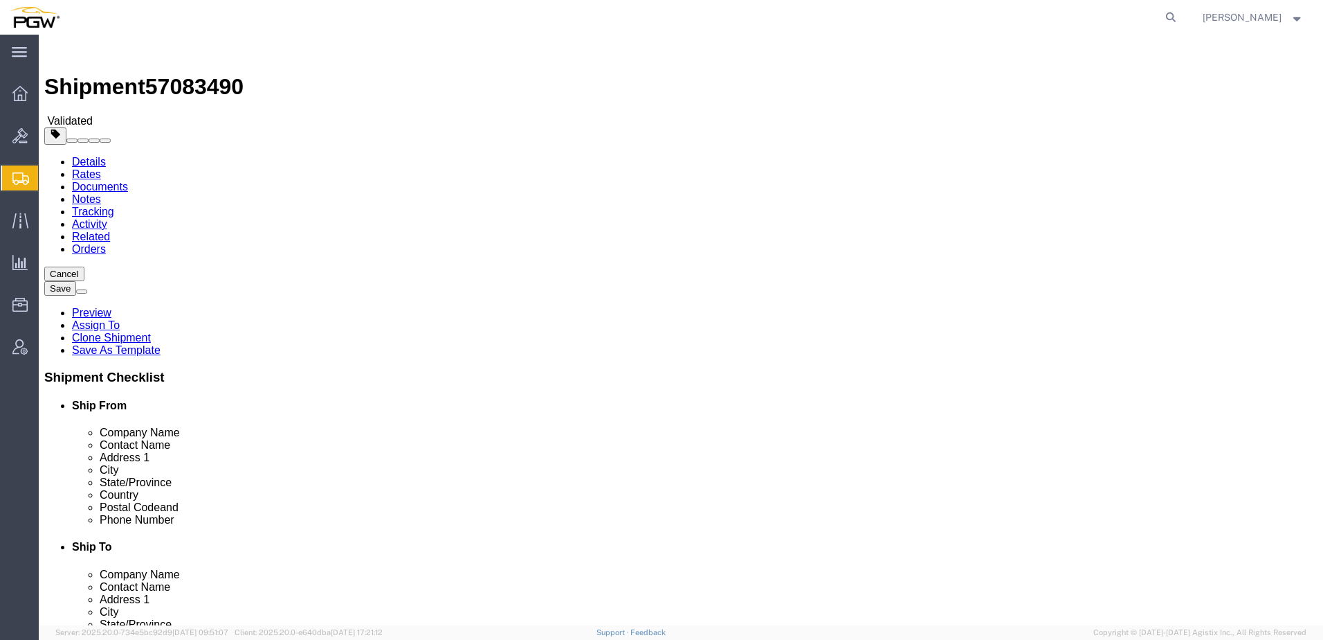
select select "62351"
select select "28421"
click link "Activity"
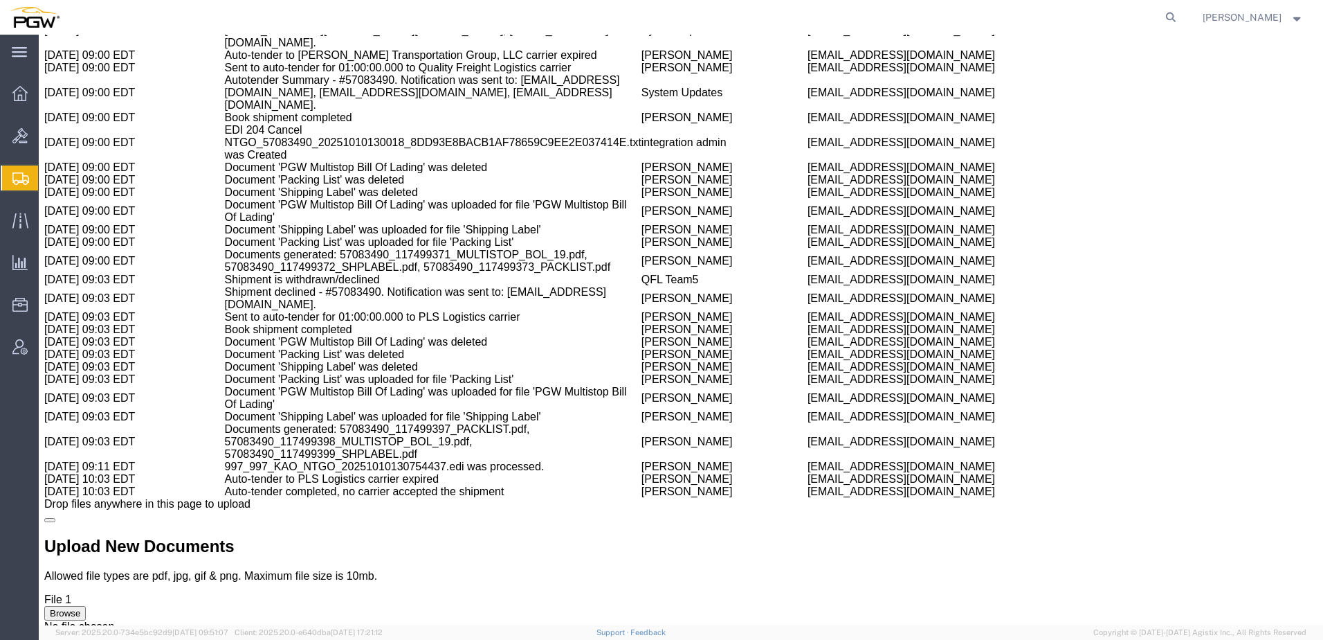
scroll to position [2316, 0]
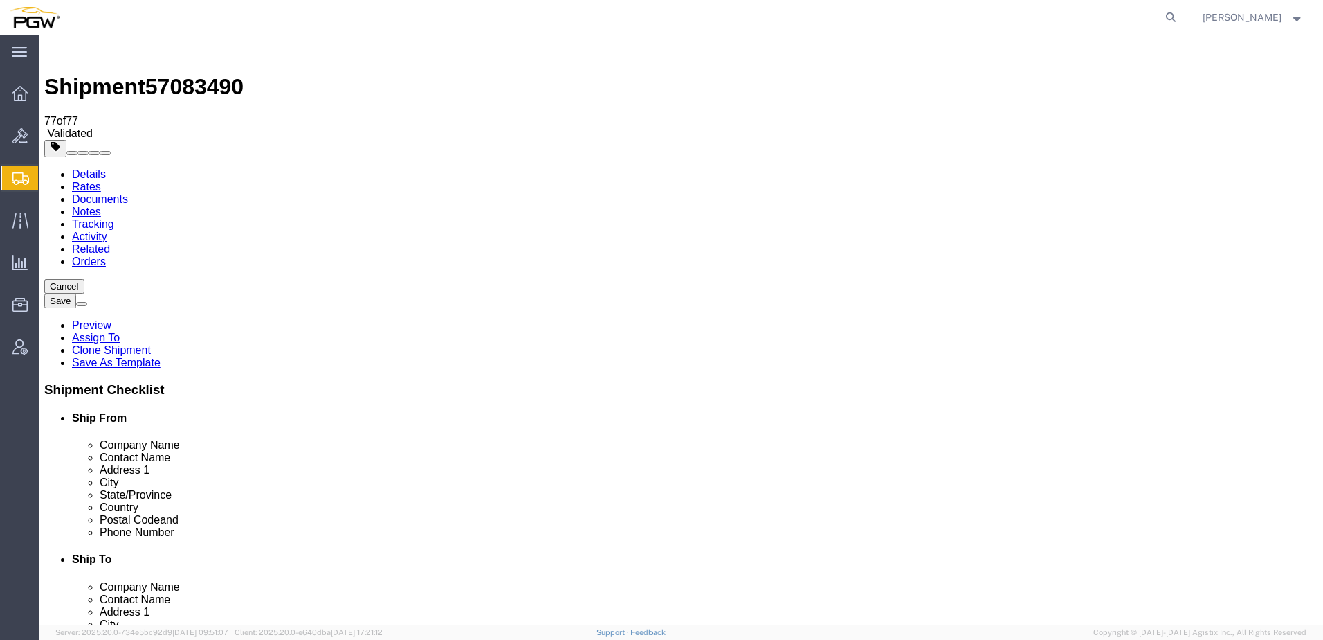
click at [85, 168] on link "Details" at bounding box center [89, 174] width 34 height 12
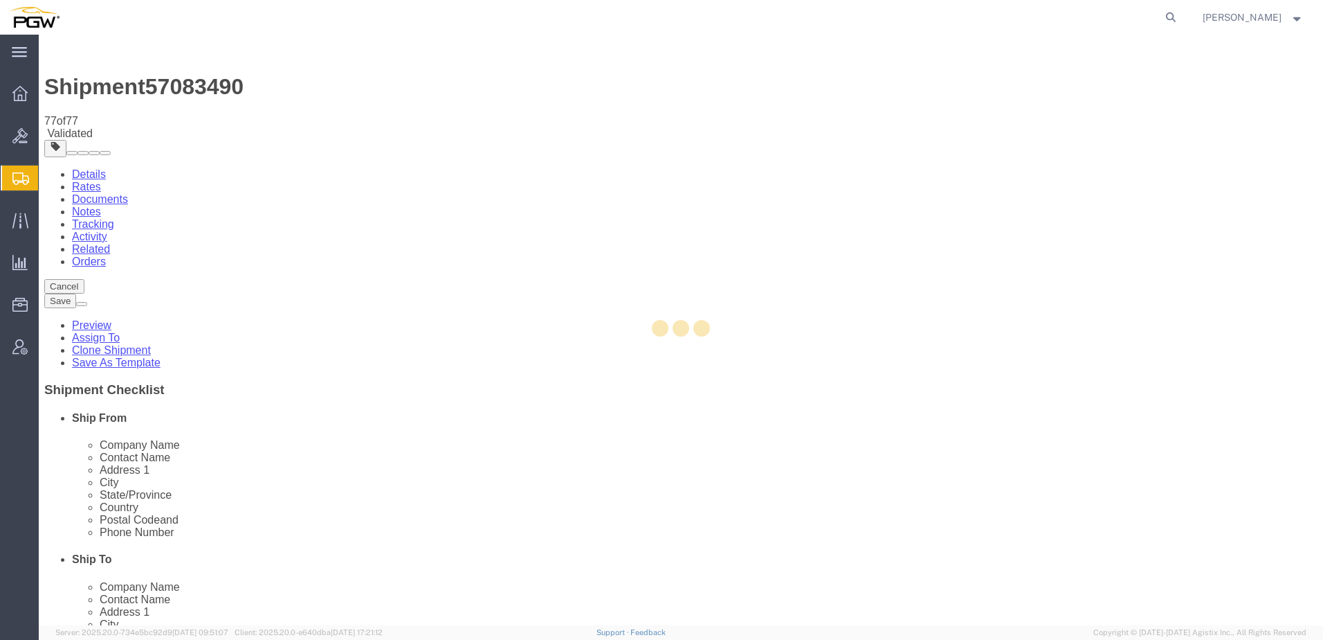
select select "62351"
select select "28421"
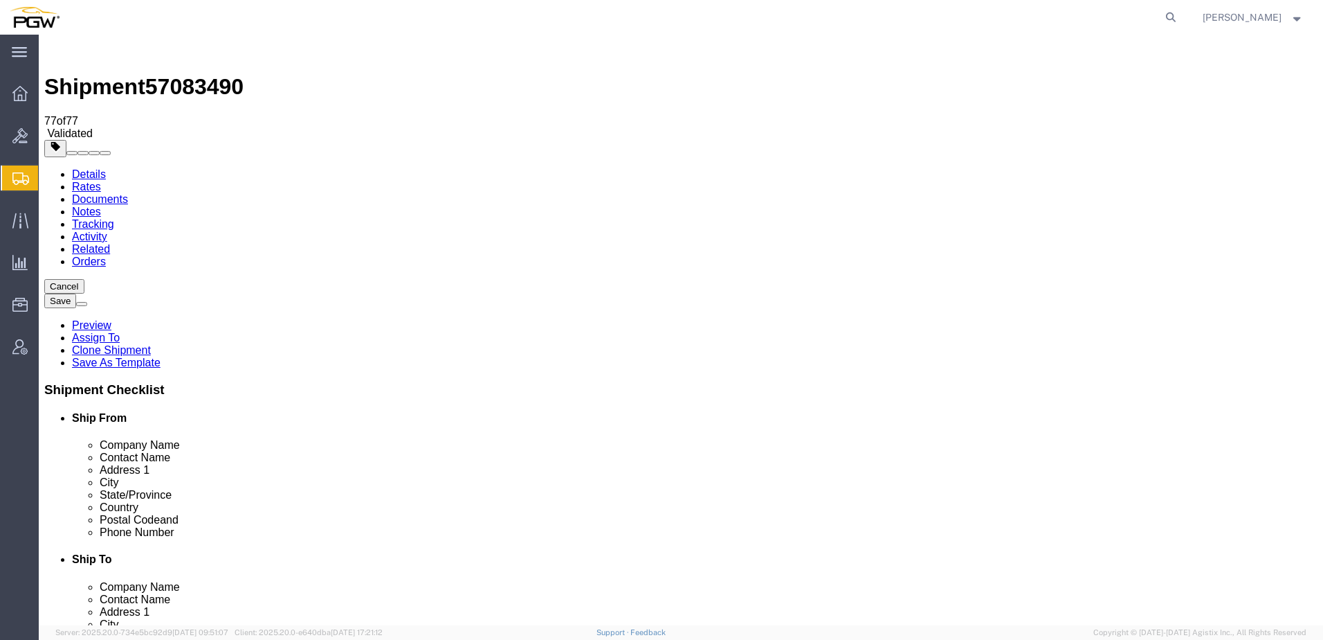
click button "Rate Shipment"
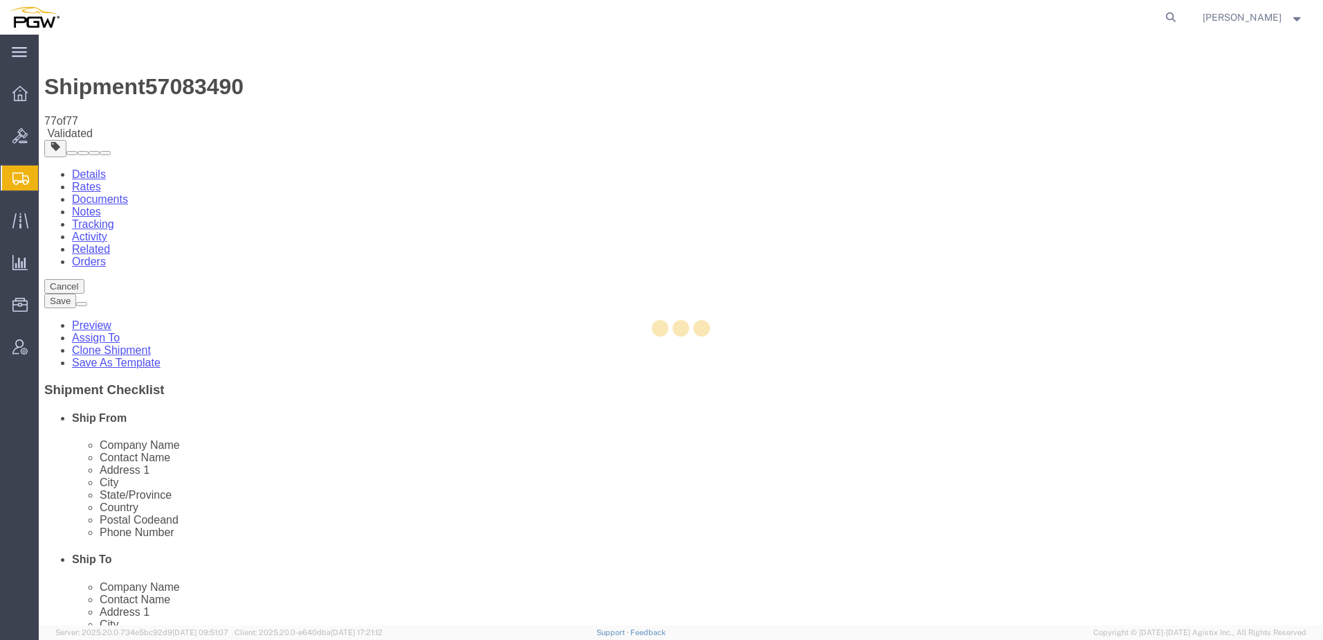
select select "62351"
select select "28421"
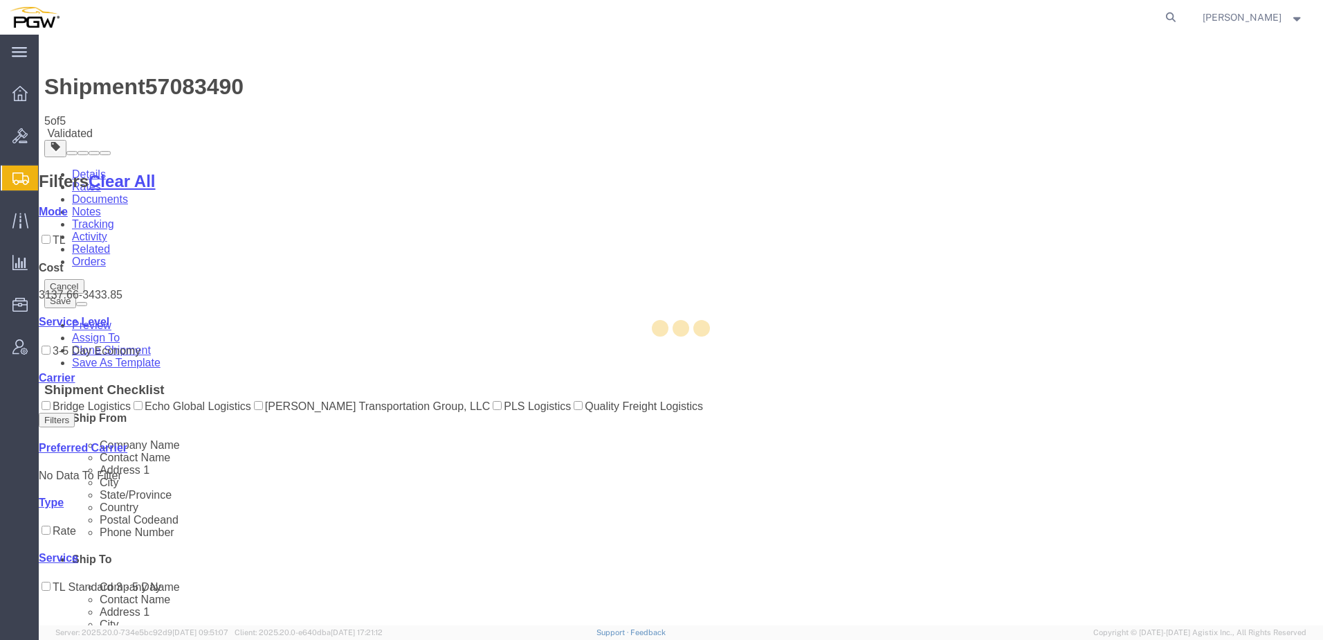
select select "62351"
select select "28421"
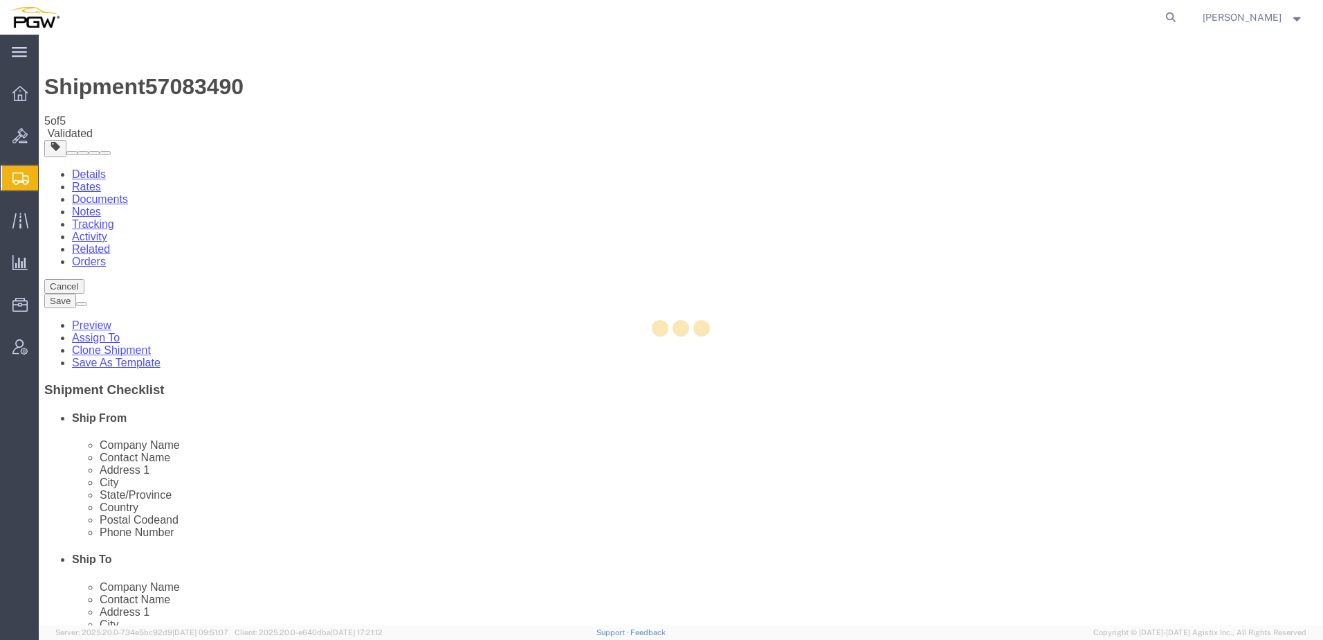
select select "62351"
select select "28421"
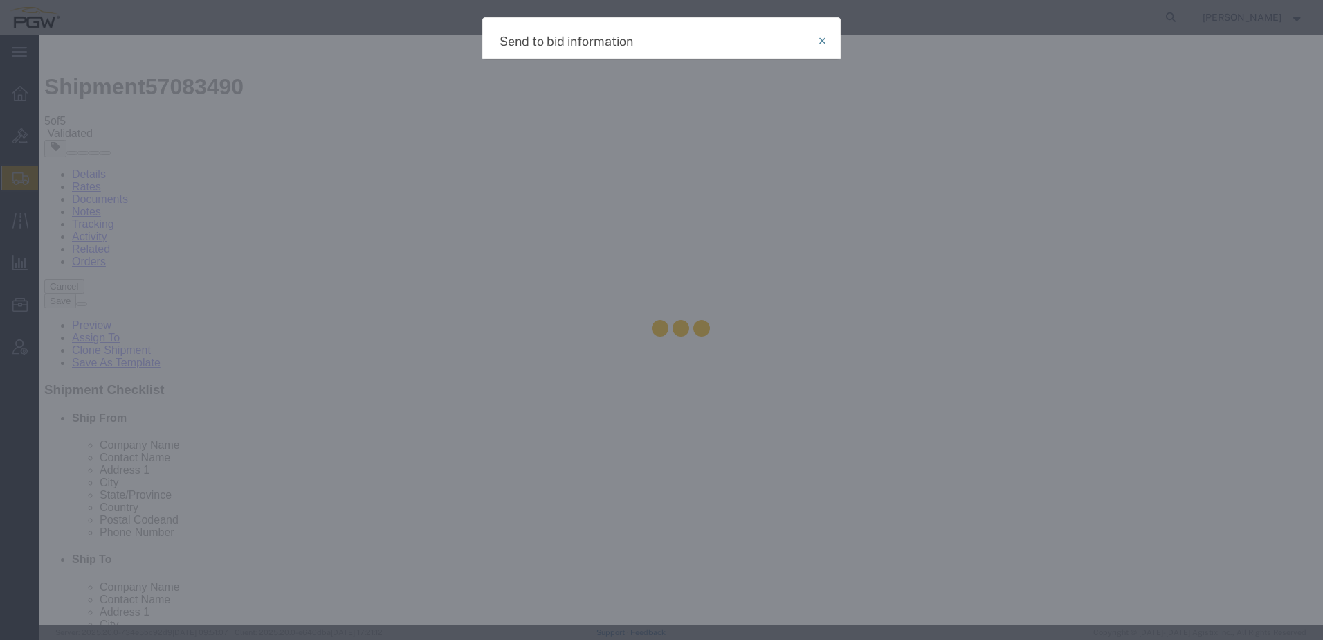
select select "TL"
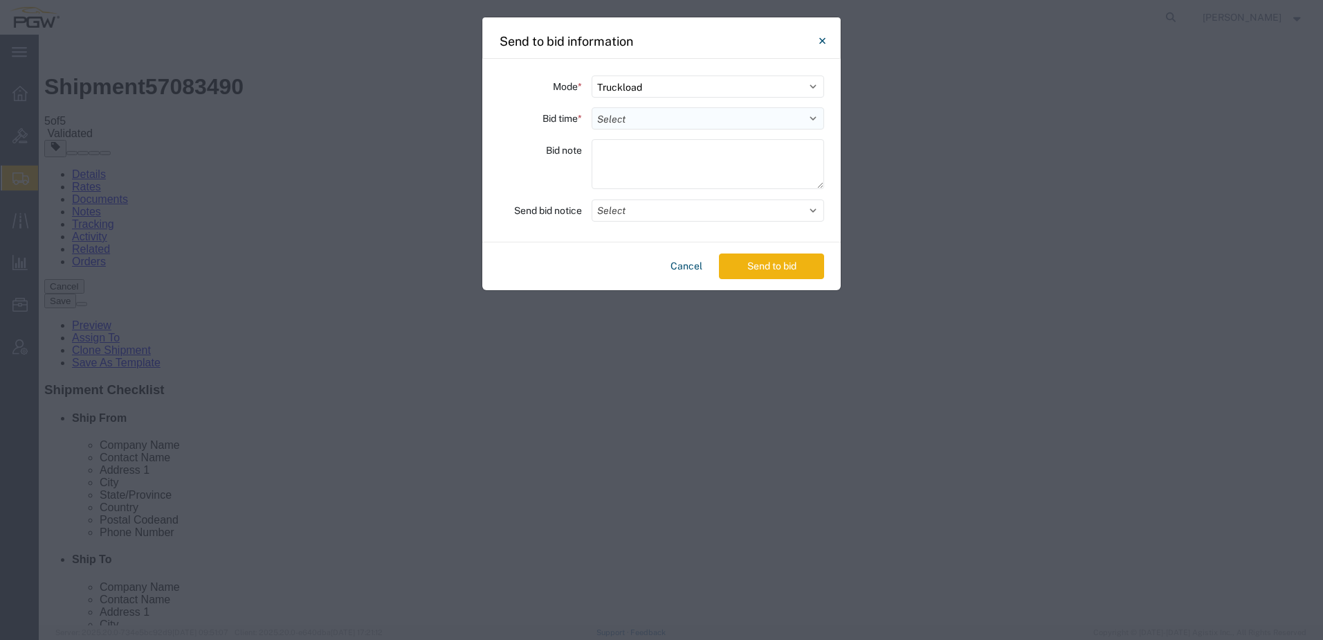
click at [707, 119] on select "Select 30 Min (Rush) 1 Hour (Rush) 2 Hours (Rush) 4 Hours (Rush) 8 Hours (Rush)…" at bounding box center [708, 118] width 233 height 22
select select "24"
click at [592, 107] on select "Select 30 Min (Rush) 1 Hour (Rush) 2 Hours (Rush) 4 Hours (Rush) 8 Hours (Rush)…" at bounding box center [708, 118] width 233 height 22
click at [765, 266] on button "Send to bid" at bounding box center [771, 266] width 105 height 26
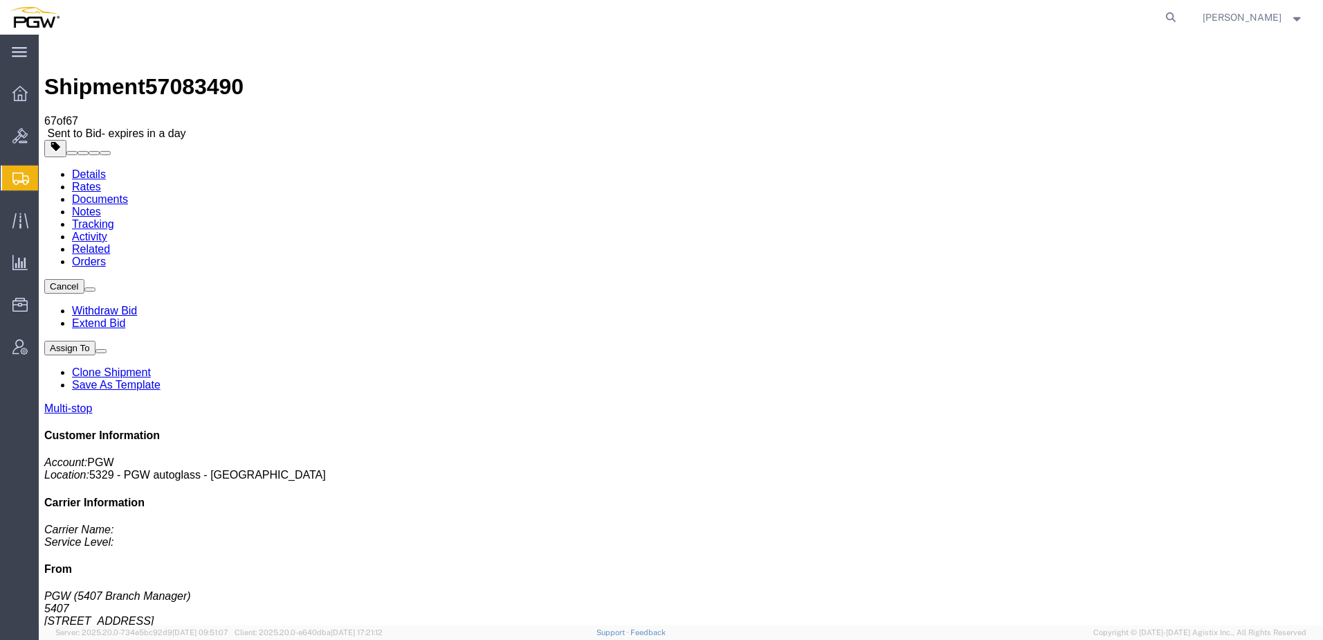
click at [84, 168] on link "Details" at bounding box center [89, 174] width 34 height 12
drag, startPoint x: 96, startPoint y: 125, endPoint x: 109, endPoint y: 118, distance: 15.2
click h4 "Ship From"
click at [1174, 20] on agx-global-search at bounding box center [961, 17] width 443 height 35
click at [1181, 18] on icon at bounding box center [1170, 17] width 19 height 19
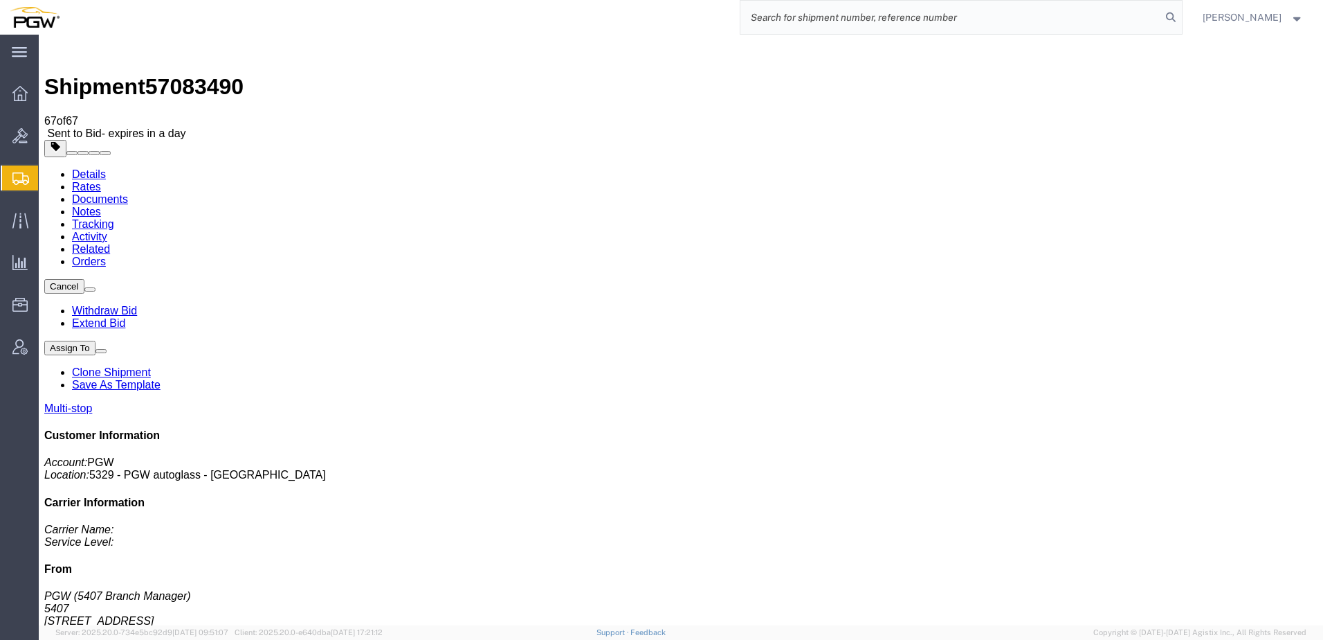
click at [1033, 26] on input "search" at bounding box center [951, 17] width 421 height 33
paste input "57050553"
type input "57050553"
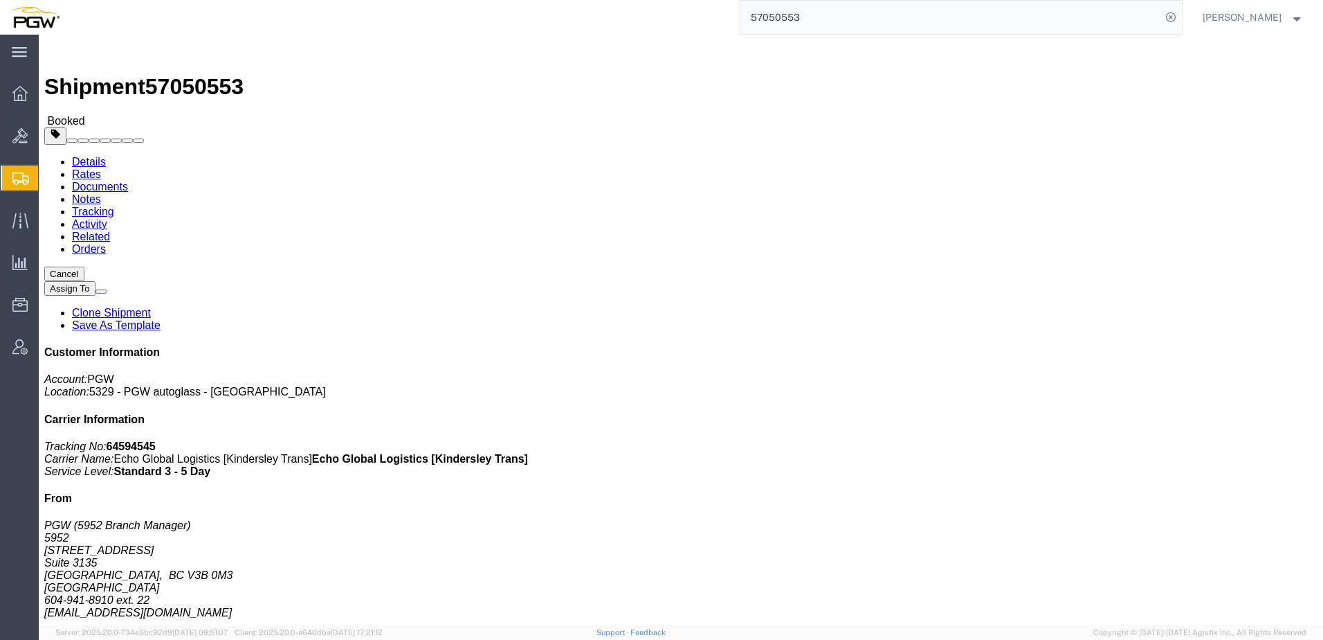
click link "Rates"
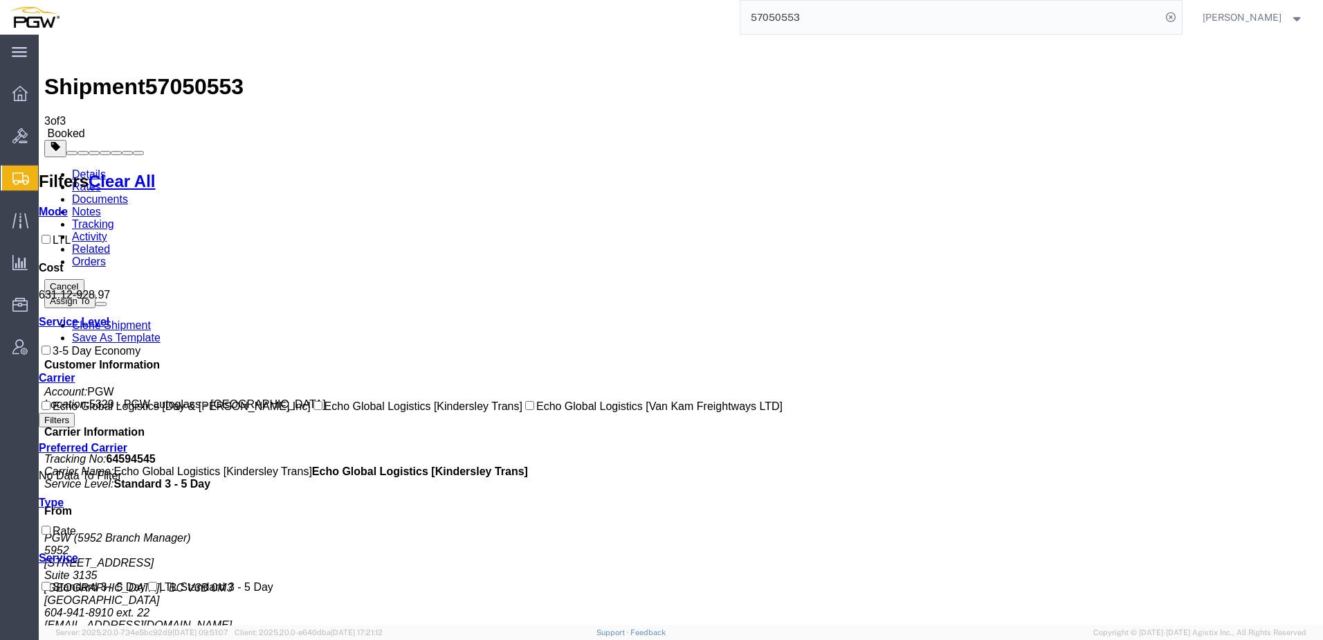
click at [78, 168] on link "Details" at bounding box center [89, 174] width 34 height 12
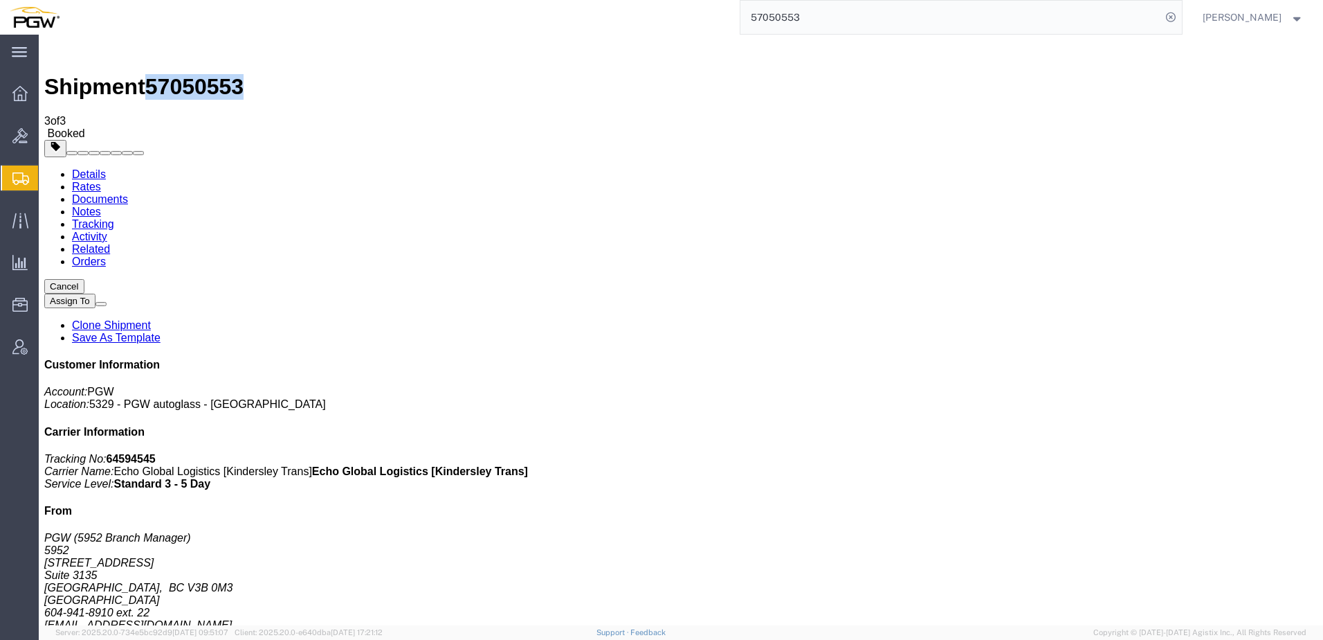
drag, startPoint x: 128, startPoint y: 18, endPoint x: 201, endPoint y: 19, distance: 73.4
click div "Shipment 57050553 3 of 3 Booked"
click div "Shipment Detail Ship From PGW (5952 Branch Manager) 5952 575 Seaborne Avenue Su…"
click h4 "Routing & Vehicle Information"
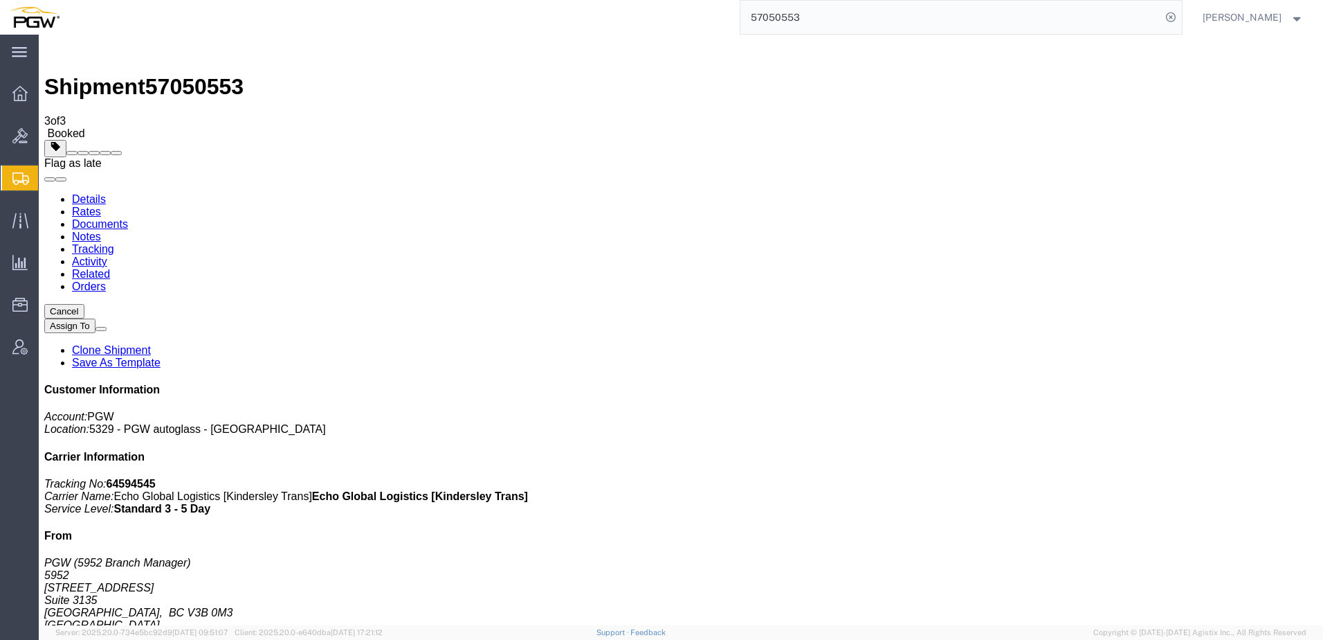
click span
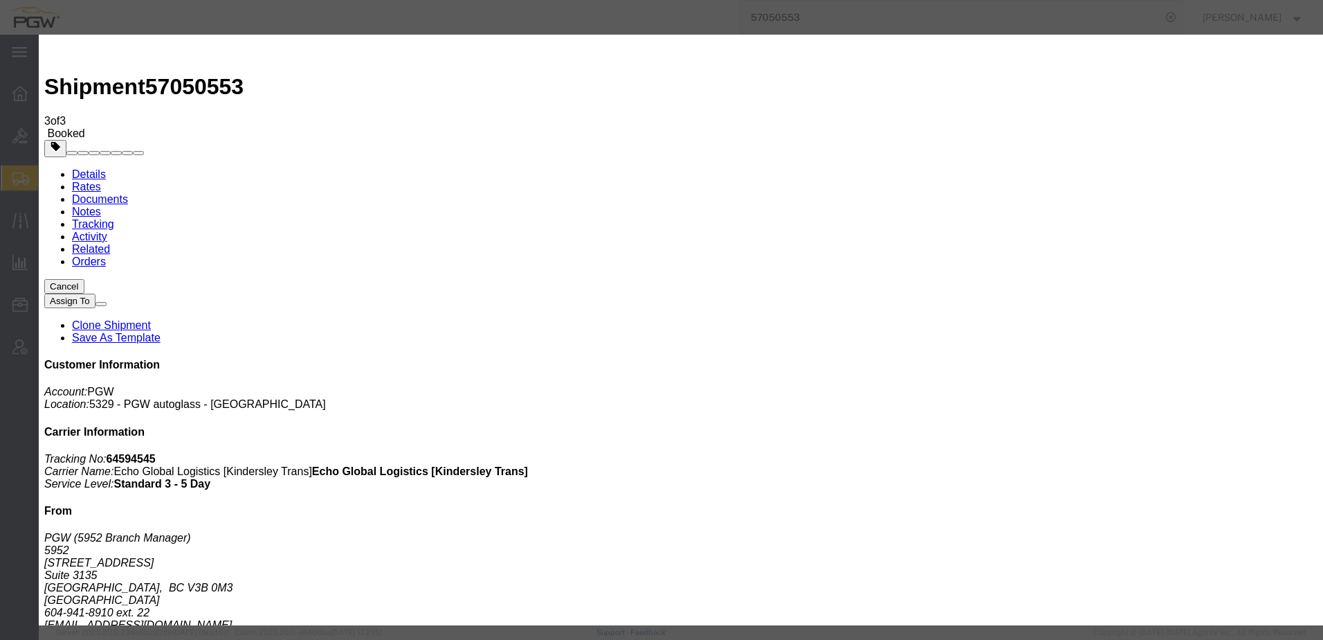
click select "Select Excused Not Excused"
select select "NOT_EXCUSED"
click select "Select Excused Not Excused"
click select "Select Bad Carrier Data Carrier Admin Error Delay Accident Driver Error Lack of…"
select select "OTHER"
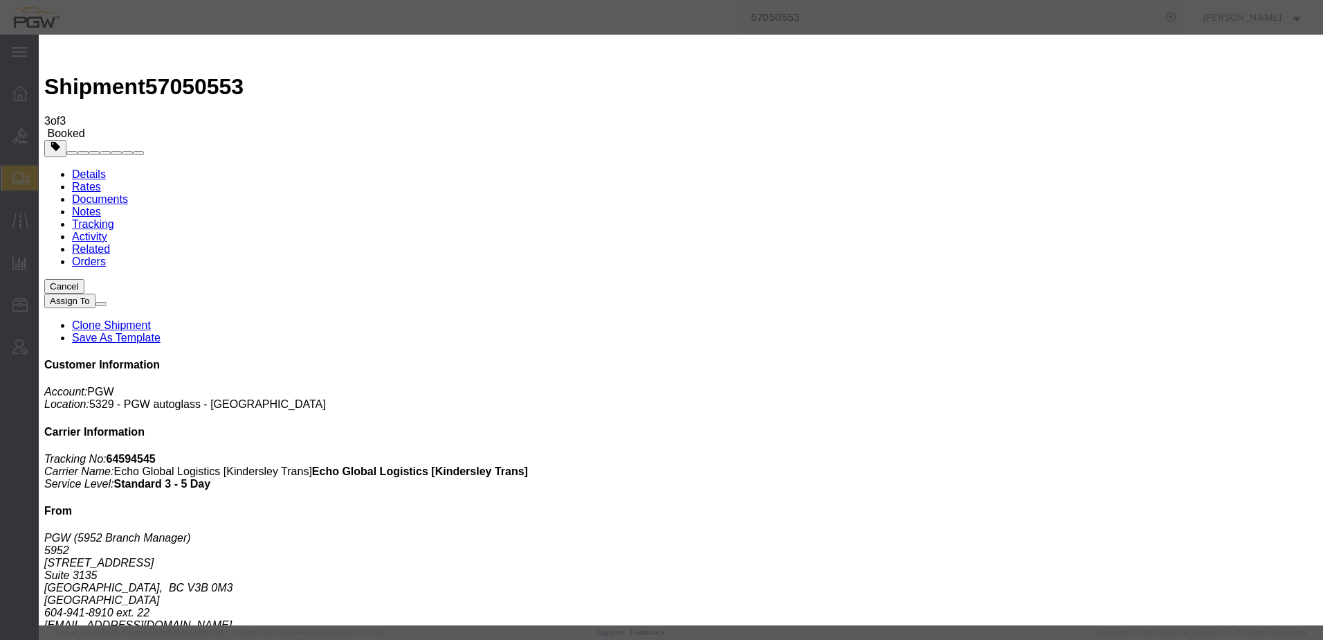
click select "Select Bad Carrier Data Carrier Admin Error Delay Accident Driver Error Lack of…"
click button "Save"
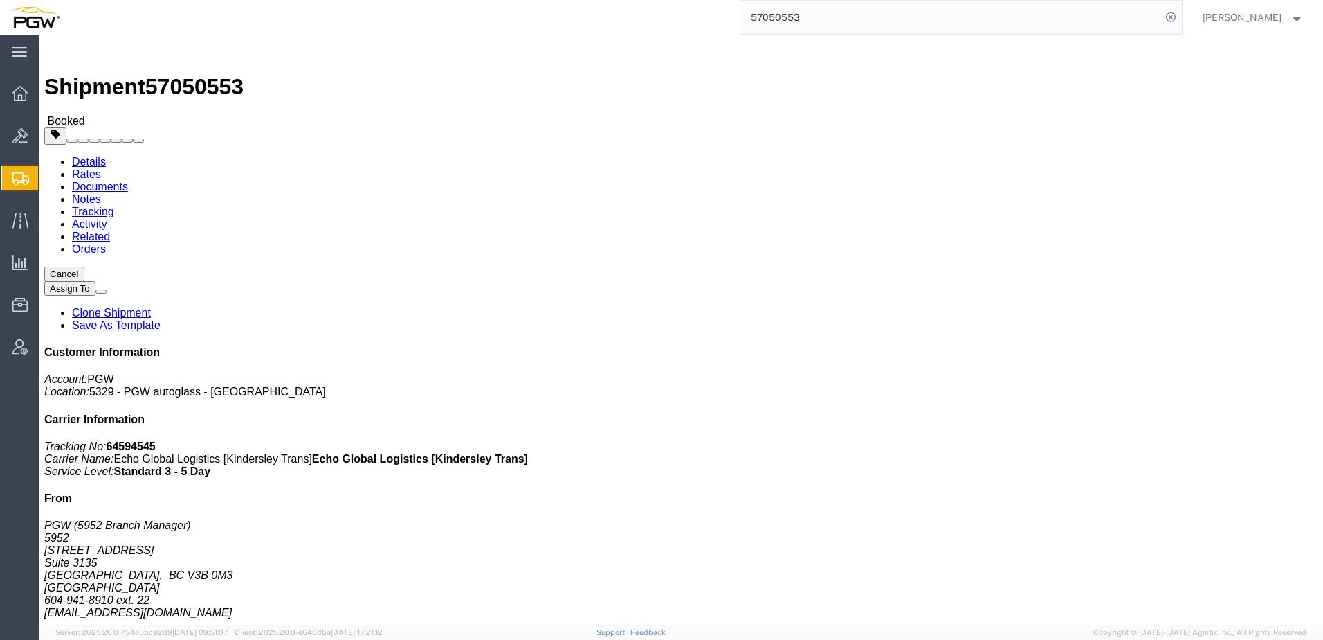
click div "Ship From PGW (5952 Branch Manager) 5952 575 Seaborne Avenue Suite 3135 Port Co…"
click button "Cancel"
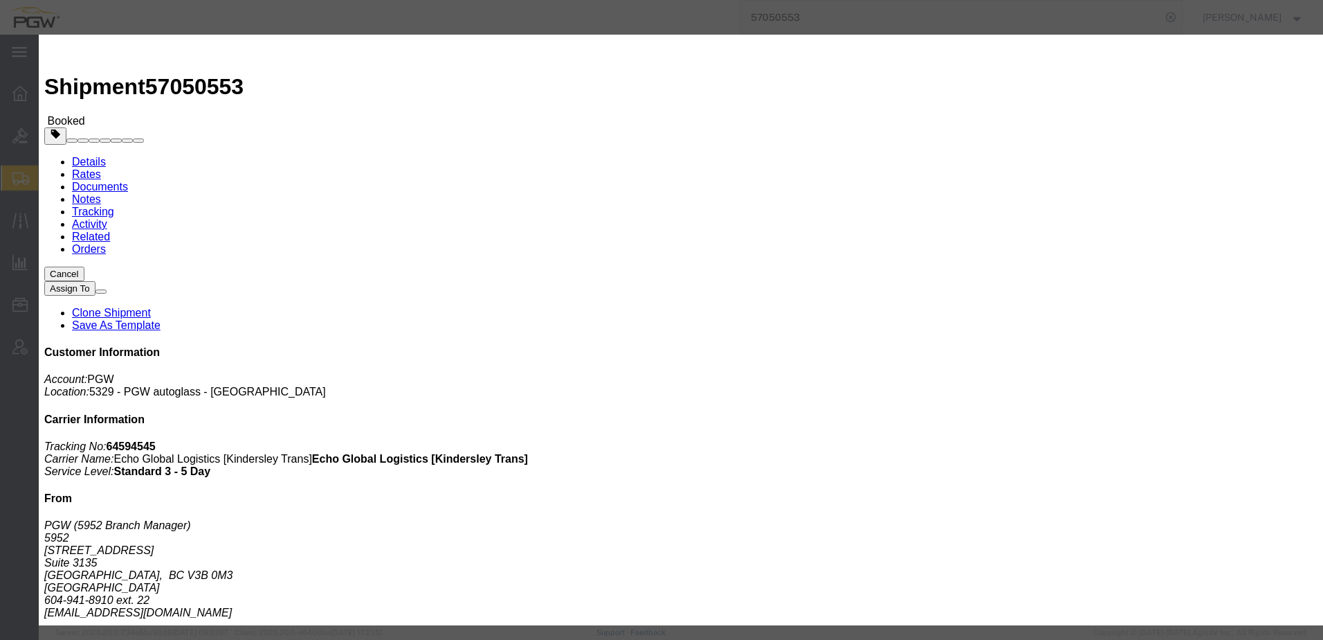
click button "Yes"
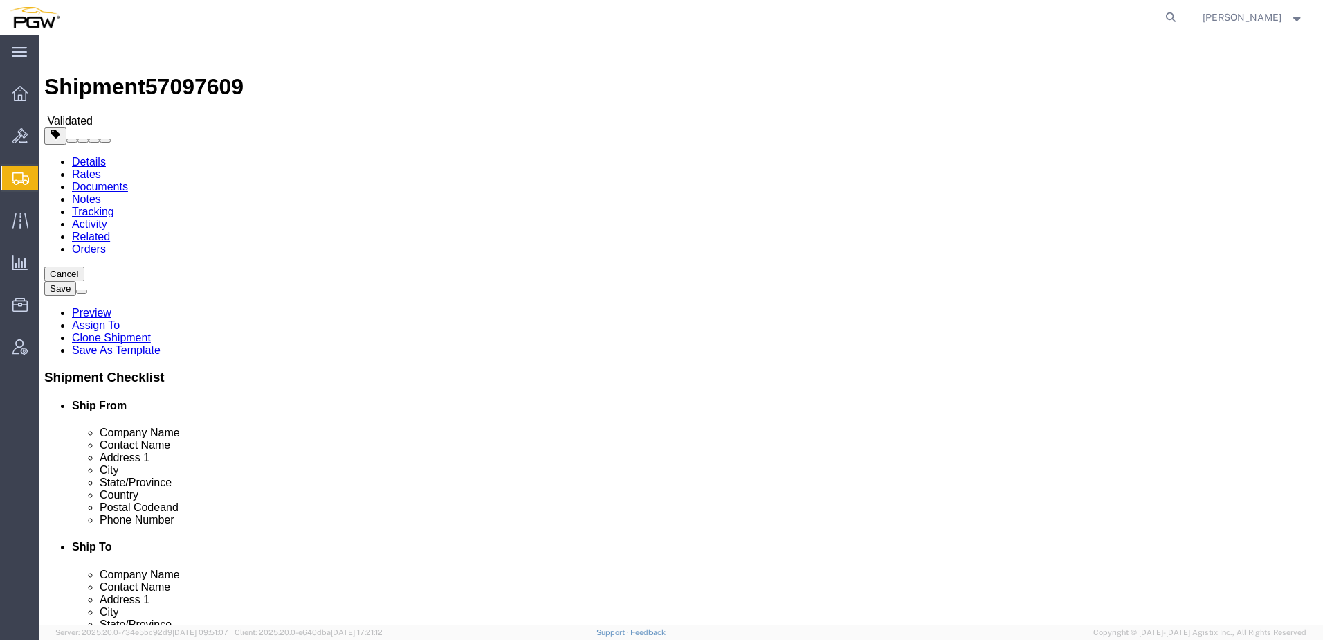
select select "28253"
select select
click link "Send To Bid"
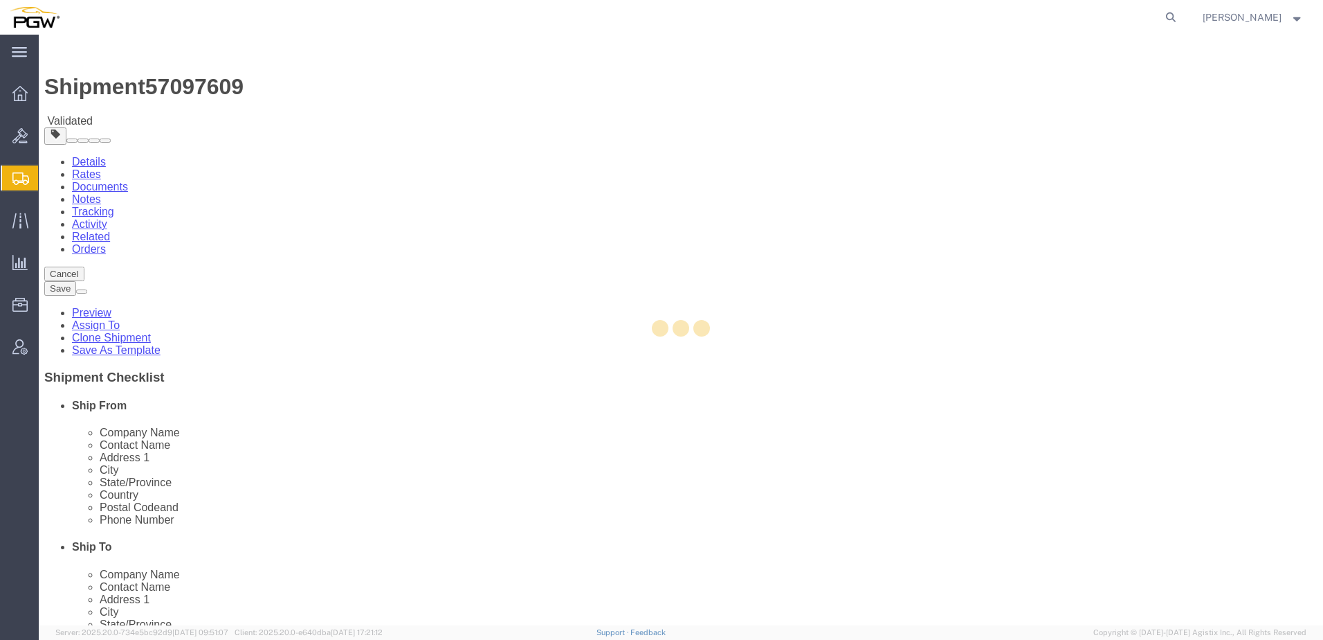
select select "28253"
select select
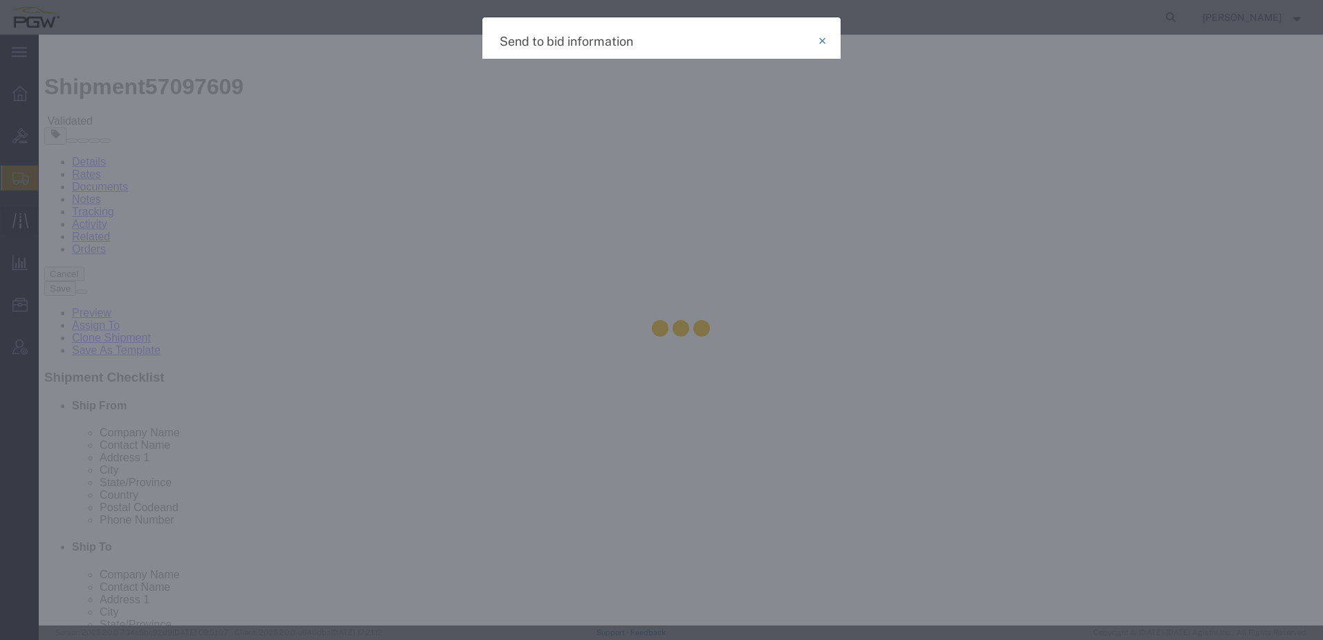
select select "TL"
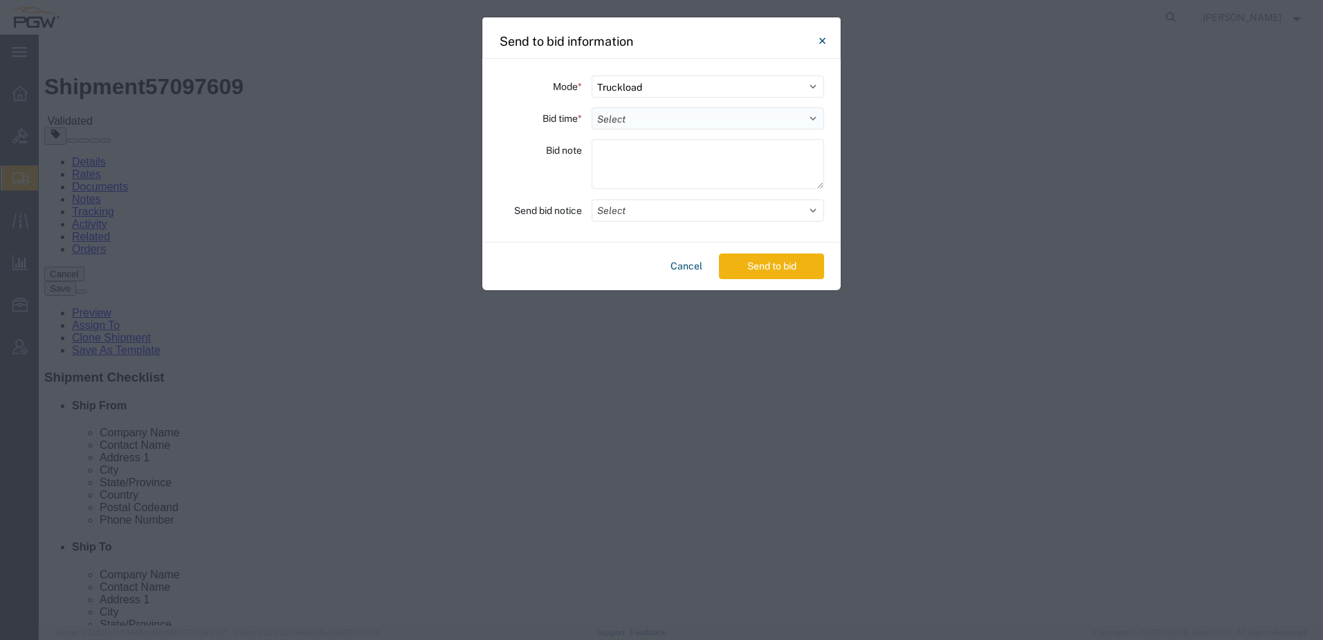
click at [616, 118] on select "Select 30 Min (Rush) 1 Hour (Rush) 2 Hours (Rush) 4 Hours (Rush) 8 Hours (Rush)…" at bounding box center [708, 118] width 233 height 22
select select "24"
click at [592, 107] on select "Select 30 Min (Rush) 1 Hour (Rush) 2 Hours (Rush) 4 Hours (Rush) 8 Hours (Rush)…" at bounding box center [708, 118] width 233 height 22
click at [752, 265] on button "Send to bid" at bounding box center [771, 266] width 105 height 26
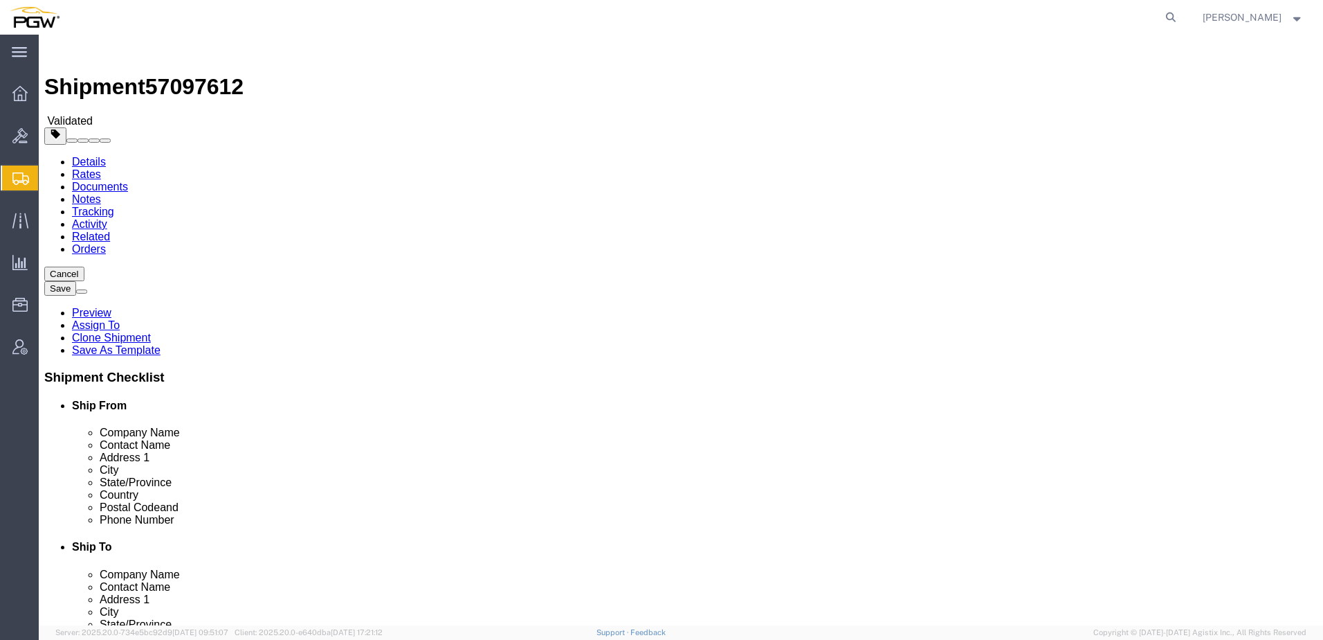
select select "28253"
select select
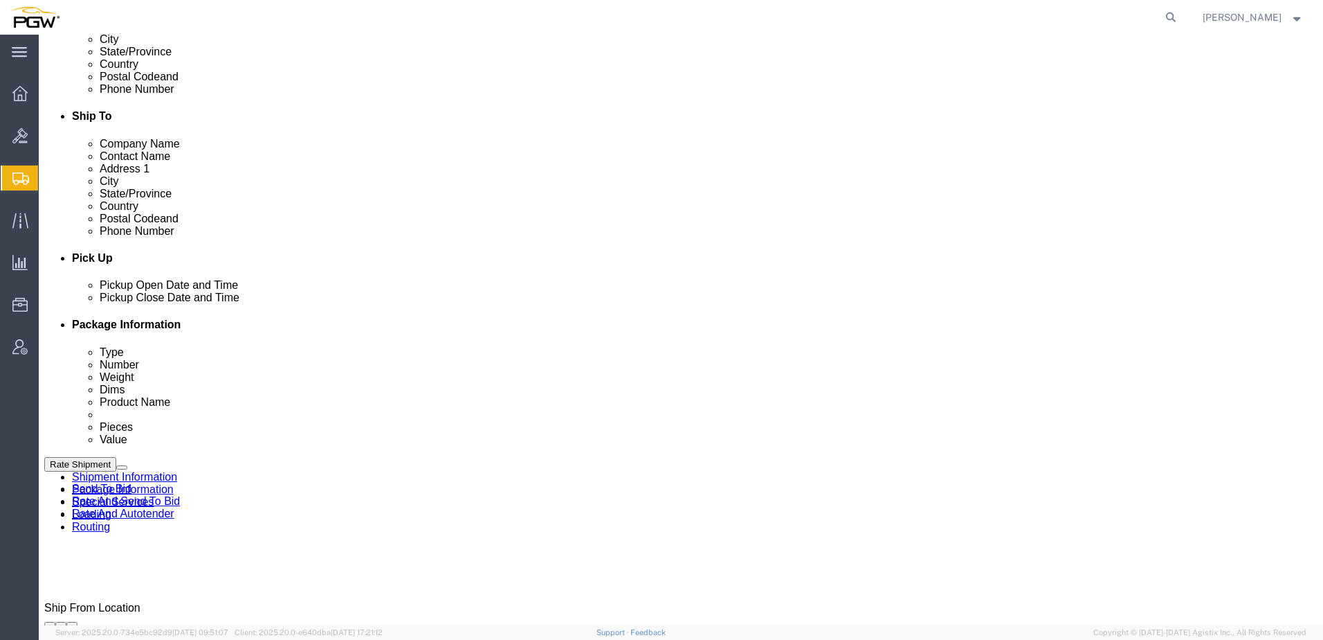
scroll to position [623, 0]
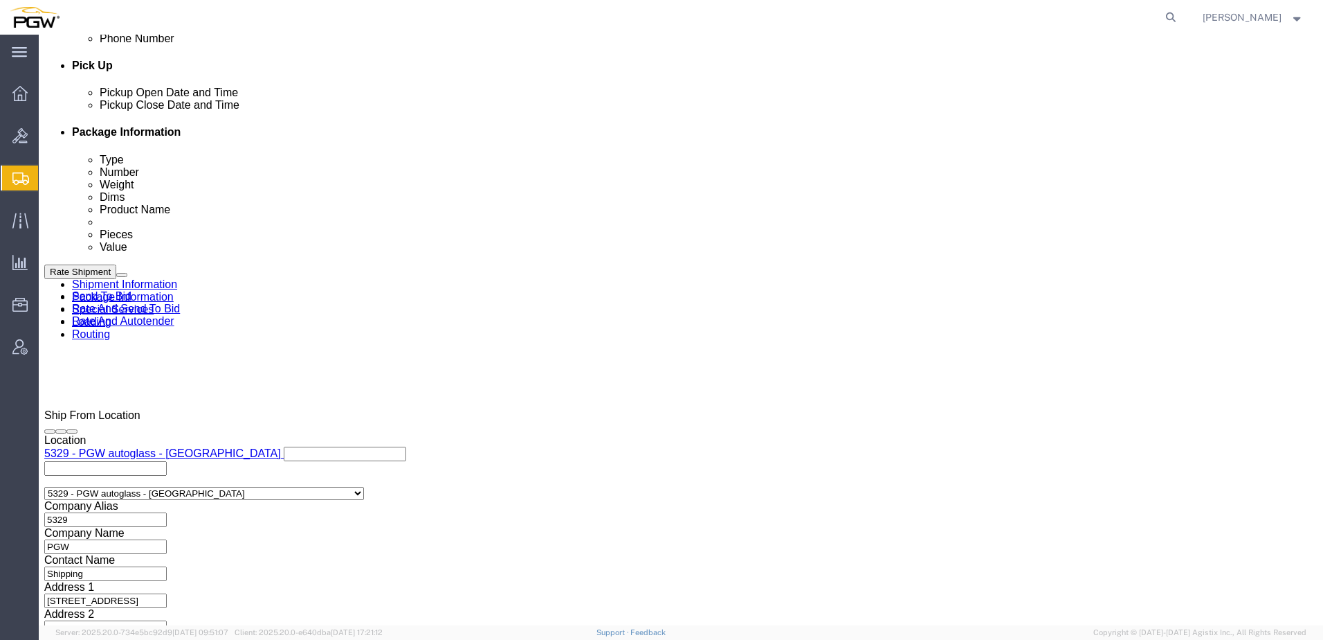
click link "Send To Bid"
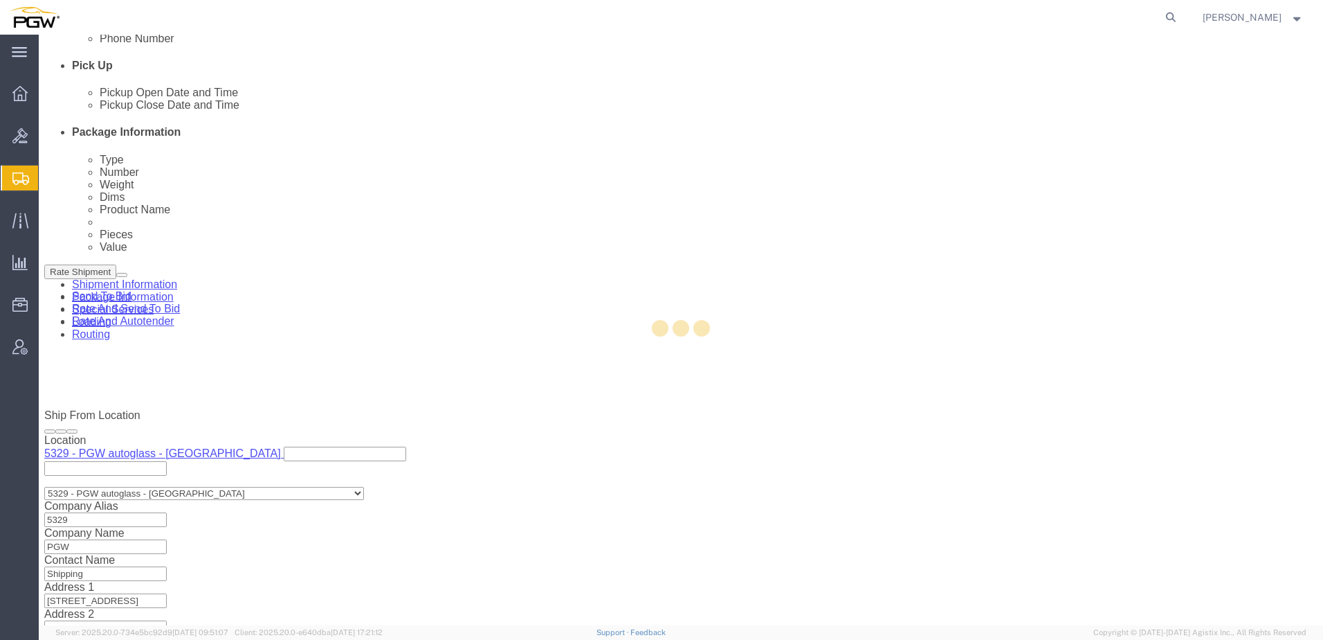
select select "TL"
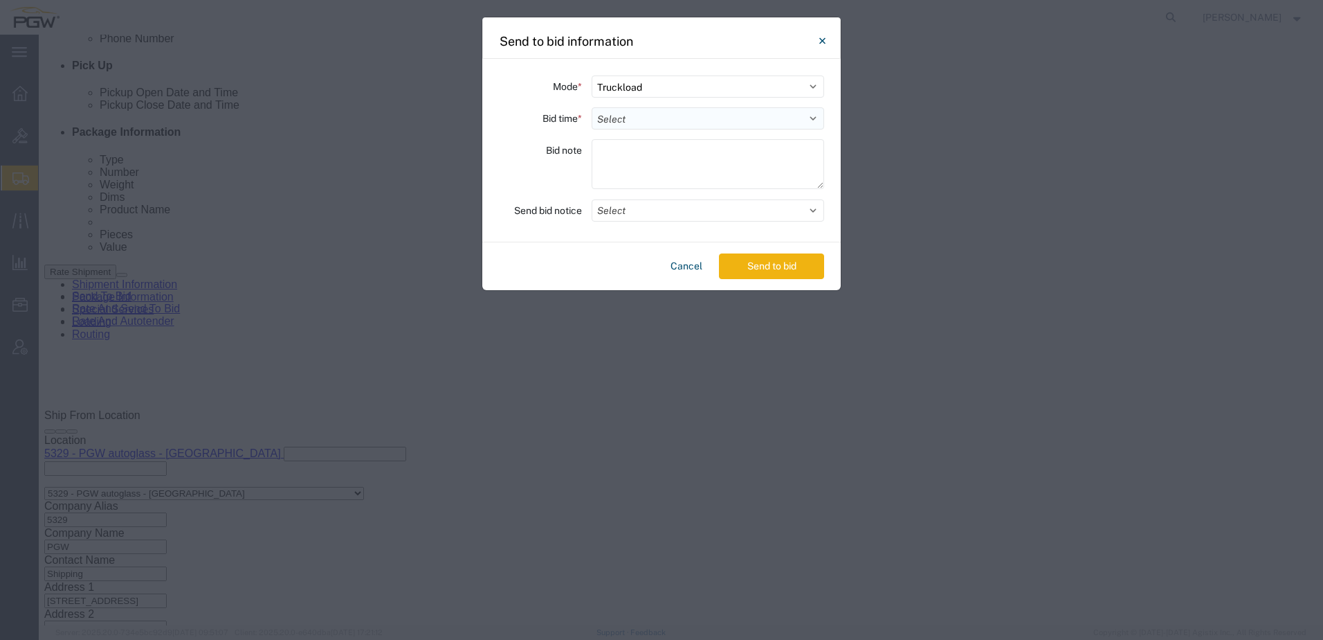
drag, startPoint x: 624, startPoint y: 116, endPoint x: 624, endPoint y: 123, distance: 7.6
click at [624, 116] on select "Select 30 Min (Rush) 1 Hour (Rush) 2 Hours (Rush) 4 Hours (Rush) 8 Hours (Rush)…" at bounding box center [708, 118] width 233 height 22
select select "24"
click at [592, 107] on select "Select 30 Min (Rush) 1 Hour (Rush) 2 Hours (Rush) 4 Hours (Rush) 8 Hours (Rush)…" at bounding box center [708, 118] width 233 height 22
click at [744, 266] on button "Send to bid" at bounding box center [771, 266] width 105 height 26
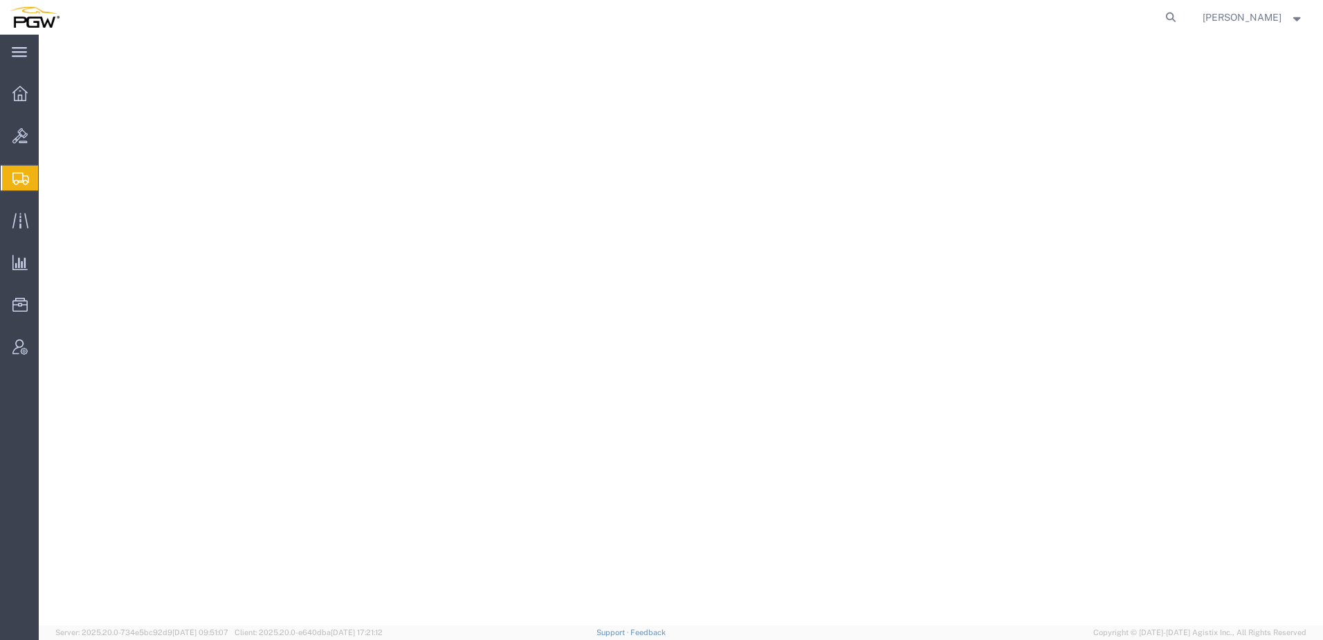
select select
select select "62351"
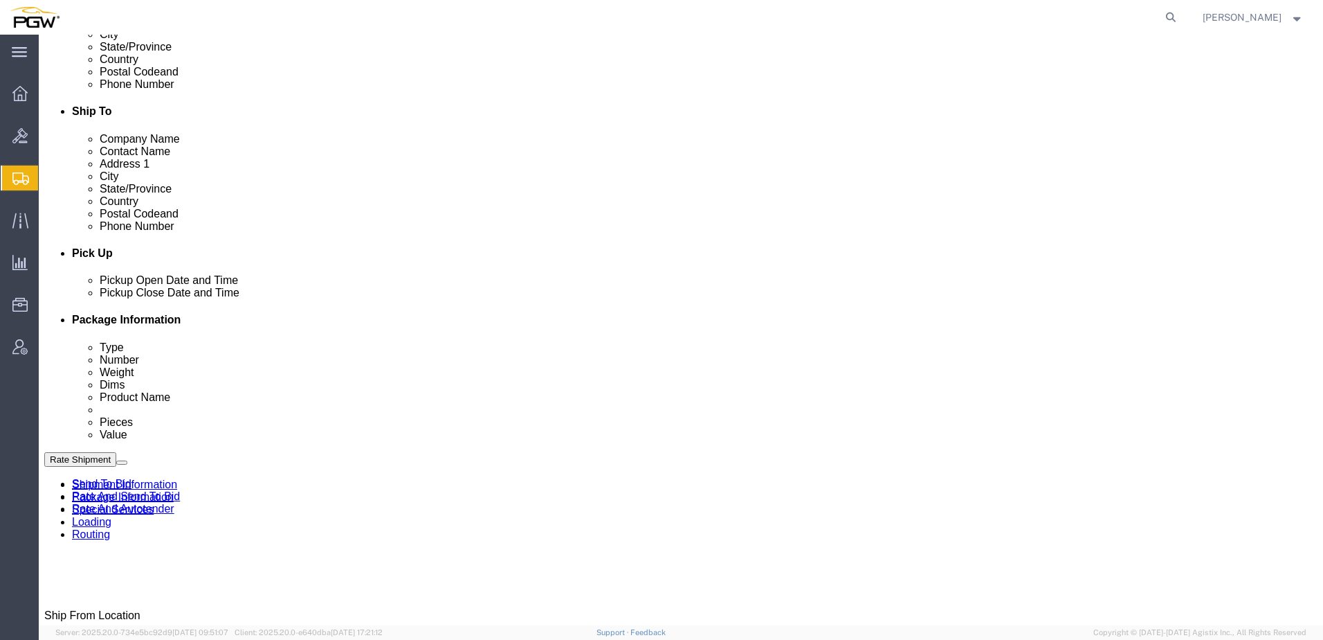
scroll to position [554, 0]
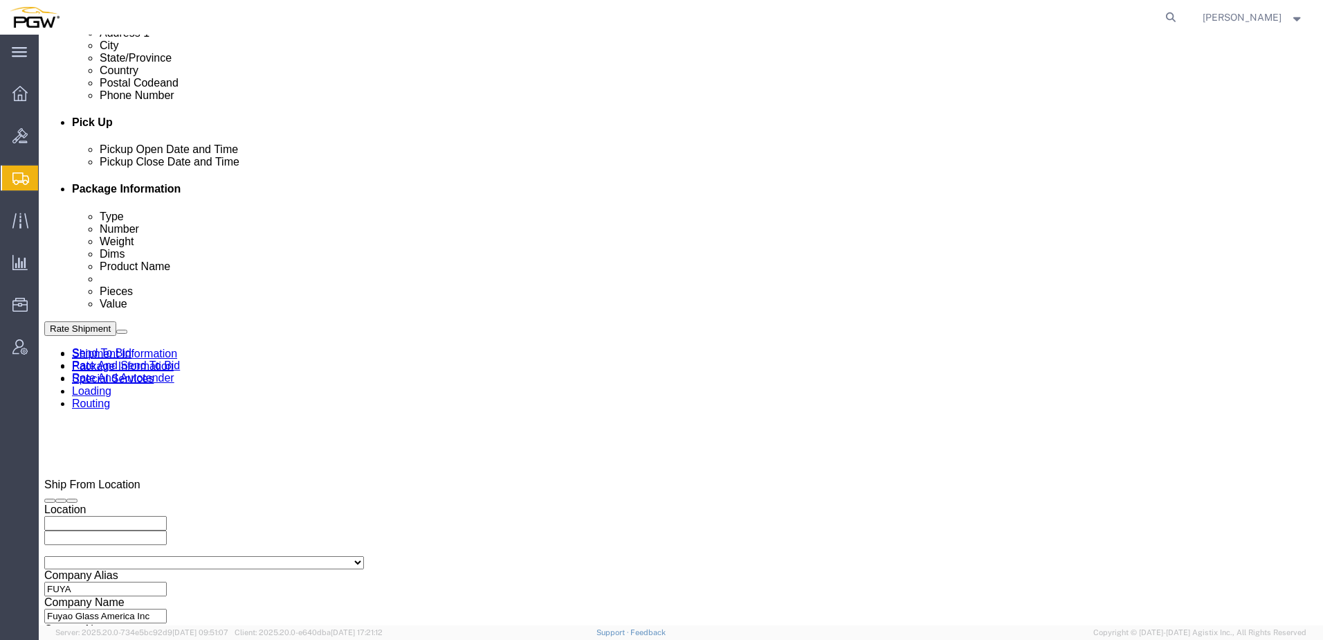
click icon
click link "Rate And Autotender"
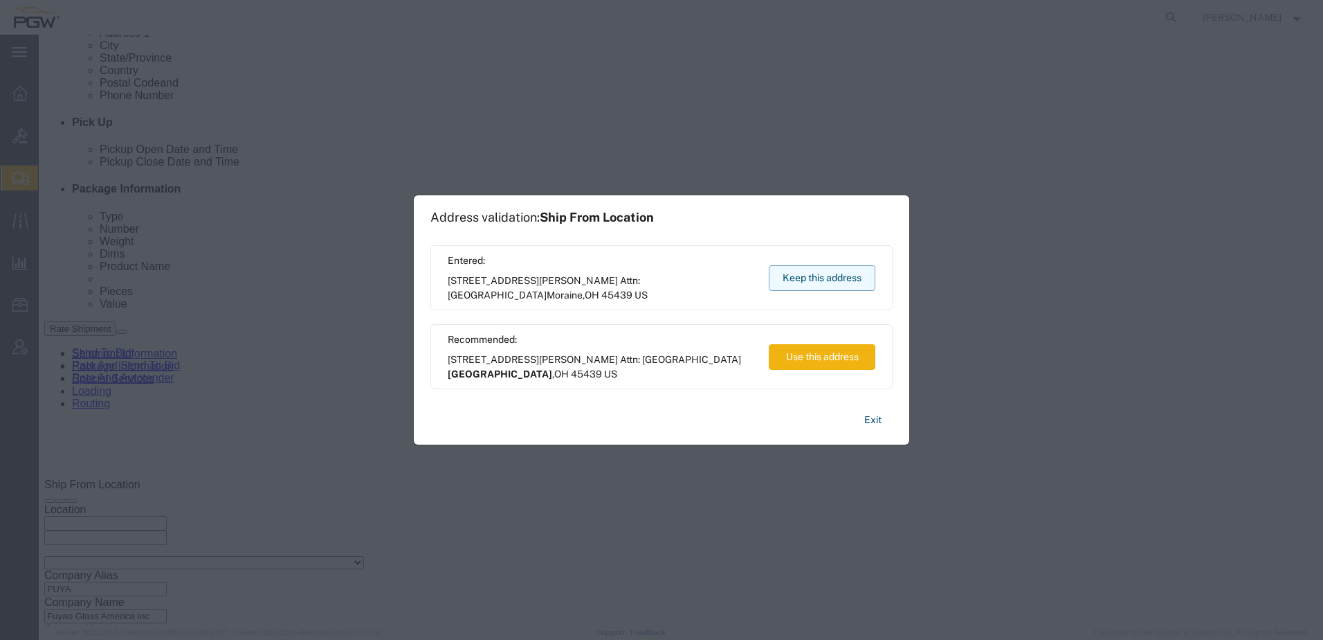
click at [858, 280] on button "Keep this address" at bounding box center [822, 278] width 107 height 26
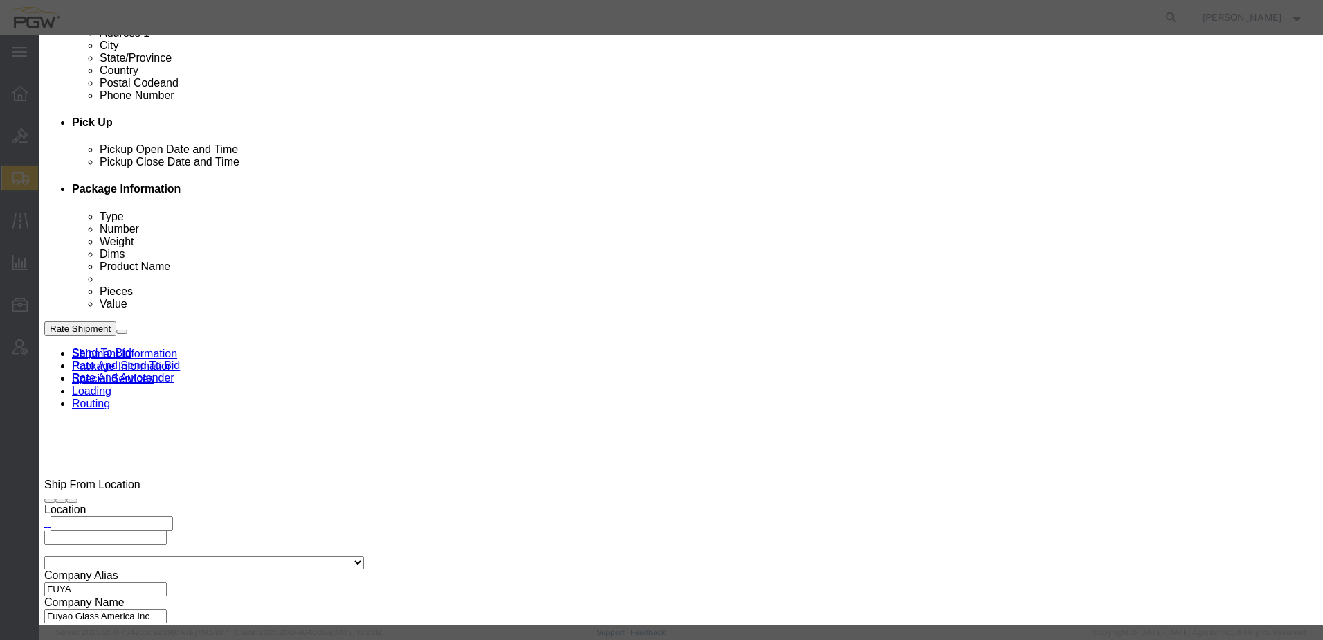
click input "2"
type input "1"
click input "1"
click select "Price Carrier Rank"
select select "LANE_RANK"
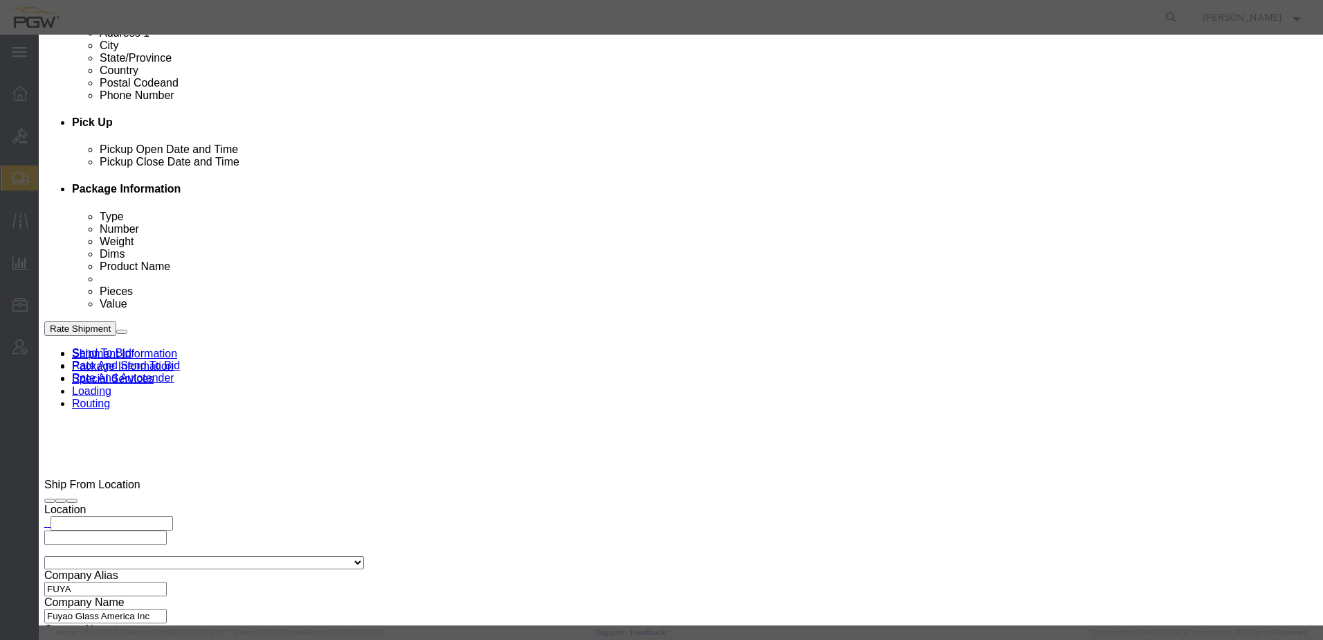
click select "Price Carrier Rank"
click div "Save Auto-Tender"
click button "Save Auto-Tender"
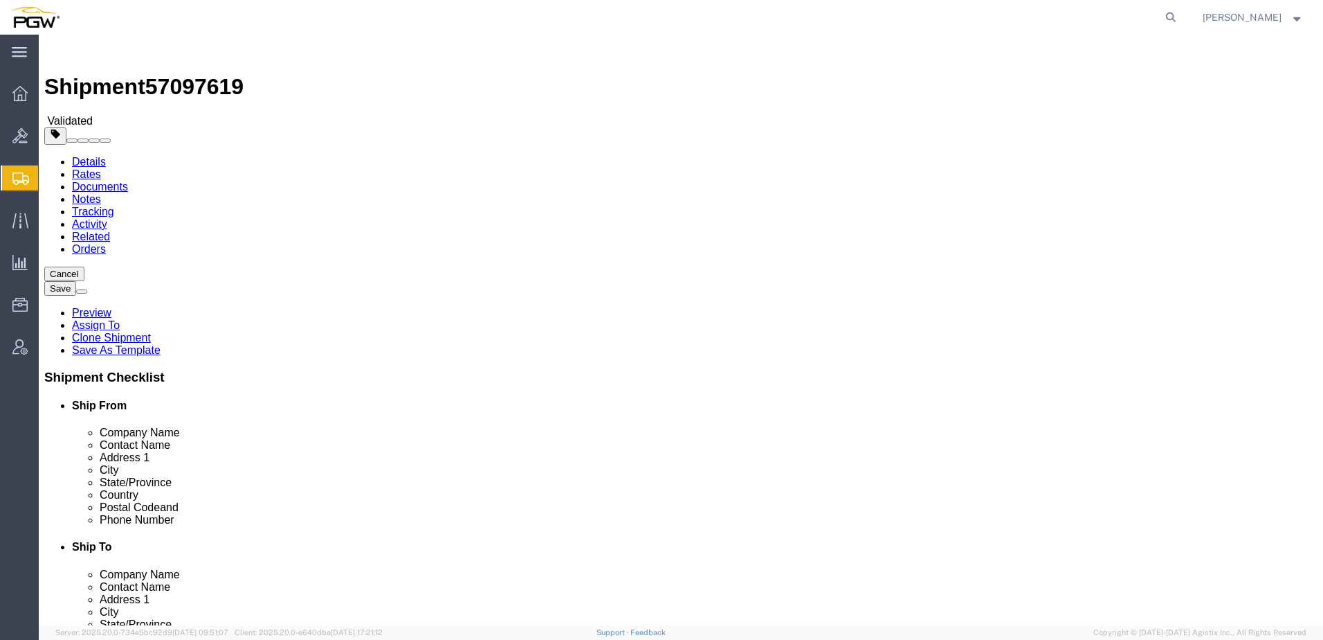
select select "28253"
select select
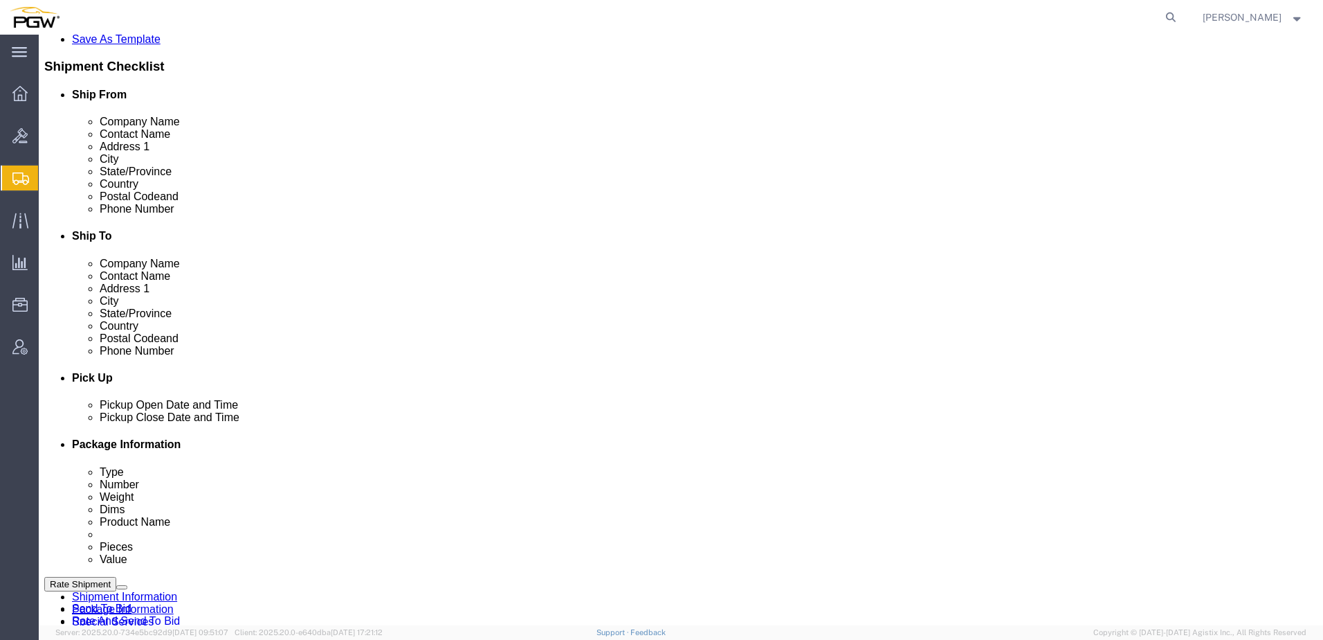
scroll to position [346, 0]
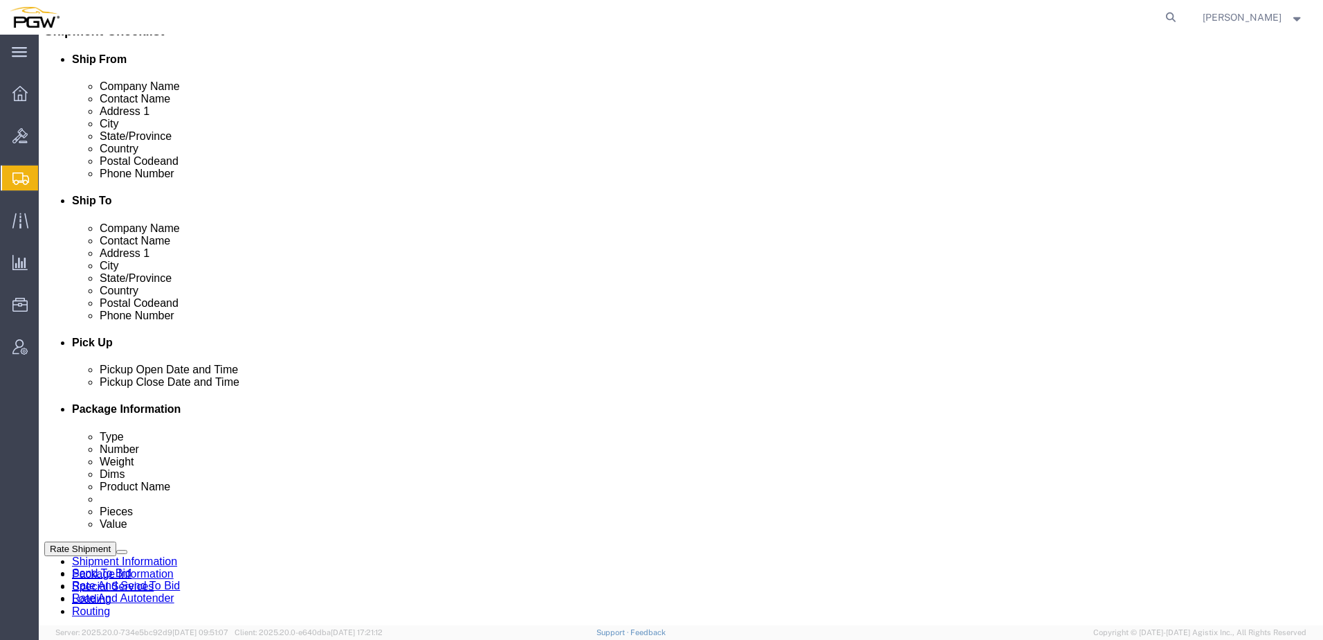
click link "Send To Bid"
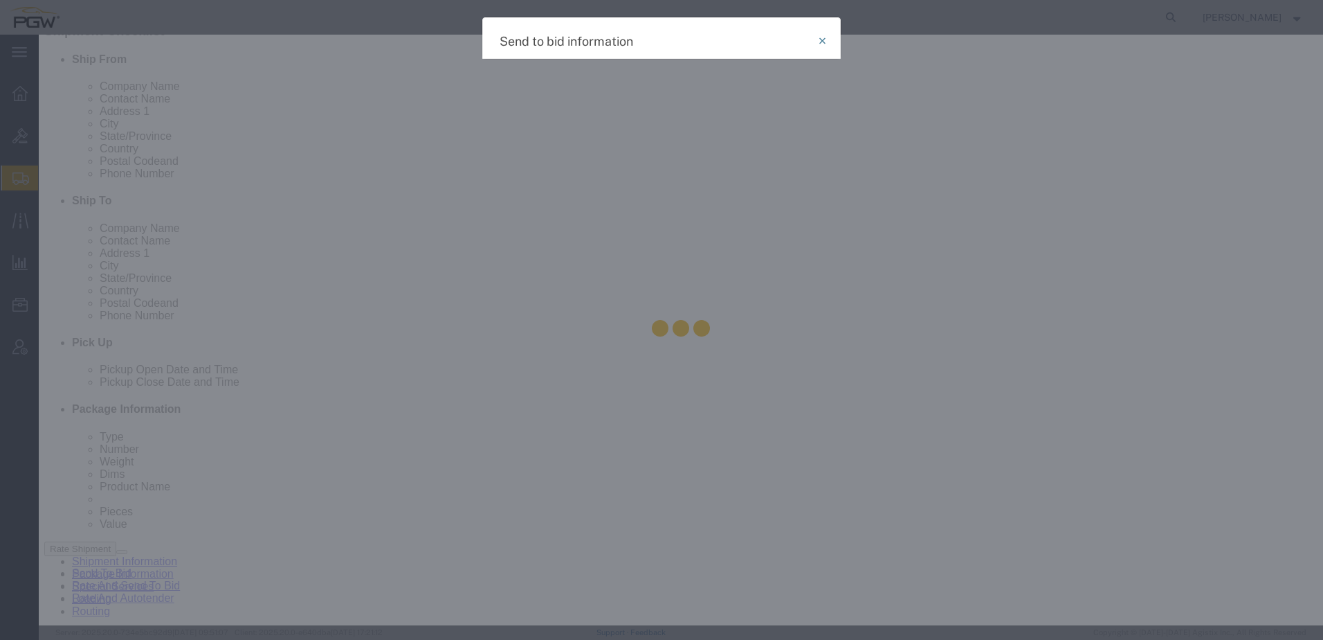
select select "TL"
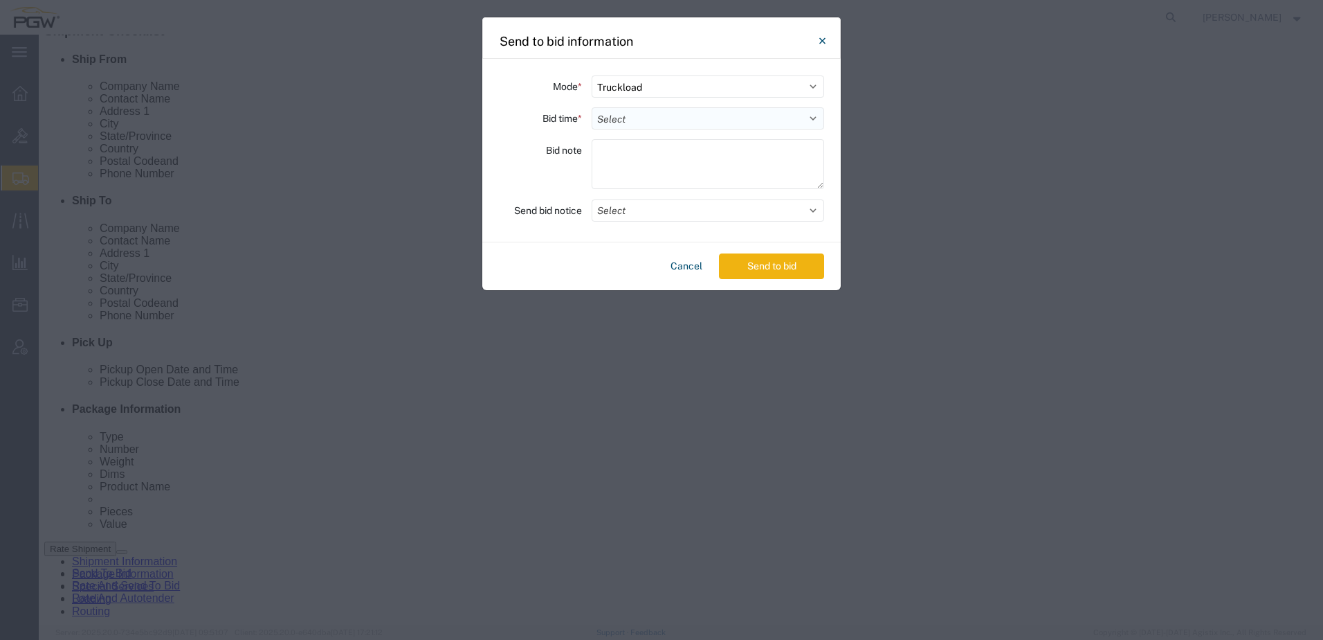
click at [622, 119] on select "Select 30 Min (Rush) 1 Hour (Rush) 2 Hours (Rush) 4 Hours (Rush) 8 Hours (Rush)…" at bounding box center [708, 118] width 233 height 22
select select "24"
click at [592, 107] on select "Select 30 Min (Rush) 1 Hour (Rush) 2 Hours (Rush) 4 Hours (Rush) 8 Hours (Rush)…" at bounding box center [708, 118] width 233 height 22
click at [790, 275] on button "Send to bid" at bounding box center [771, 266] width 105 height 26
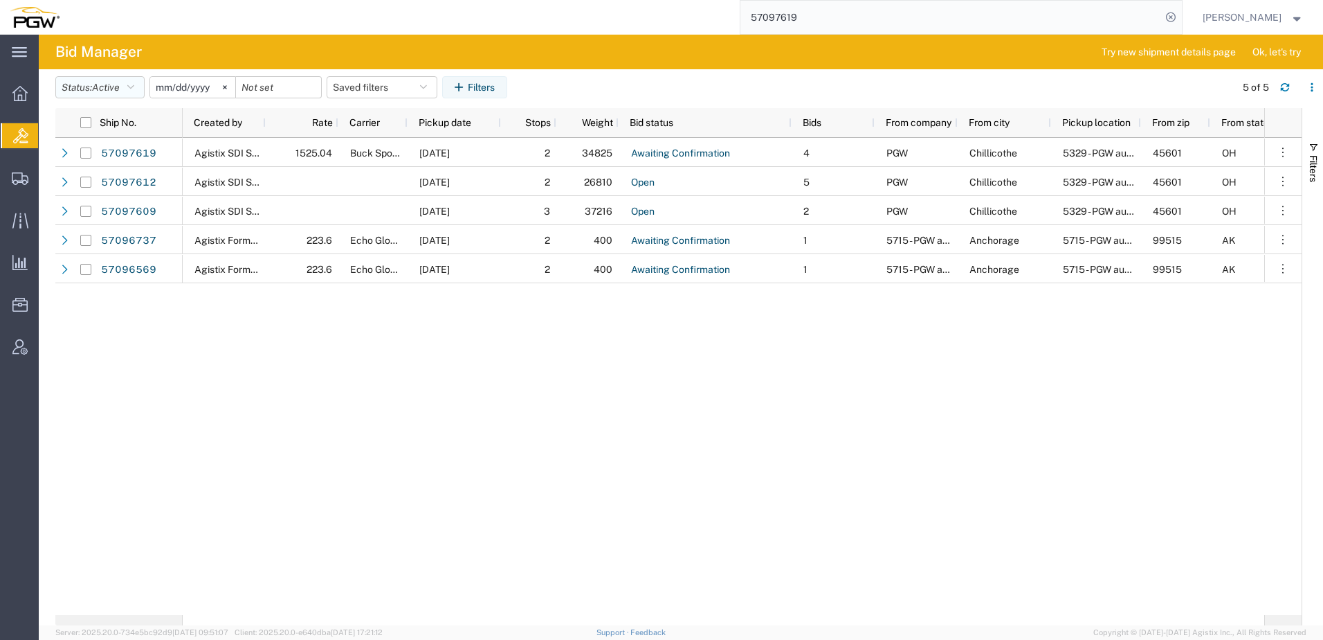
click at [103, 87] on span "Active" at bounding box center [106, 87] width 28 height 11
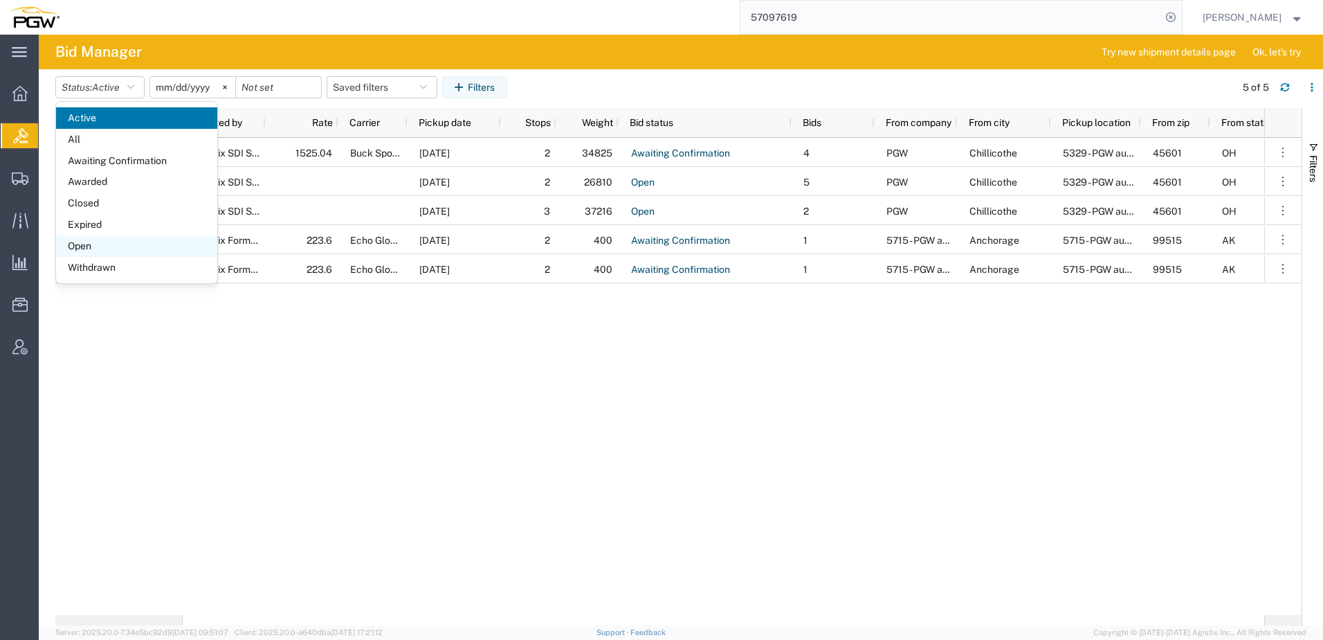
click at [97, 248] on span "Open" at bounding box center [136, 245] width 161 height 21
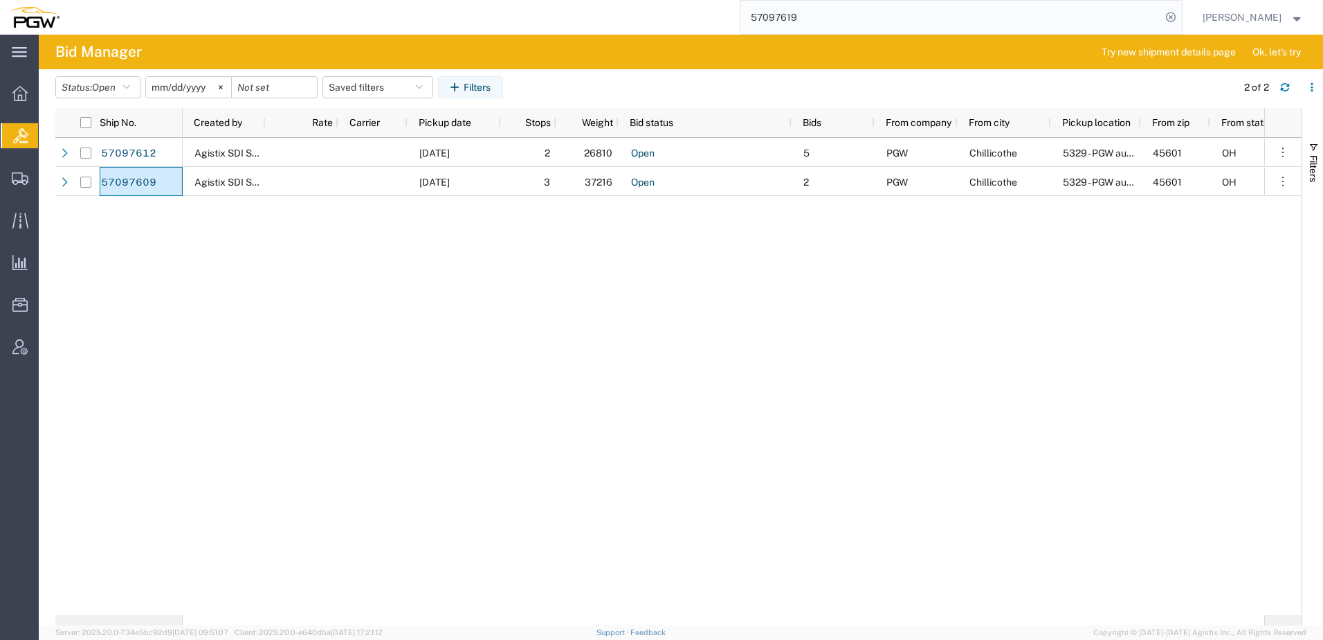
drag, startPoint x: 316, startPoint y: 315, endPoint x: 288, endPoint y: 172, distance: 145.2
click at [316, 315] on div "Agistix SDI Services [DATE] 2 26810 Open 5 PGW Chillicothe 5329 - PGW autoglass…" at bounding box center [724, 376] width 1082 height 477
click at [317, 359] on div "5 PGW Chillicothe 5329 - PGW autoglass - [GEOGRAPHIC_DATA] 45601 OH [PERSON_NAM…" at bounding box center [724, 376] width 1082 height 477
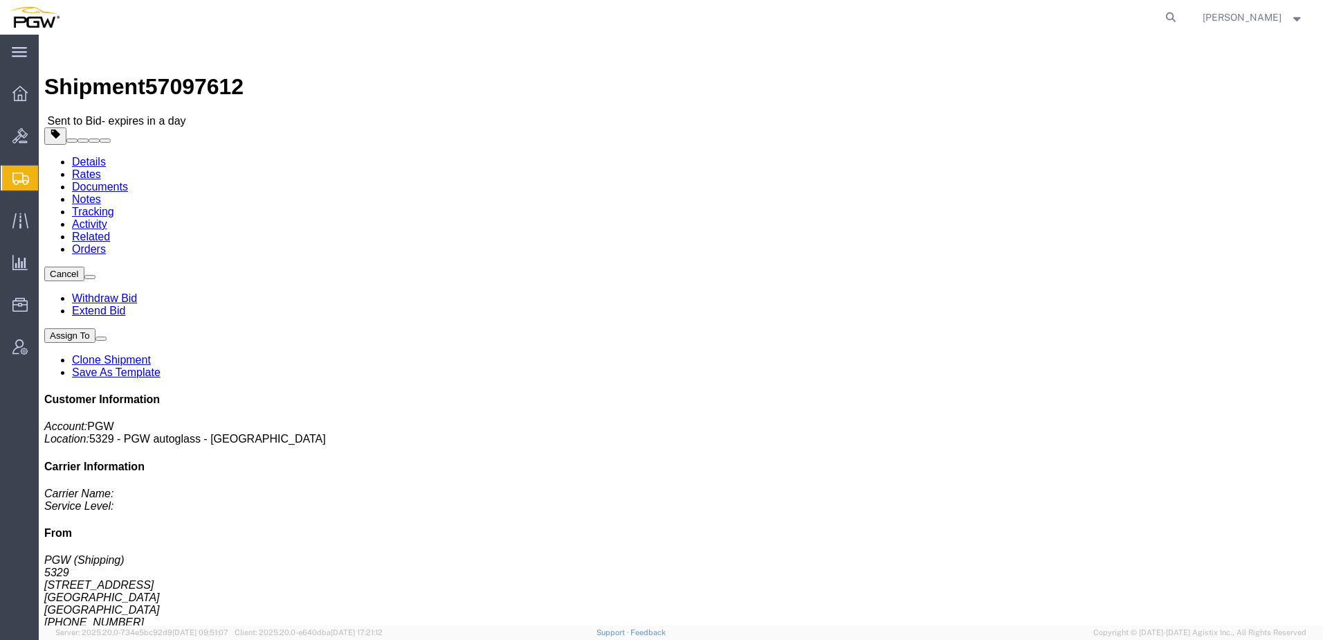
click link "Rates"
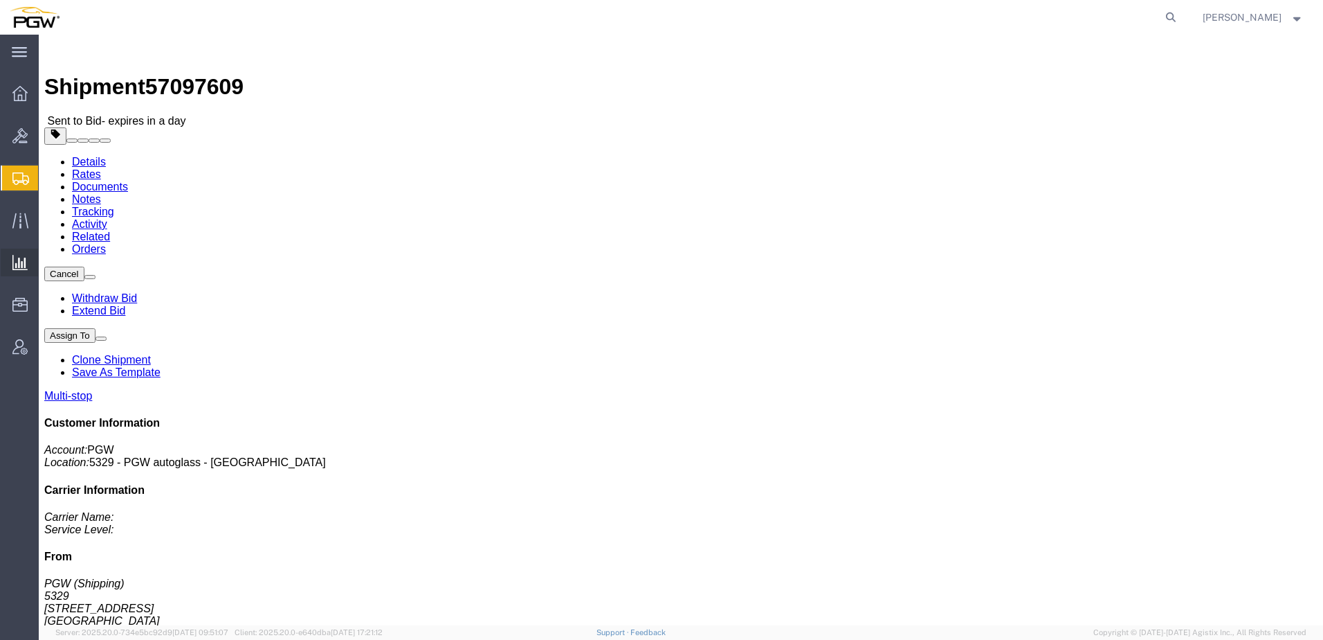
click at [0, 0] on span "Analyses" at bounding box center [0, 0] width 0 height 0
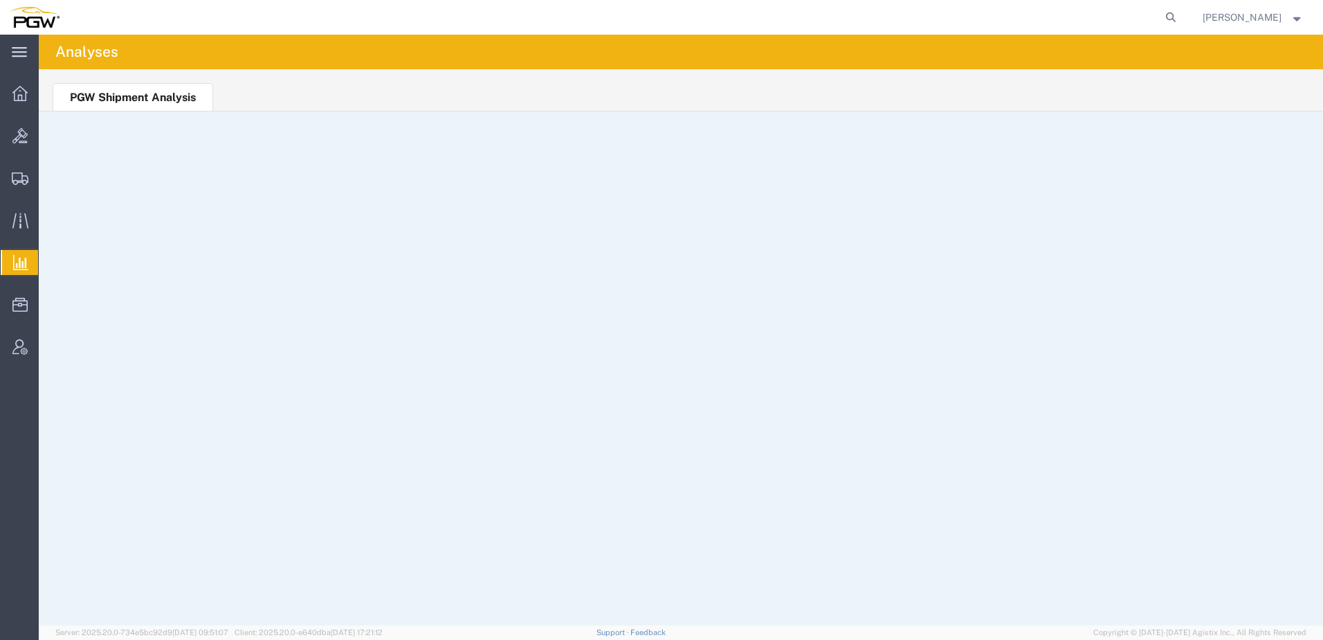
click at [111, 97] on li "PGW Shipment Analysis" at bounding box center [133, 97] width 161 height 28
click at [756, 100] on ul "PGW Shipment Analysis" at bounding box center [681, 90] width 1285 height 42
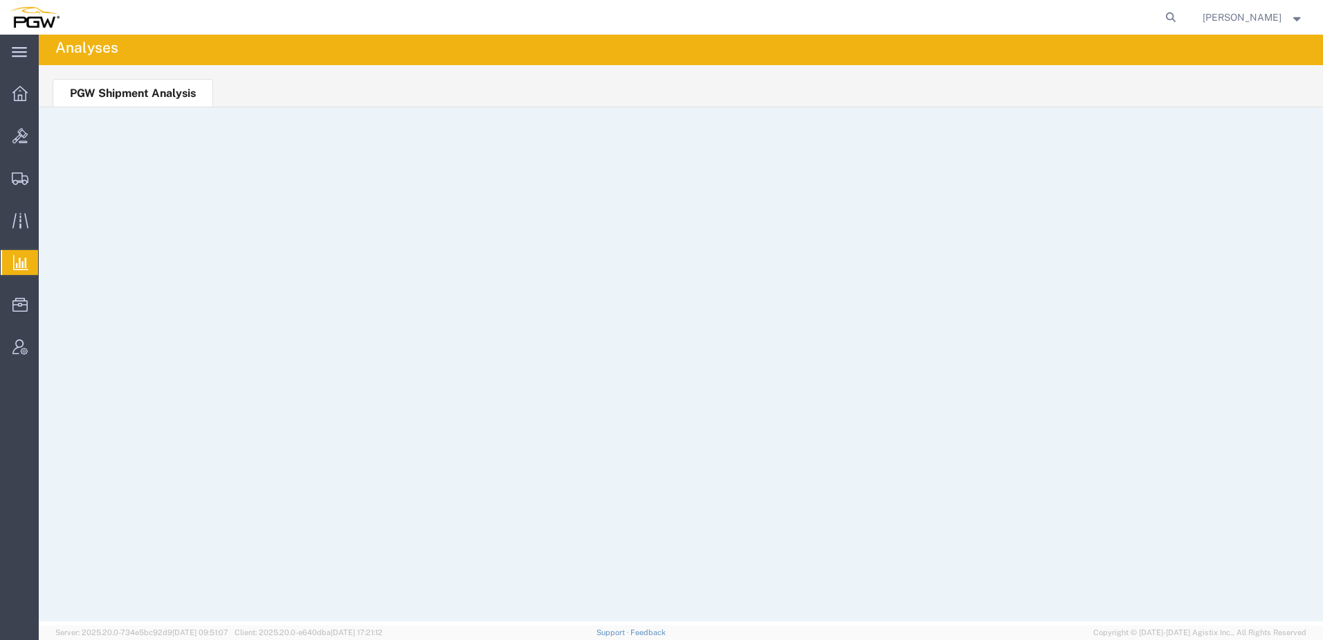
click at [933, 84] on ul "PGW Shipment Analysis" at bounding box center [681, 86] width 1285 height 42
click at [923, 23] on agx-global-search at bounding box center [961, 17] width 443 height 35
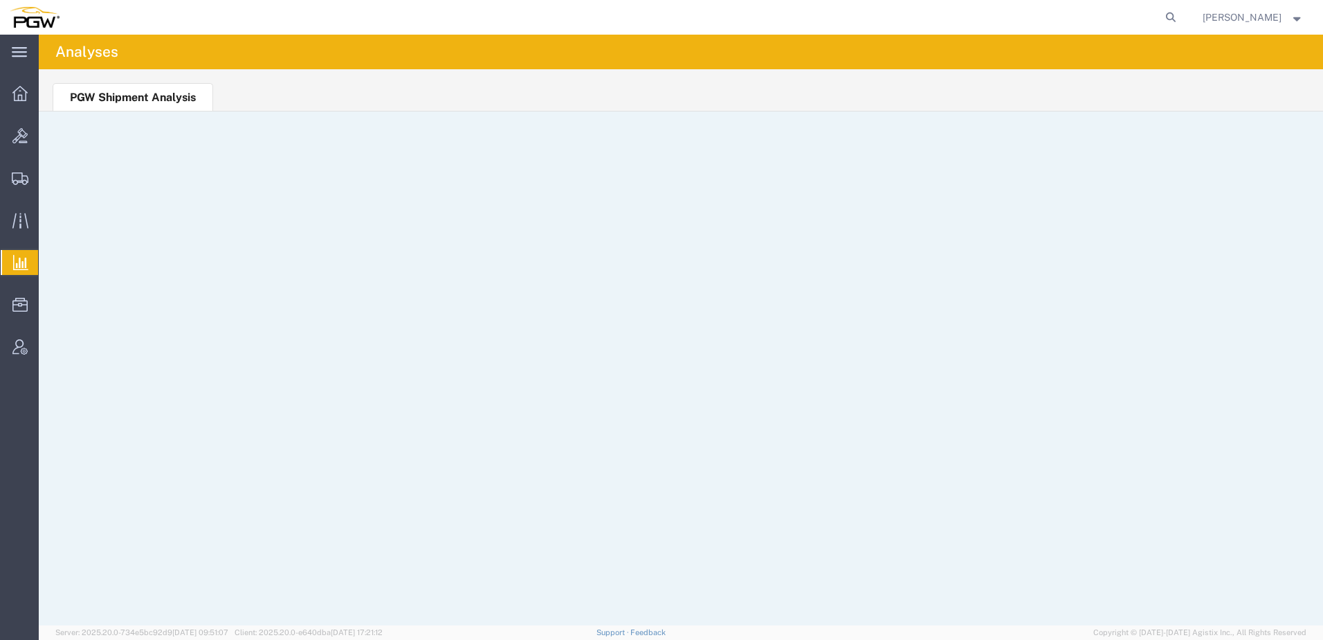
drag, startPoint x: 0, startPoint y: 159, endPoint x: 68, endPoint y: 105, distance: 87.1
click at [0, 158] on html "main_menu Created with Sketch. Collapse Menu Overview Bids Shipments Shipment M…" at bounding box center [661, 320] width 1323 height 640
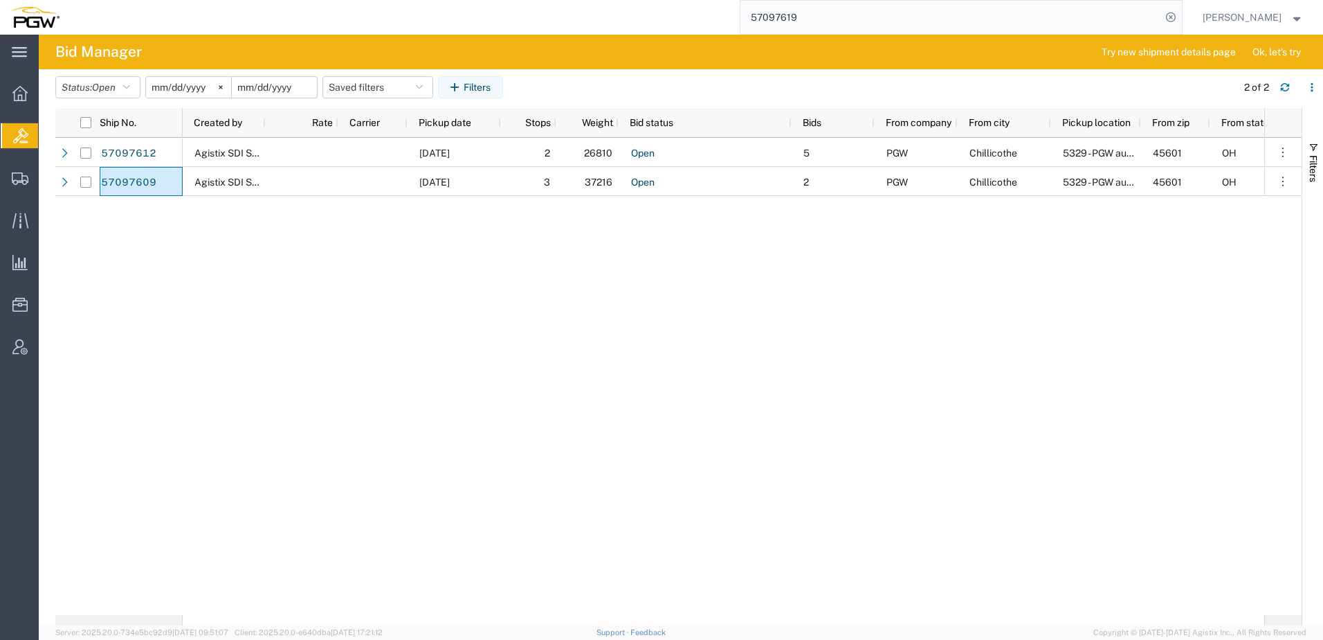
click at [296, 84] on input "date" at bounding box center [274, 87] width 85 height 21
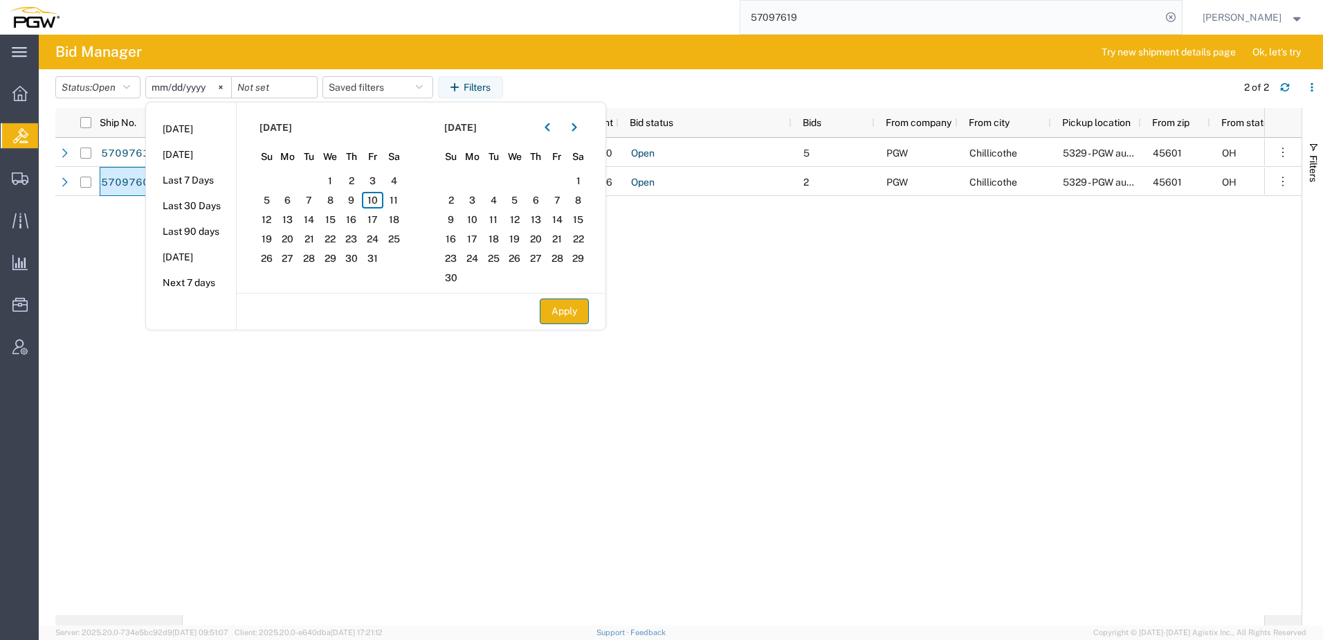
click at [574, 314] on button "Apply" at bounding box center [564, 311] width 49 height 26
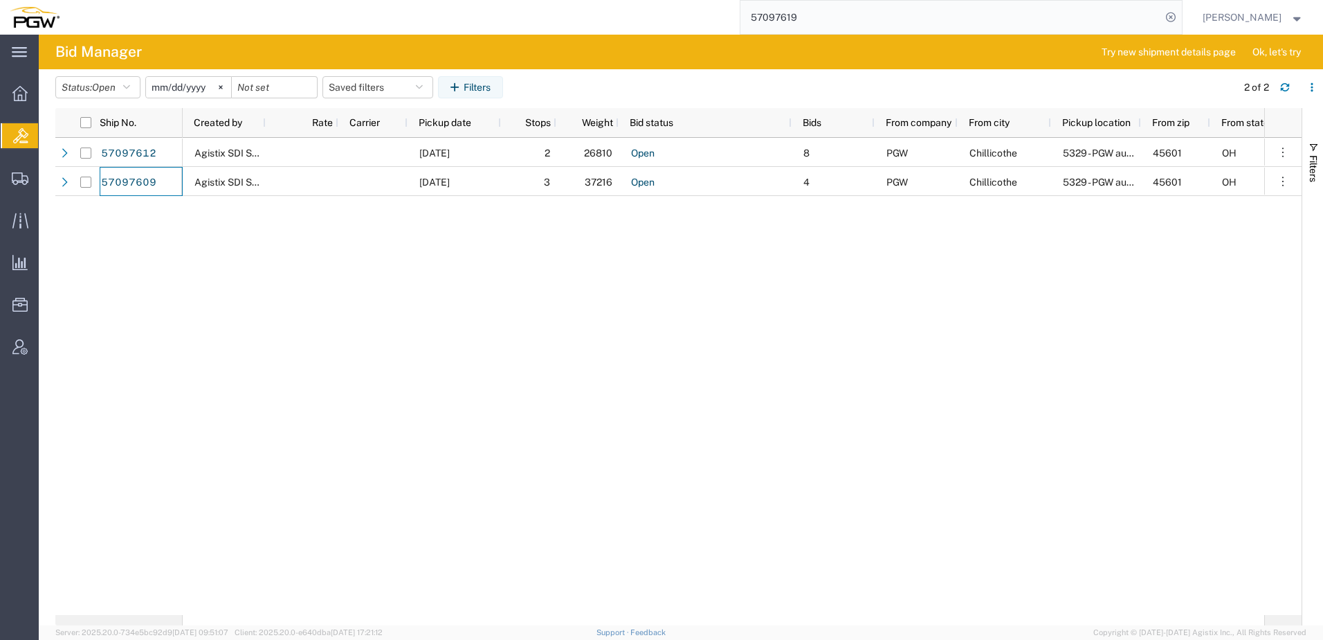
click at [408, 440] on div "Agistix SDI Services 10/16/2025 2 26810 Open 8 PGW Chillicothe 5329 - PGW autog…" at bounding box center [724, 376] width 1082 height 477
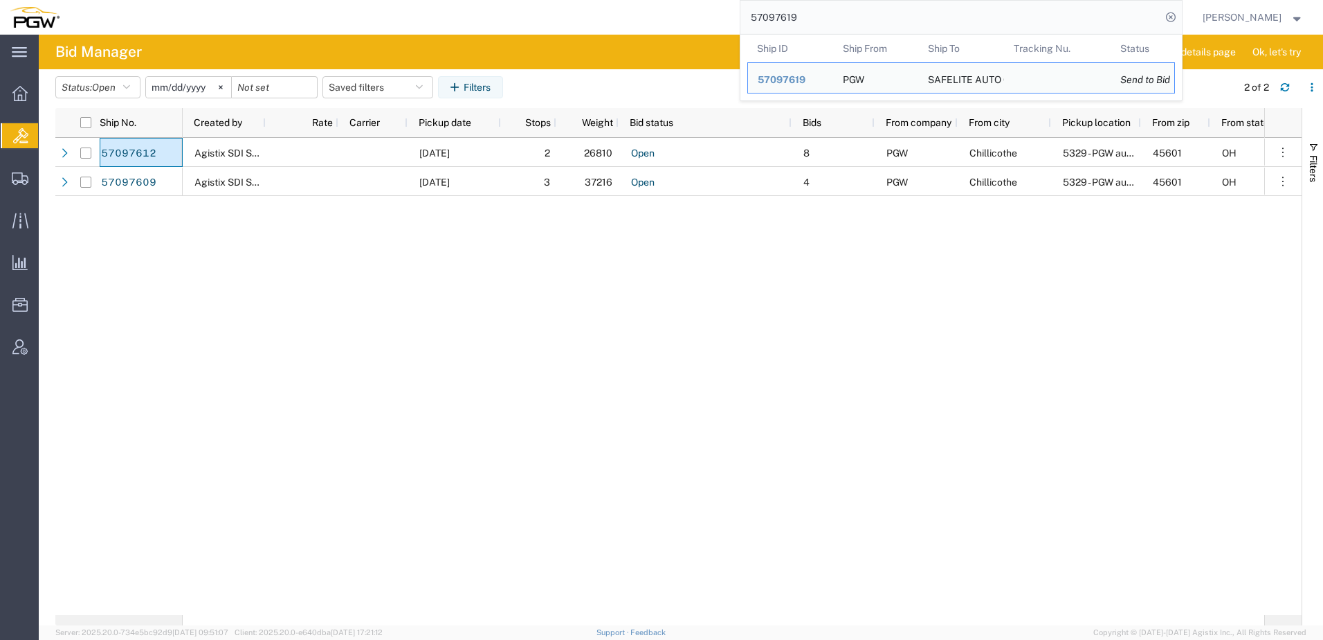
drag, startPoint x: 845, startPoint y: 17, endPoint x: 233, endPoint y: 1, distance: 612.7
click at [233, 1] on div "57097619 Ship ID Ship From Ship To Tracking Nu. Status Ship ID 57097619 Ship Fr…" at bounding box center [626, 17] width 1114 height 35
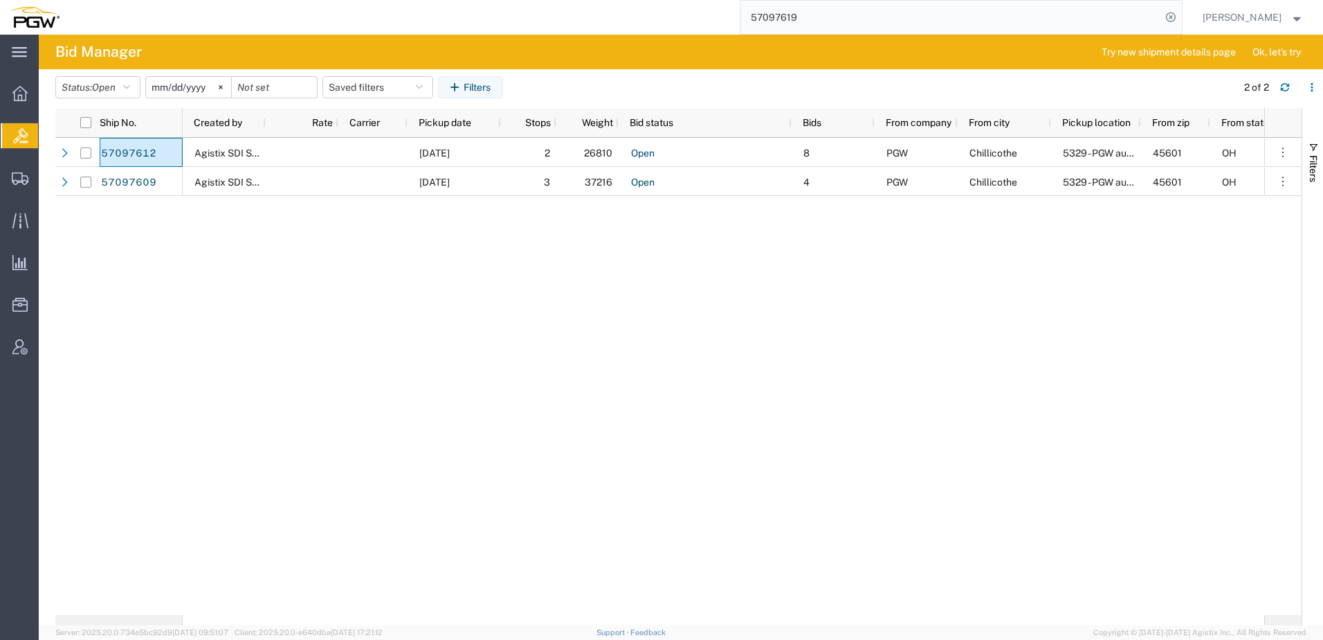
paste input "59"
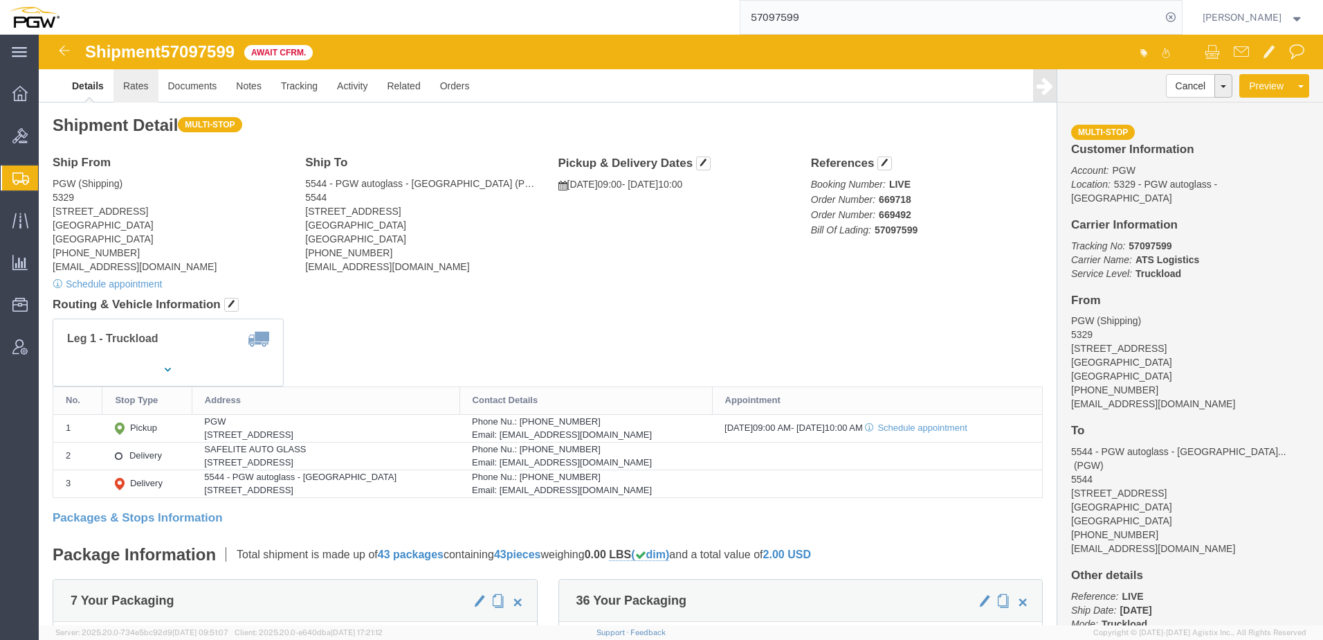
click link "Rates"
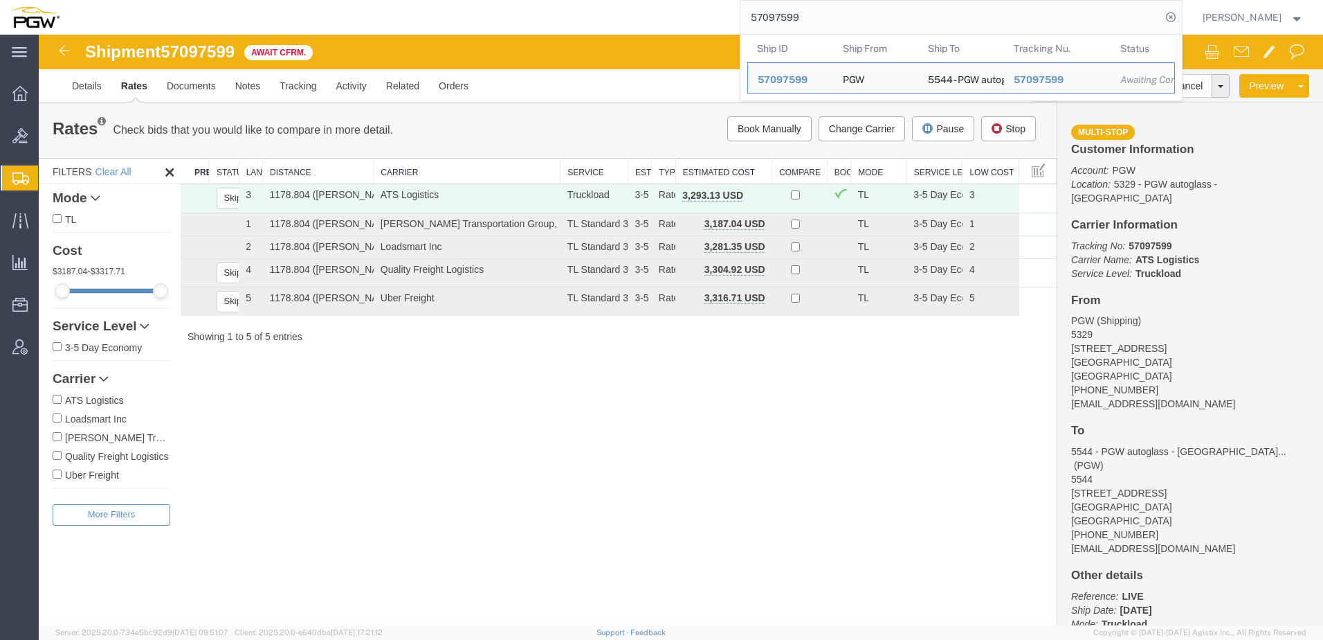
drag, startPoint x: 888, startPoint y: 51, endPoint x: 332, endPoint y: 35, distance: 556.0
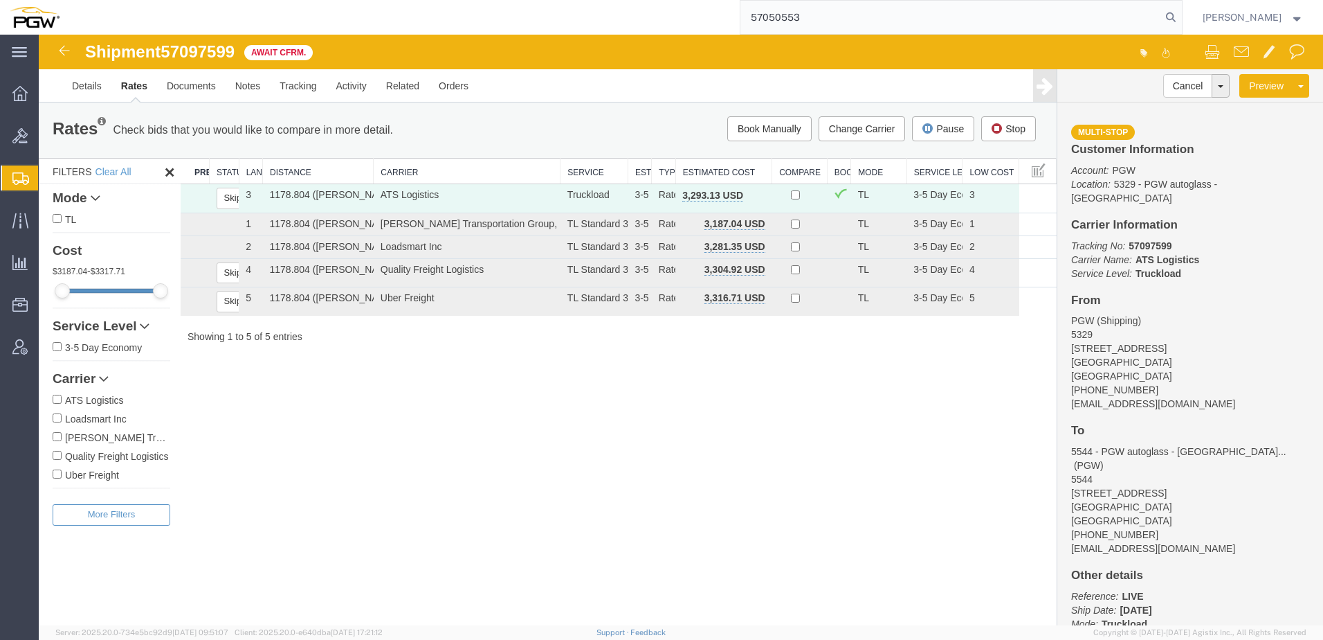
type input "57050553"
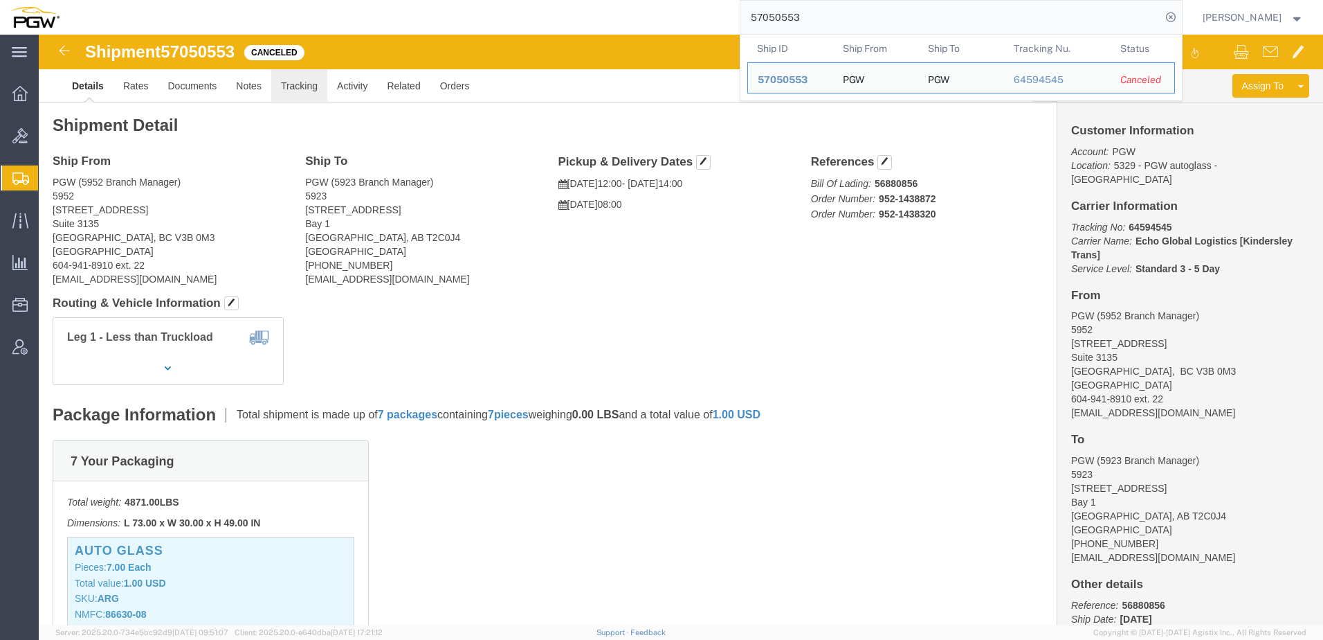
click link "Tracking"
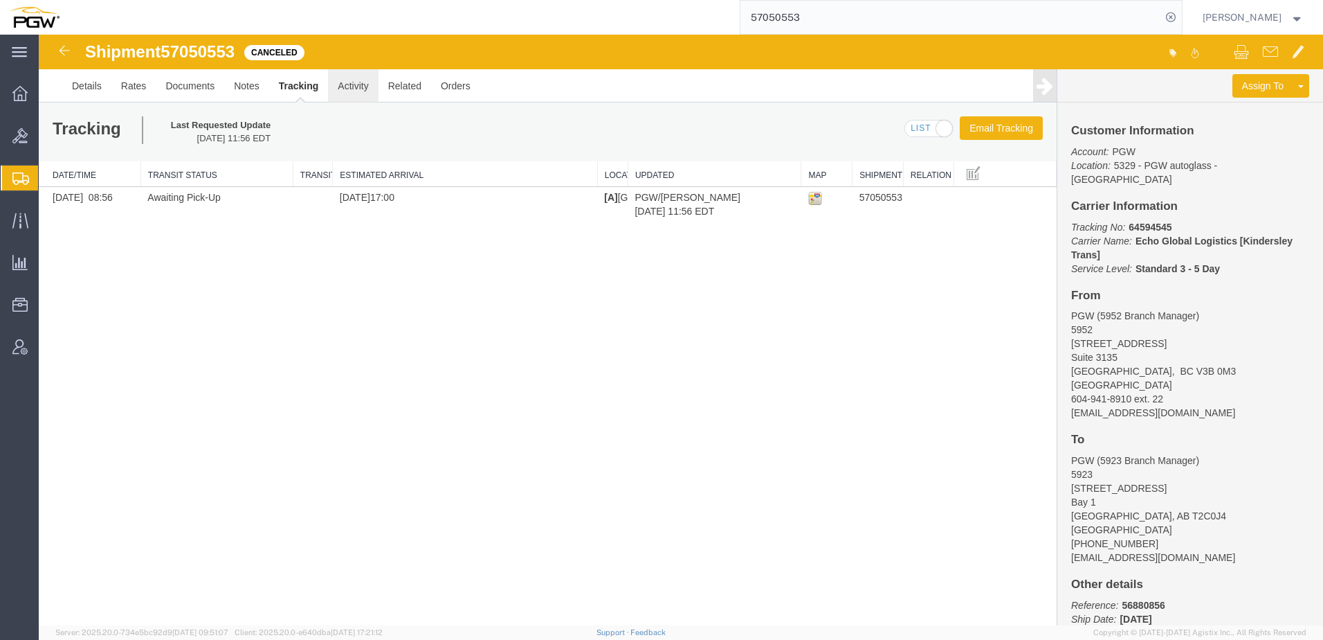
click at [339, 87] on link "Activity" at bounding box center [353, 85] width 50 height 33
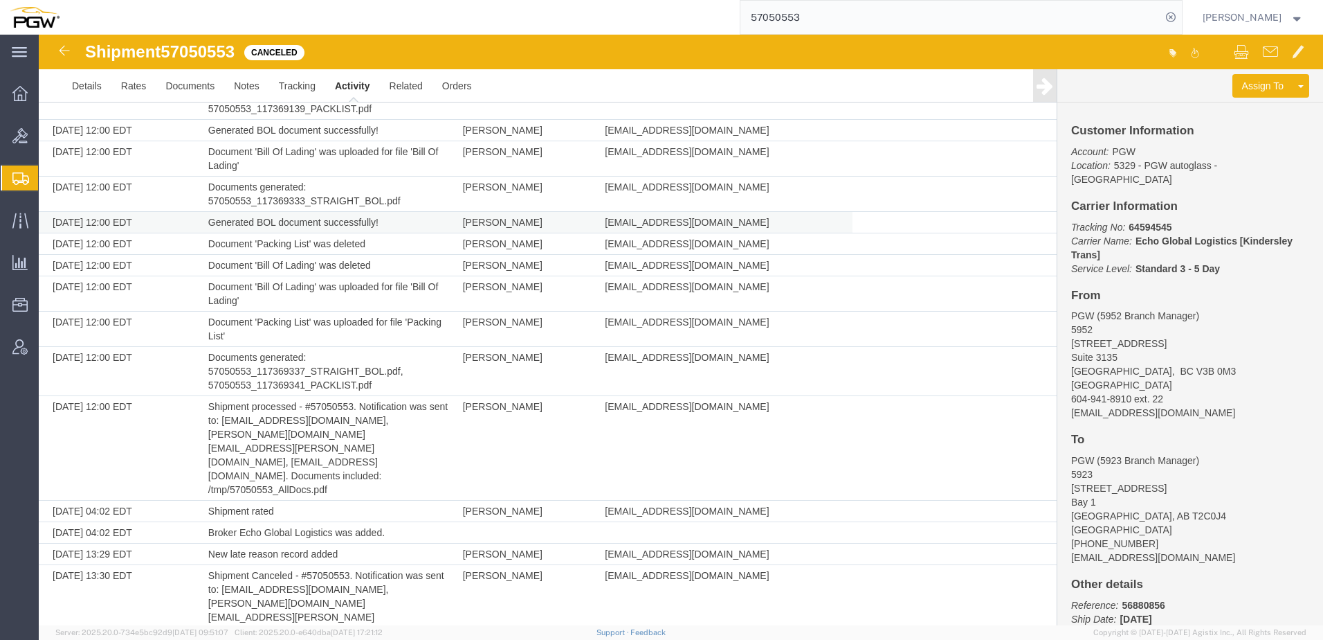
scroll to position [525, 0]
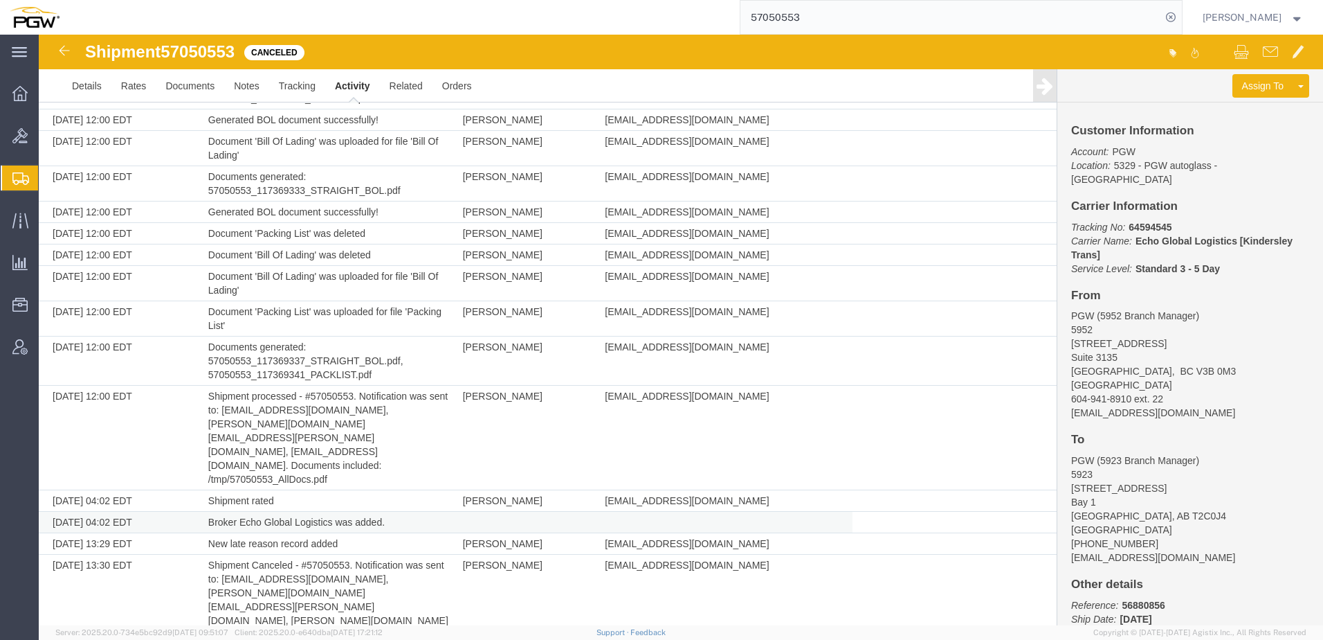
click at [409, 511] on td "Broker Echo Global Logistics was added." at bounding box center [328, 521] width 255 height 21
click at [418, 511] on td "Broker Echo Global Logistics was added." at bounding box center [328, 521] width 255 height 21
click at [141, 511] on td "10/08/2025 04:02 EDT" at bounding box center [120, 521] width 163 height 21
drag, startPoint x: 96, startPoint y: 203, endPoint x: 35, endPoint y: 204, distance: 60.9
click at [0, 0] on span "Shipment Manager" at bounding box center [0, 0] width 0 height 0
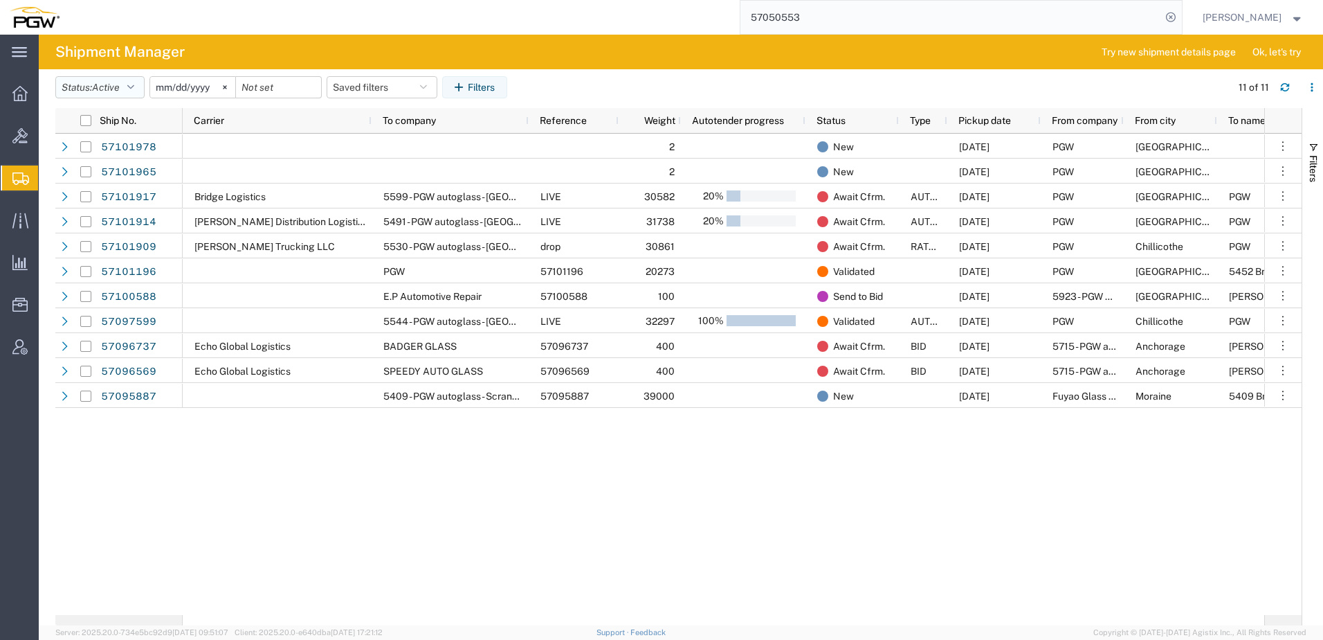
click at [92, 84] on button "Status: Active" at bounding box center [99, 87] width 89 height 22
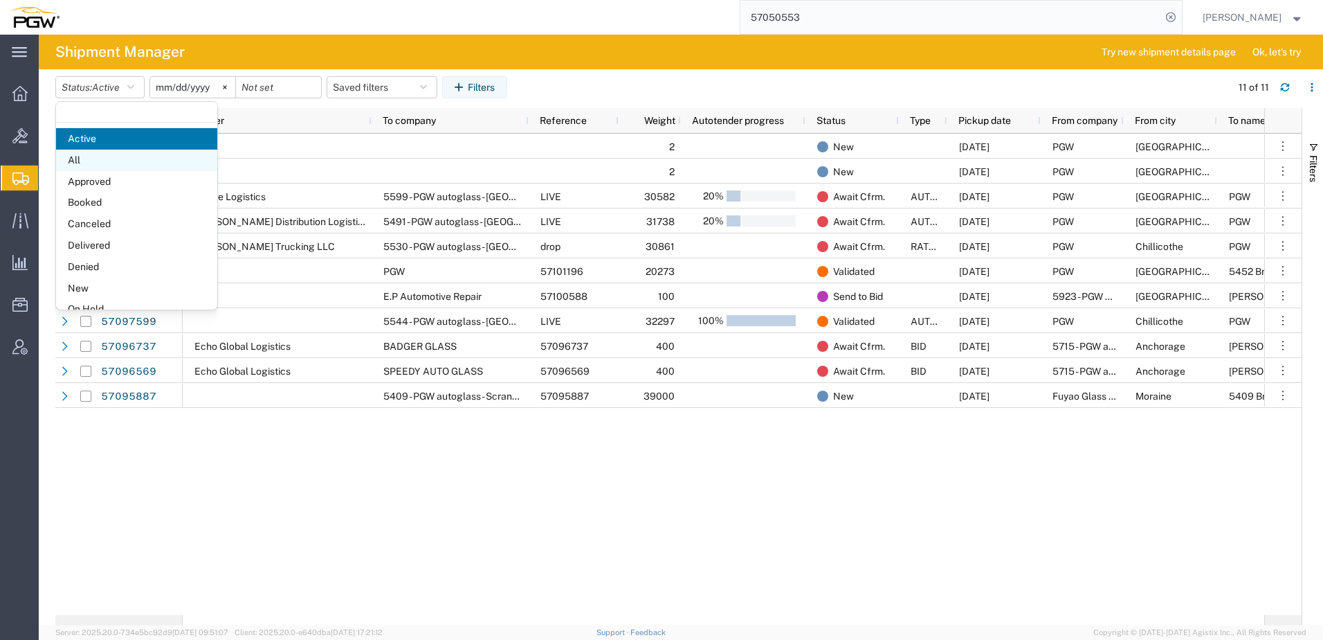
click at [73, 163] on span "All" at bounding box center [136, 160] width 161 height 21
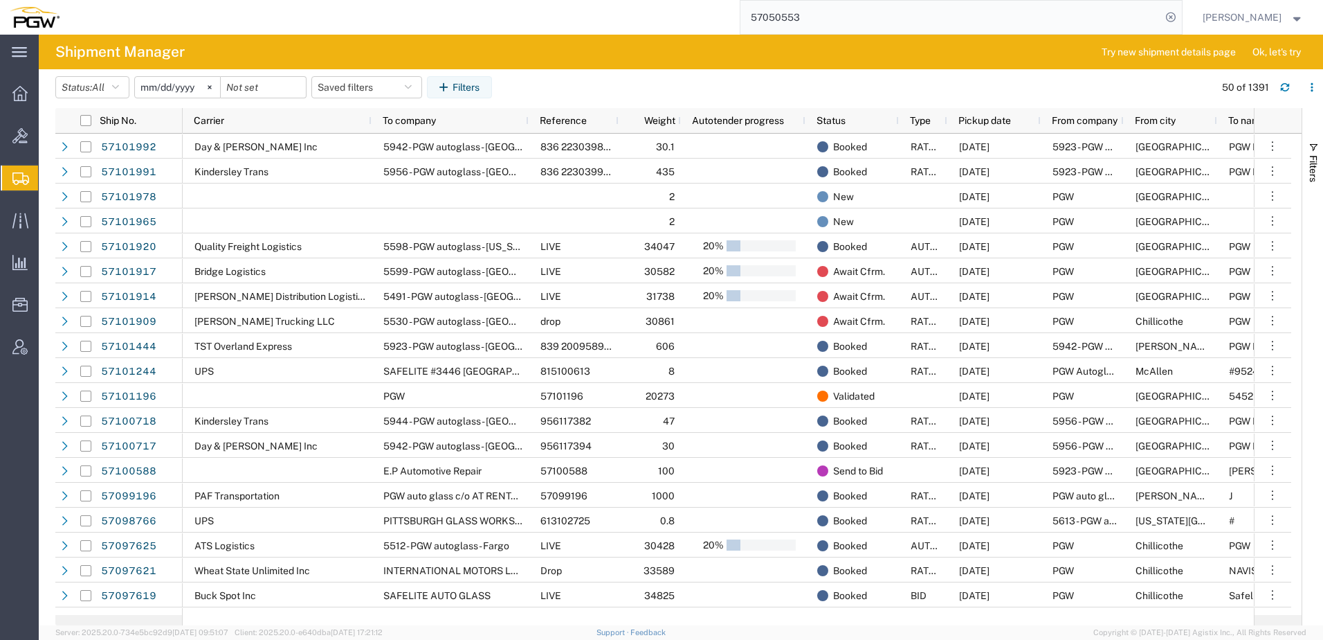
click at [197, 90] on input "[DATE]" at bounding box center [177, 87] width 85 height 21
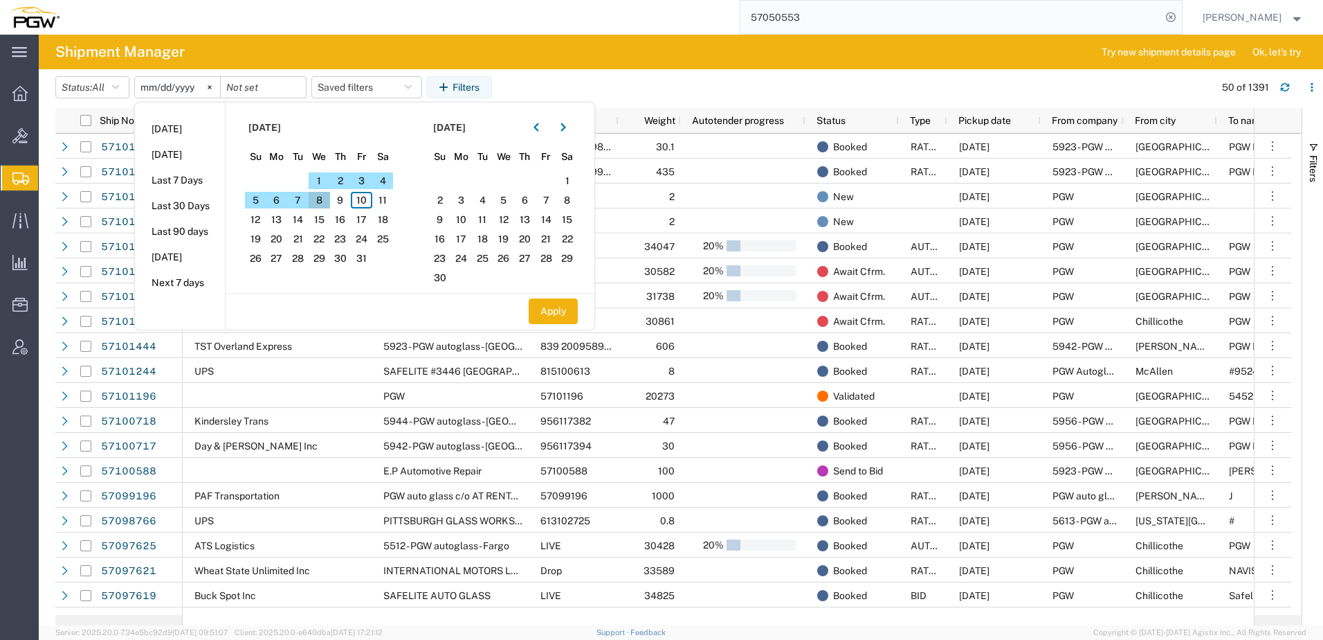
click at [326, 196] on span "8" at bounding box center [319, 200] width 21 height 17
click at [366, 203] on span "10" at bounding box center [361, 200] width 21 height 17
click at [563, 305] on button "Apply" at bounding box center [553, 311] width 49 height 26
type input "2025-10-08"
type input "2025-10-10"
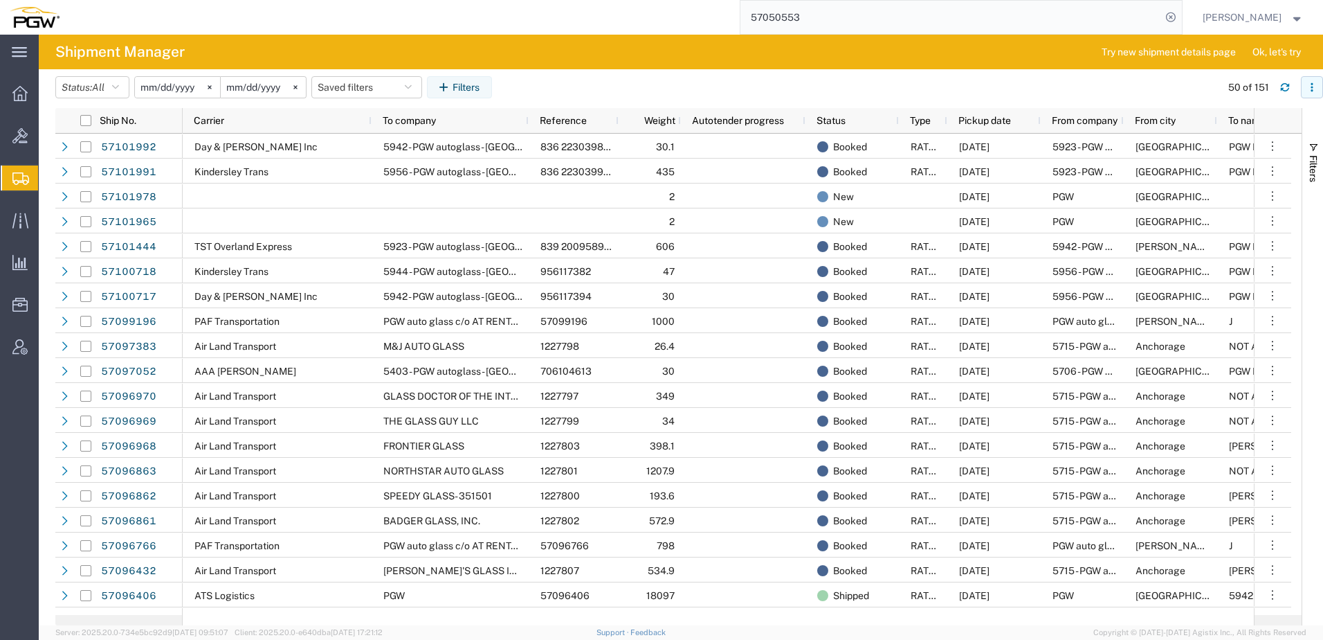
click at [1316, 83] on icon "button" at bounding box center [1312, 87] width 10 height 10
click at [1233, 123] on div "Download" at bounding box center [1240, 124] width 77 height 28
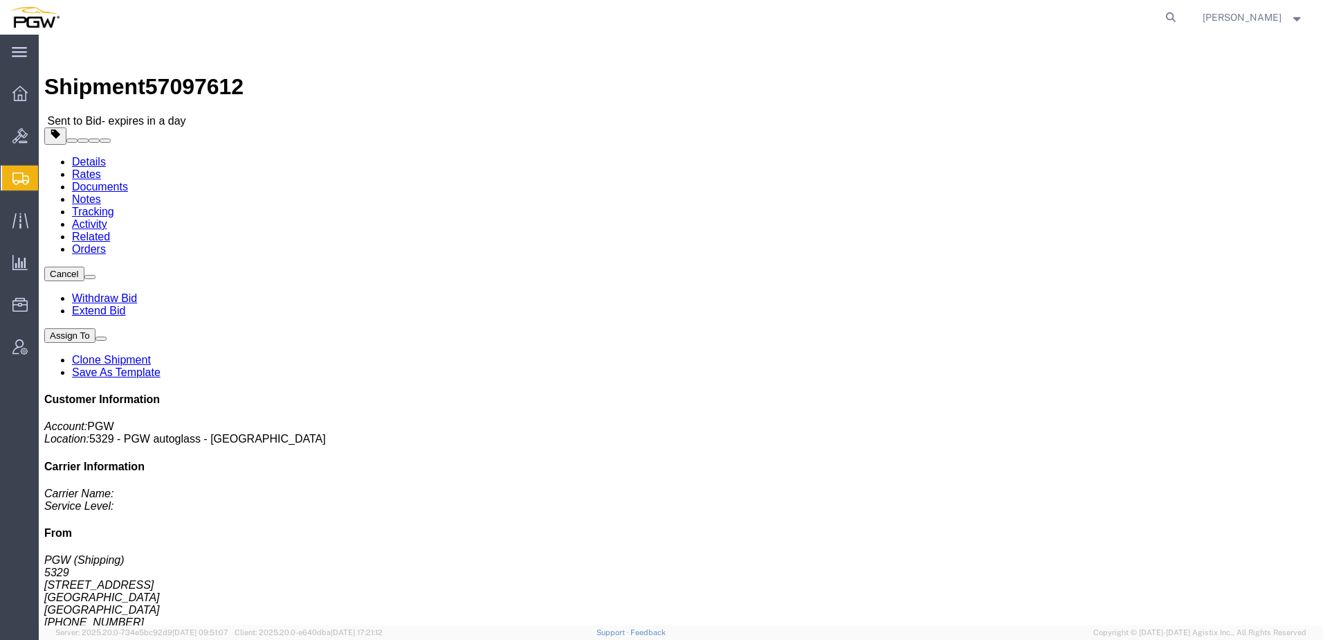
drag, startPoint x: 92, startPoint y: 47, endPoint x: 211, endPoint y: 46, distance: 119.1
click link "Rates"
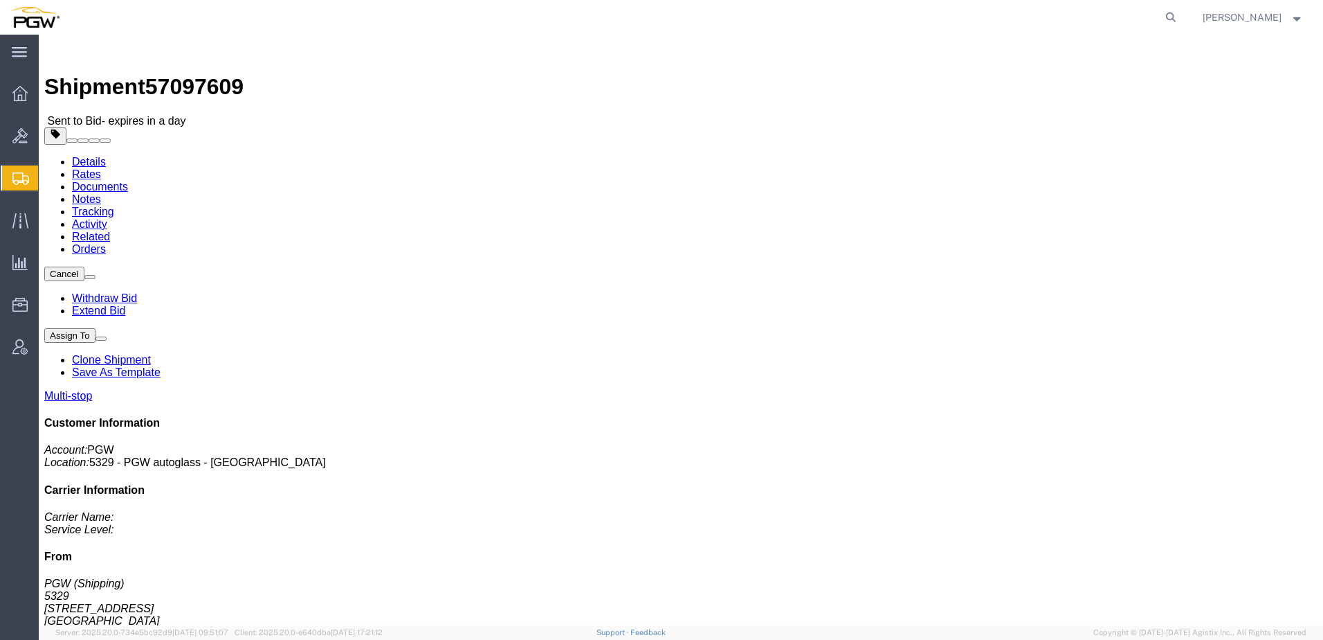
click address "PGW (Shipping) 5329 850 Southern Ave Chillicothe, OH 45601 United States 740-77…"
click link "Rates"
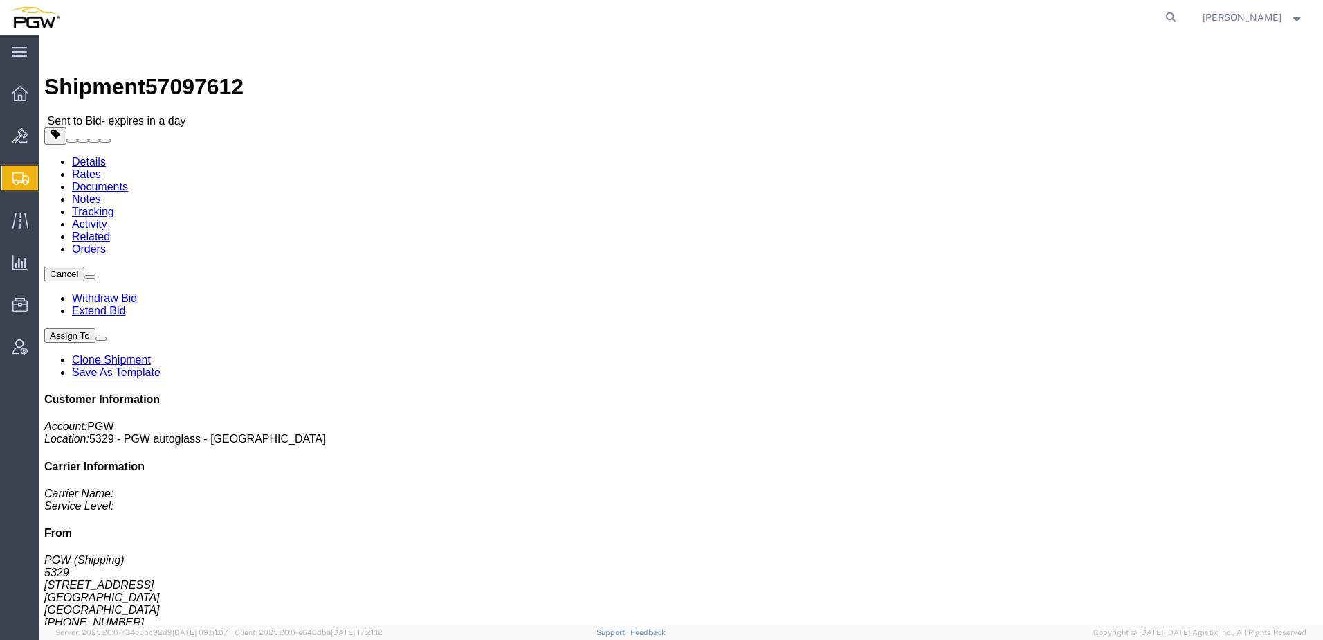
click link "Rates"
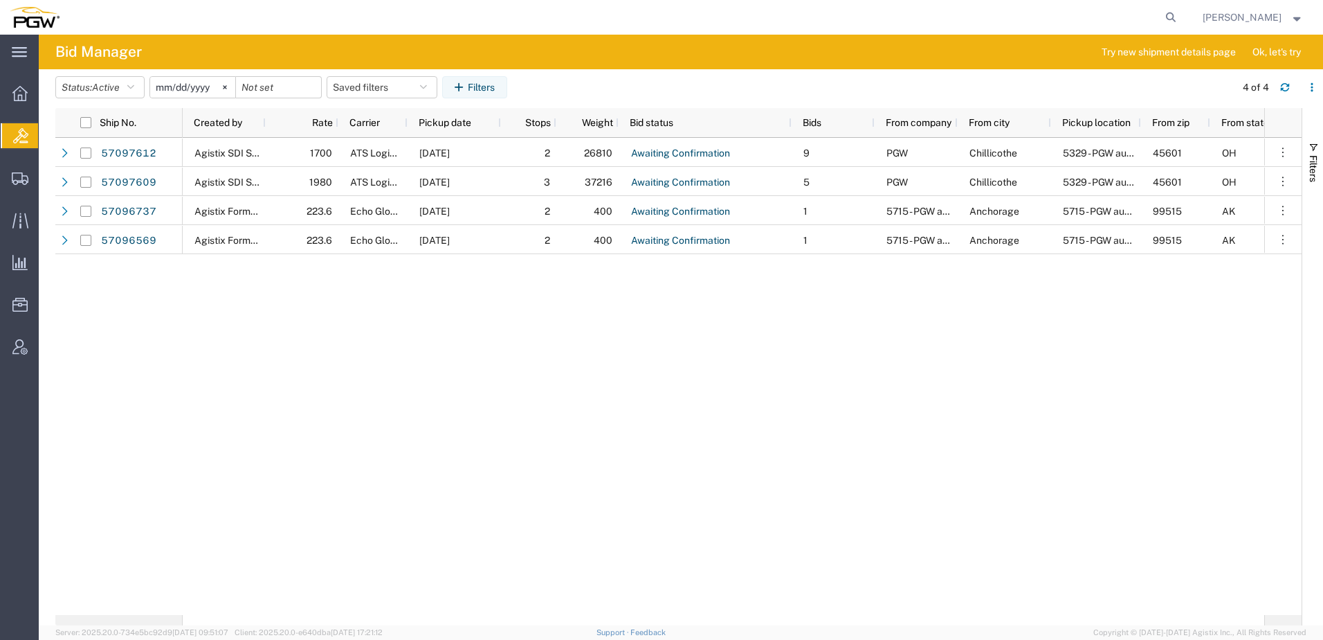
click at [704, 506] on div "Agistix SDI Services 1700 ATS Logistics [DATE] 2 26810 Awaiting Confirmation 9 …" at bounding box center [724, 376] width 1082 height 477
